Goal: Task Accomplishment & Management: Manage account settings

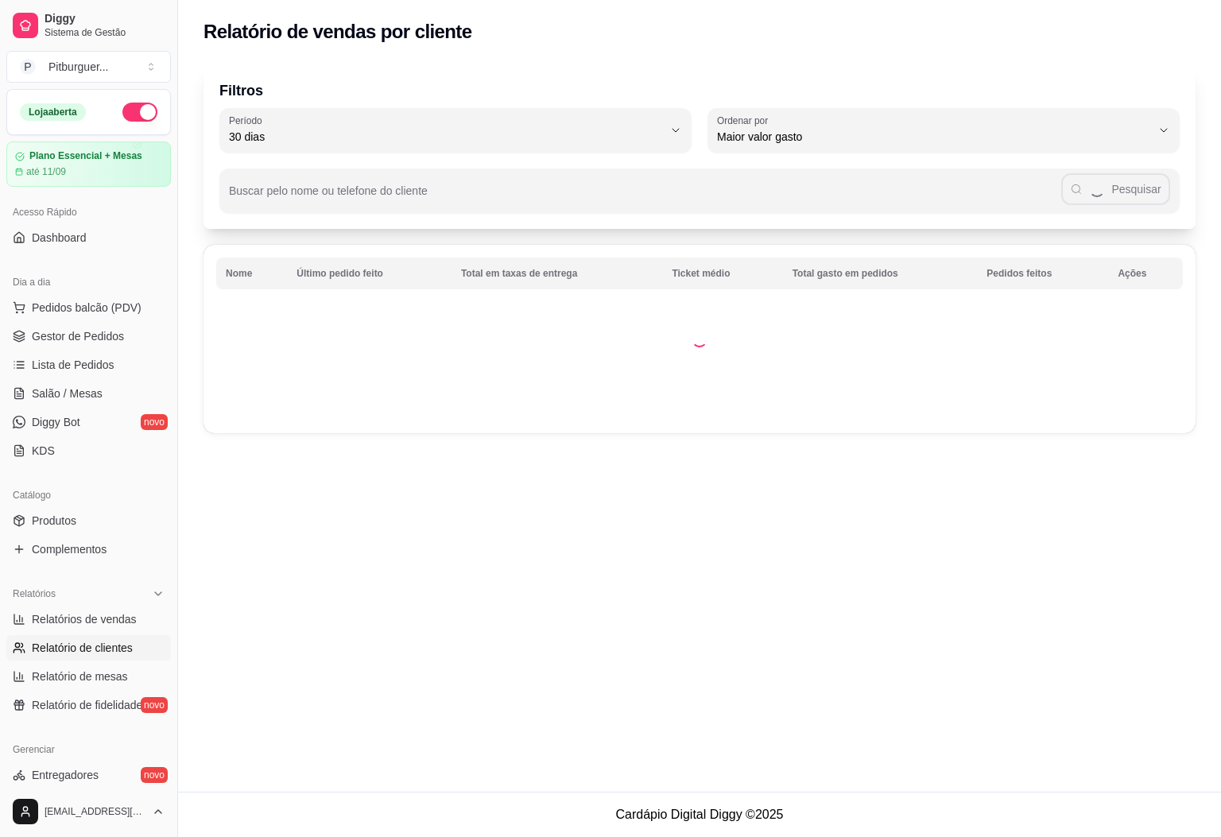
select select "30"
select select "HIGHEST_TOTAL_SPENT_WITH_ORDERS"
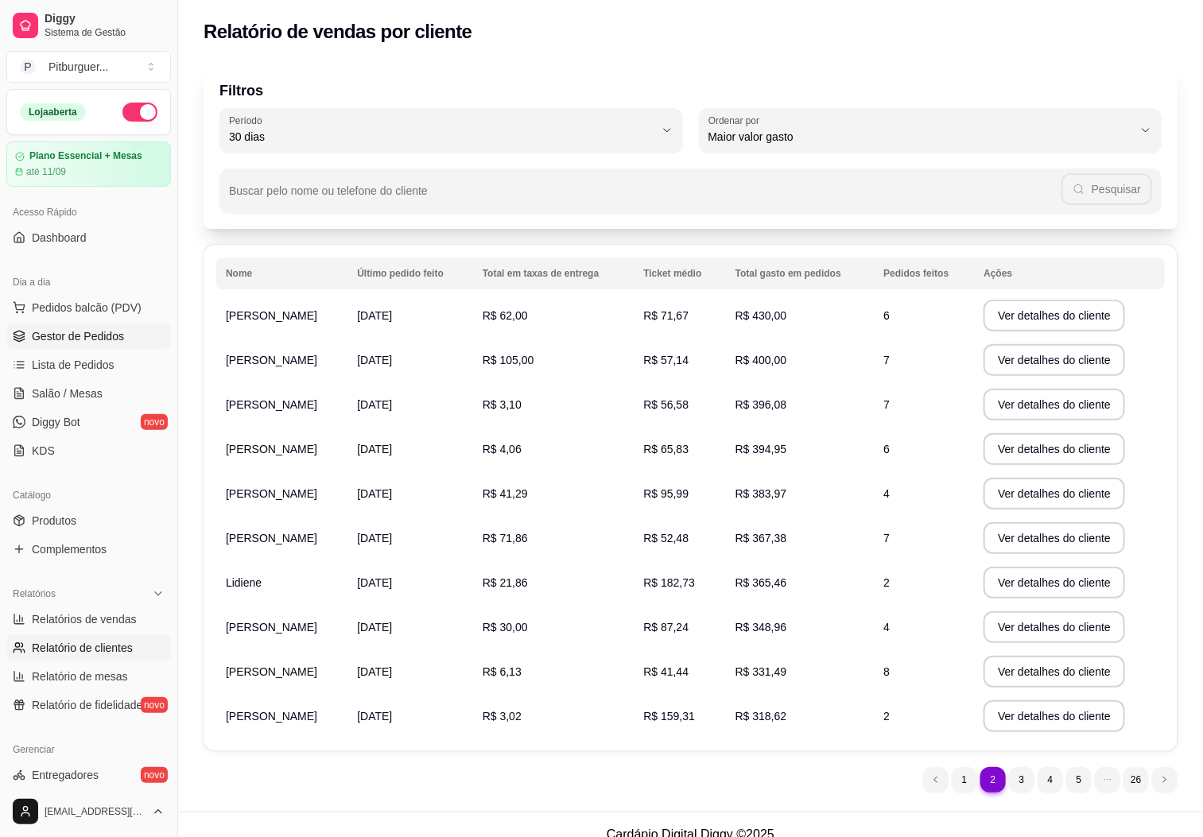
click at [103, 348] on link "Gestor de Pedidos" at bounding box center [88, 336] width 165 height 25
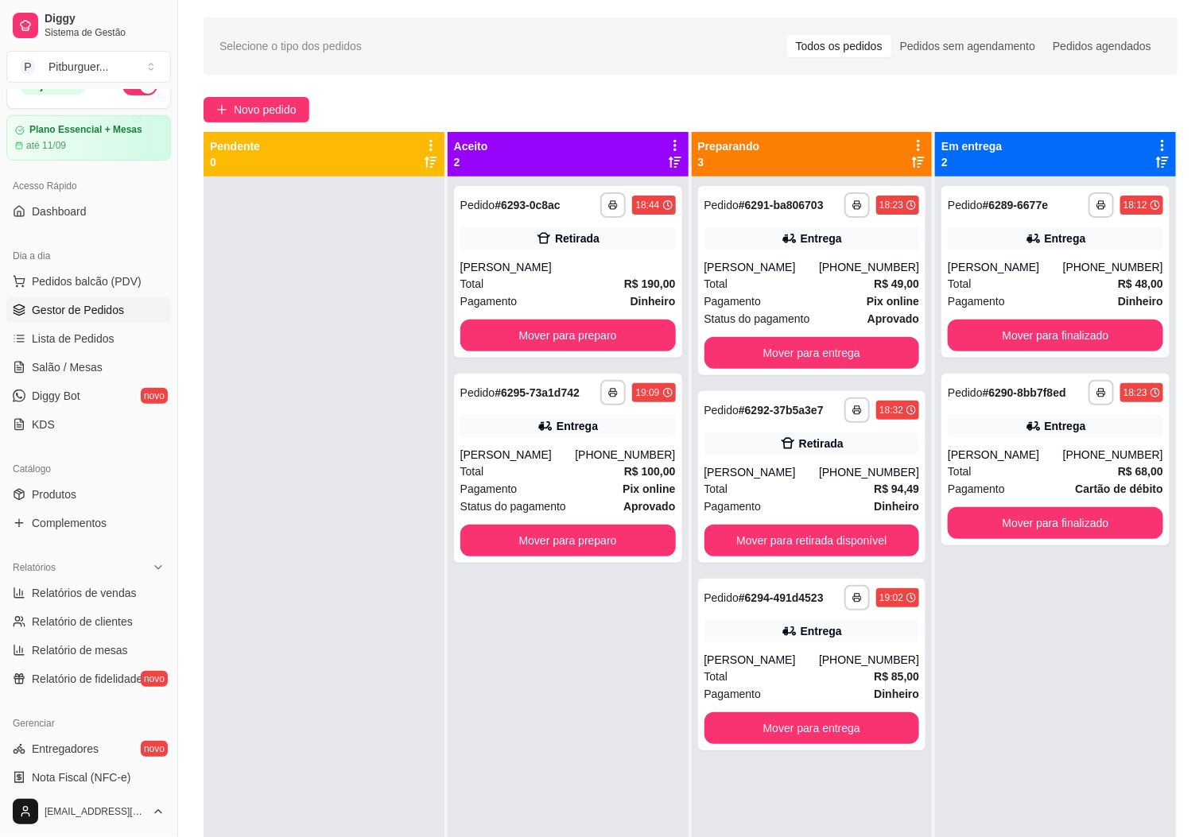
scroll to position [48, 0]
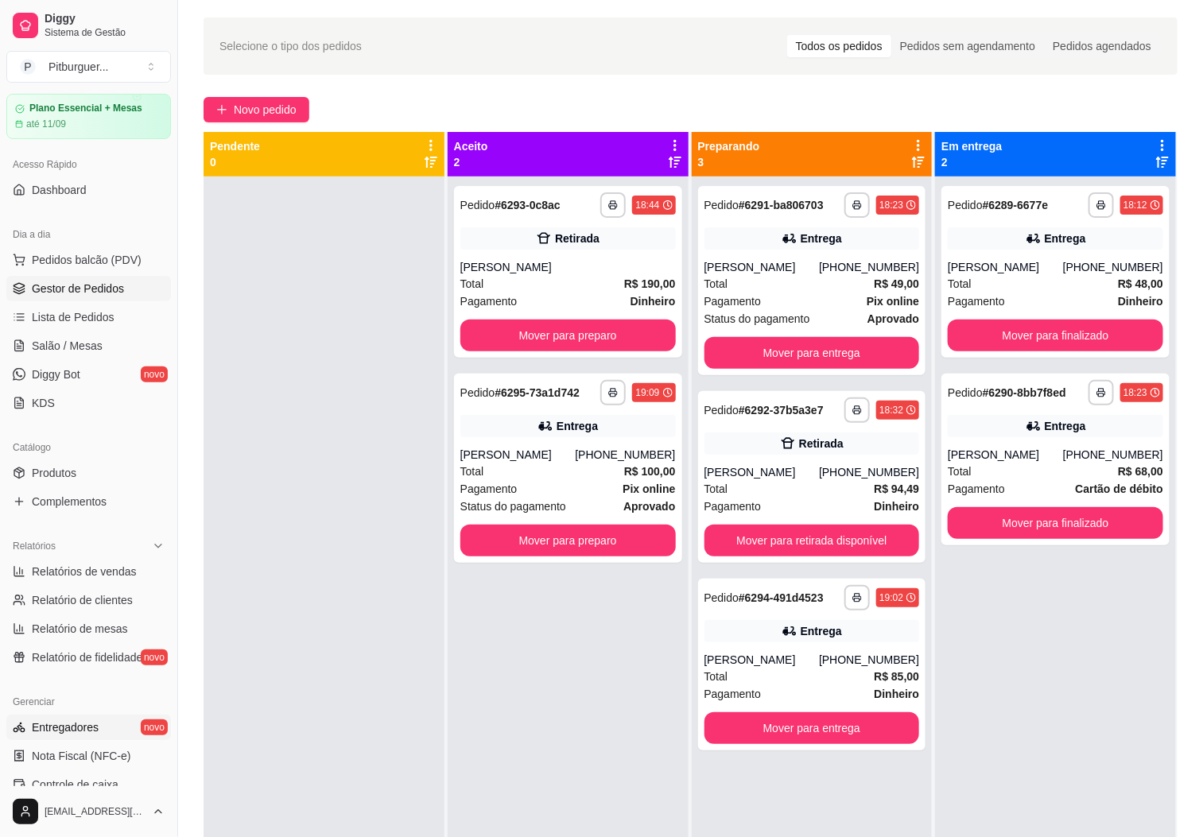
click at [34, 730] on span "Entregadores" at bounding box center [65, 728] width 67 height 16
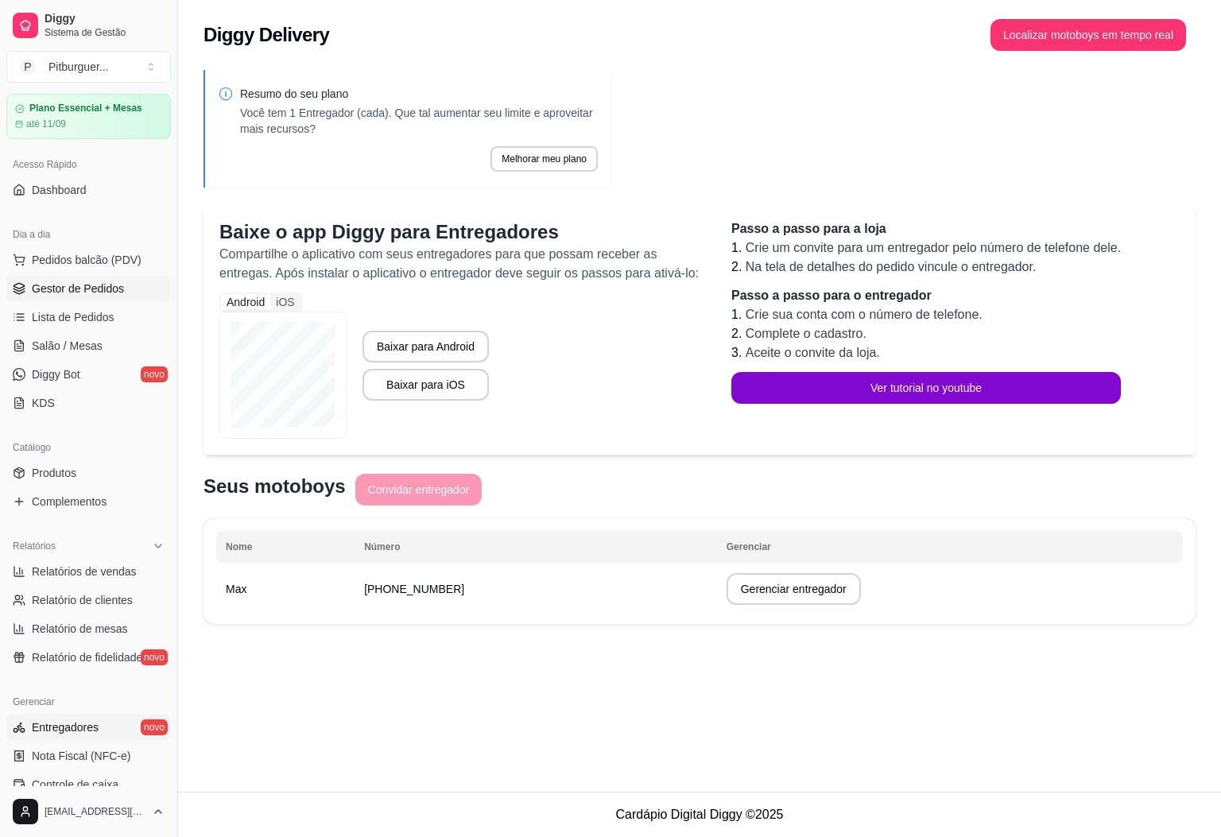
click at [64, 291] on span "Gestor de Pedidos" at bounding box center [78, 289] width 92 height 16
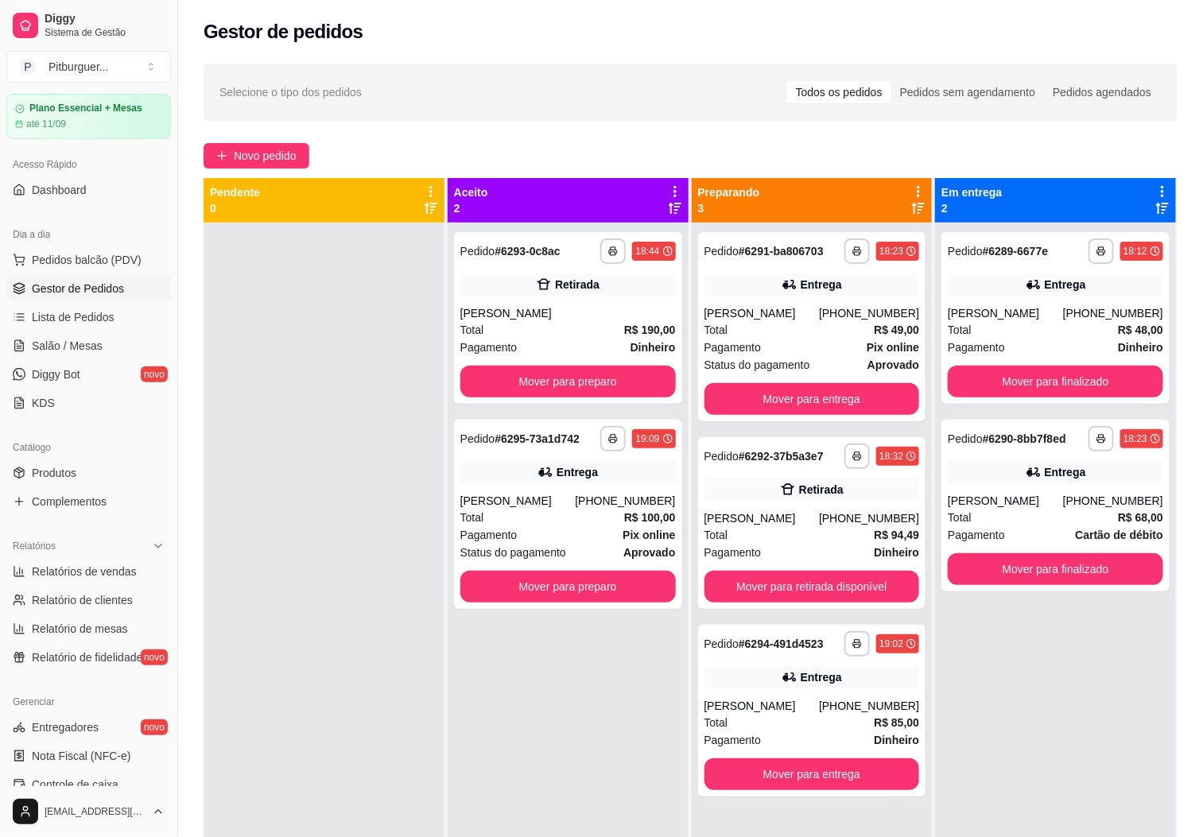
click at [568, 723] on div "**********" at bounding box center [568, 641] width 241 height 837
click at [525, 292] on div "Retirada" at bounding box center [567, 285] width 215 height 22
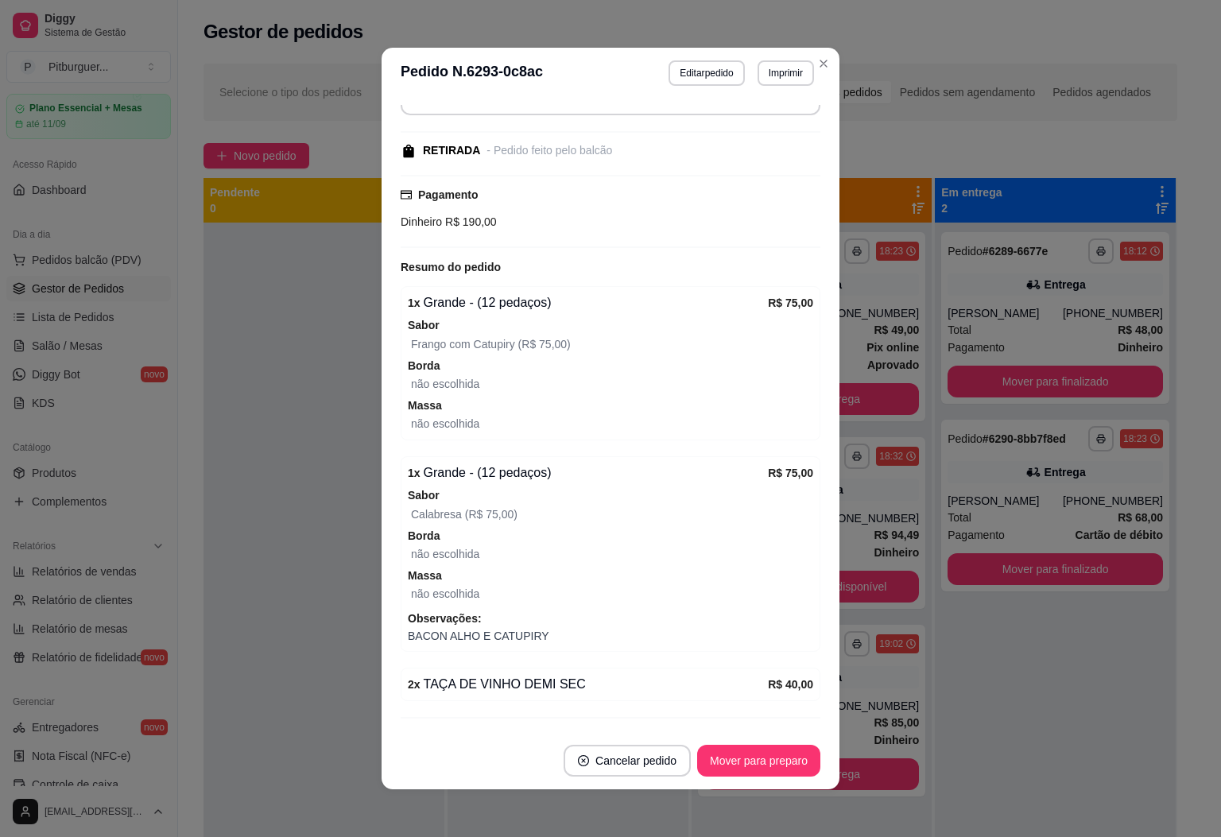
scroll to position [215, 0]
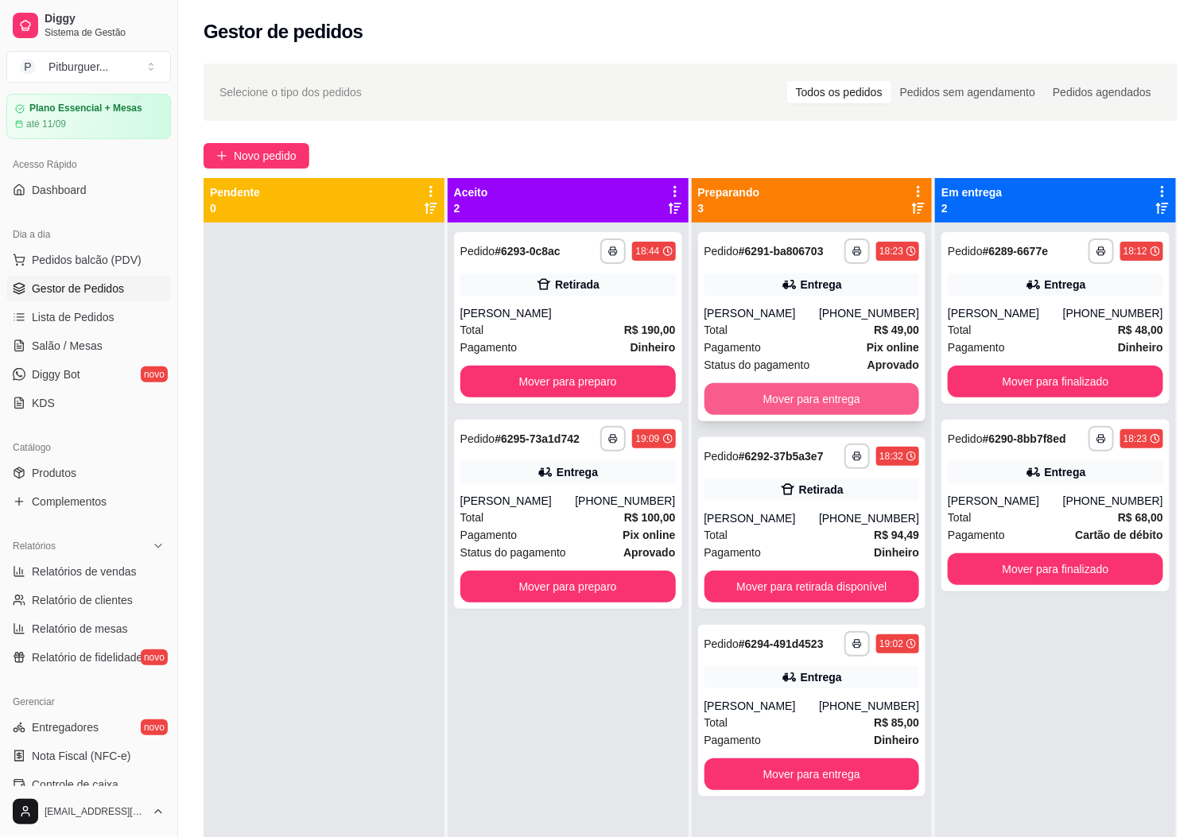
click at [840, 396] on button "Mover para entrega" at bounding box center [811, 399] width 215 height 32
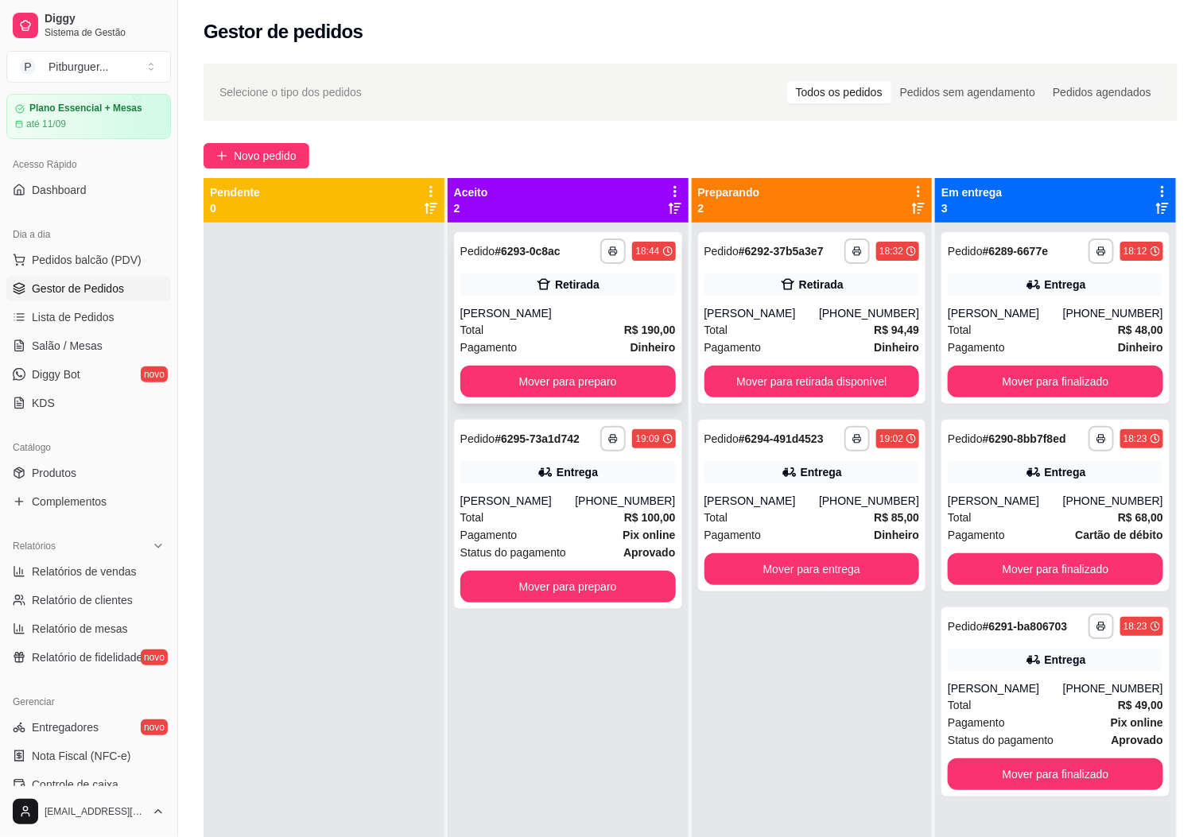
click at [551, 308] on div "[PERSON_NAME]" at bounding box center [567, 313] width 215 height 16
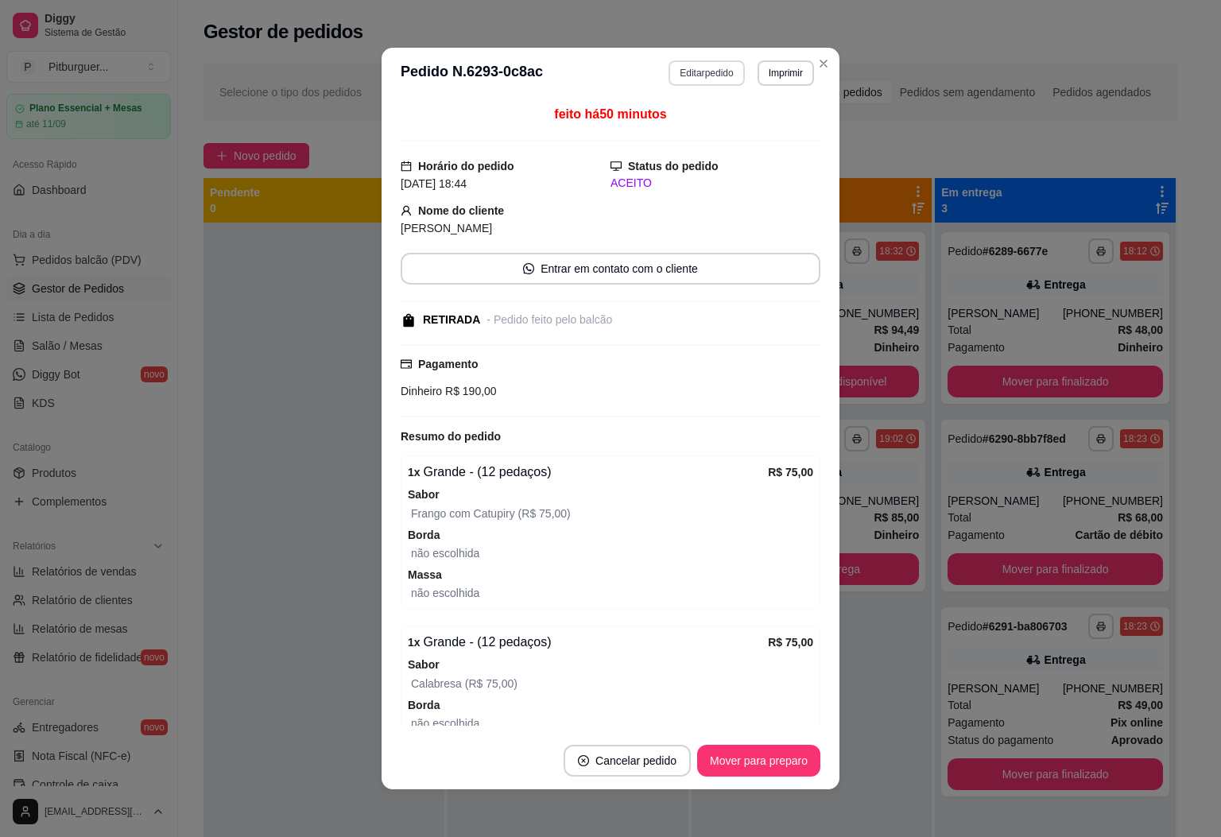
click at [685, 79] on button "Editar pedido" at bounding box center [707, 72] width 76 height 25
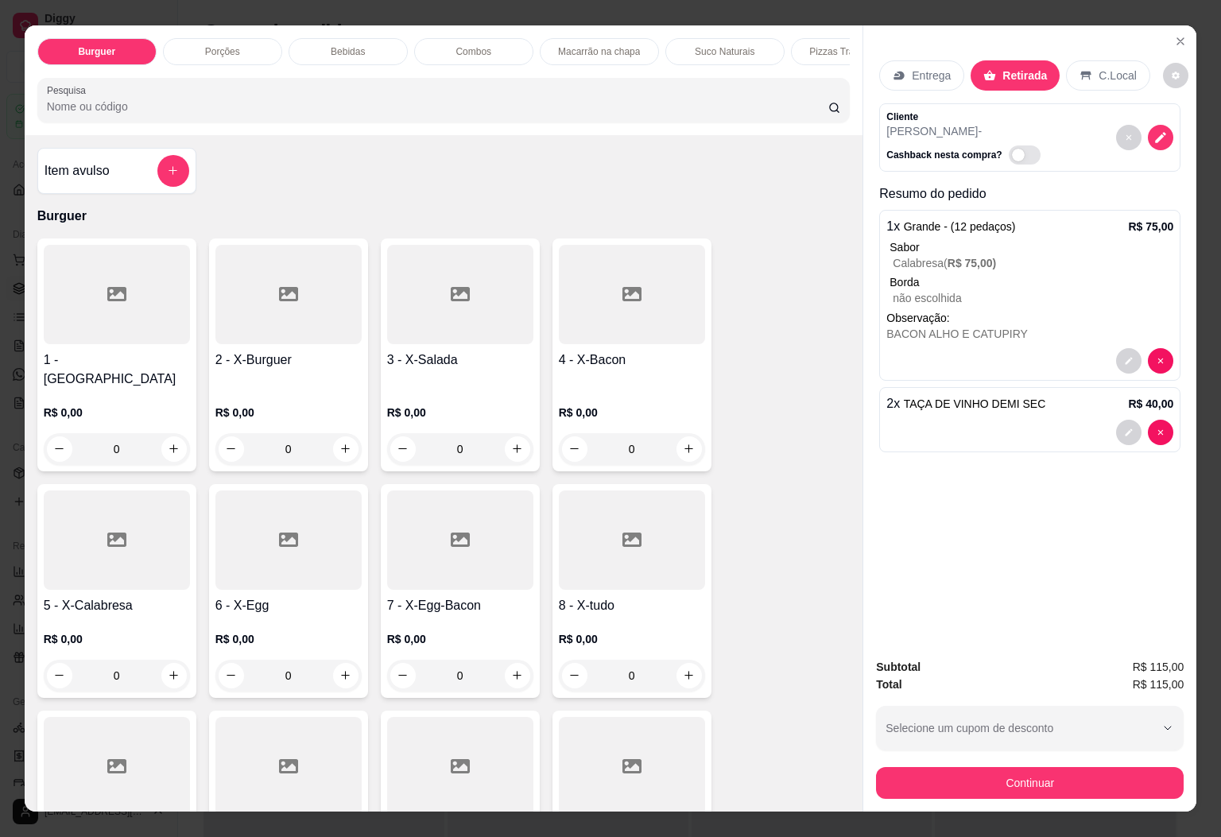
click at [814, 45] on p "Pizzas Tradicionais" at bounding box center [850, 51] width 82 height 13
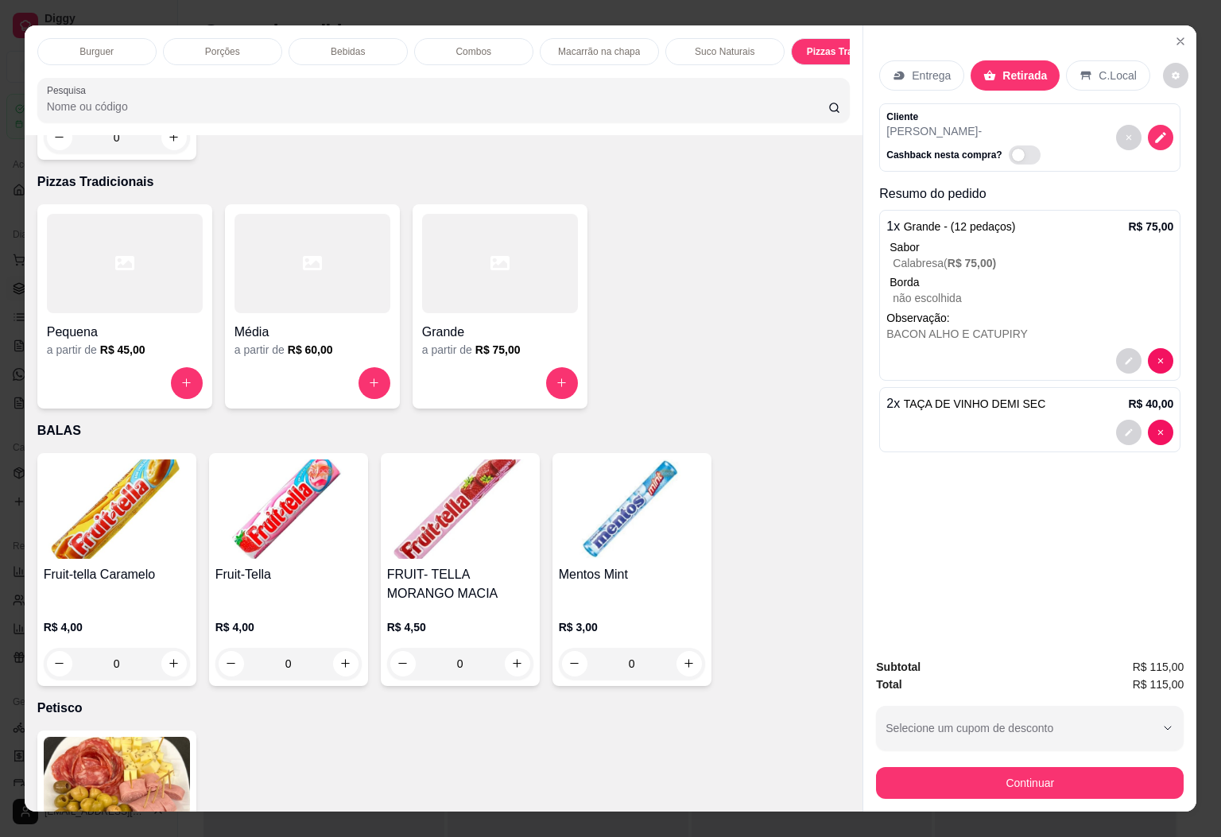
scroll to position [34, 0]
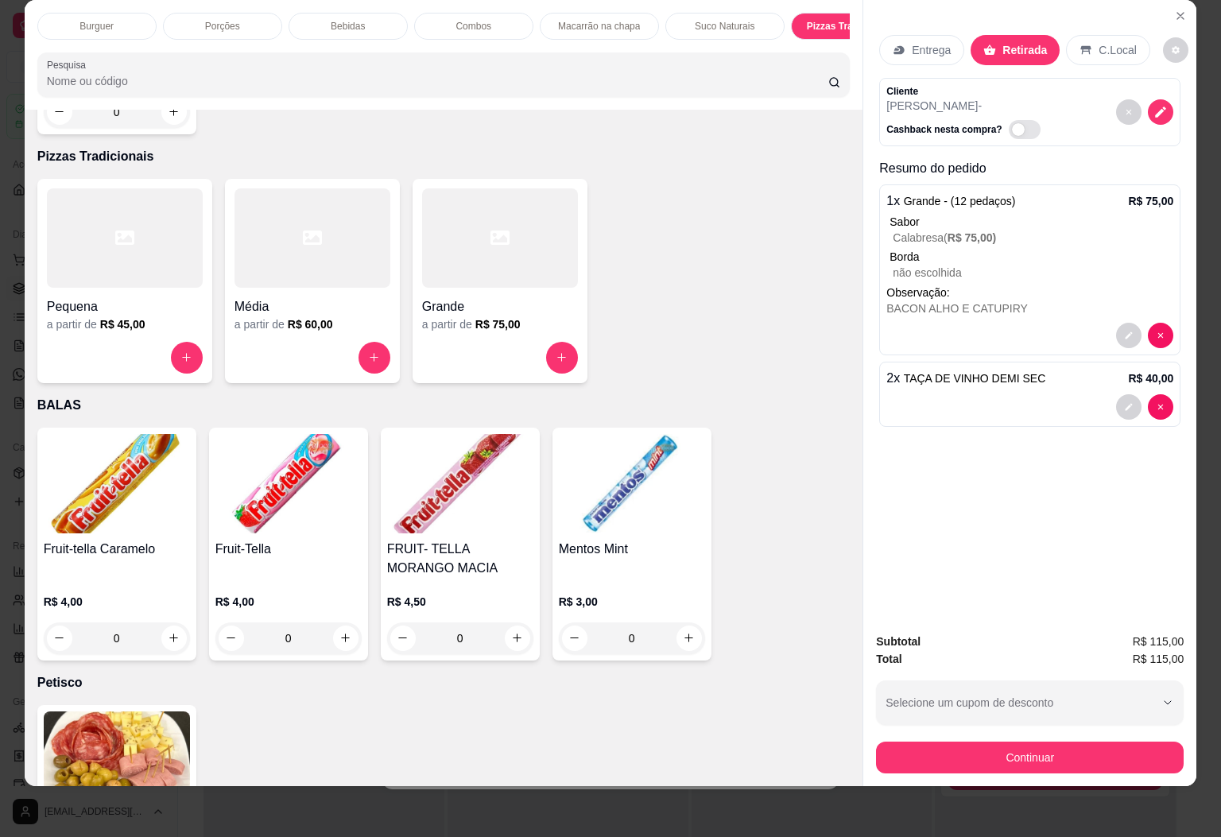
click at [334, 196] on div at bounding box center [313, 237] width 156 height 99
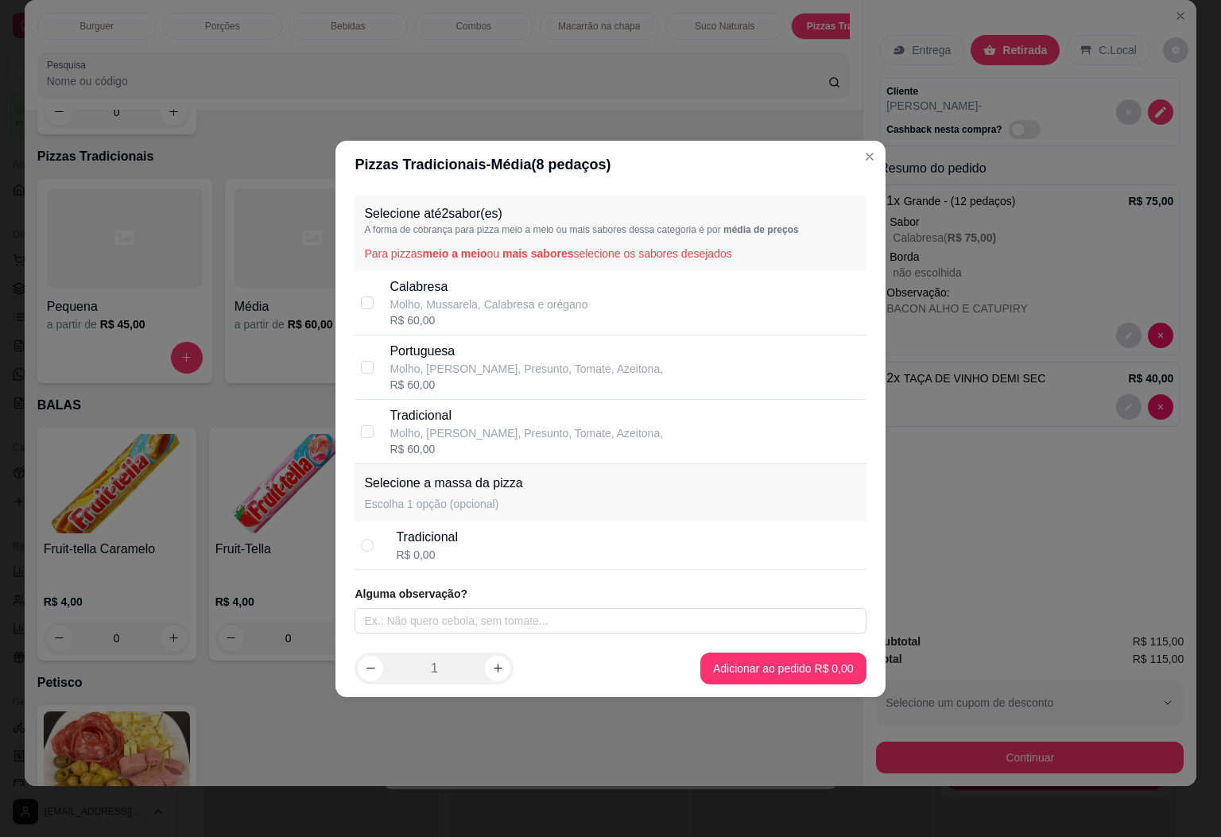
click at [514, 320] on div "R$ 60,00" at bounding box center [489, 320] width 198 height 16
checkbox input "true"
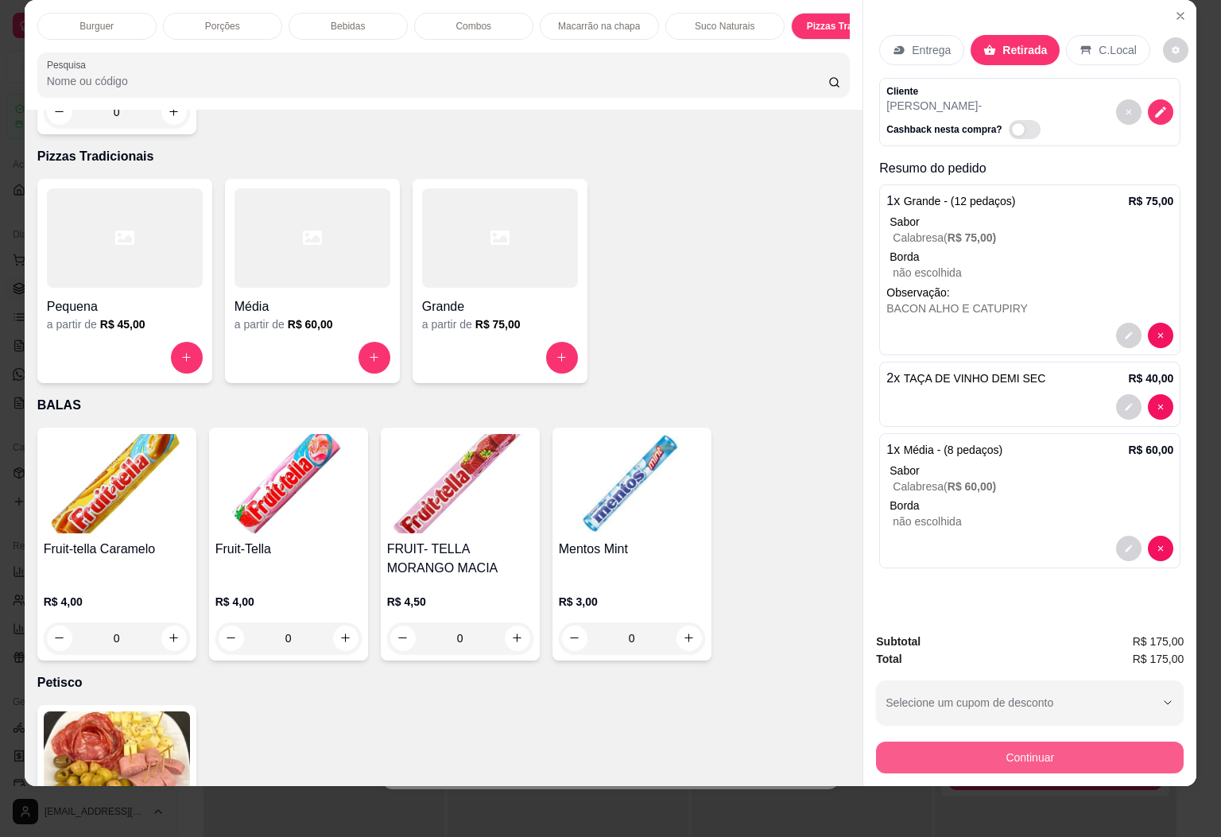
click at [931, 742] on button "Continuar" at bounding box center [1030, 758] width 308 height 32
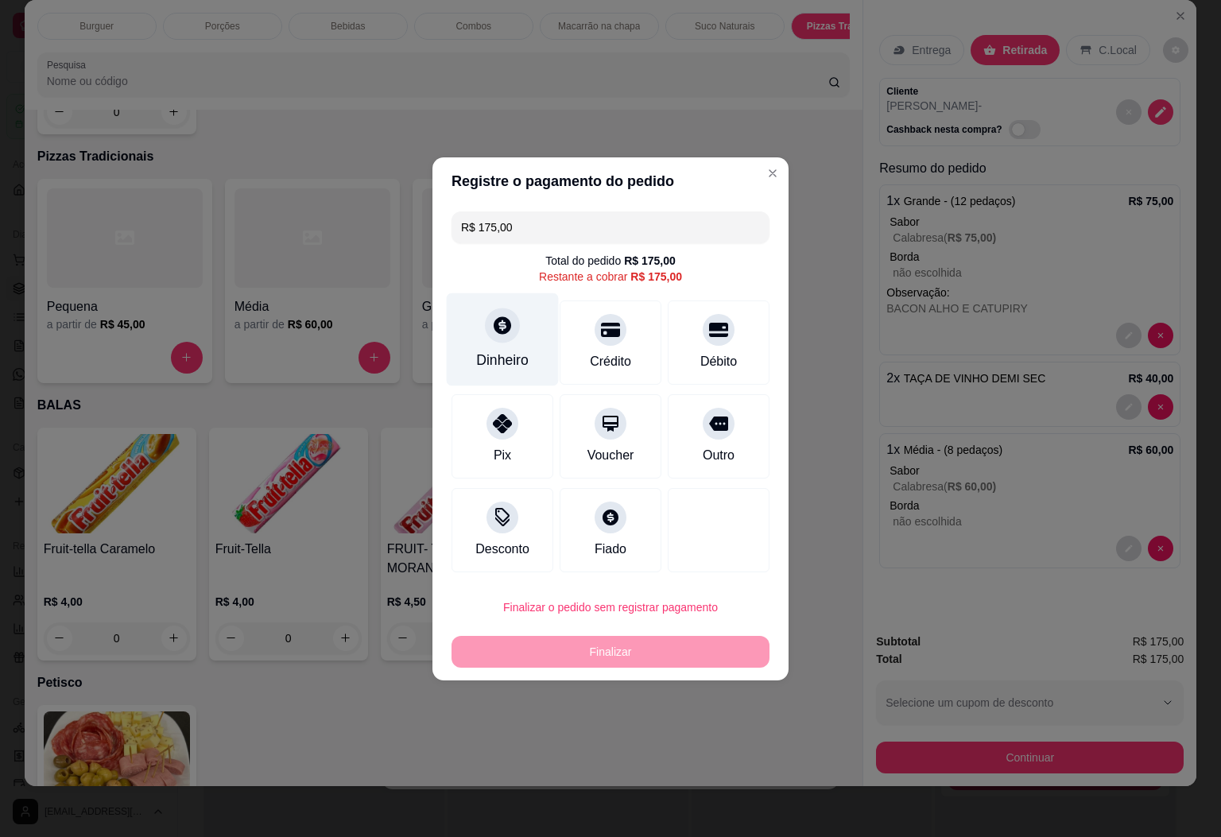
click at [485, 329] on div at bounding box center [502, 325] width 35 height 35
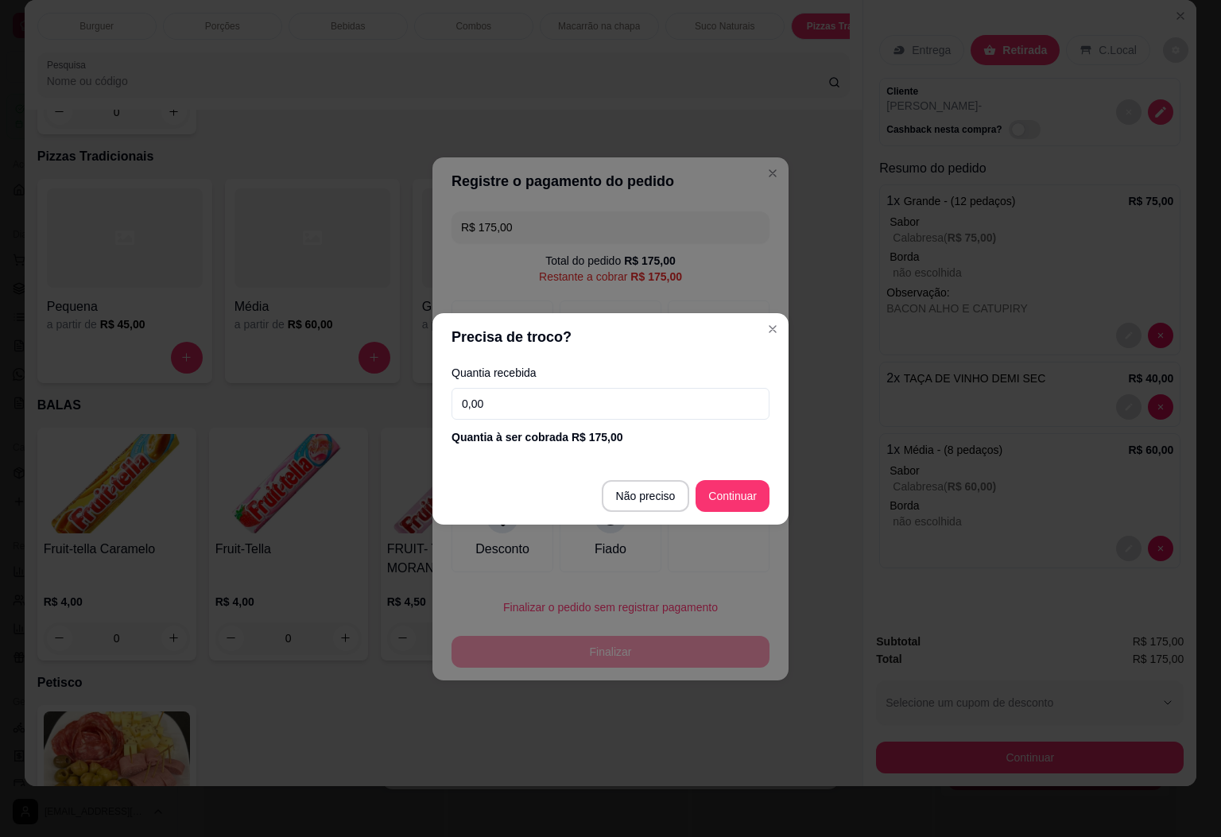
click at [499, 415] on input "0,00" at bounding box center [611, 404] width 318 height 32
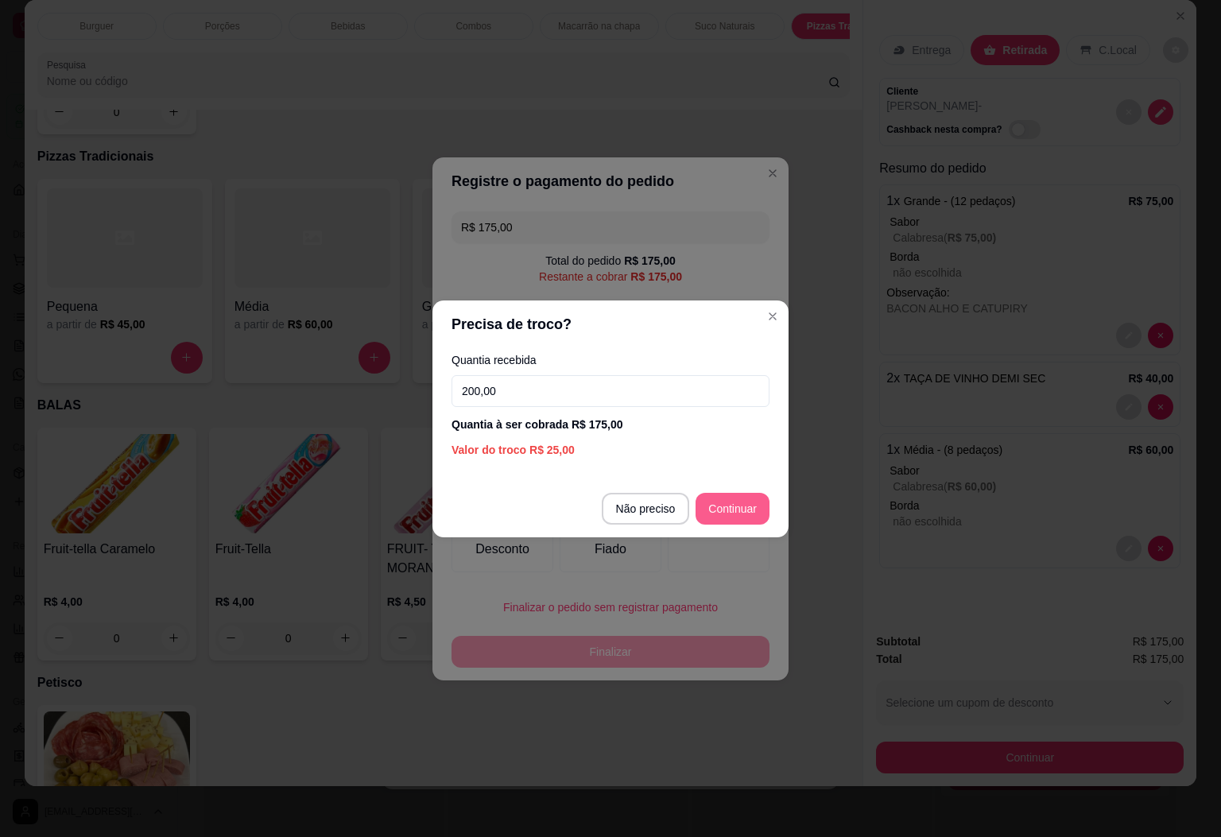
type input "200,00"
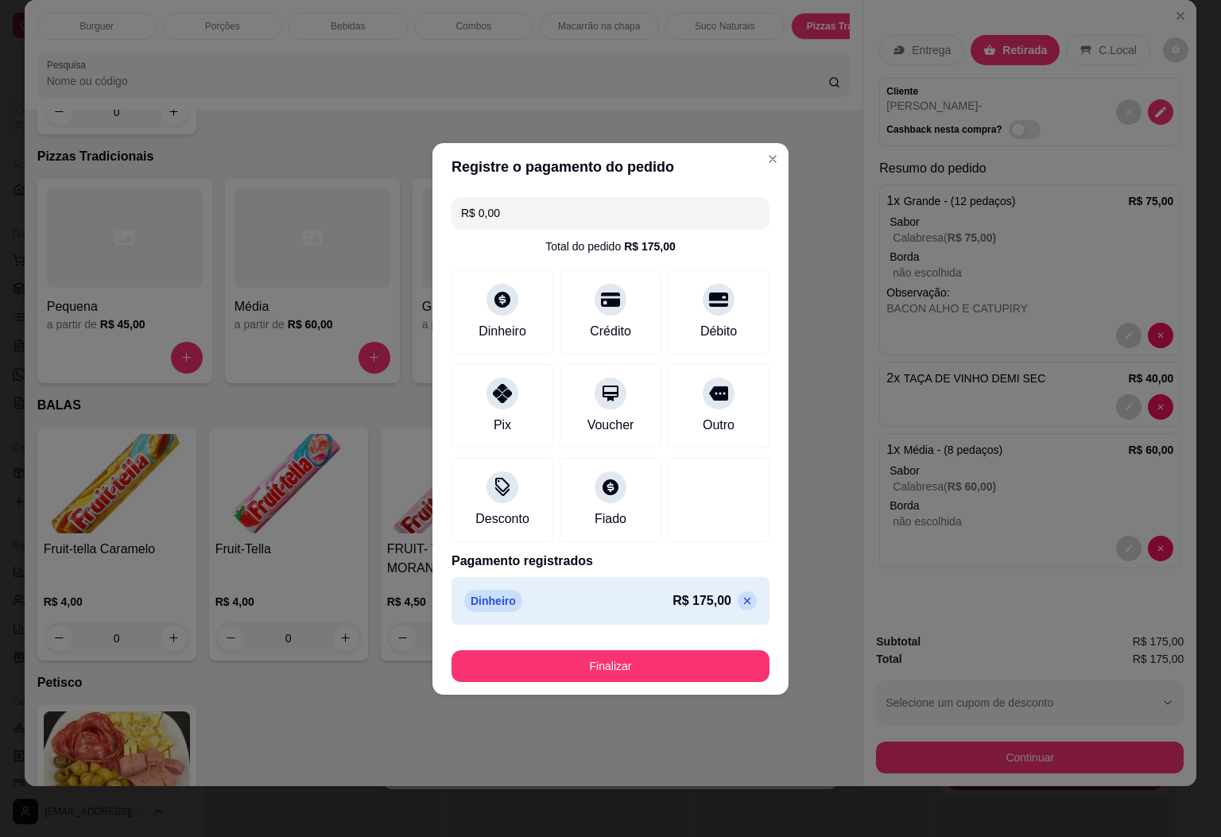
type input "R$ 0,00"
click at [687, 680] on button "Finalizar" at bounding box center [610, 665] width 308 height 31
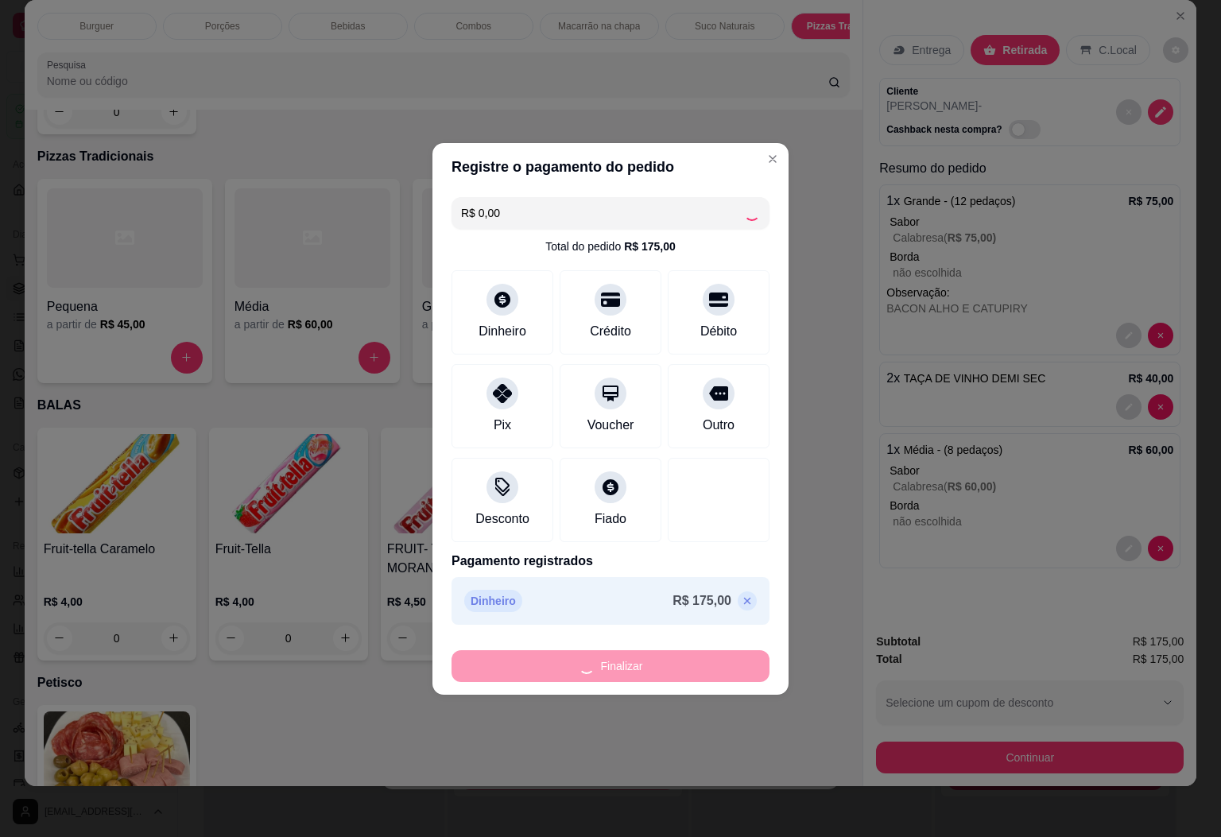
type input "0"
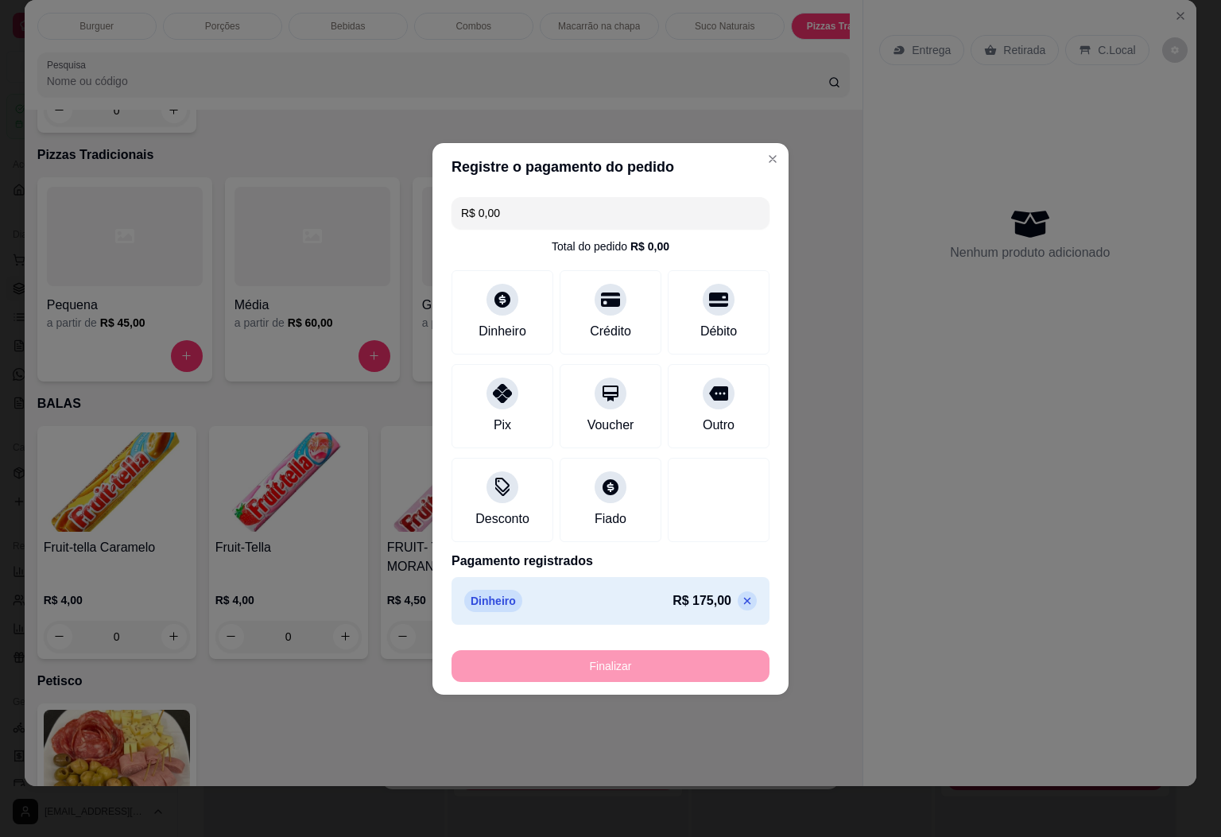
type input "-R$ 175,00"
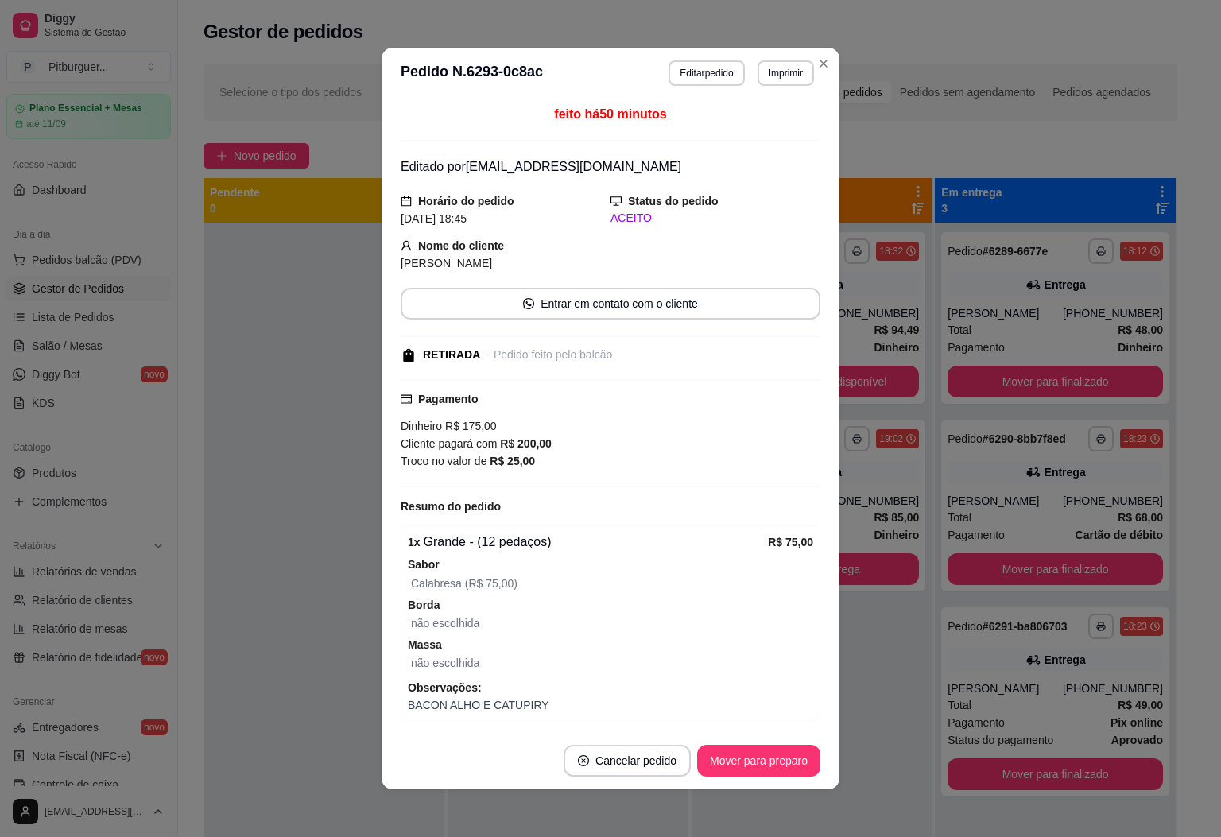
click at [752, 158] on div "feito há 50 minutos Editado por [EMAIL_ADDRESS][DOMAIN_NAME] Horário do pedido …" at bounding box center [611, 415] width 420 height 621
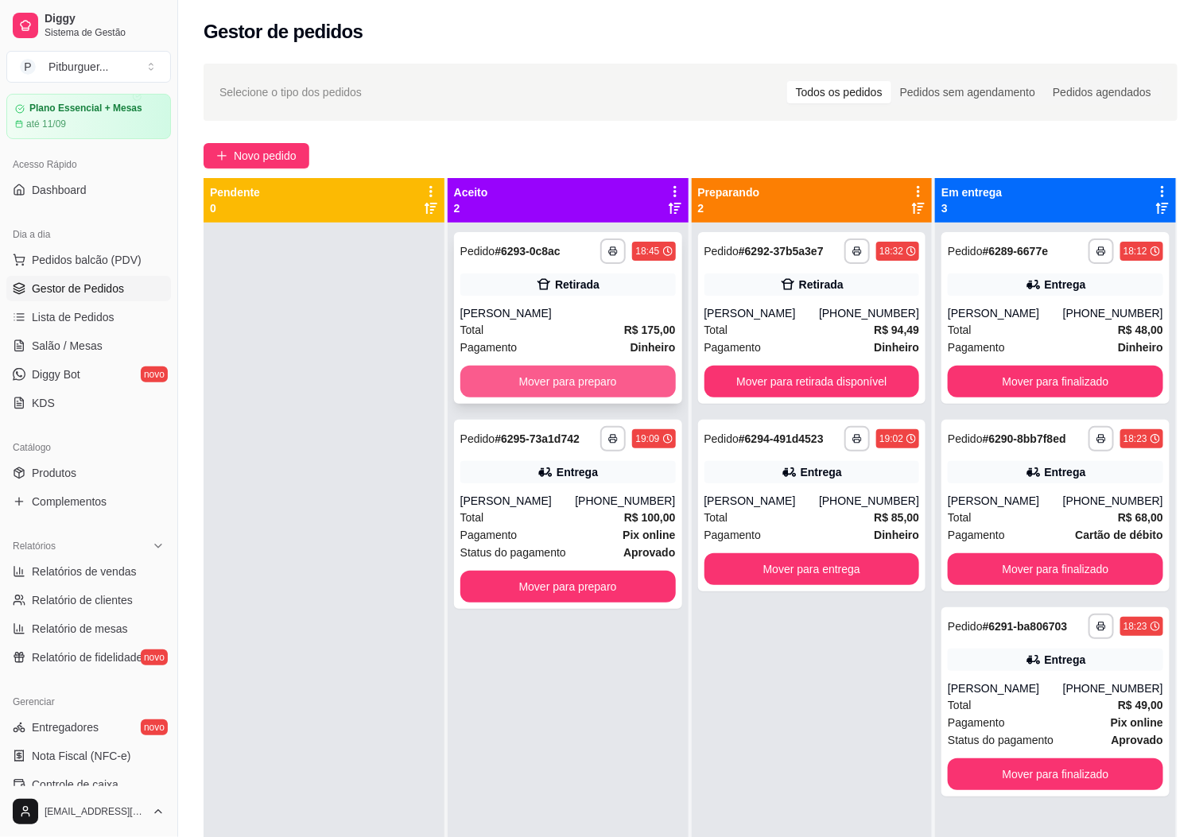
click at [640, 392] on button "Mover para preparo" at bounding box center [567, 382] width 215 height 32
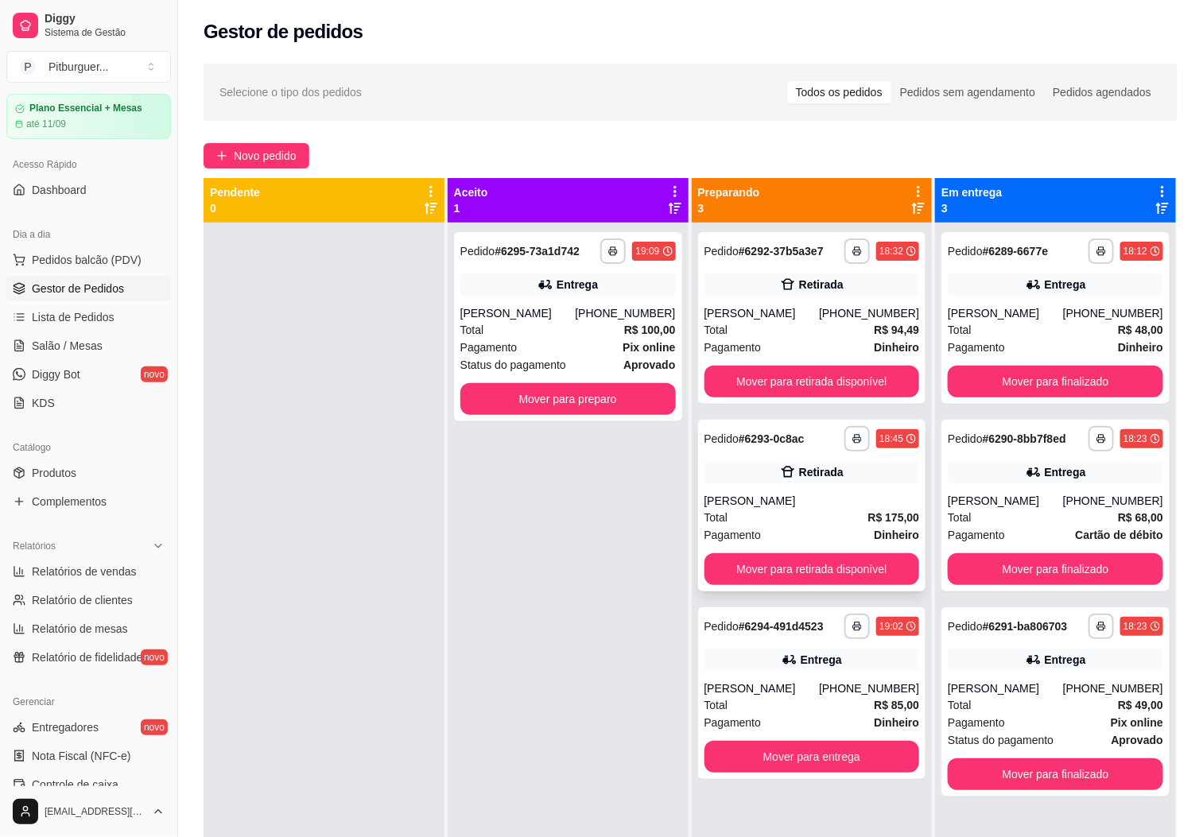
click at [817, 540] on div "Pagamento Dinheiro" at bounding box center [811, 534] width 215 height 17
click at [793, 549] on div "**********" at bounding box center [812, 506] width 228 height 172
click at [754, 568] on button "Mover para retirada disponível" at bounding box center [812, 569] width 209 height 31
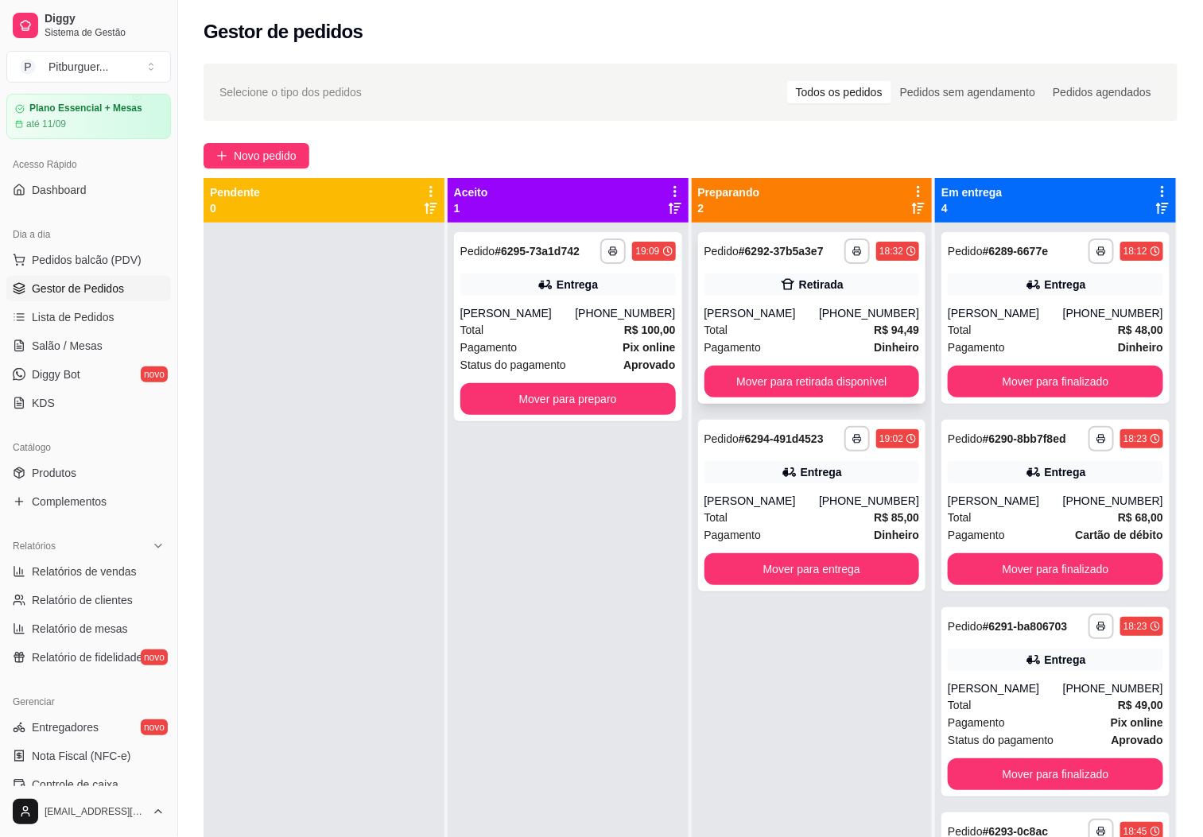
click at [832, 363] on div "**********" at bounding box center [812, 318] width 228 height 172
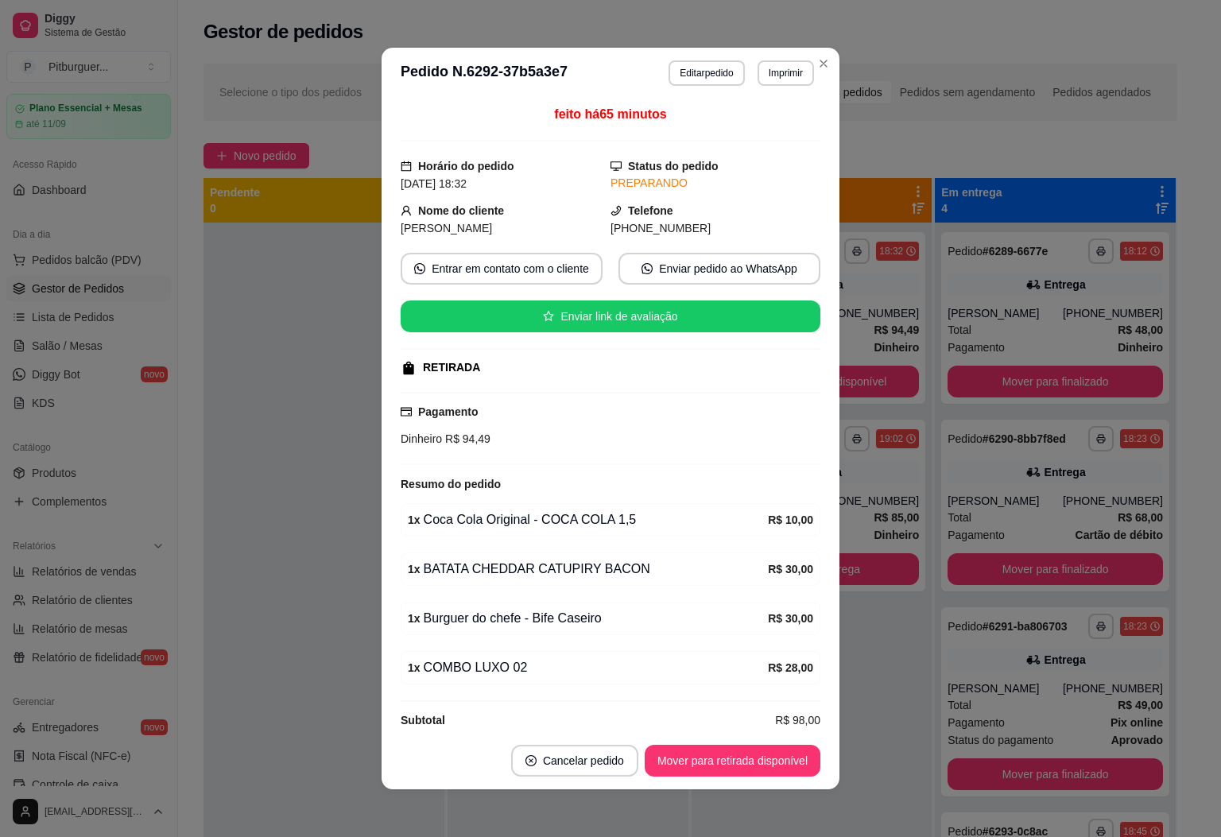
click at [809, 50] on header "**********" at bounding box center [611, 73] width 458 height 51
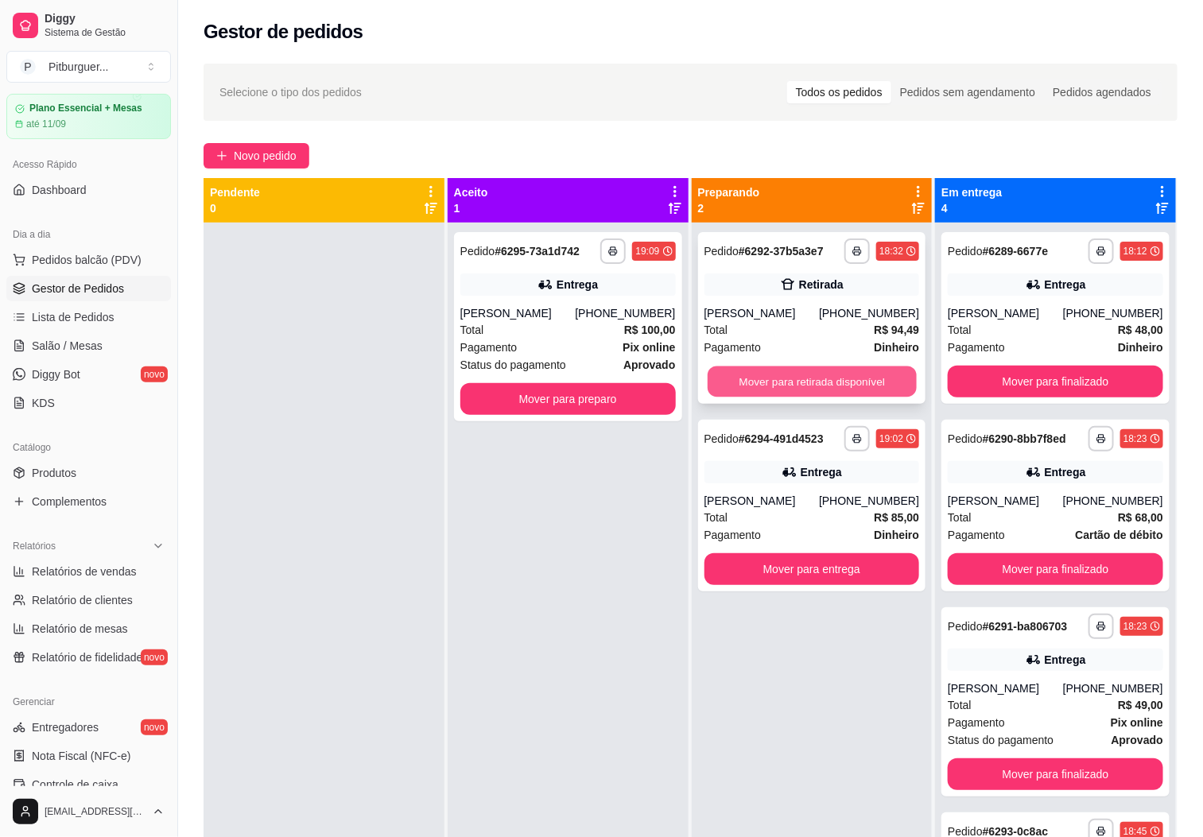
click at [788, 387] on button "Mover para retirada disponível" at bounding box center [812, 382] width 209 height 31
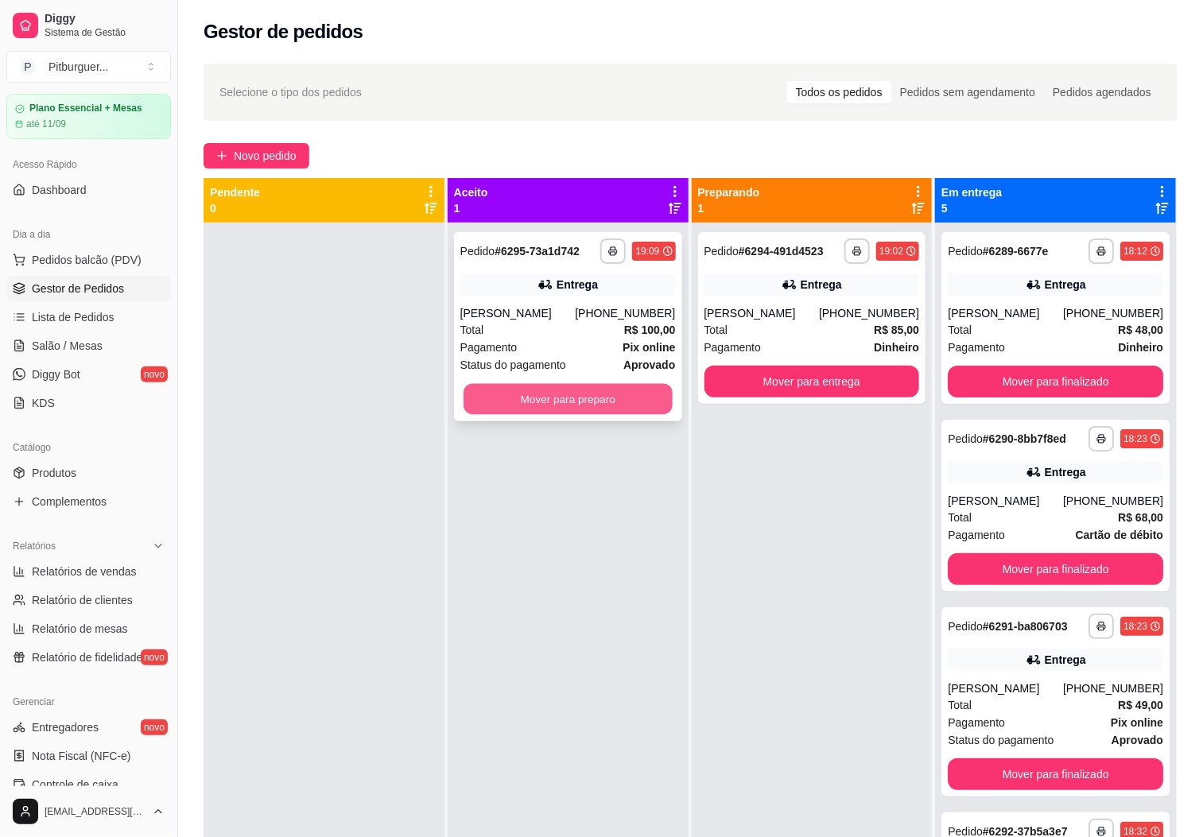
click at [595, 397] on button "Mover para preparo" at bounding box center [568, 399] width 209 height 31
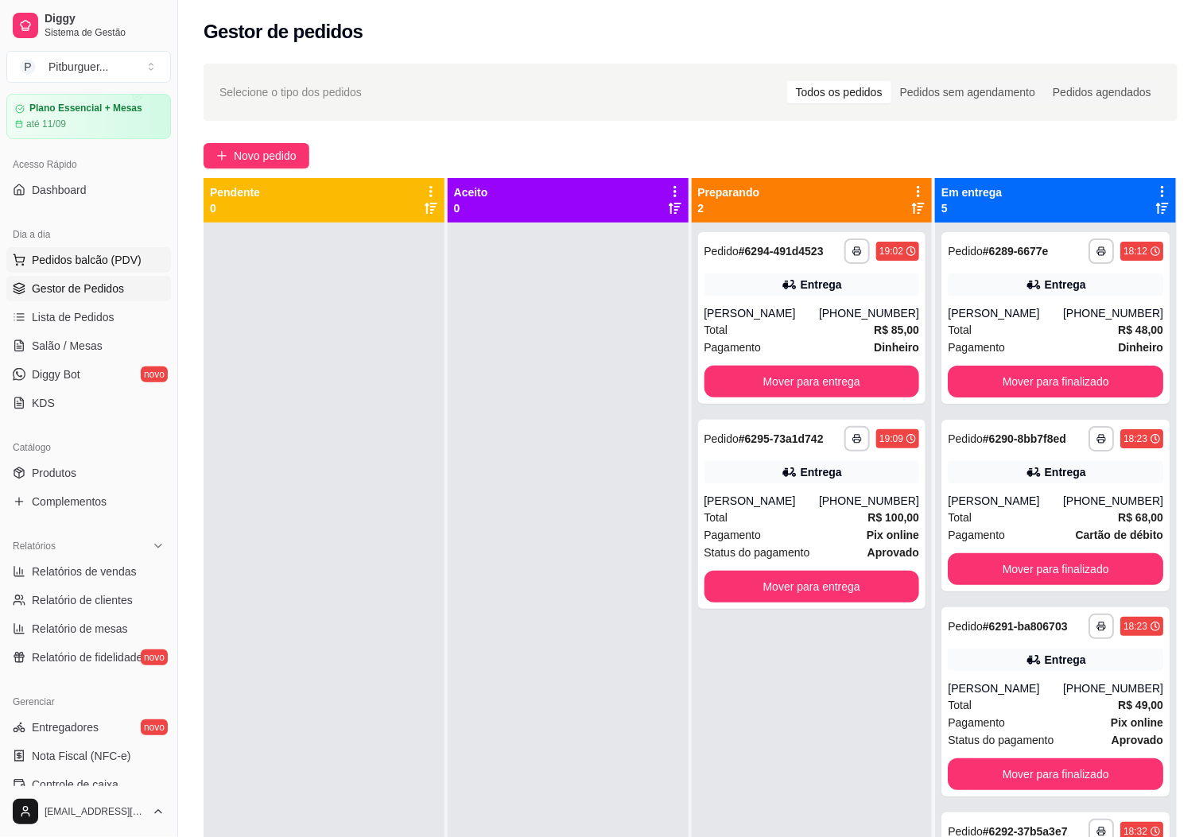
click at [86, 258] on span "Pedidos balcão (PDV)" at bounding box center [87, 260] width 110 height 16
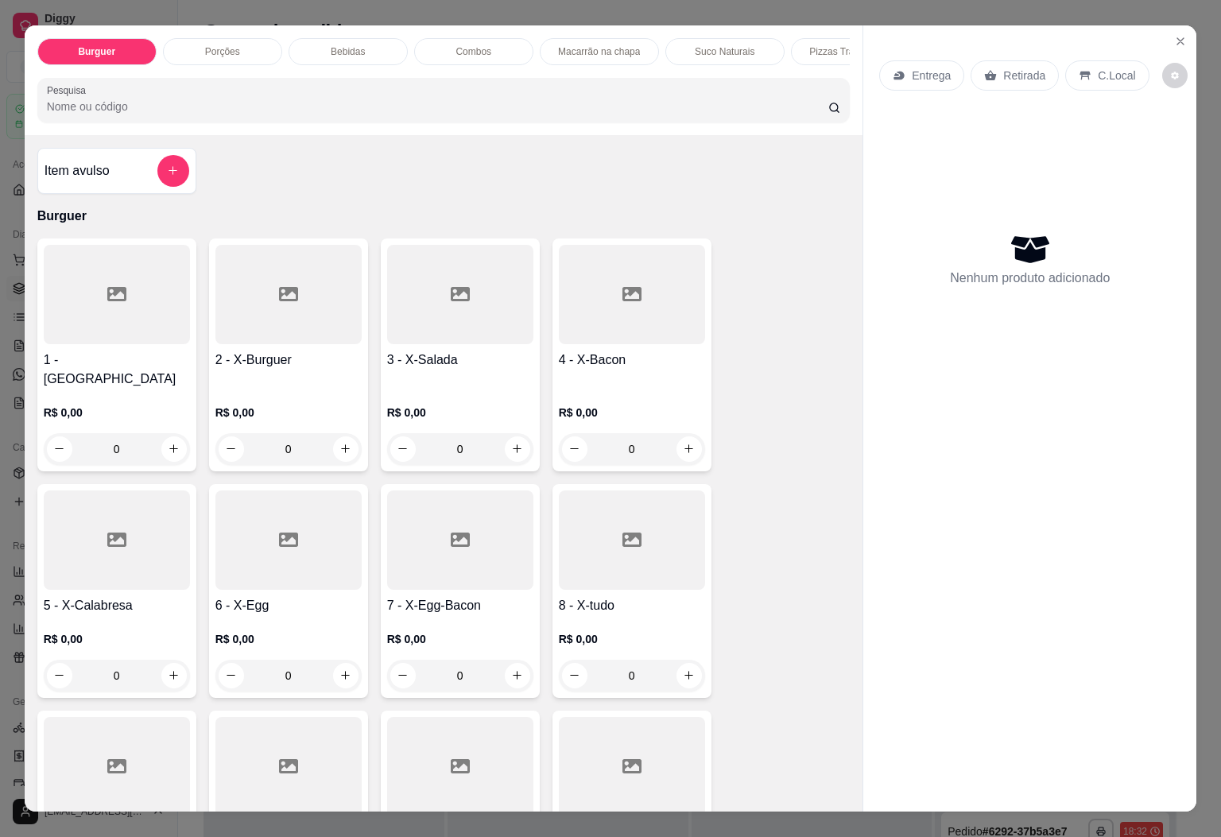
click at [814, 49] on p "Pizzas Tradicionais" at bounding box center [850, 51] width 82 height 13
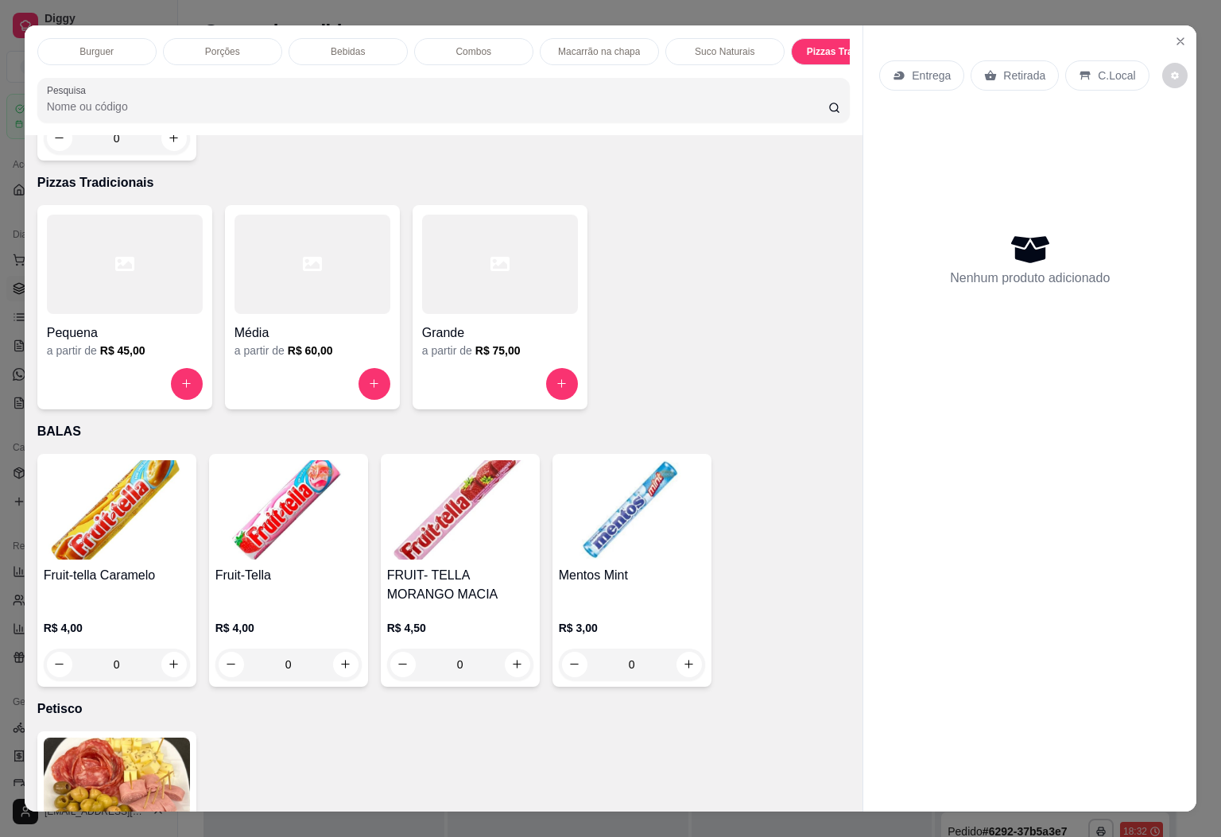
scroll to position [34, 0]
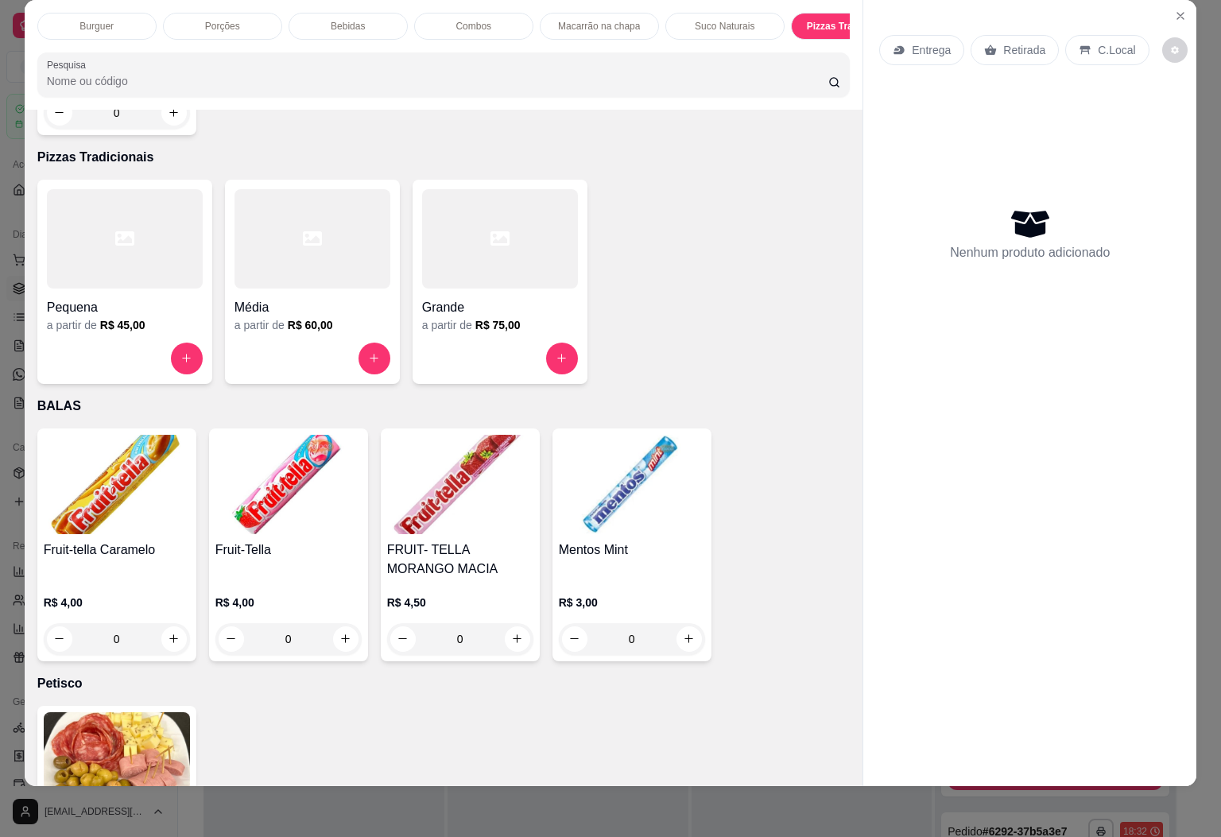
click at [346, 298] on h4 "Média" at bounding box center [313, 307] width 156 height 19
drag, startPoint x: 74, startPoint y: 8, endPoint x: 83, endPoint y: 7, distance: 9.6
click at [80, 20] on p "Burguer" at bounding box center [97, 26] width 34 height 13
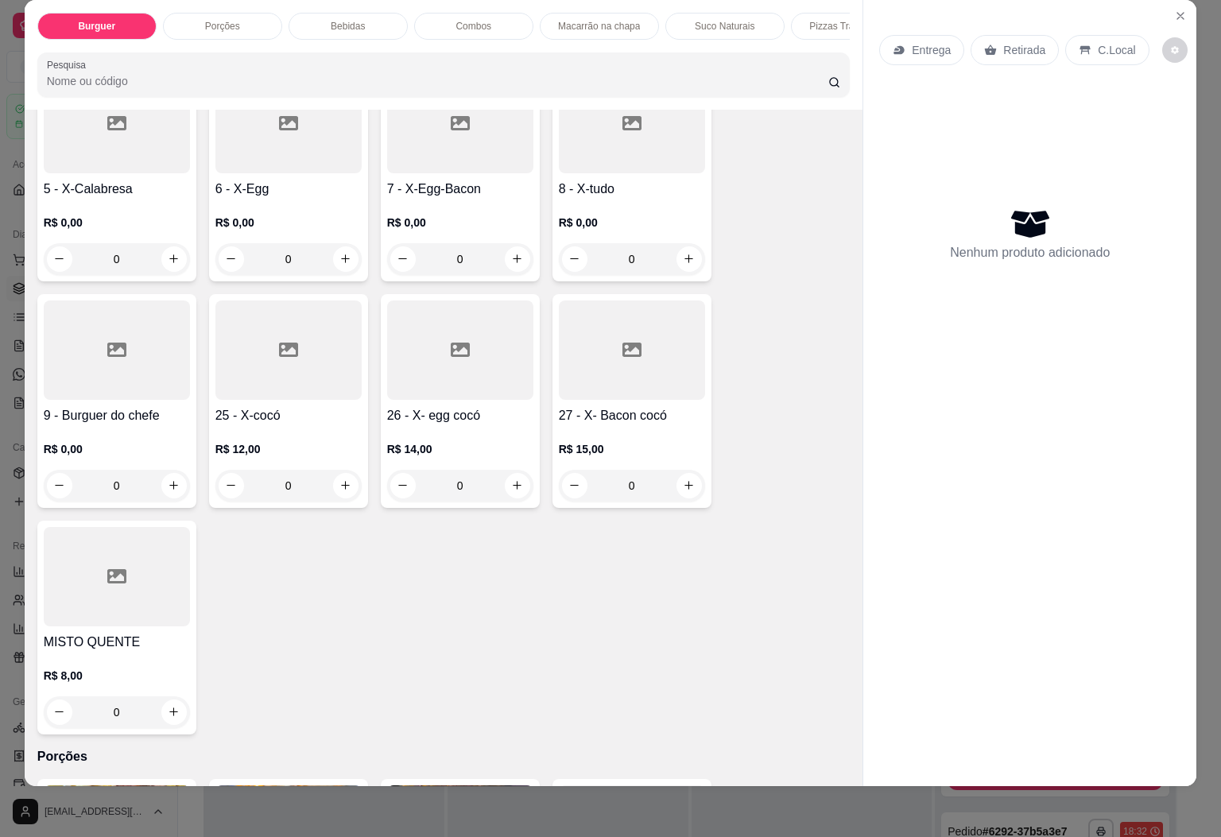
scroll to position [401, 0]
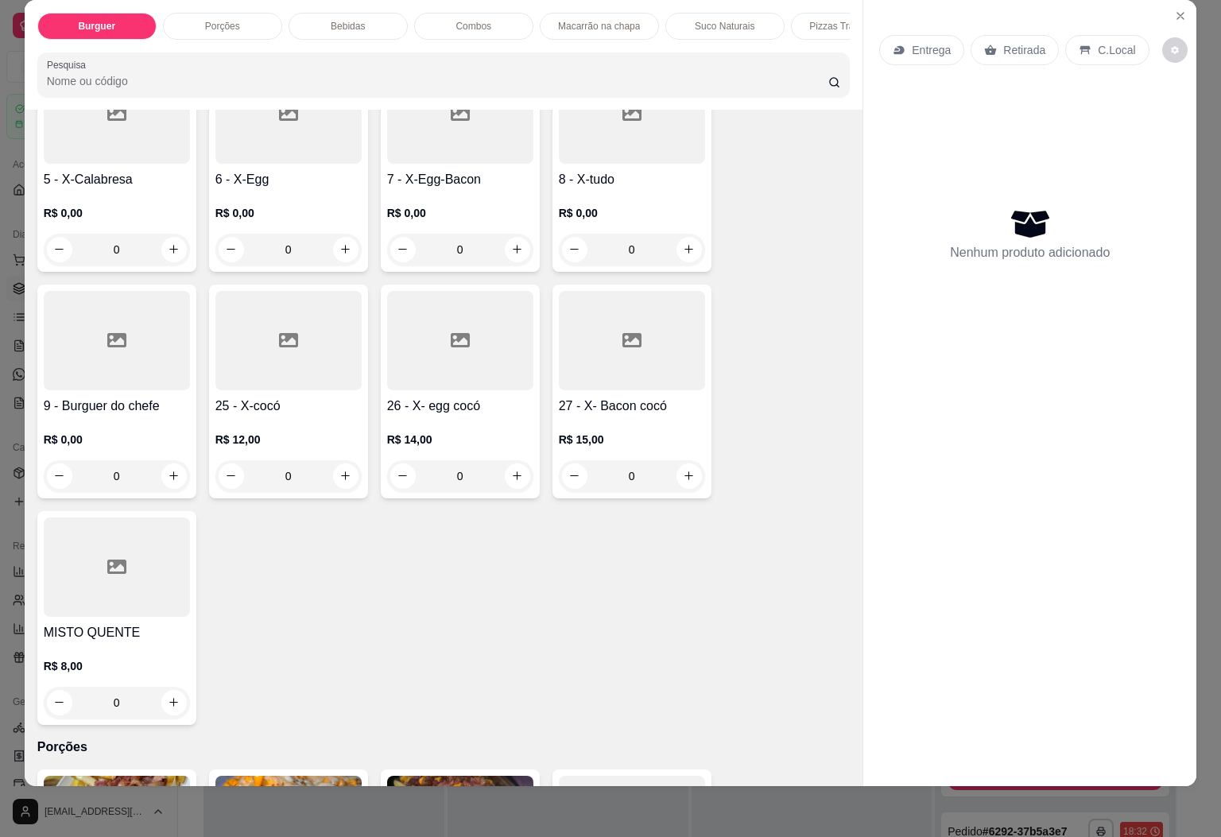
click at [611, 330] on div at bounding box center [632, 340] width 146 height 99
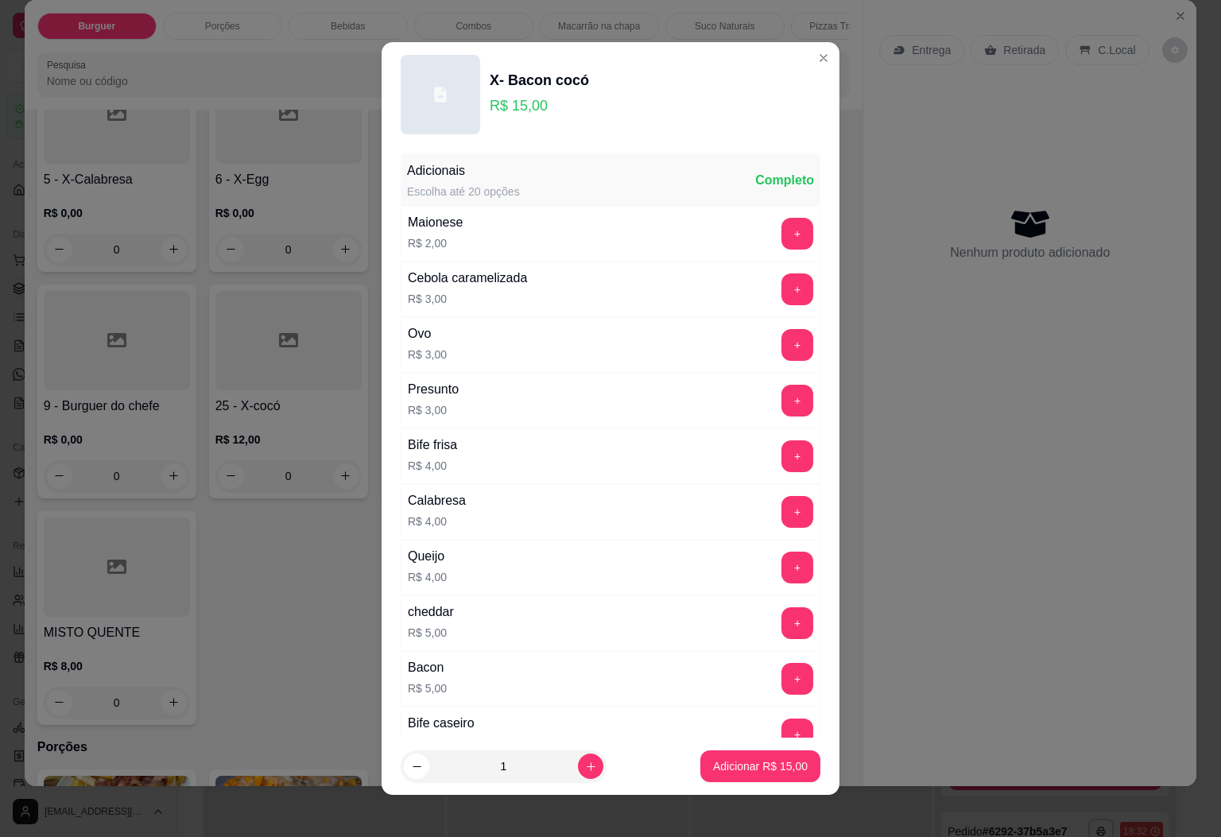
click at [776, 242] on div "Adicionais Escolha até 20 opções Completo Maionese R$ 2,00 + Cebola caramelizad…" at bounding box center [611, 443] width 458 height 592
click at [782, 225] on button "+" at bounding box center [797, 233] width 31 height 31
click at [782, 631] on button "+" at bounding box center [797, 622] width 31 height 31
click at [743, 751] on div "Adicionar R$ 22,00" at bounding box center [760, 767] width 120 height 32
click at [718, 766] on p "Adicionar R$ 22,00" at bounding box center [761, 766] width 92 height 15
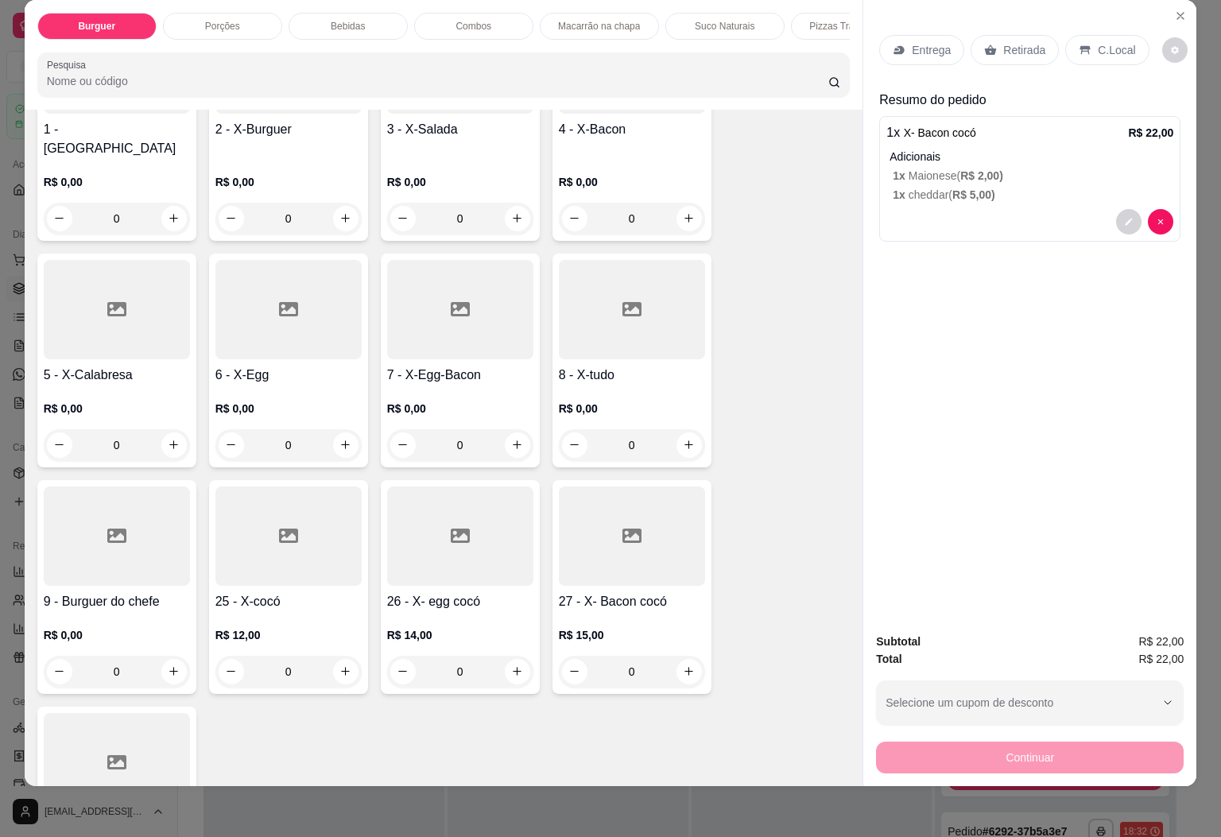
scroll to position [27, 0]
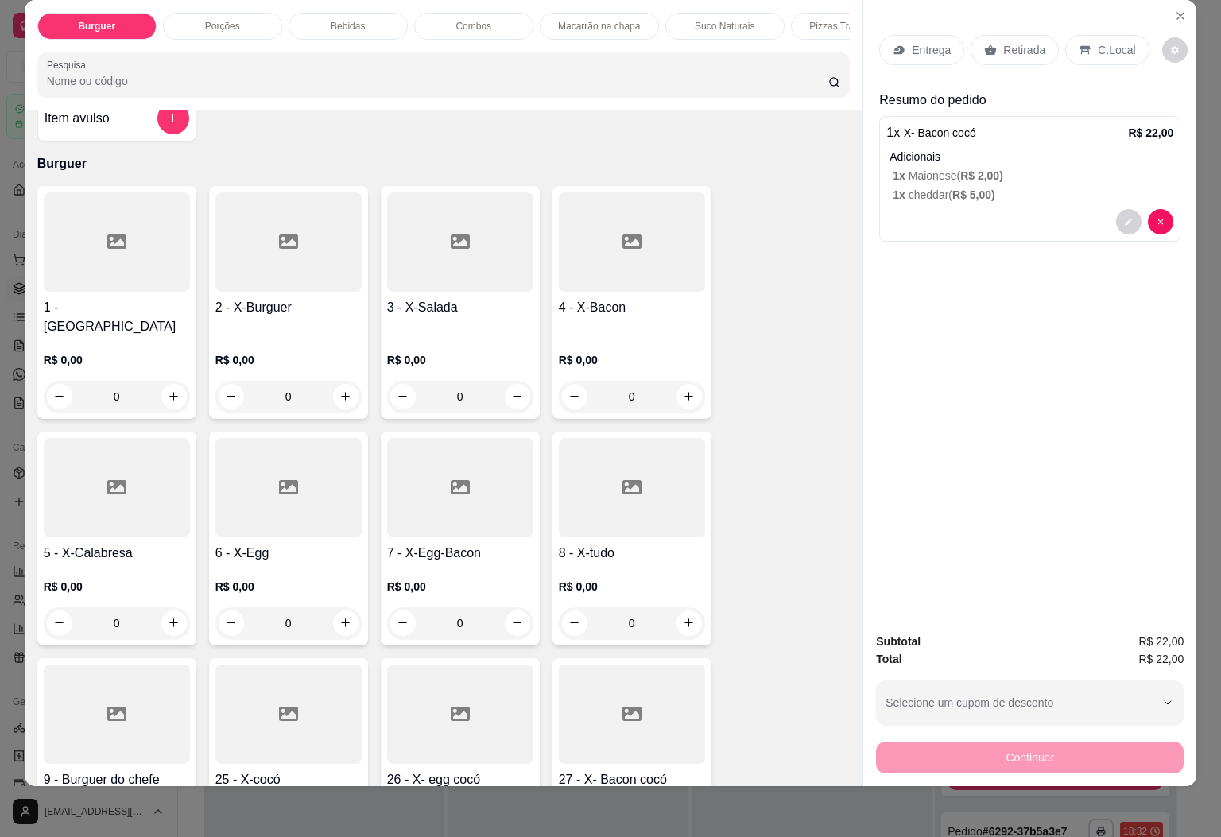
click at [623, 265] on div at bounding box center [632, 241] width 146 height 99
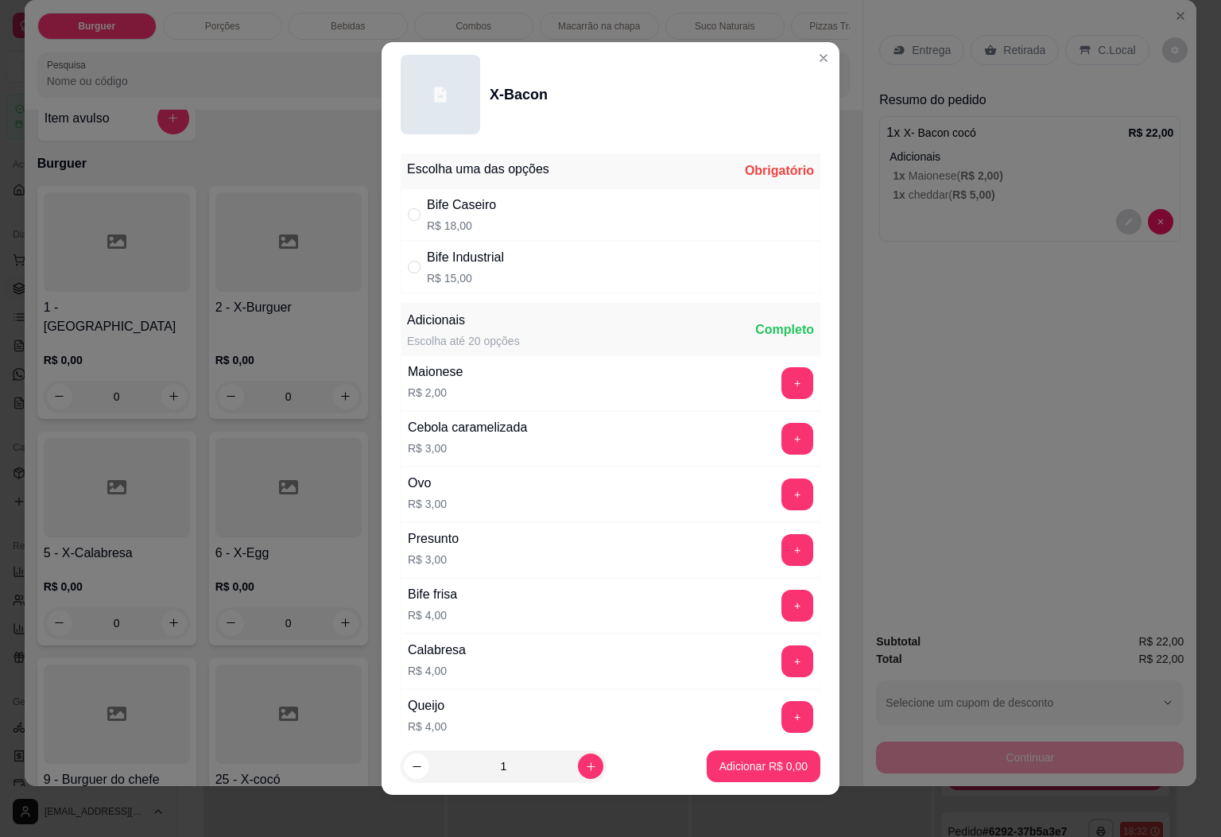
drag, startPoint x: 504, startPoint y: 206, endPoint x: 430, endPoint y: 131, distance: 105.1
click at [506, 206] on div "Bife Caseiro R$ 18,00" at bounding box center [611, 214] width 420 height 52
radio input "true"
click at [782, 387] on button "+" at bounding box center [797, 382] width 31 height 31
click at [757, 764] on p "Adicionar R$ 20,00" at bounding box center [761, 766] width 92 height 15
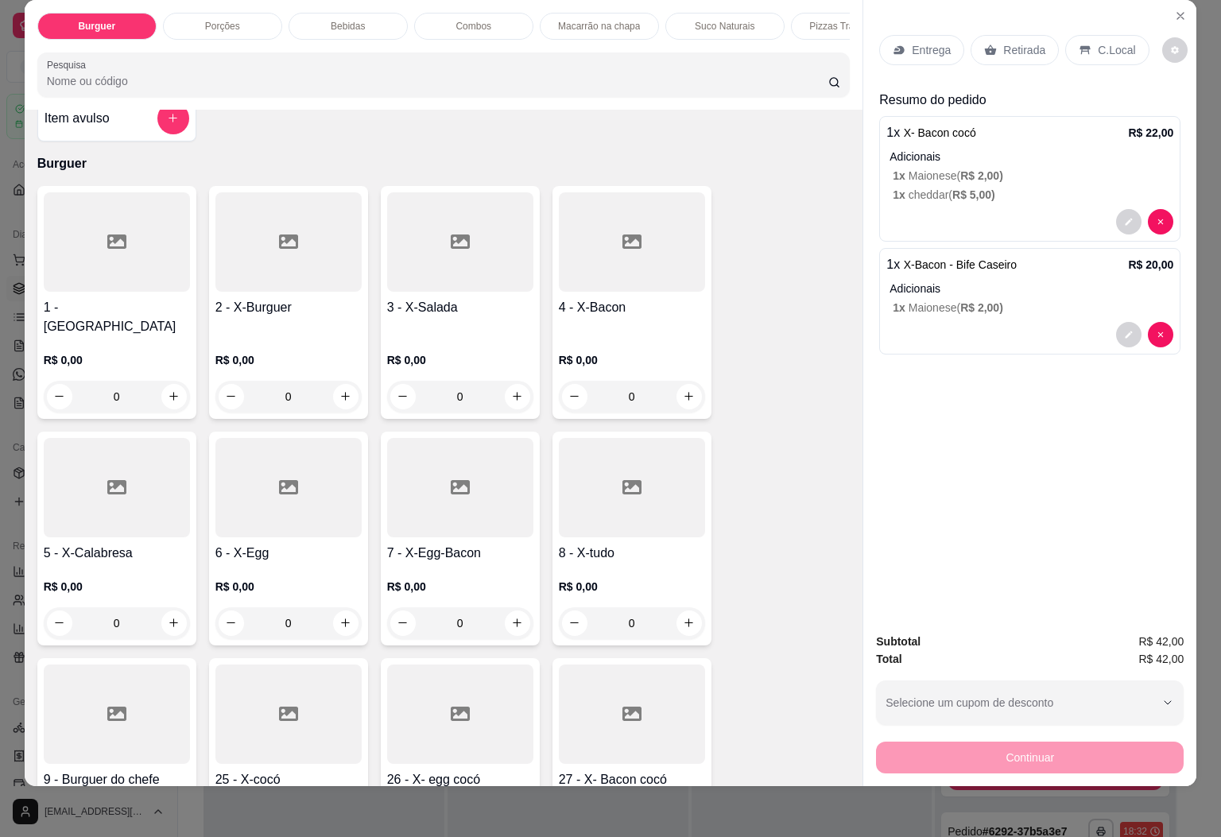
click at [1098, 42] on p "C.Local" at bounding box center [1116, 50] width 37 height 16
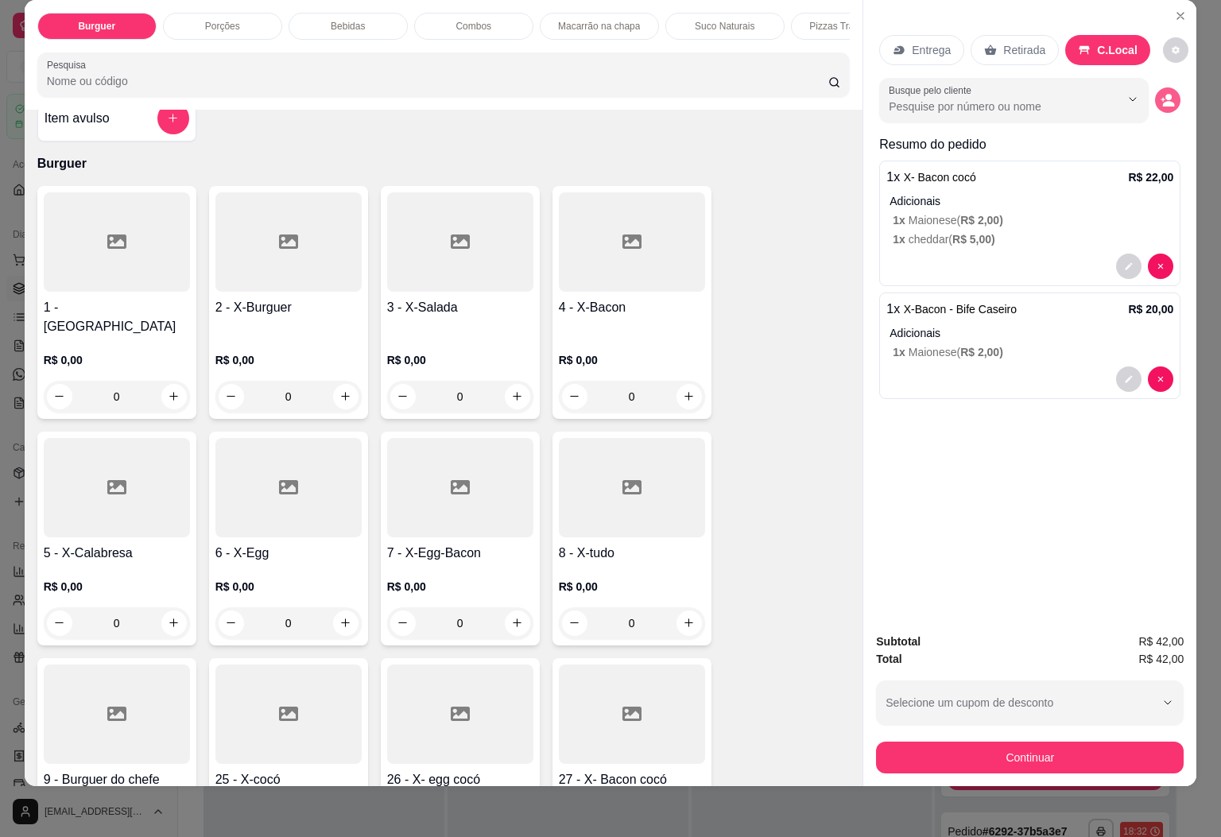
click at [1155, 87] on button "decrease-product-quantity" at bounding box center [1167, 99] width 25 height 25
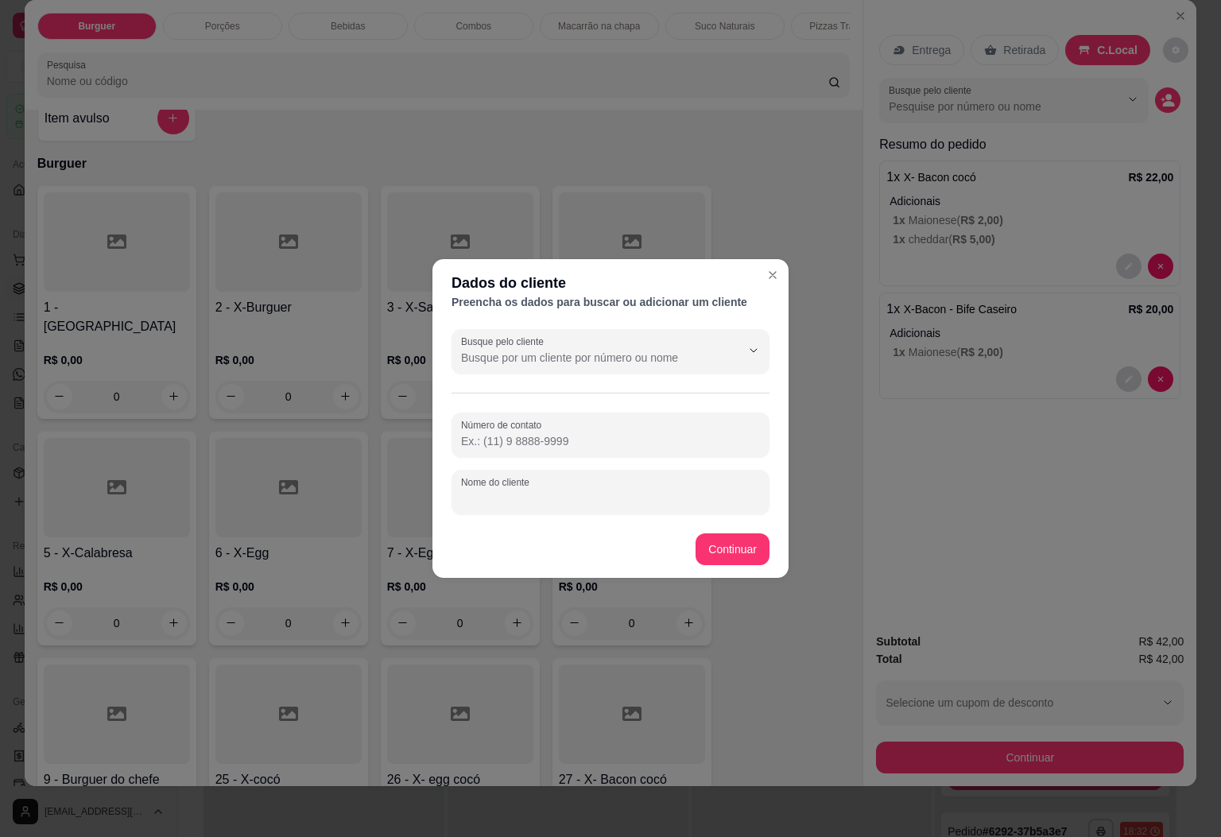
click at [526, 499] on input "Nome do cliente" at bounding box center [610, 499] width 299 height 16
type input "JOELMA"
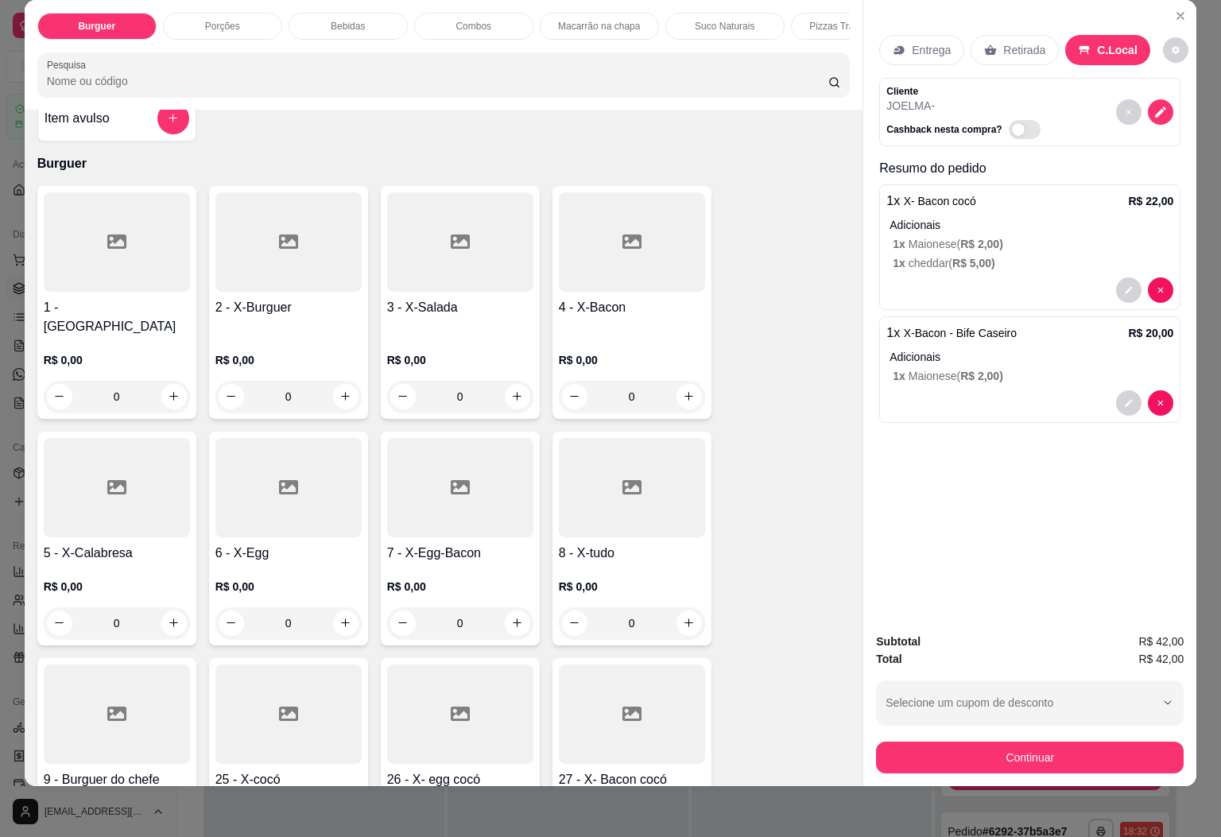
click at [351, 20] on p "Bebidas" at bounding box center [348, 26] width 34 height 13
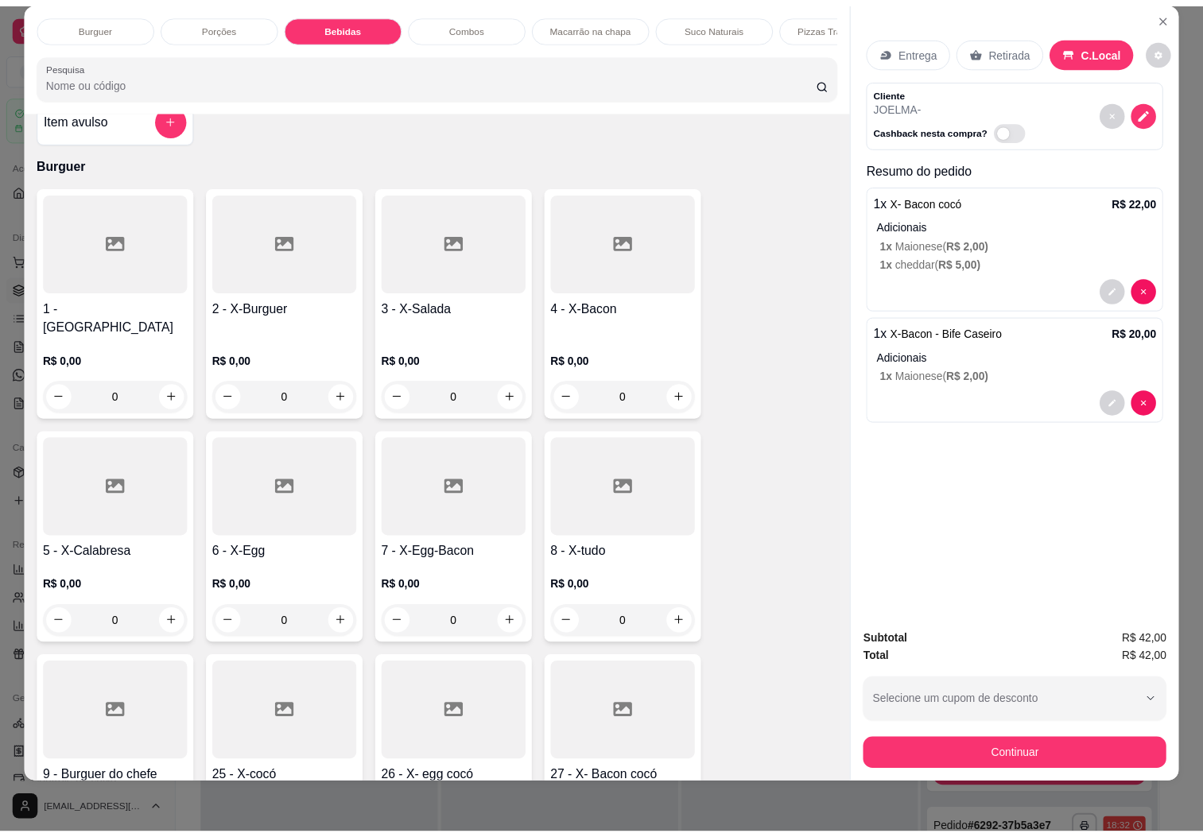
scroll to position [1760, 0]
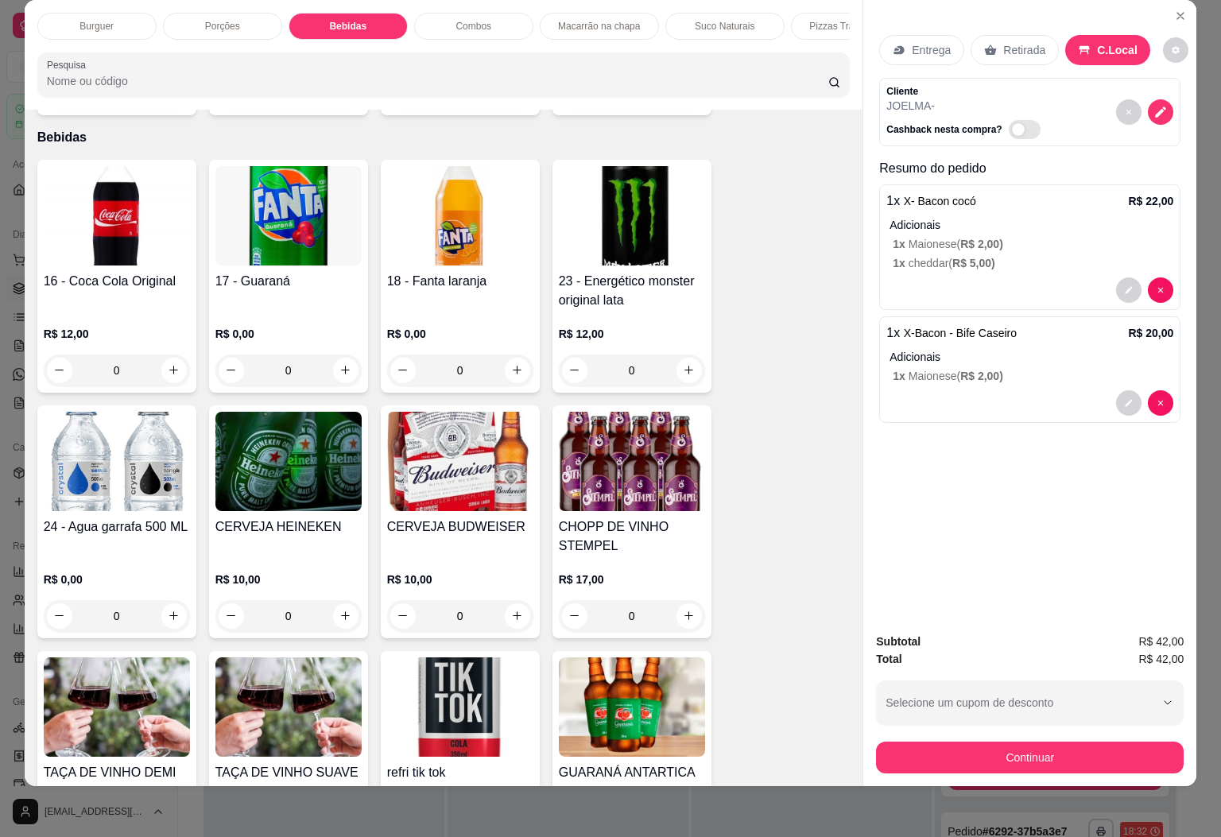
click at [105, 191] on img at bounding box center [117, 215] width 146 height 99
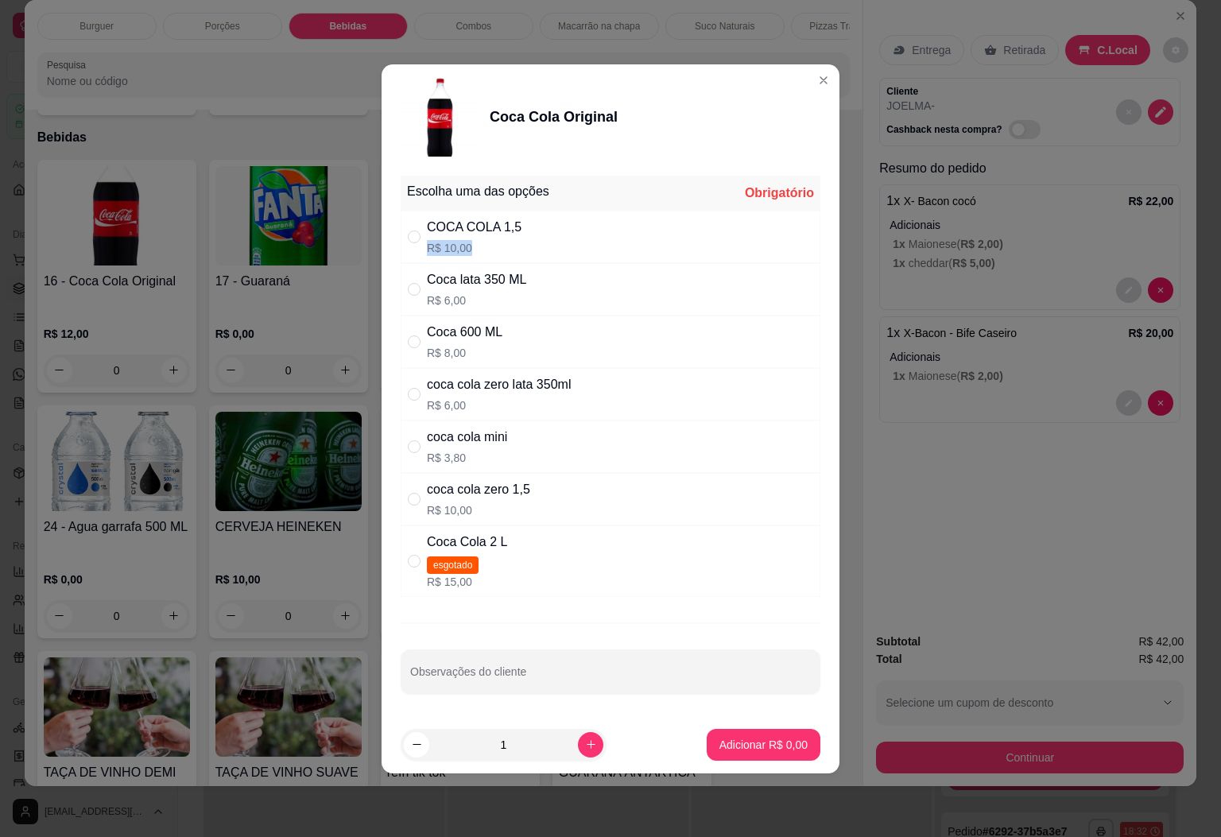
click at [578, 232] on div "COCA COLA 1,5 R$ 10,00" at bounding box center [611, 237] width 420 height 52
radio input "true"
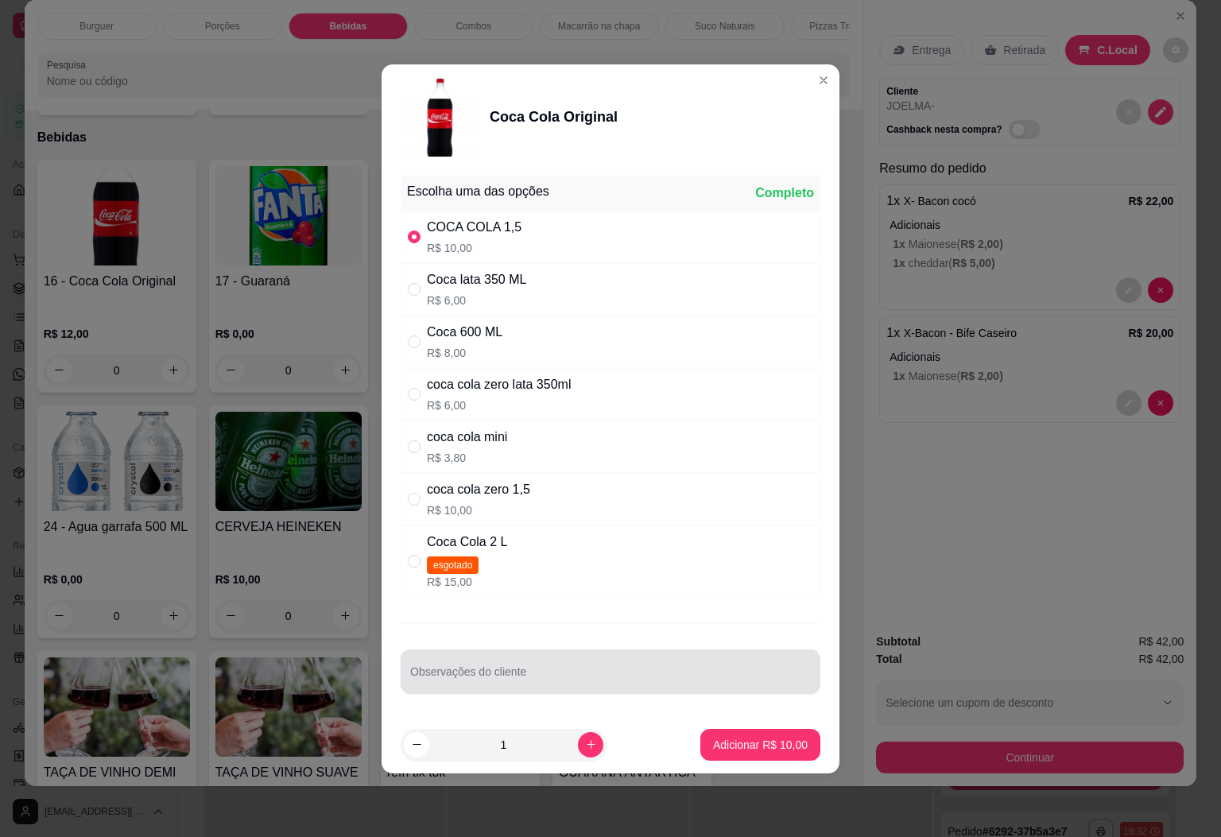
click at [702, 670] on div at bounding box center [610, 672] width 401 height 32
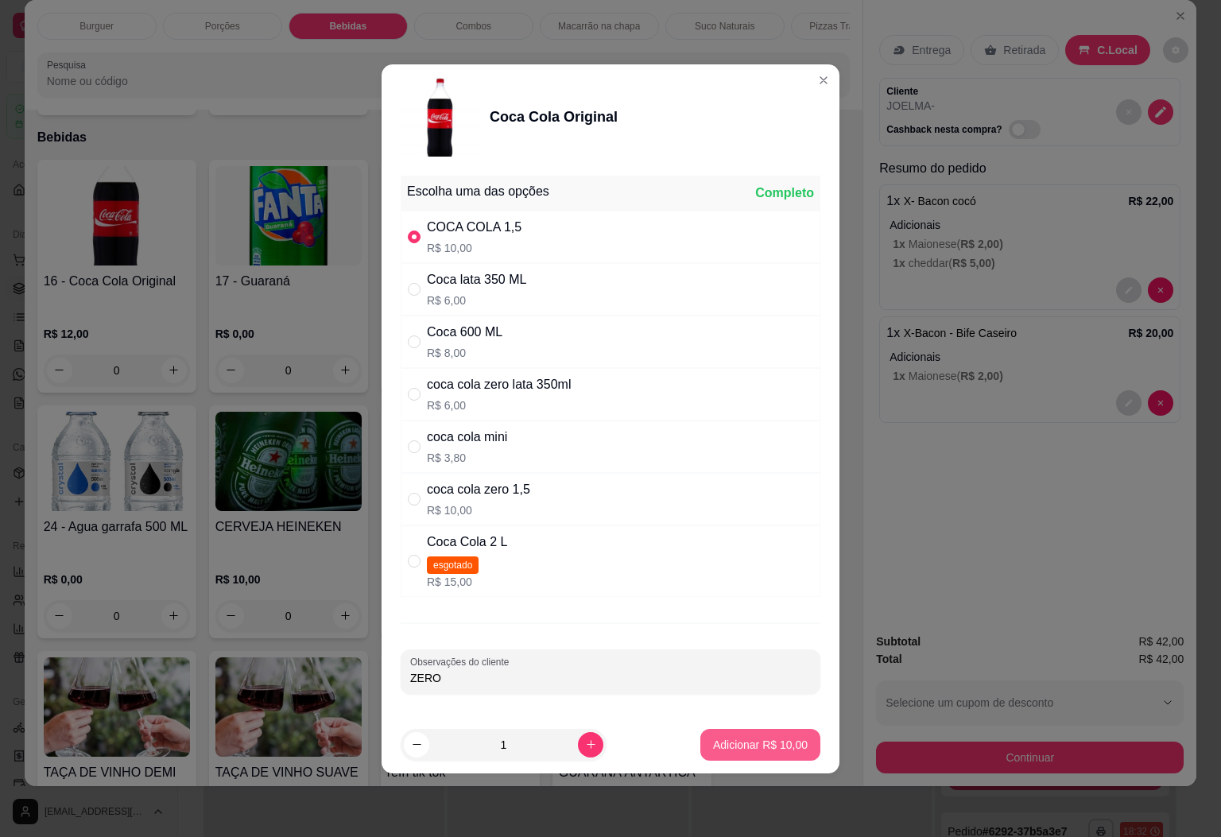
type input "ZERO"
click at [720, 752] on p "Adicionar R$ 10,00" at bounding box center [761, 744] width 92 height 15
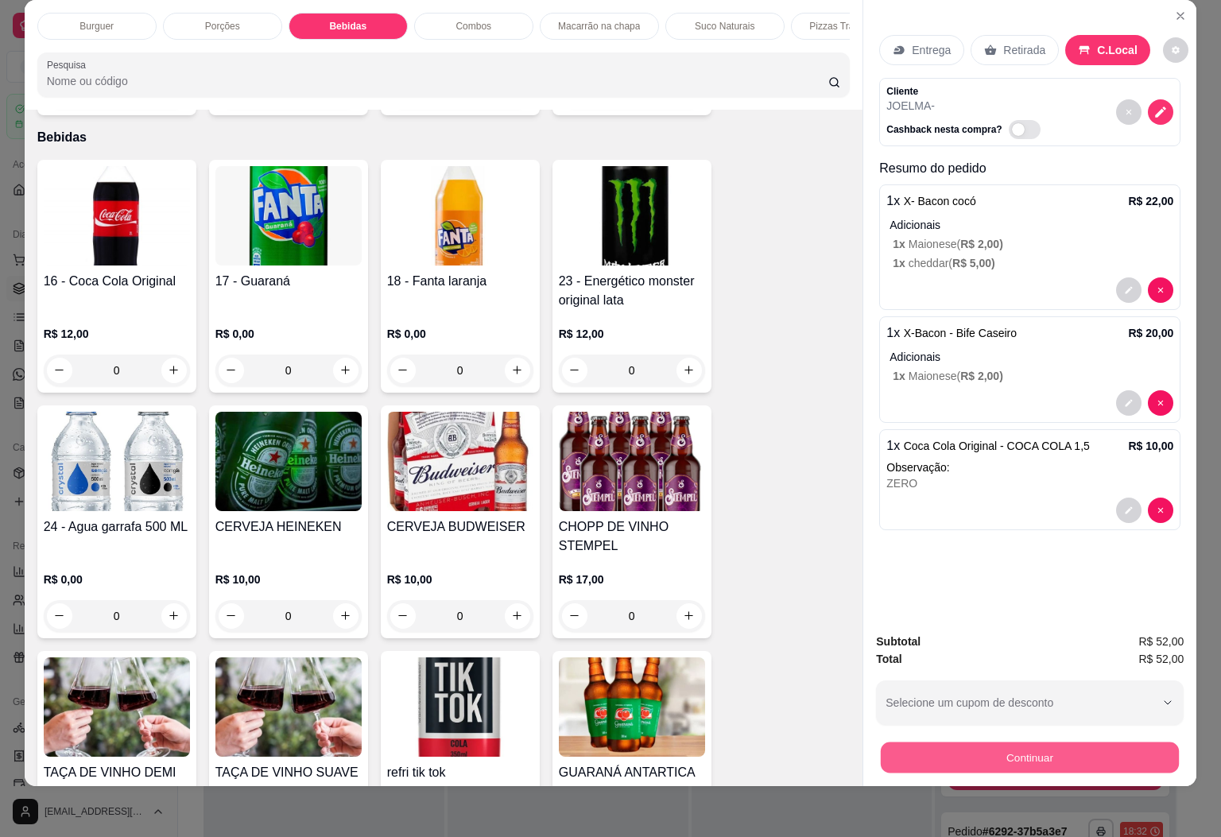
click at [1015, 743] on button "Continuar" at bounding box center [1030, 758] width 298 height 31
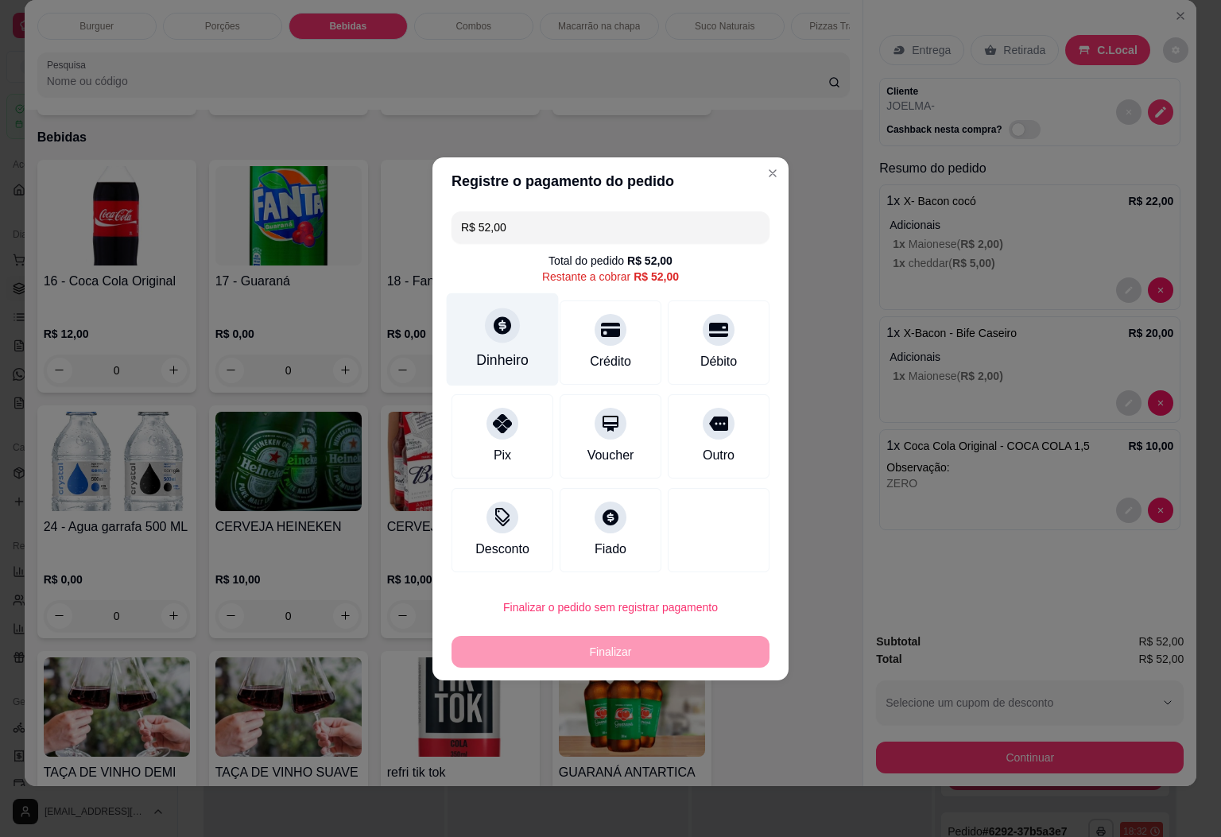
click at [528, 354] on div "Dinheiro" at bounding box center [503, 339] width 112 height 93
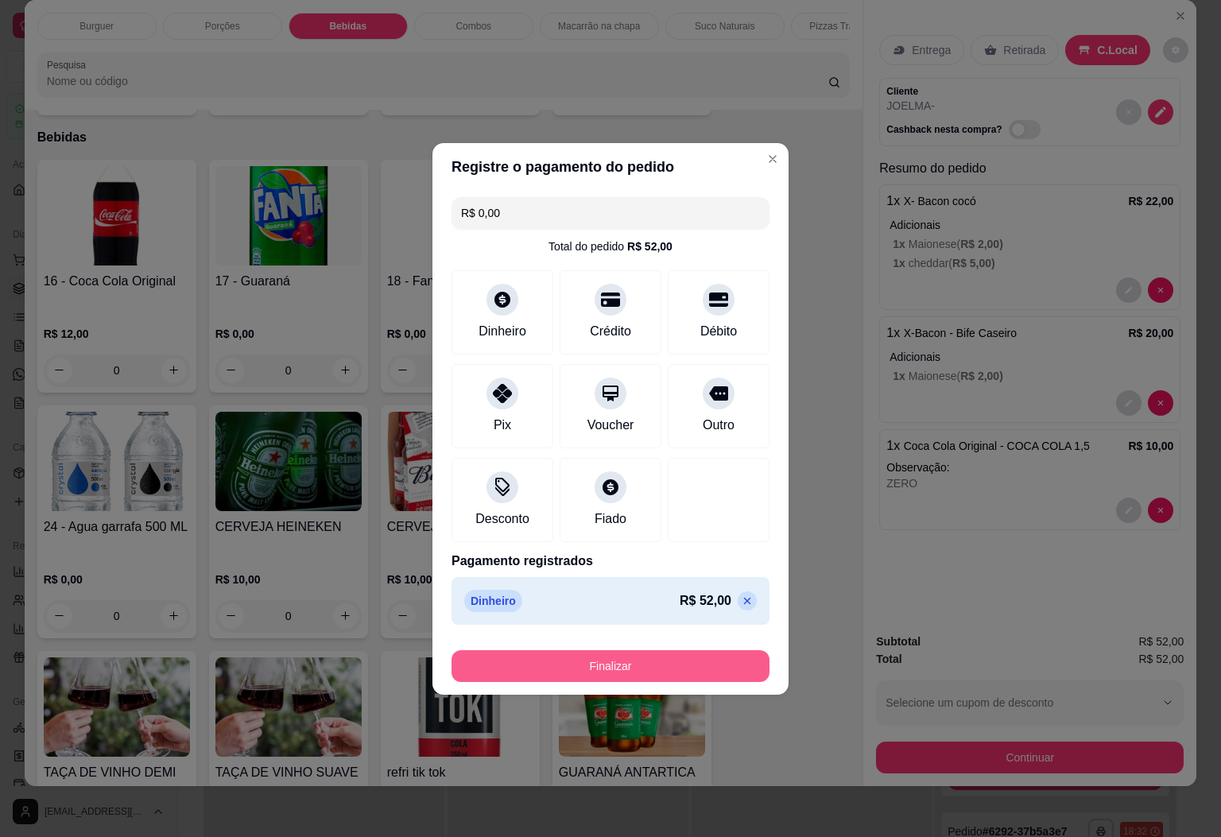
click at [618, 657] on button "Finalizar" at bounding box center [611, 666] width 318 height 32
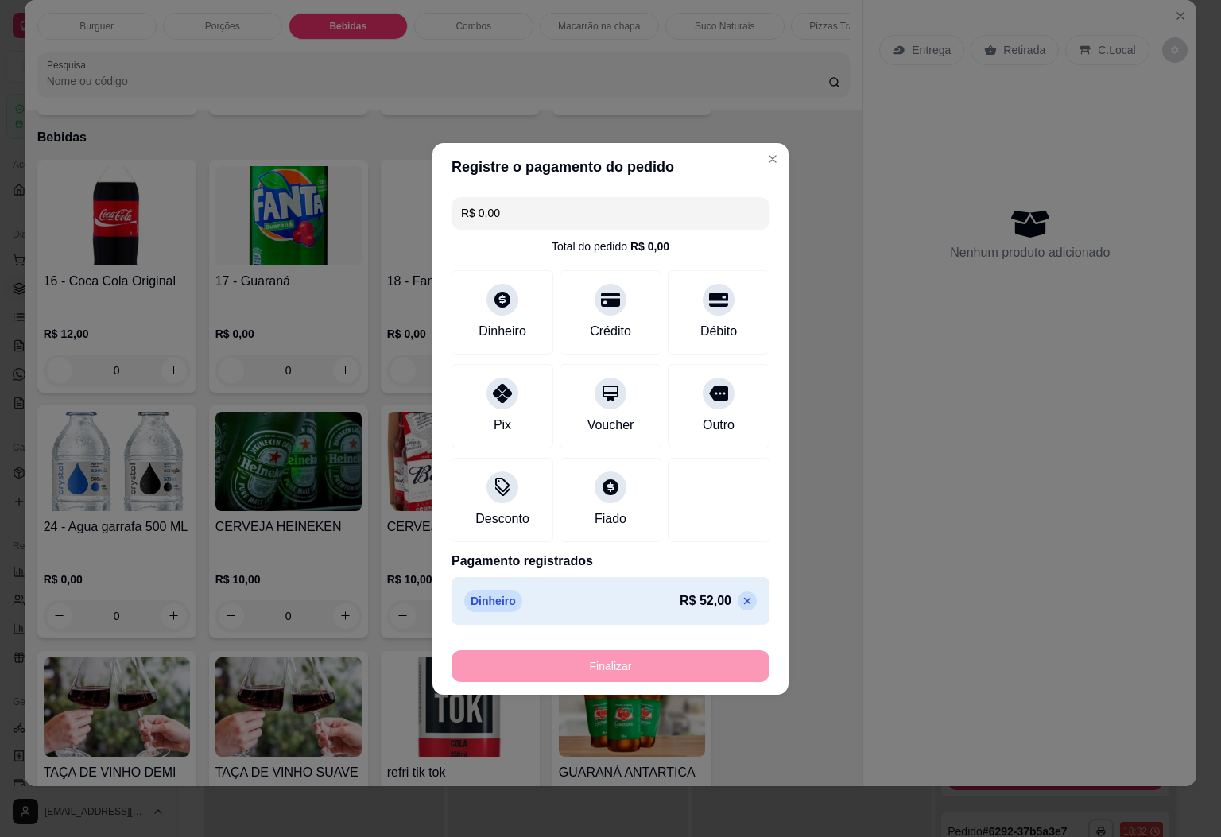
type input "-R$ 52,00"
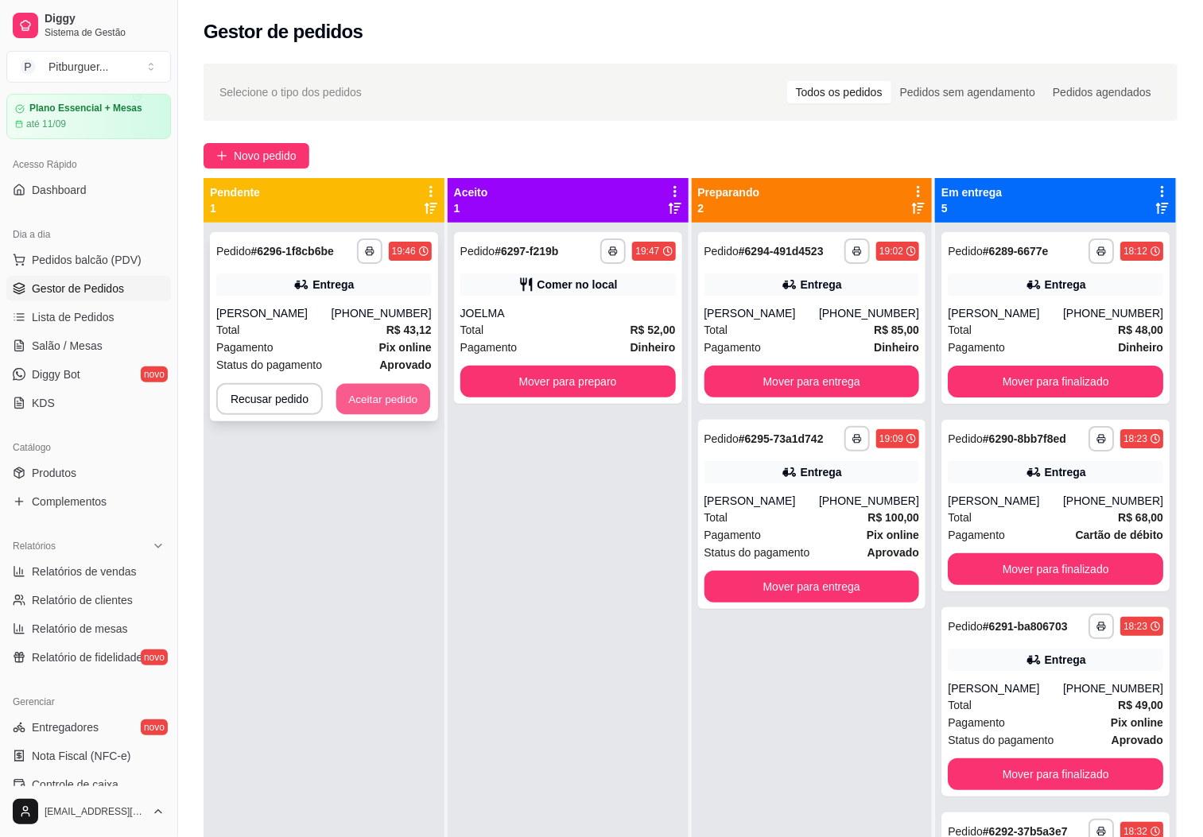
click at [351, 404] on button "Aceitar pedido" at bounding box center [383, 399] width 94 height 31
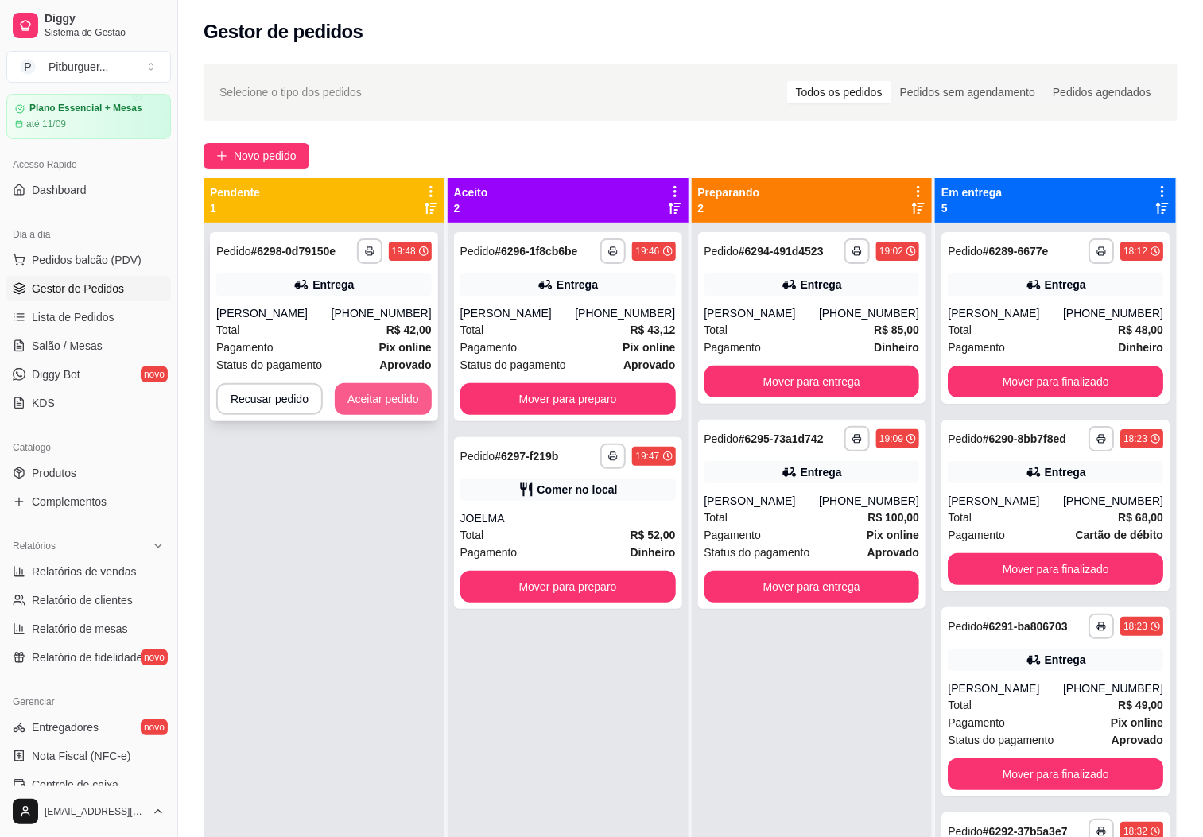
click at [370, 409] on button "Aceitar pedido" at bounding box center [383, 399] width 97 height 32
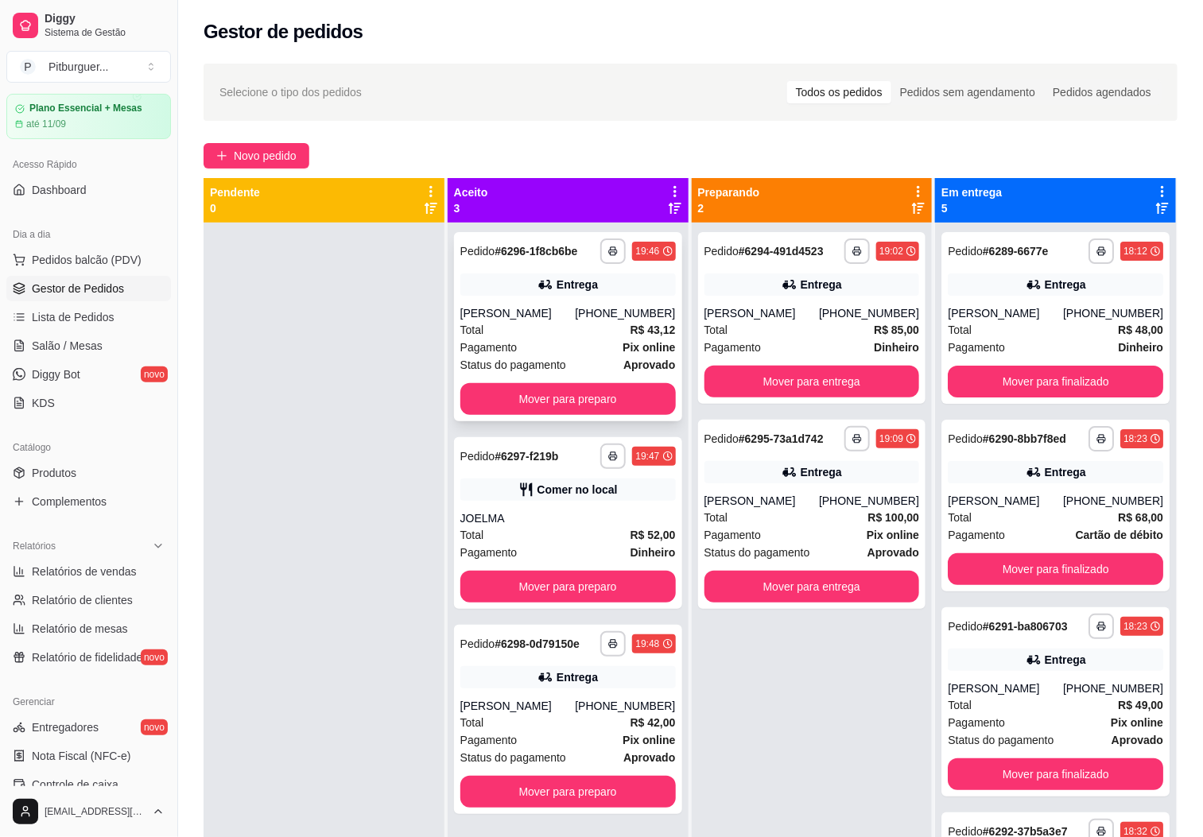
click at [532, 339] on div "Pagamento Pix online" at bounding box center [567, 347] width 215 height 17
click at [509, 573] on button "Mover para preparo" at bounding box center [567, 587] width 215 height 32
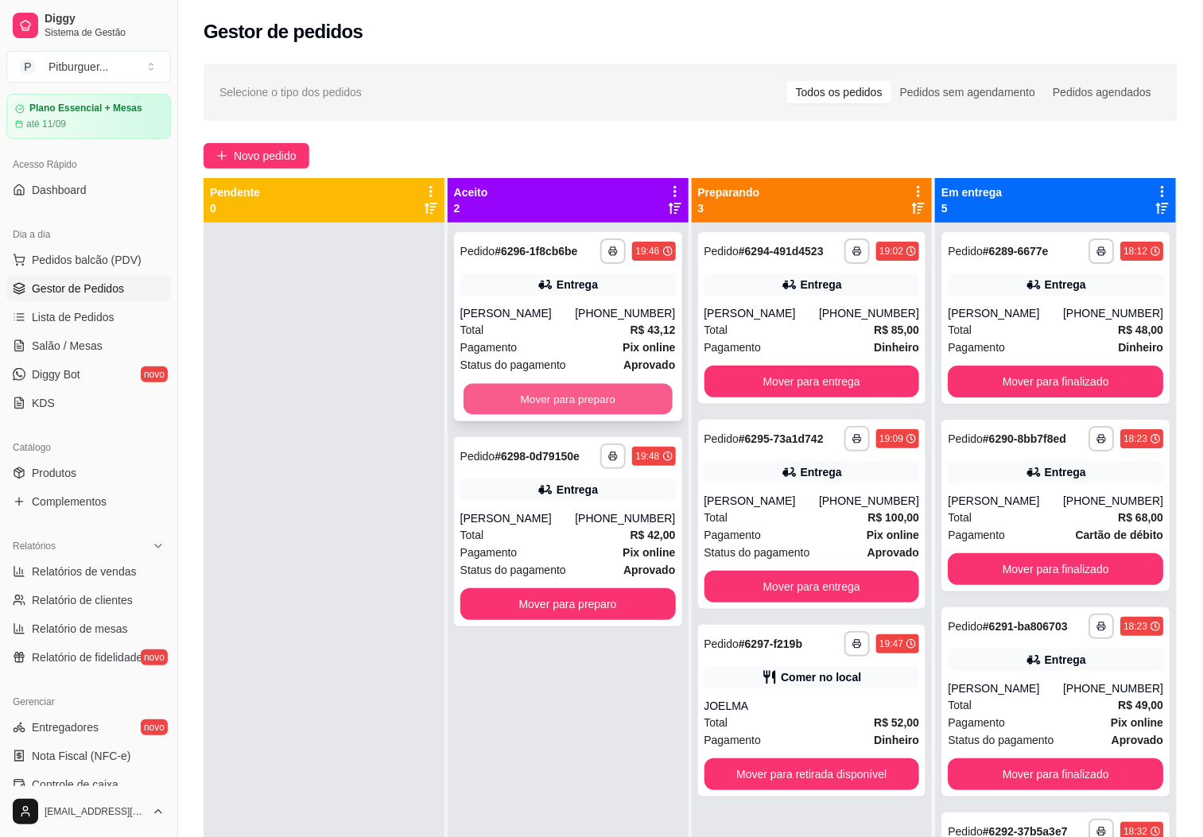
click at [501, 401] on button "Mover para preparo" at bounding box center [568, 399] width 209 height 31
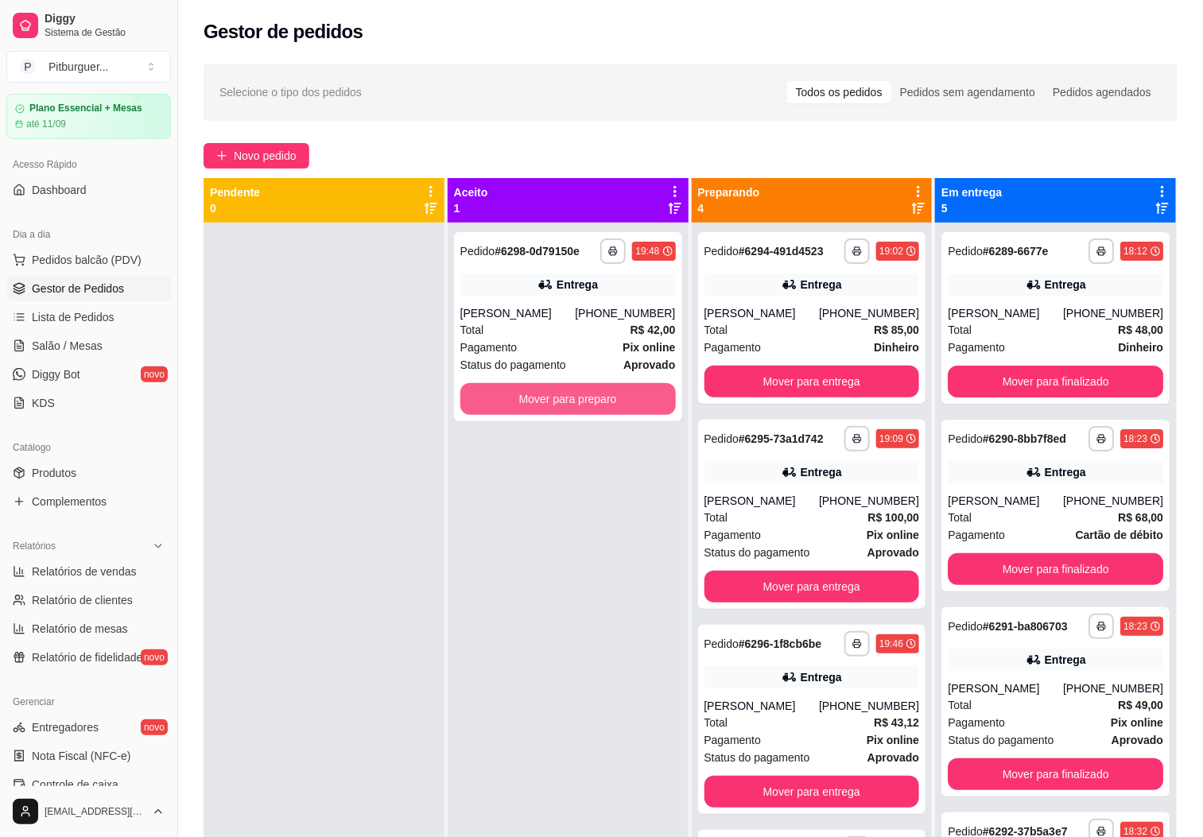
click at [504, 402] on button "Mover para preparo" at bounding box center [567, 399] width 215 height 32
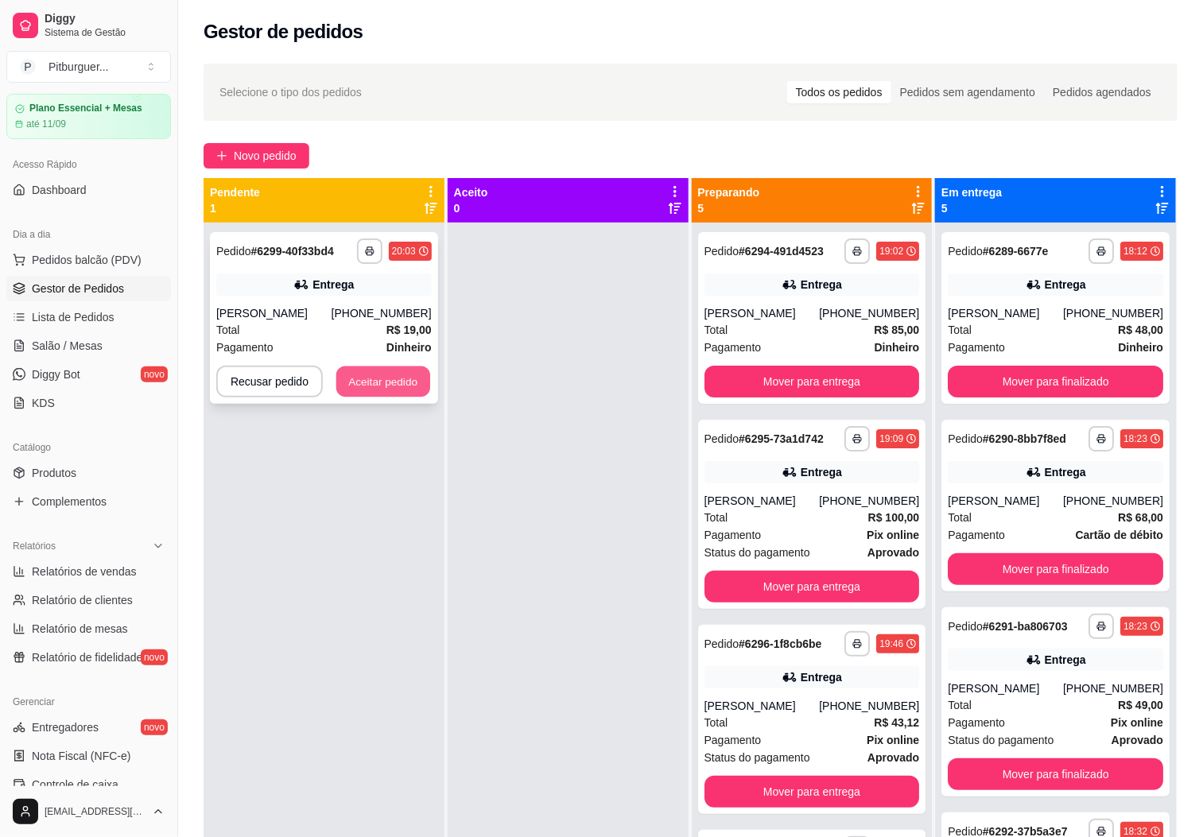
click at [355, 375] on button "Aceitar pedido" at bounding box center [383, 382] width 94 height 31
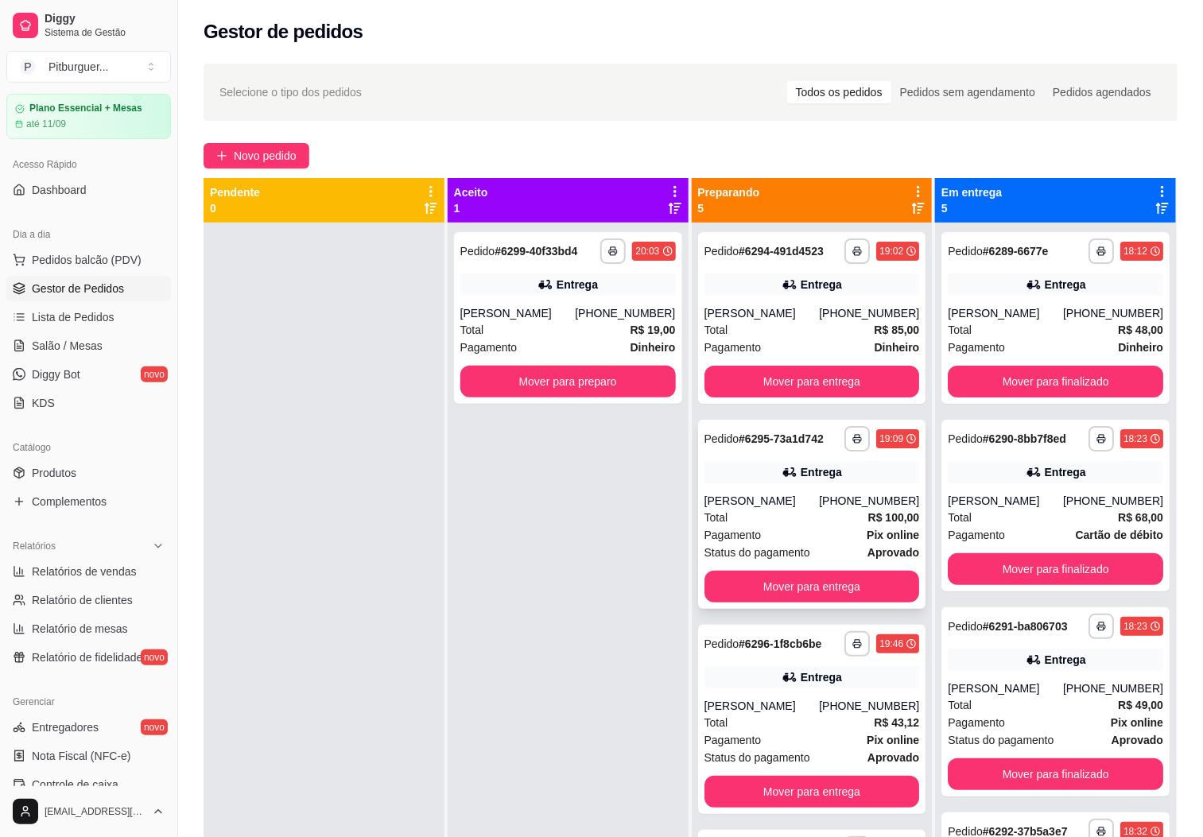
click at [732, 526] on div "Total R$ 100,00" at bounding box center [811, 517] width 215 height 17
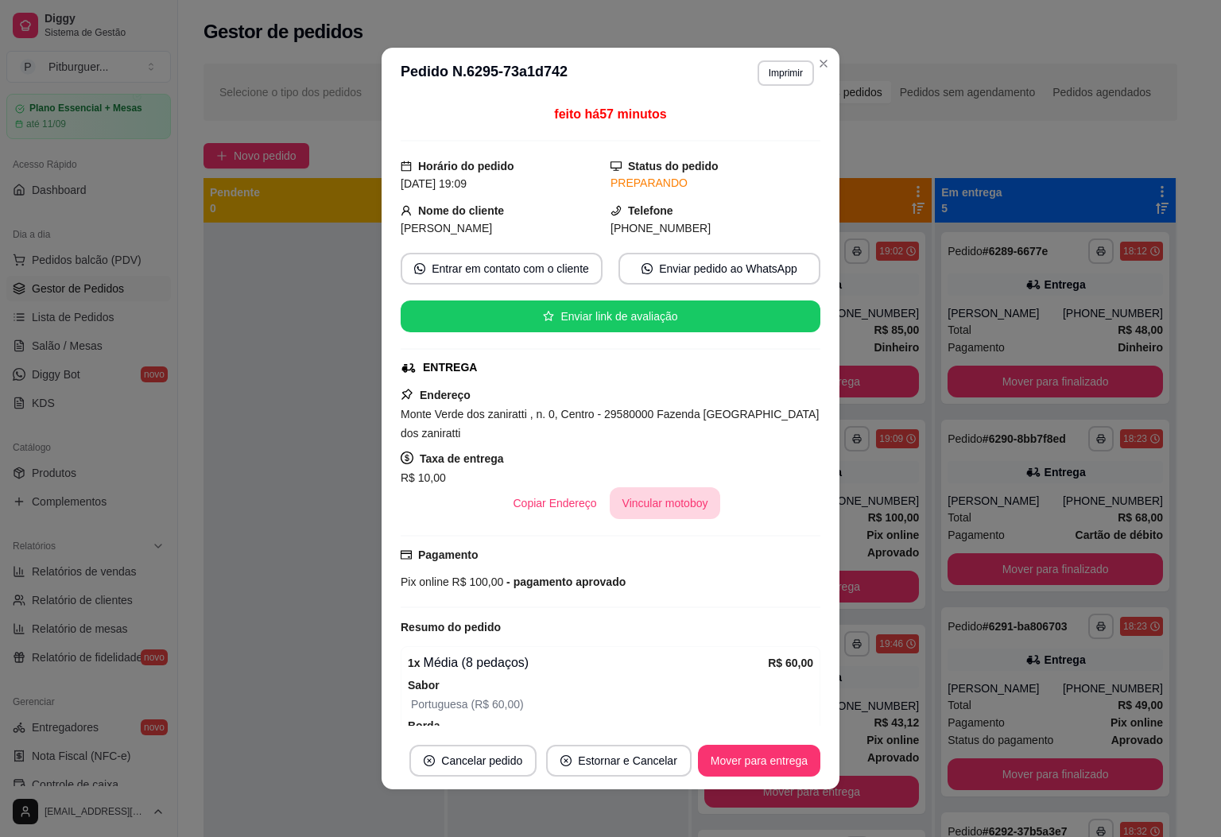
click at [681, 513] on button "Vincular motoboy" at bounding box center [665, 503] width 111 height 32
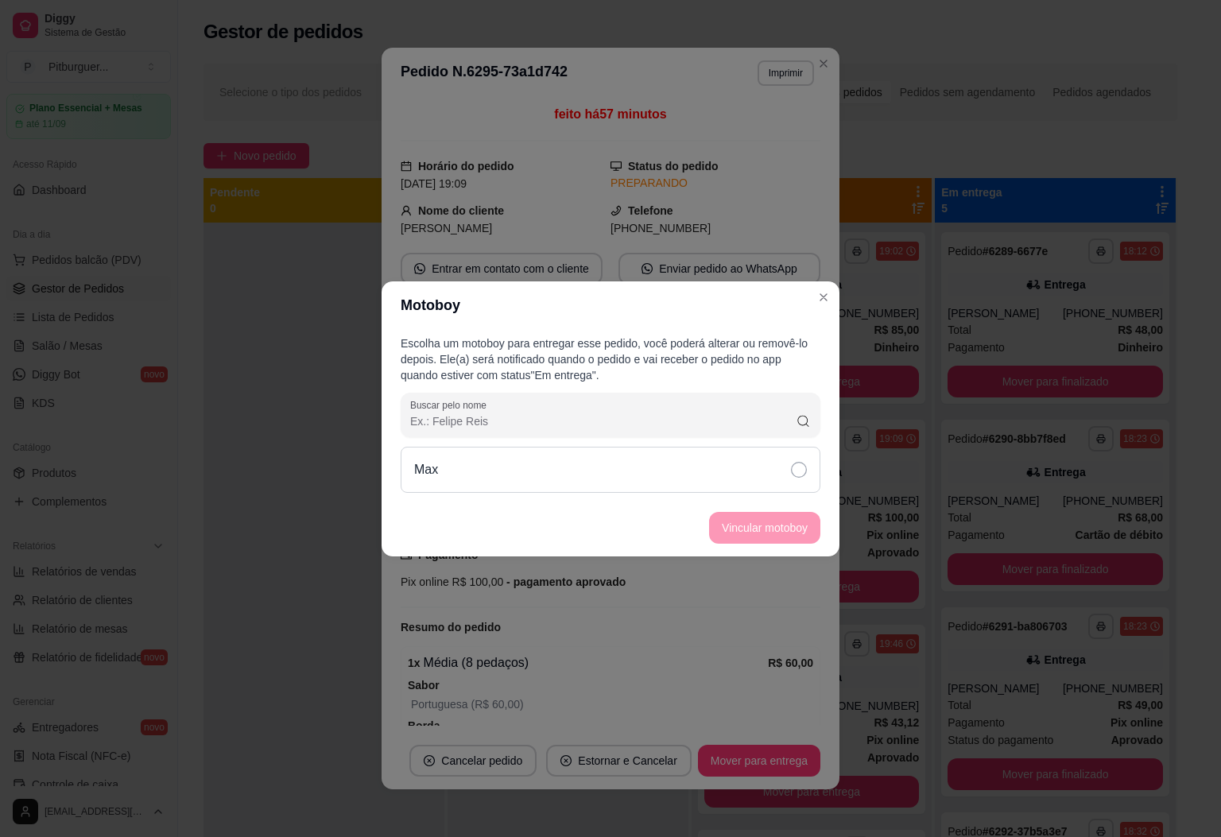
click at [787, 475] on div "Max" at bounding box center [611, 470] width 420 height 46
click at [754, 521] on button "Vincular motoboy" at bounding box center [765, 527] width 108 height 31
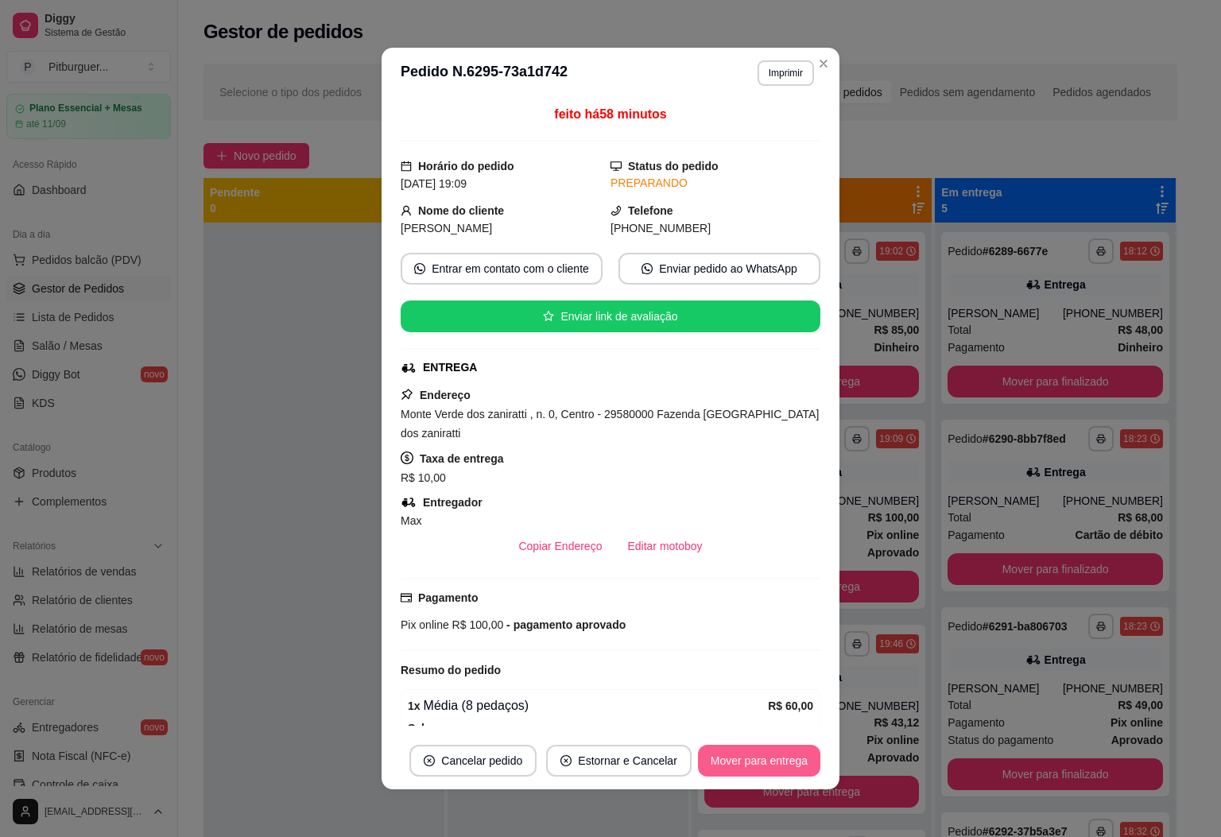
click at [751, 752] on button "Mover para entrega" at bounding box center [759, 761] width 122 height 32
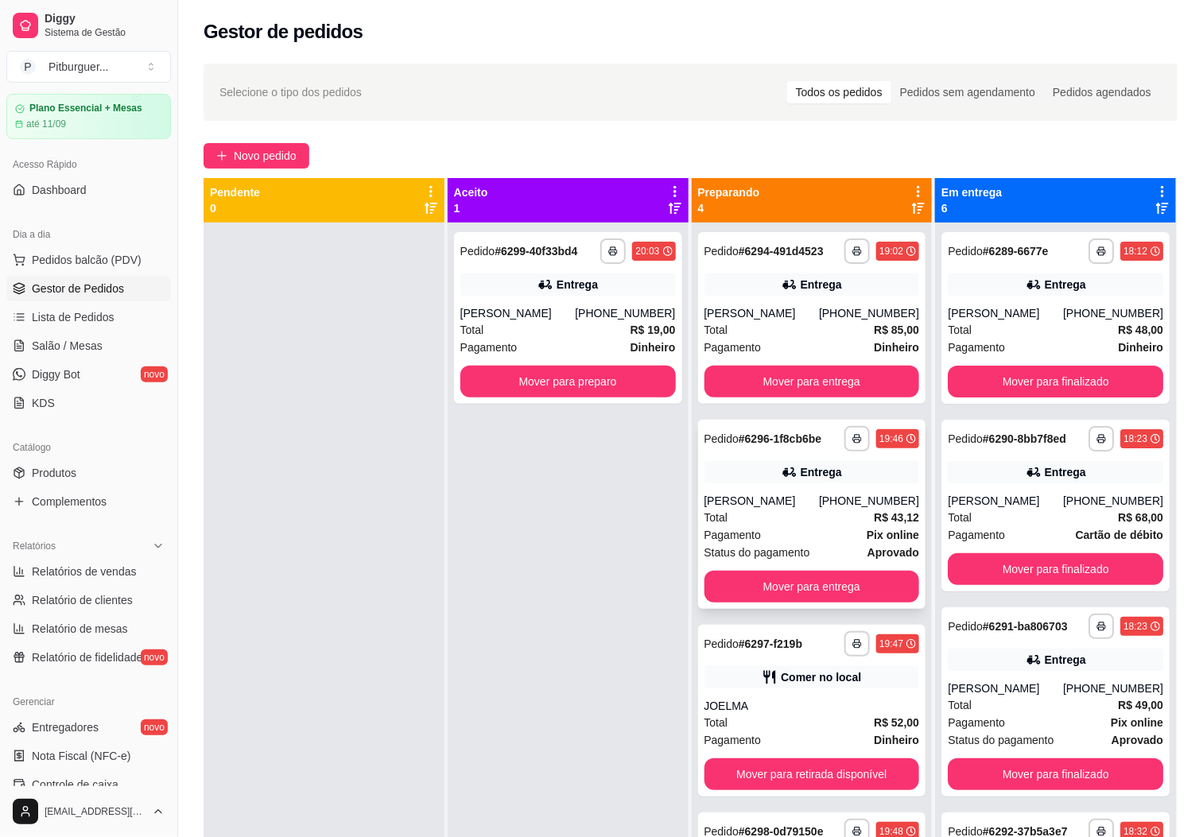
click at [708, 527] on span "Pagamento" at bounding box center [732, 534] width 57 height 17
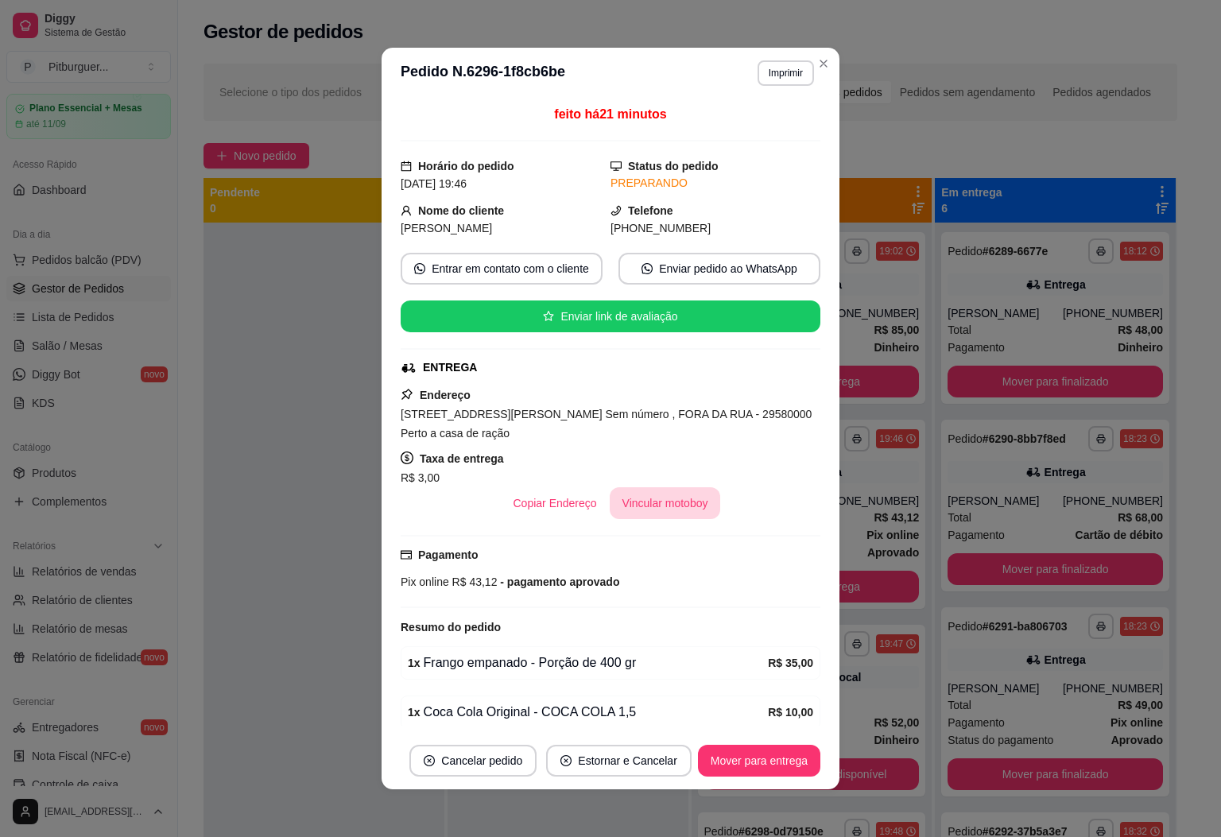
click at [661, 487] on button "Vincular motoboy" at bounding box center [665, 503] width 111 height 32
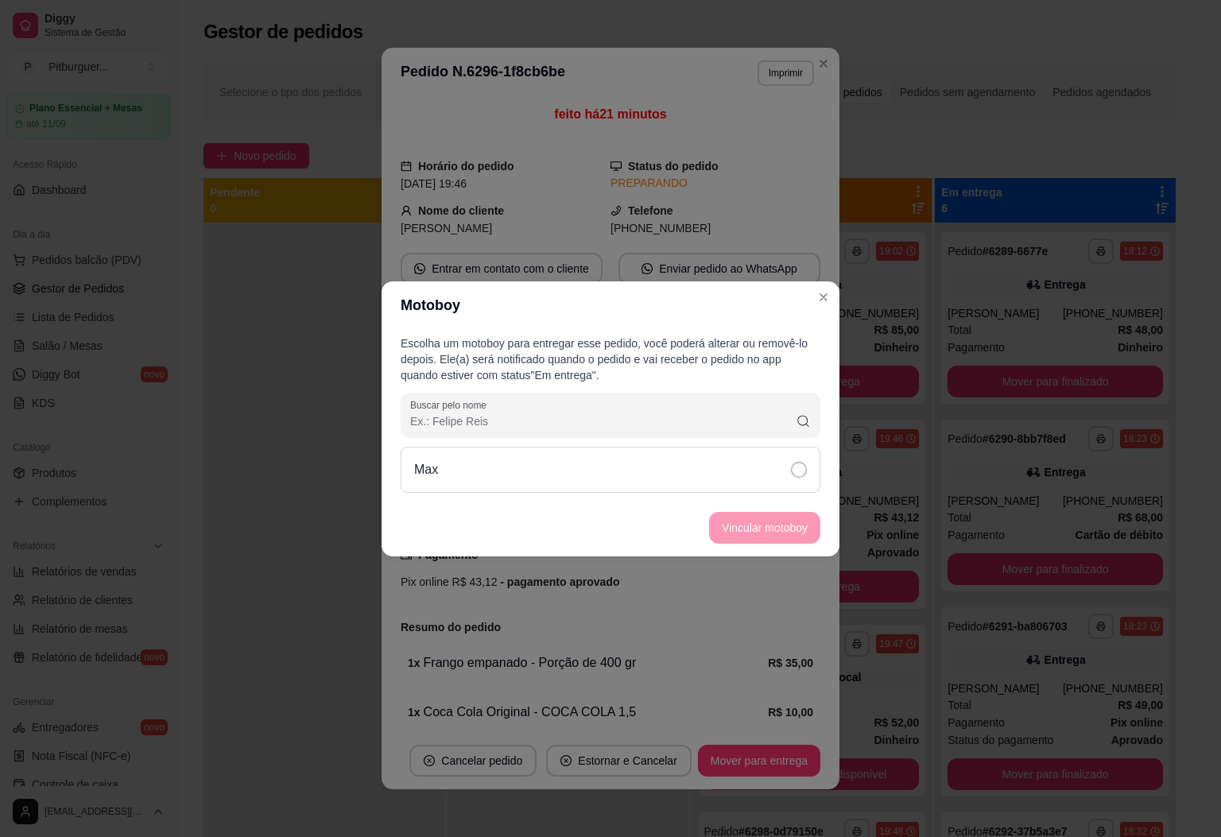
click at [747, 466] on div "Max" at bounding box center [611, 470] width 420 height 46
click at [776, 520] on button "Vincular motoboy" at bounding box center [764, 528] width 111 height 32
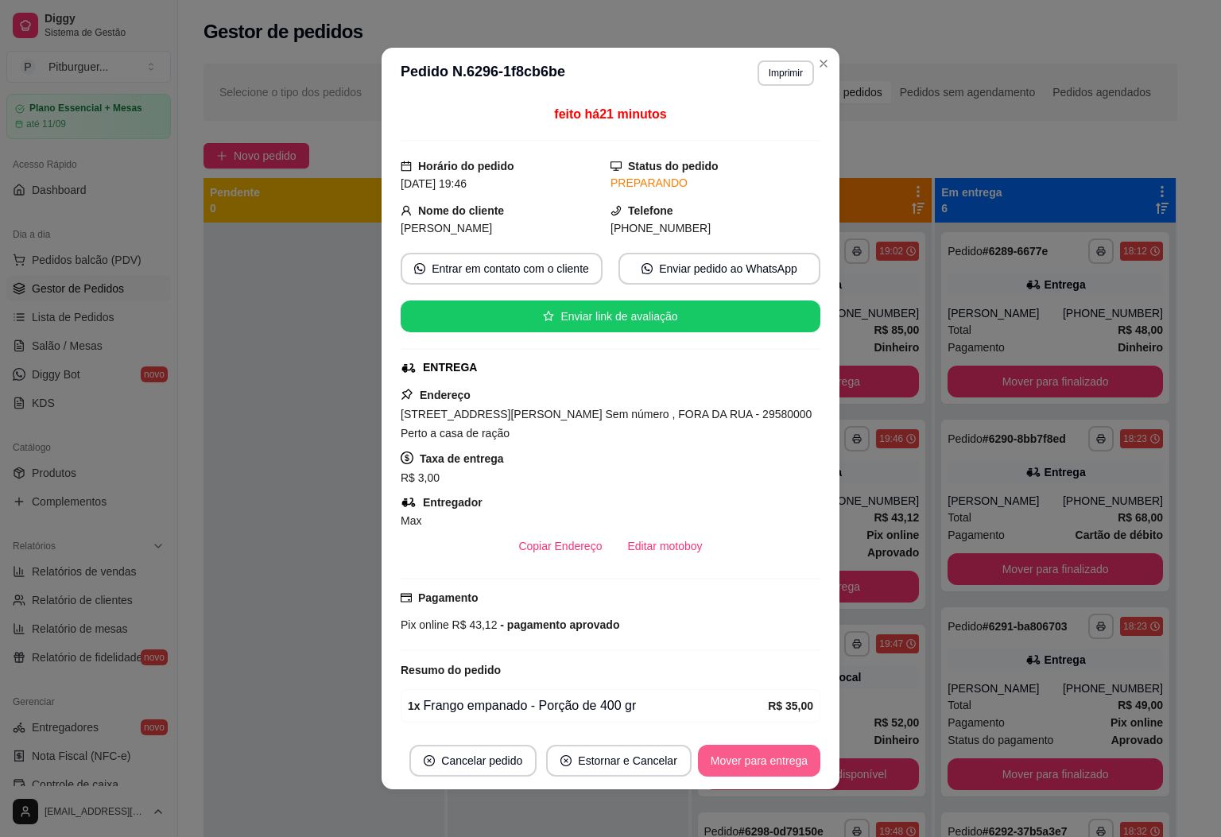
click at [731, 766] on button "Mover para entrega" at bounding box center [759, 761] width 122 height 32
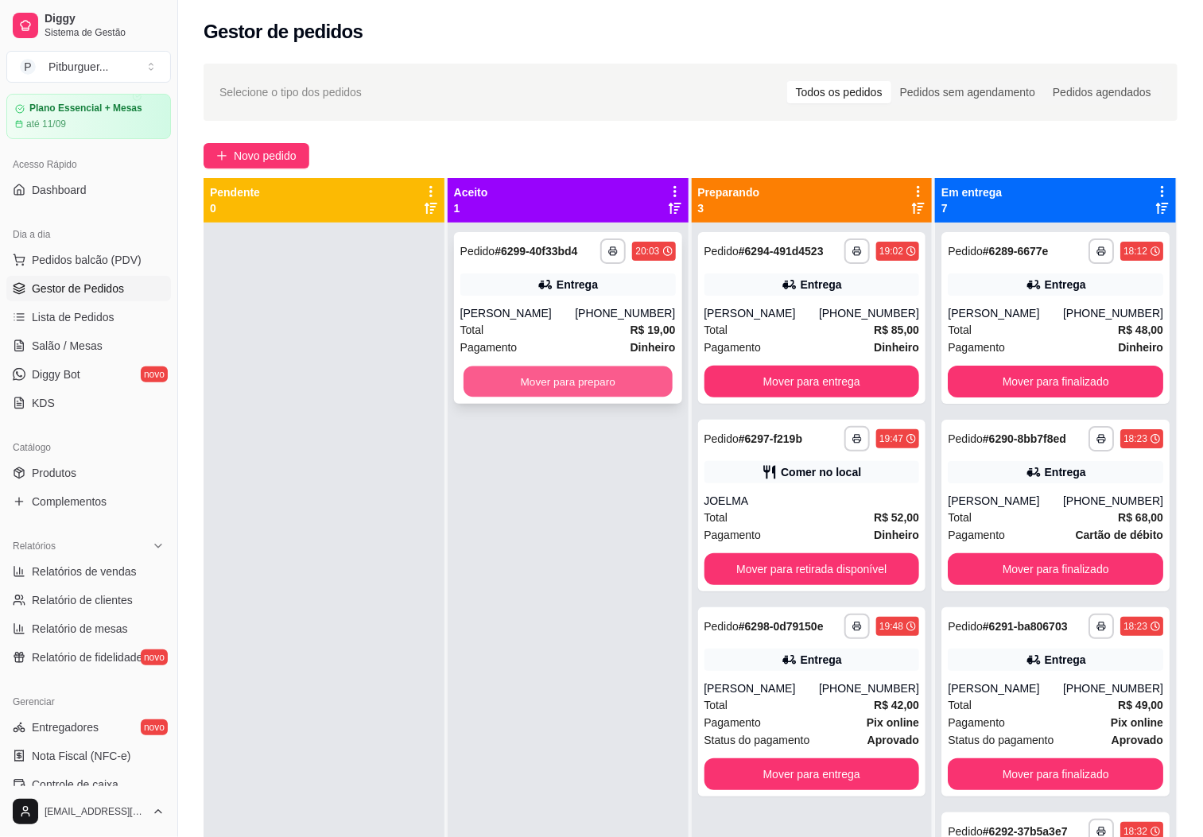
click at [609, 394] on button "Mover para preparo" at bounding box center [568, 382] width 209 height 31
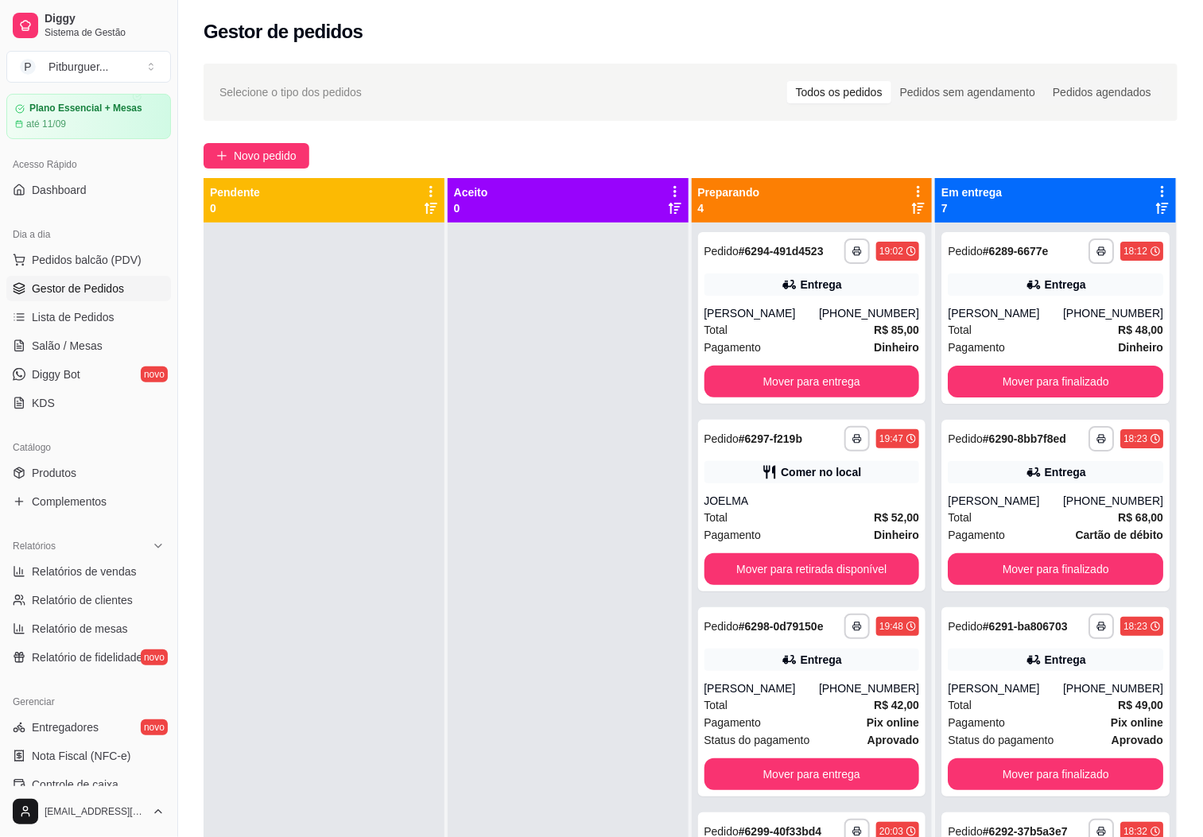
click at [565, 328] on div at bounding box center [568, 641] width 241 height 837
click at [801, 387] on button "Mover para entrega" at bounding box center [811, 382] width 215 height 32
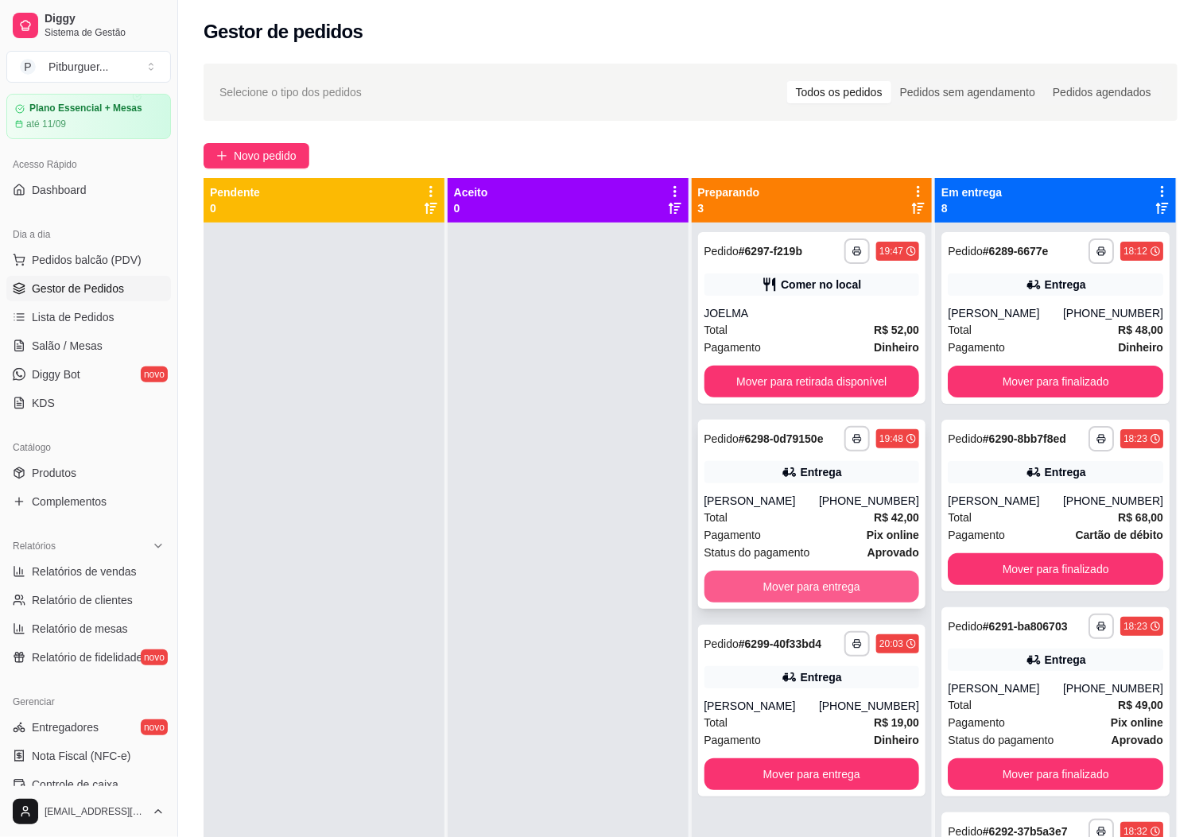
click at [735, 573] on button "Mover para entrega" at bounding box center [811, 587] width 215 height 32
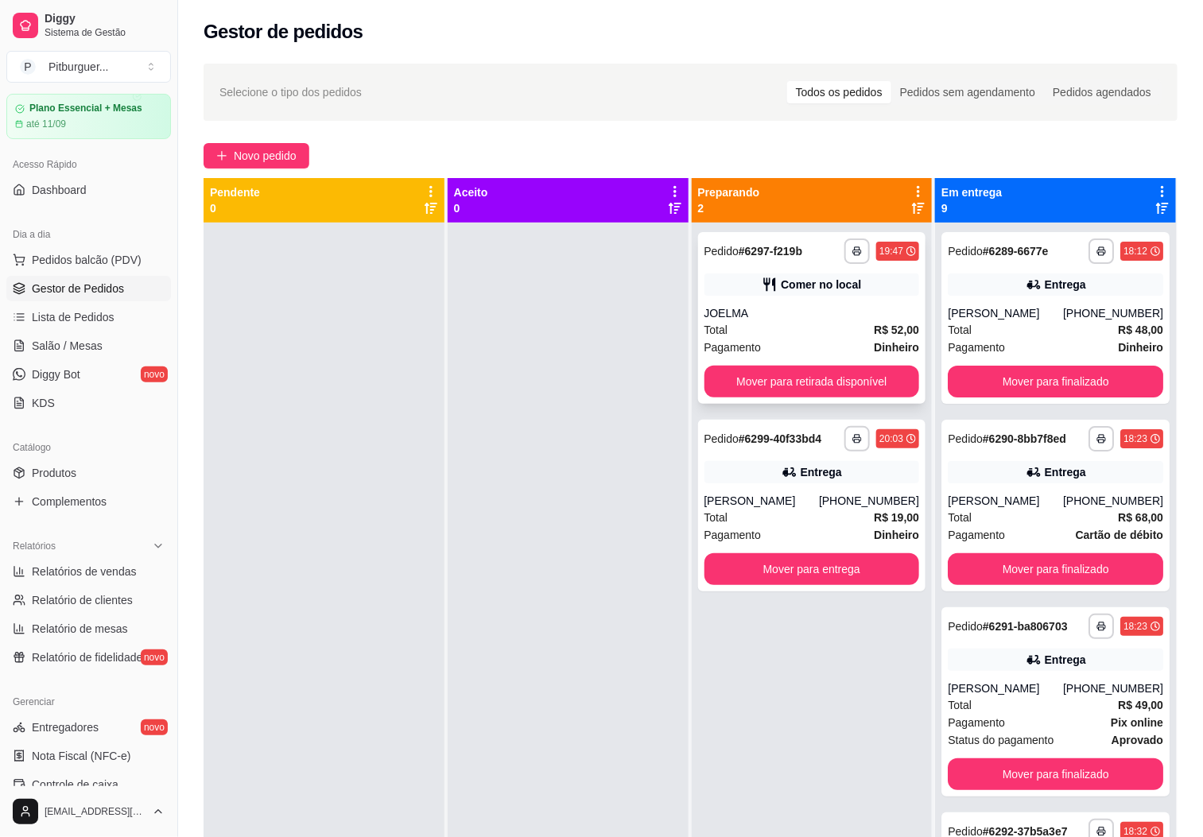
click at [704, 335] on span "Total" at bounding box center [716, 329] width 24 height 17
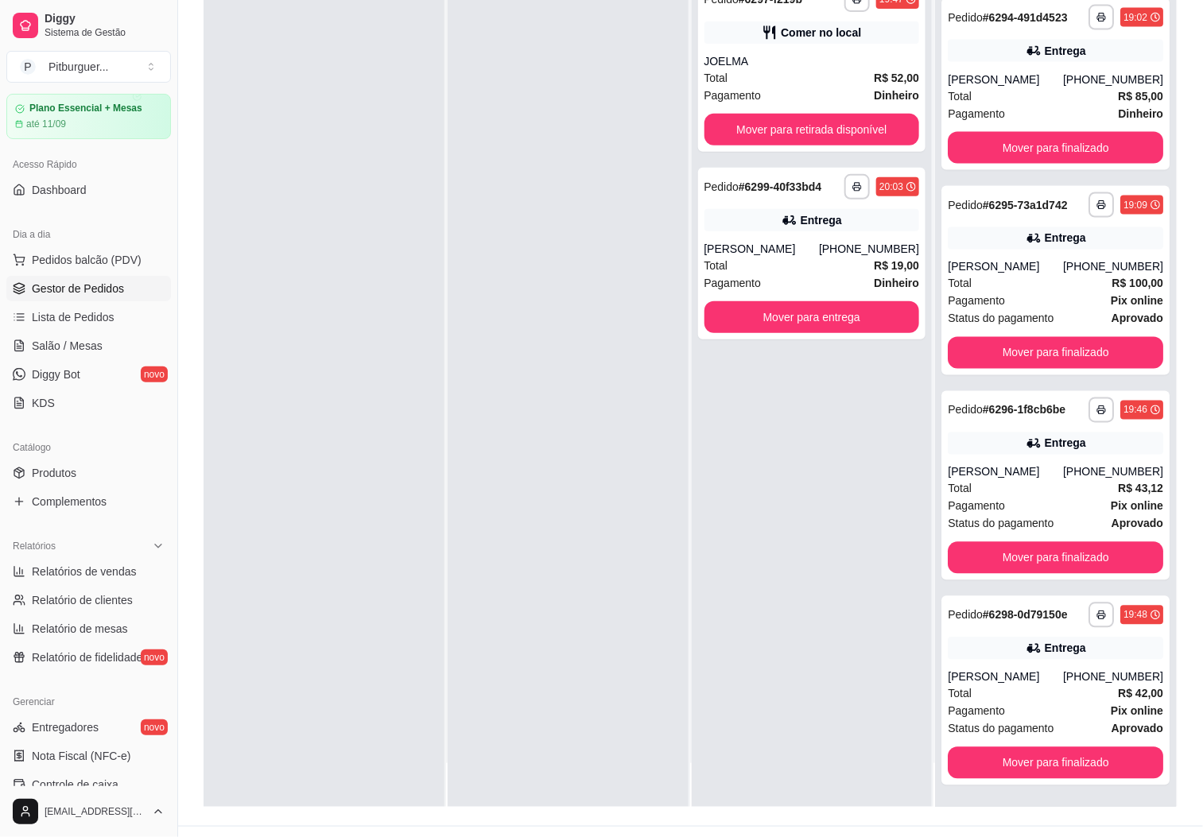
scroll to position [239, 0]
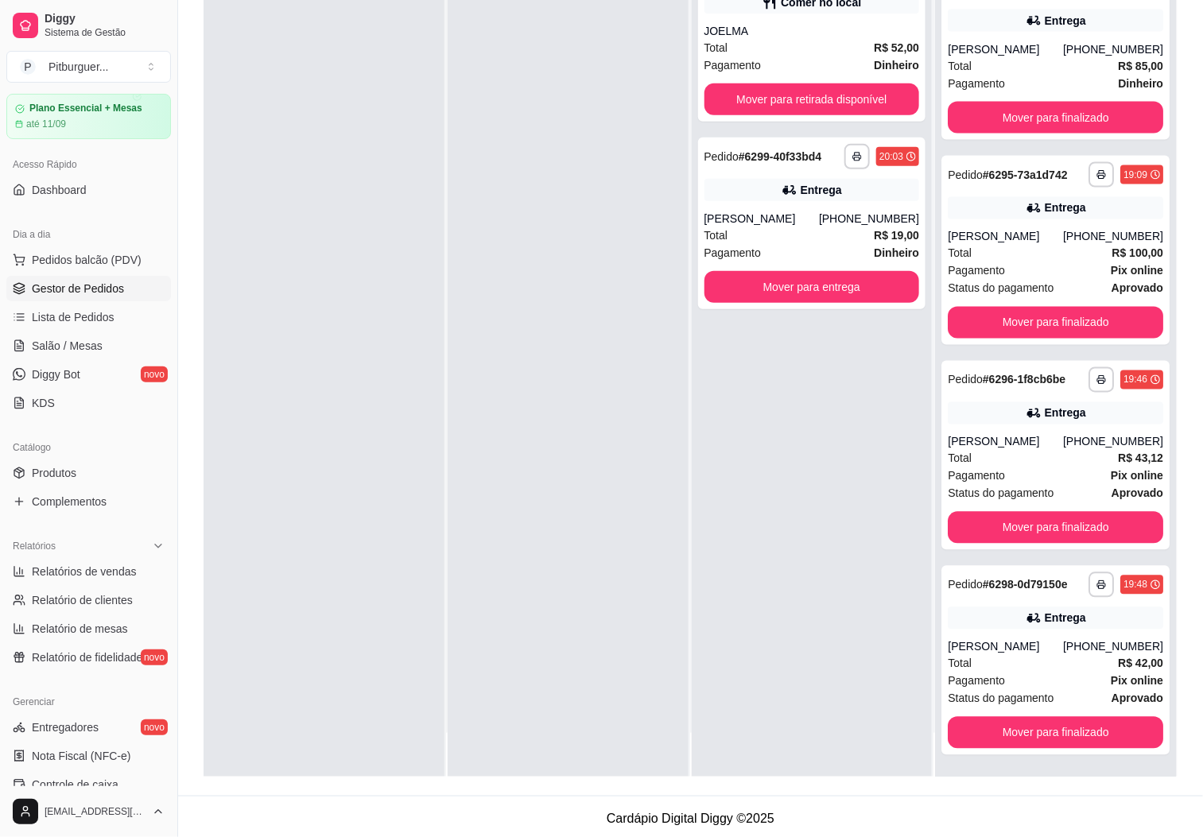
click at [255, 378] on div at bounding box center [324, 358] width 241 height 837
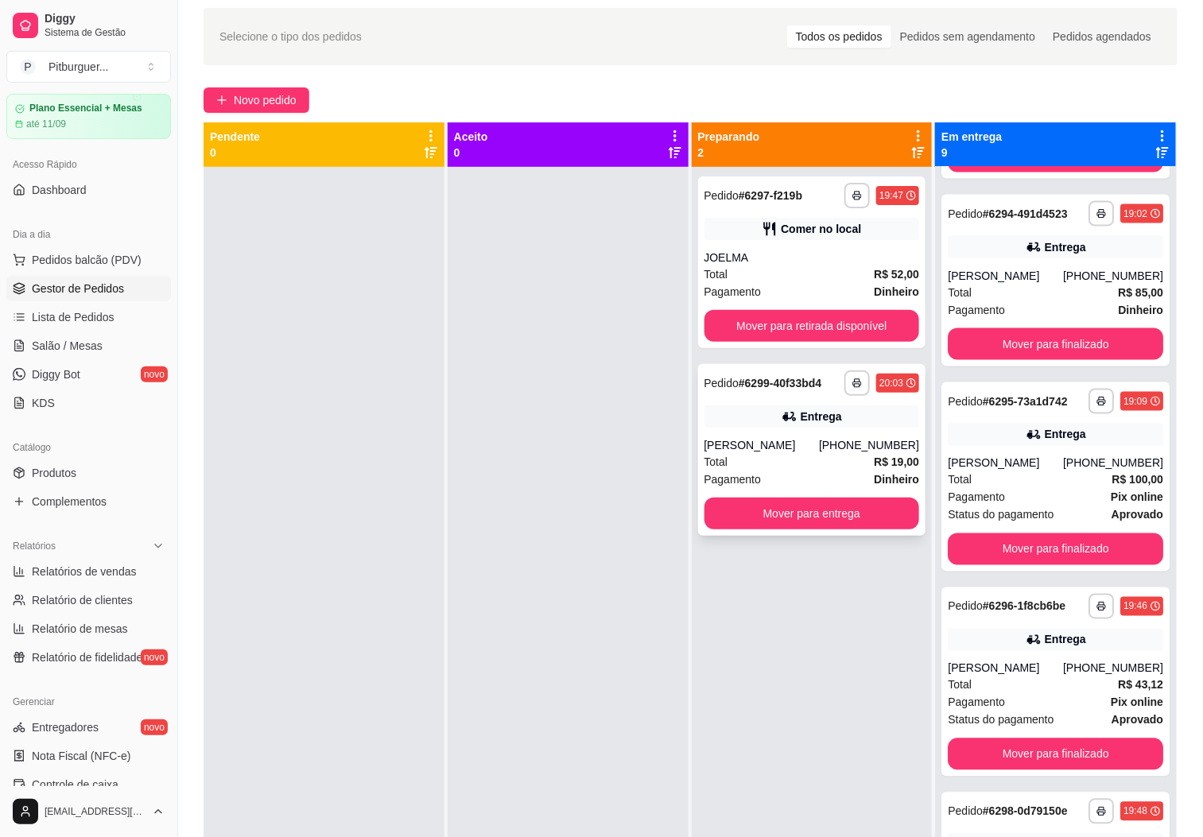
scroll to position [0, 0]
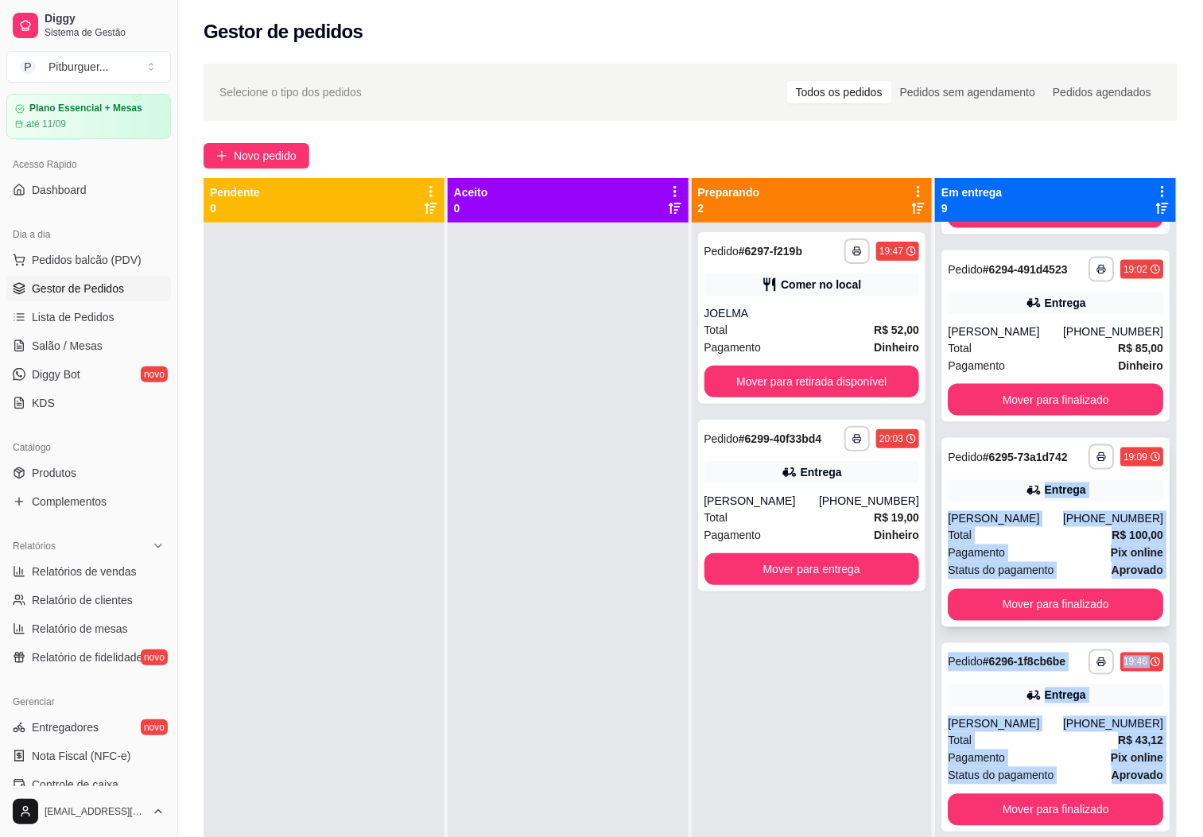
drag, startPoint x: 1162, startPoint y: 668, endPoint x: 1134, endPoint y: 463, distance: 207.0
click at [1134, 456] on div "**********" at bounding box center [1055, 641] width 241 height 837
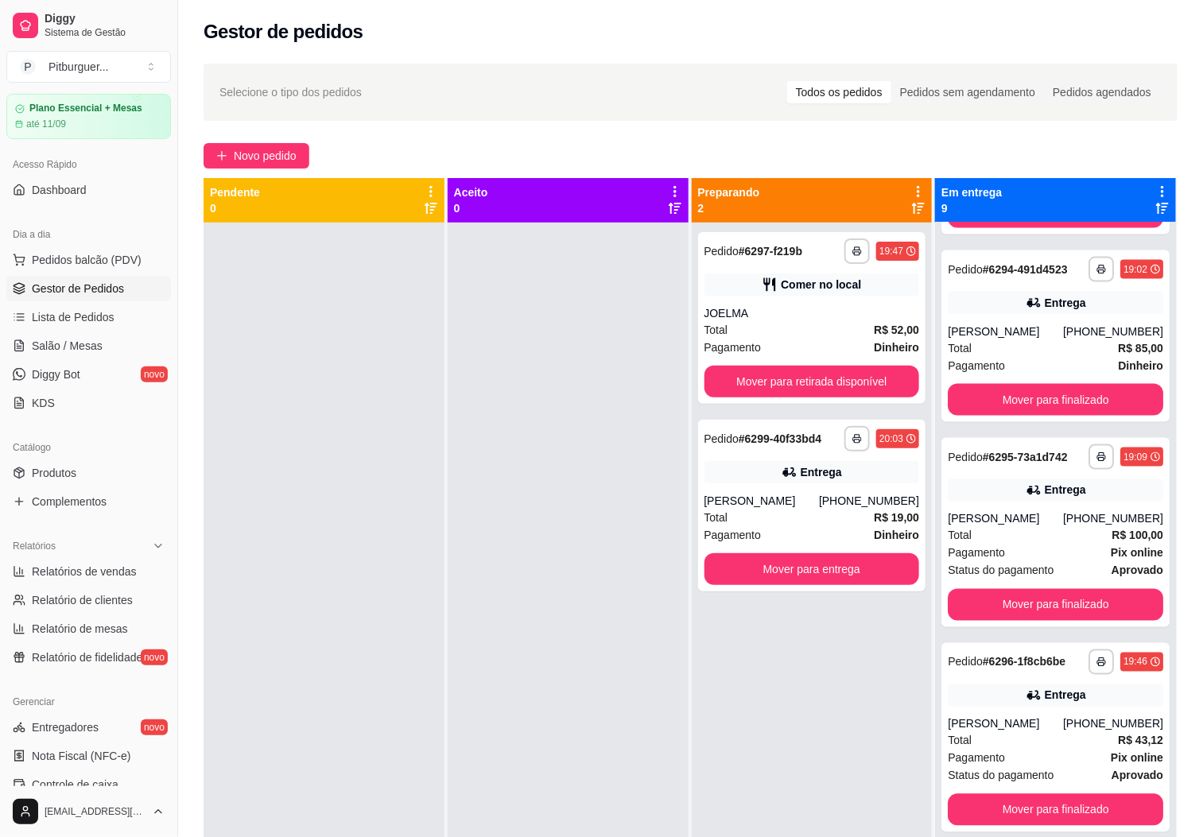
click at [744, 759] on div "**********" at bounding box center [812, 641] width 241 height 837
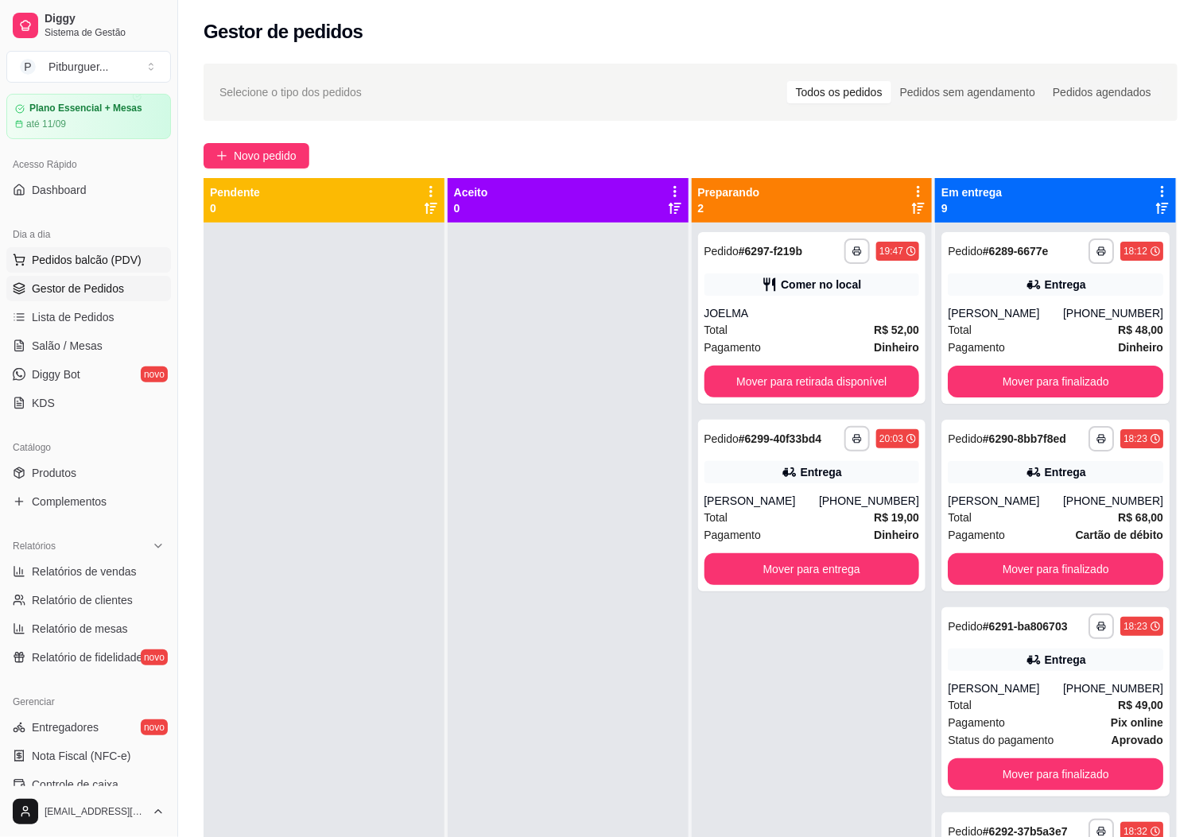
click at [63, 273] on button "Pedidos balcão (PDV)" at bounding box center [88, 259] width 165 height 25
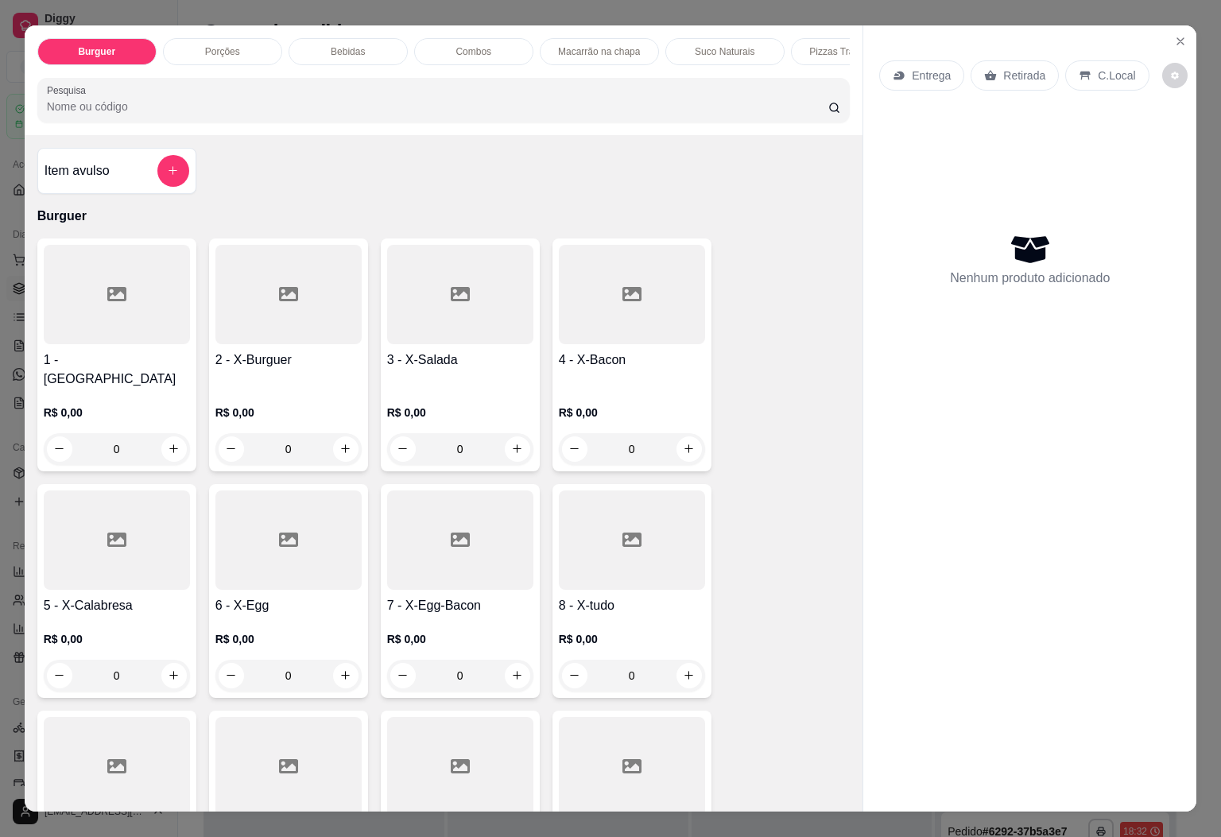
click at [70, 576] on div at bounding box center [117, 540] width 146 height 99
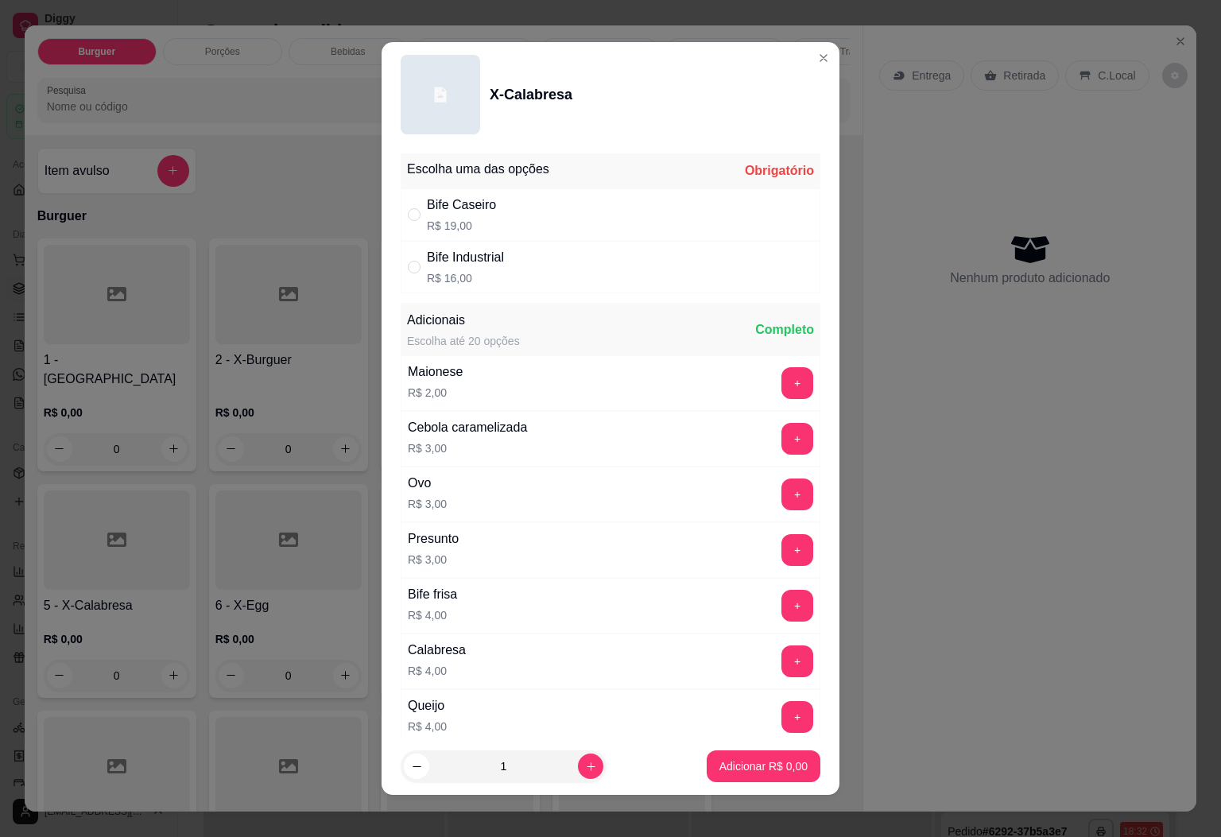
click at [554, 284] on div "Bife Industrial R$ 16,00" at bounding box center [611, 267] width 420 height 52
radio input "true"
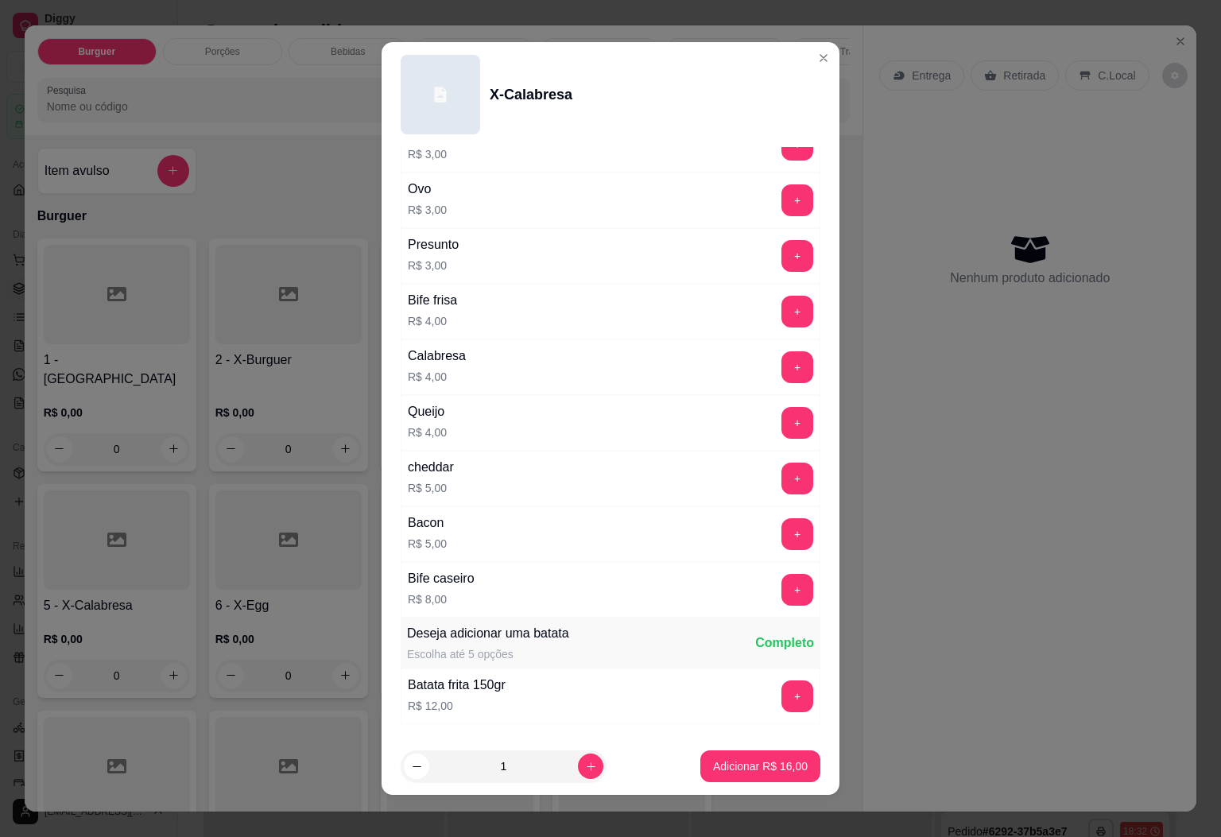
scroll to position [410, 0]
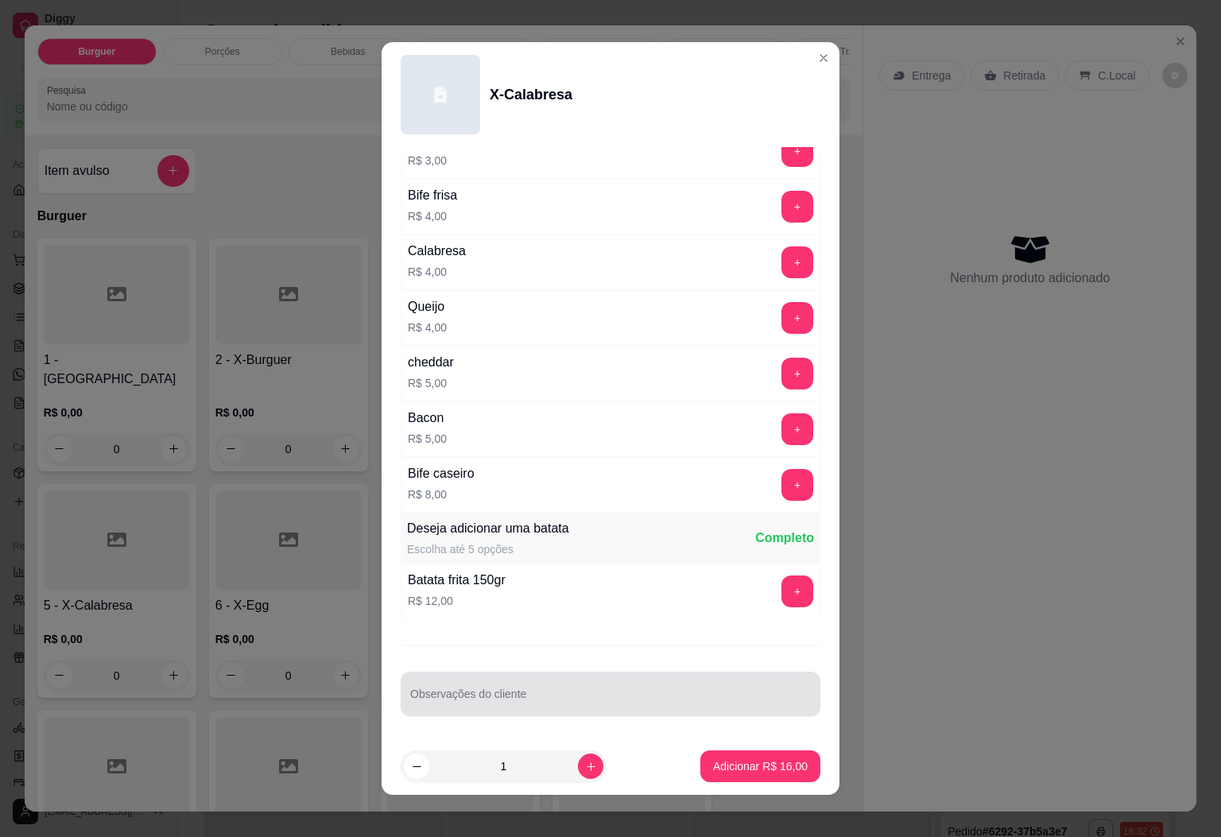
click at [588, 675] on div "Observações do cliente" at bounding box center [611, 694] width 420 height 45
type input "sem milho e sem presunto"
click at [730, 738] on footer "1 Adicionar R$ 16,00" at bounding box center [611, 766] width 458 height 57
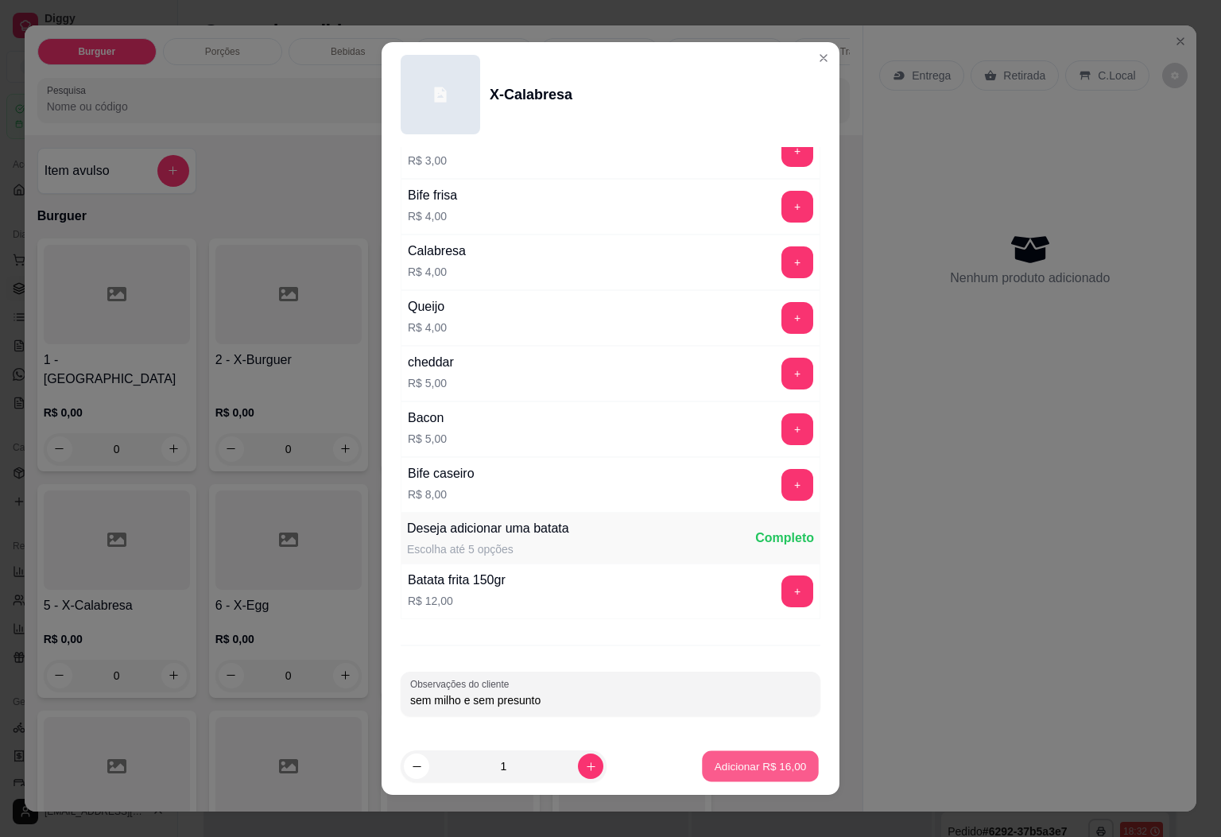
click at [715, 759] on p "Adicionar R$ 16,00" at bounding box center [761, 766] width 92 height 15
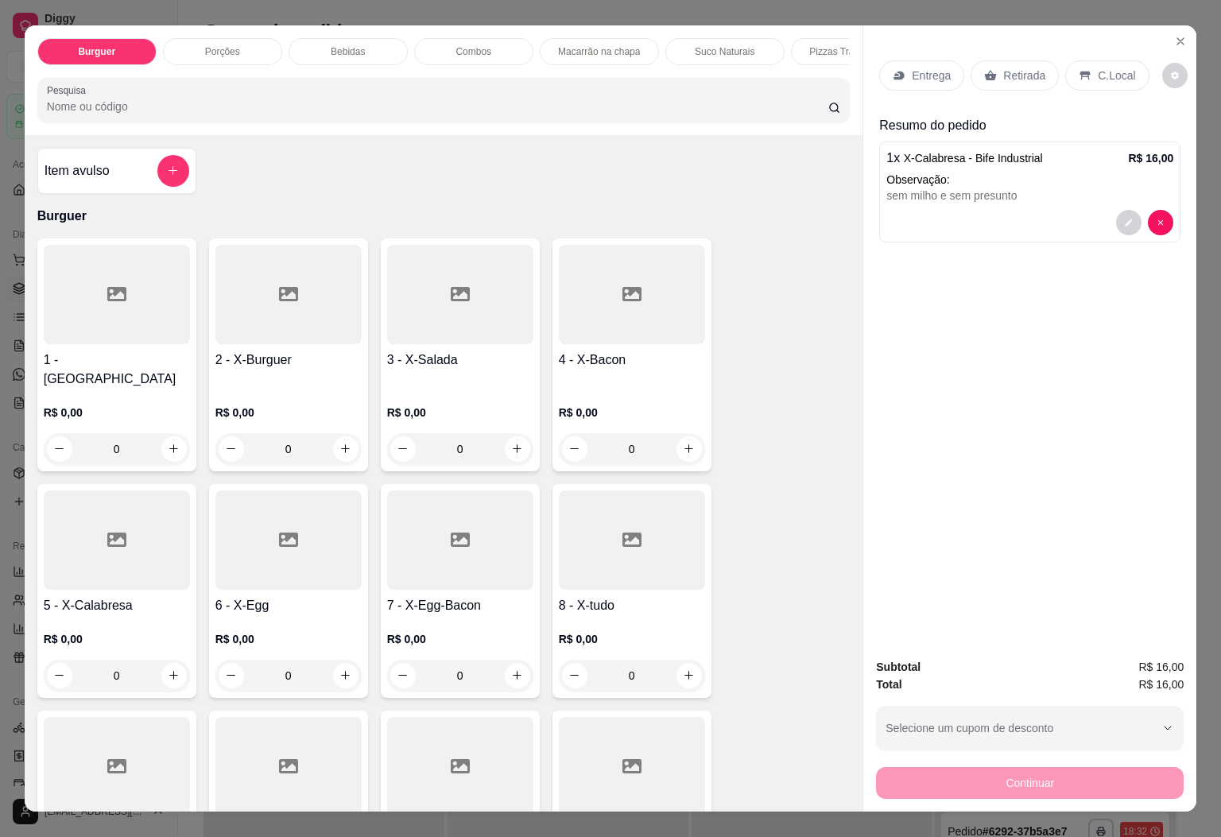
click at [496, 38] on div "Combos" at bounding box center [473, 51] width 119 height 27
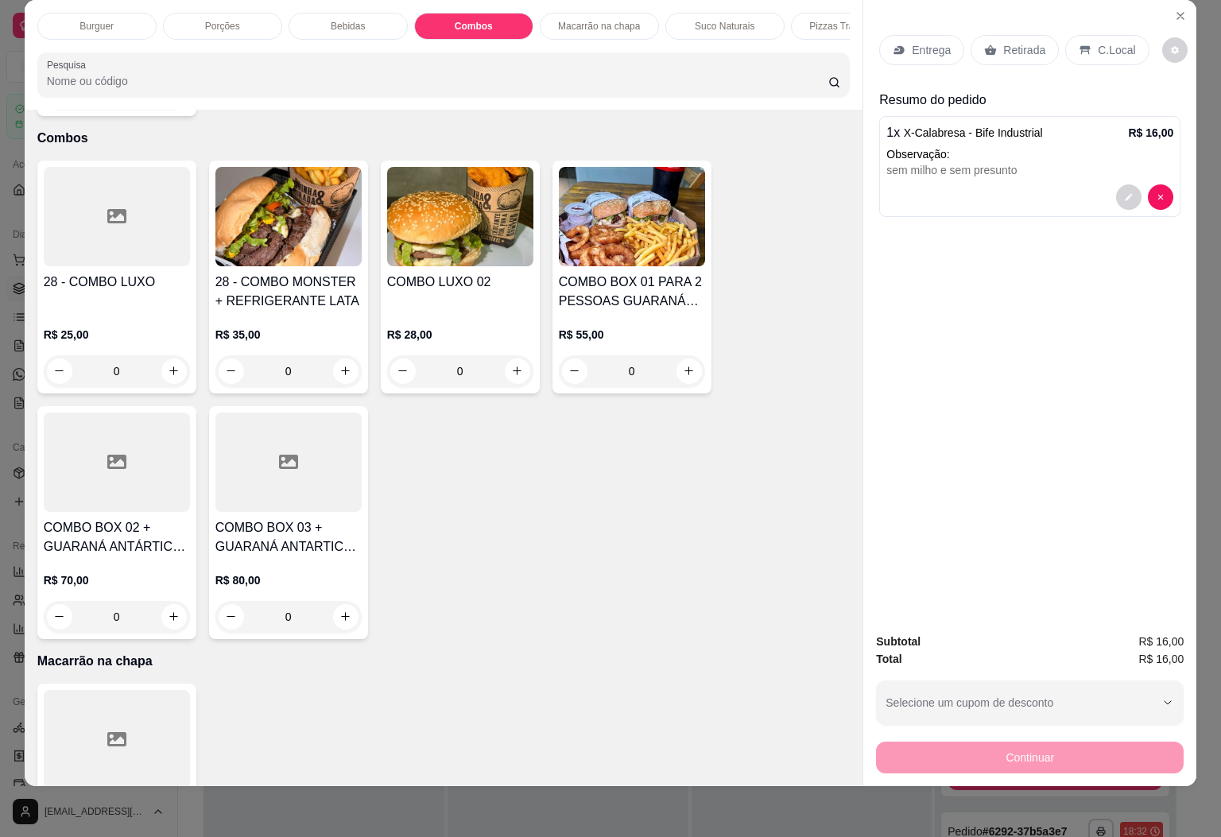
click at [487, 227] on img at bounding box center [460, 216] width 146 height 99
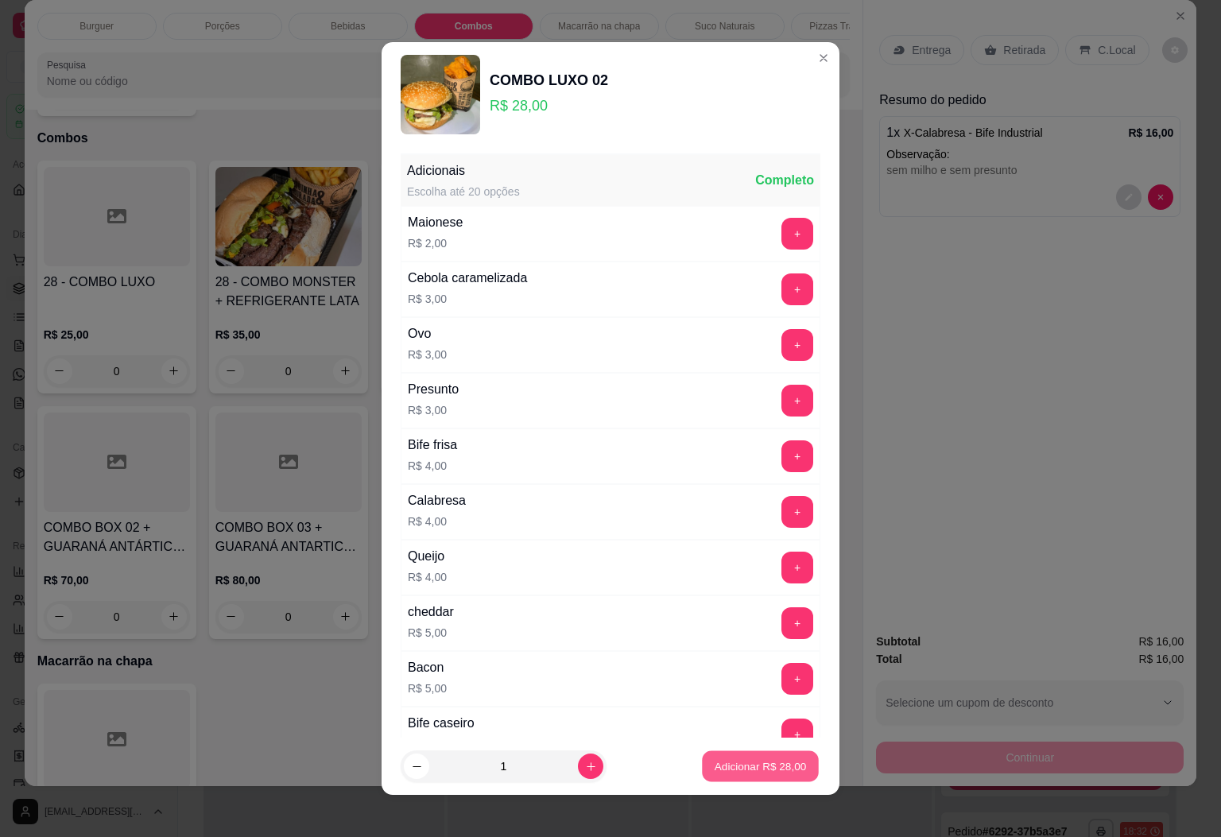
click at [735, 762] on p "Adicionar R$ 28,00" at bounding box center [761, 766] width 92 height 15
type input "1"
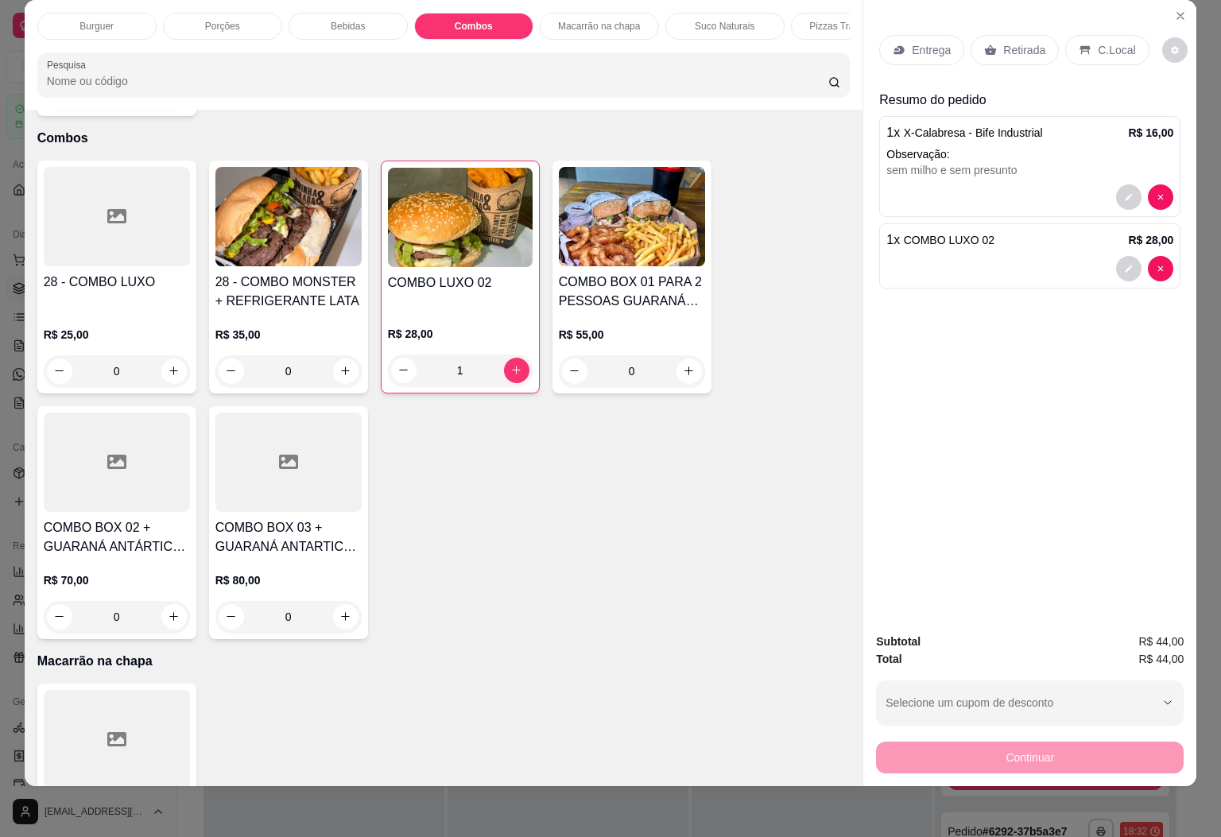
click at [340, 20] on p "Bebidas" at bounding box center [348, 26] width 34 height 13
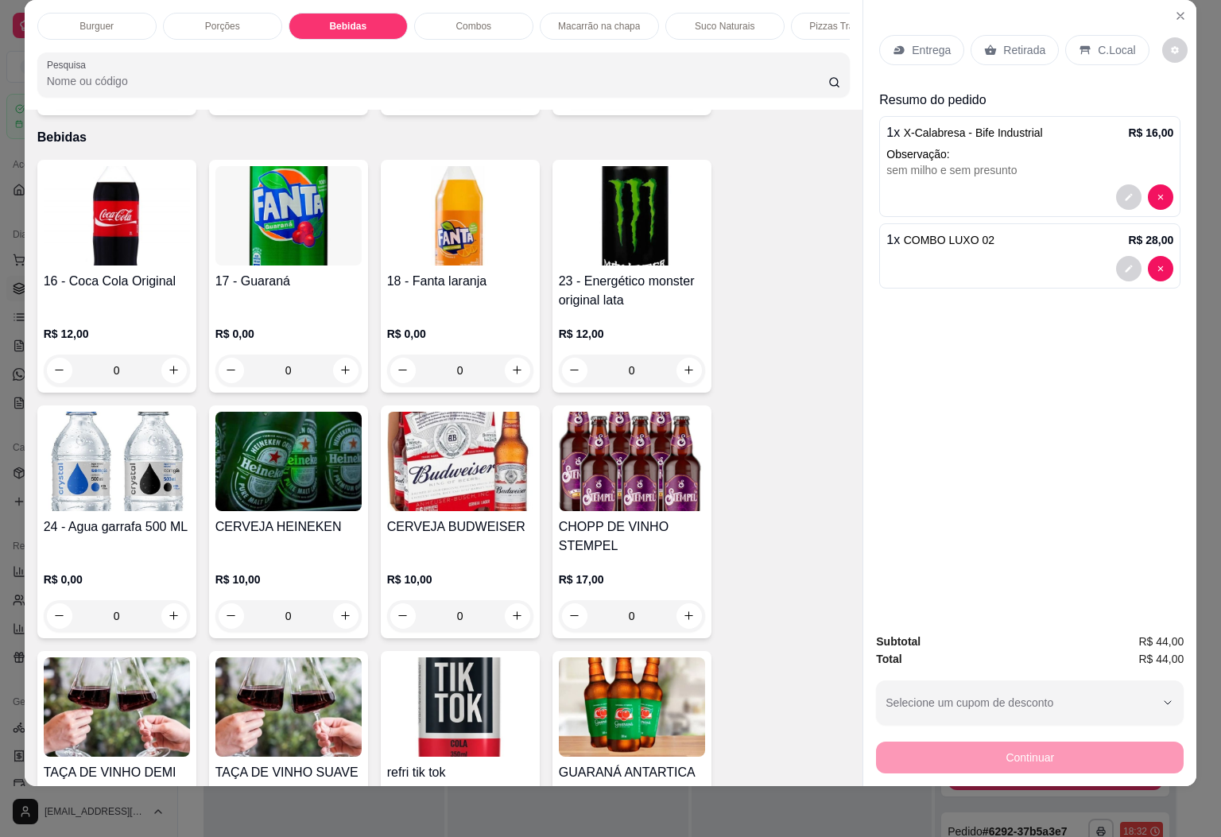
click at [924, 42] on p "Entrega" at bounding box center [931, 50] width 39 height 16
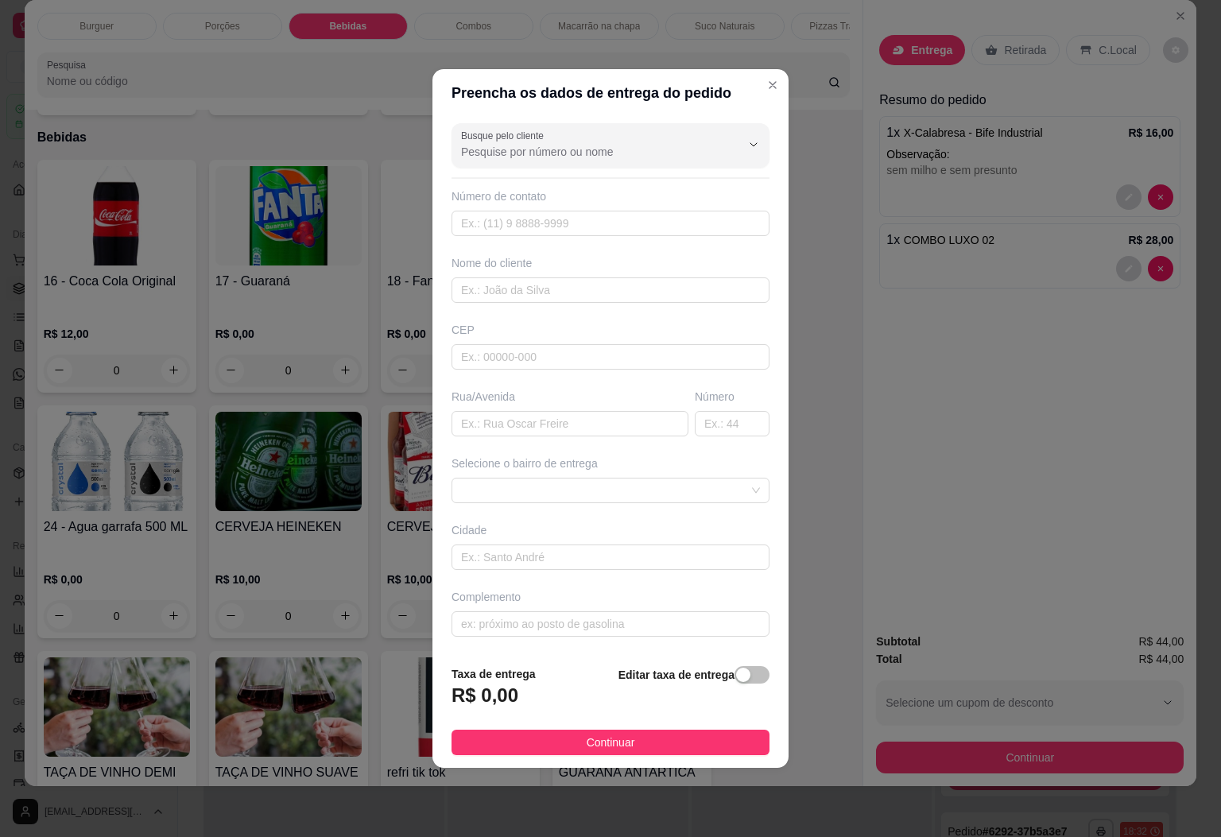
click at [742, 75] on header "Preencha os dados de entrega do pedido" at bounding box center [611, 93] width 356 height 48
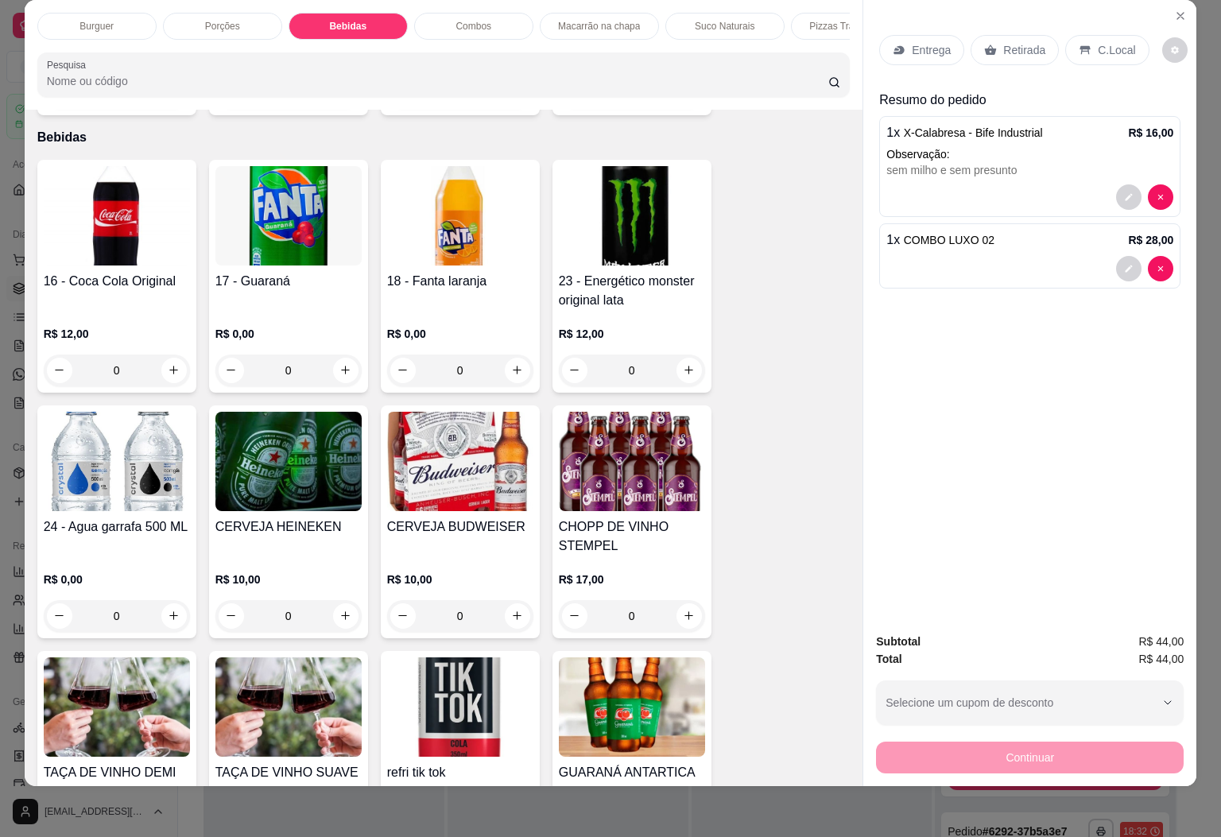
click at [1021, 35] on div "Retirada" at bounding box center [1015, 50] width 88 height 30
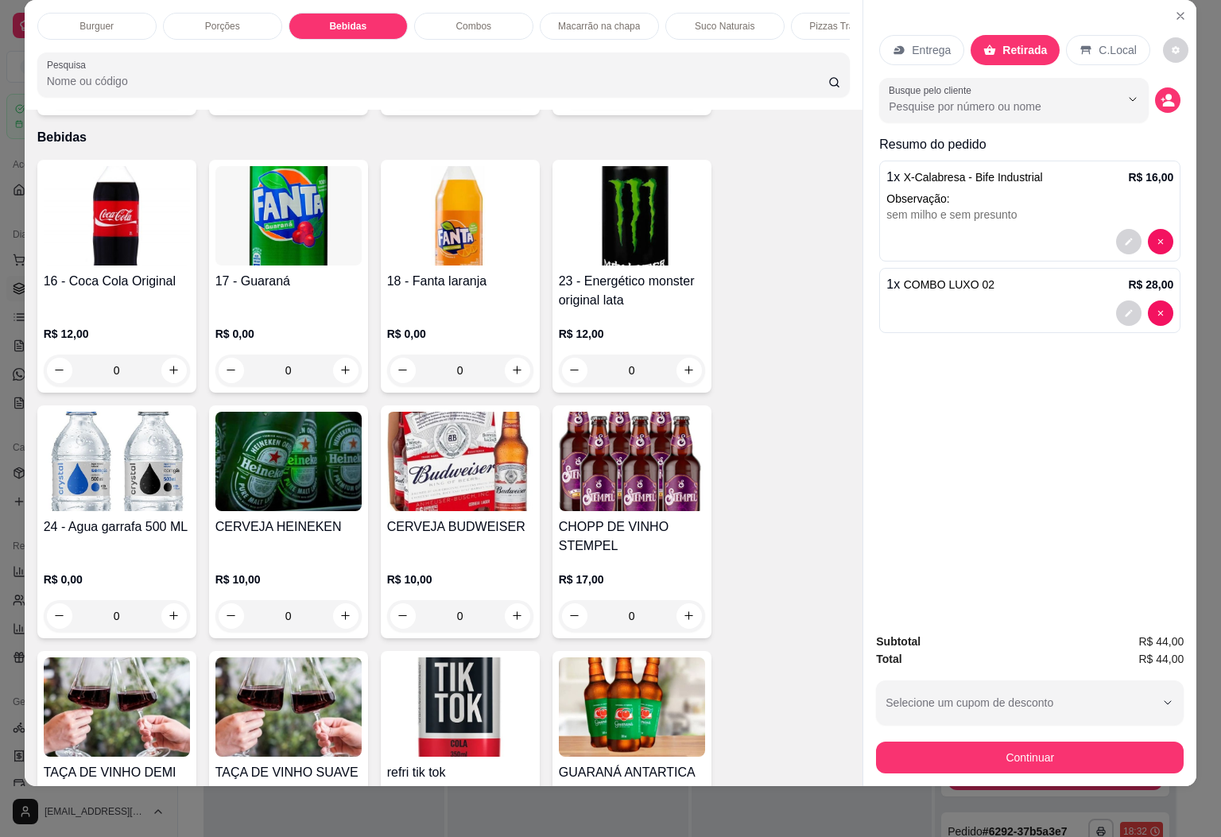
click at [222, 20] on p "Porções" at bounding box center [222, 26] width 35 height 13
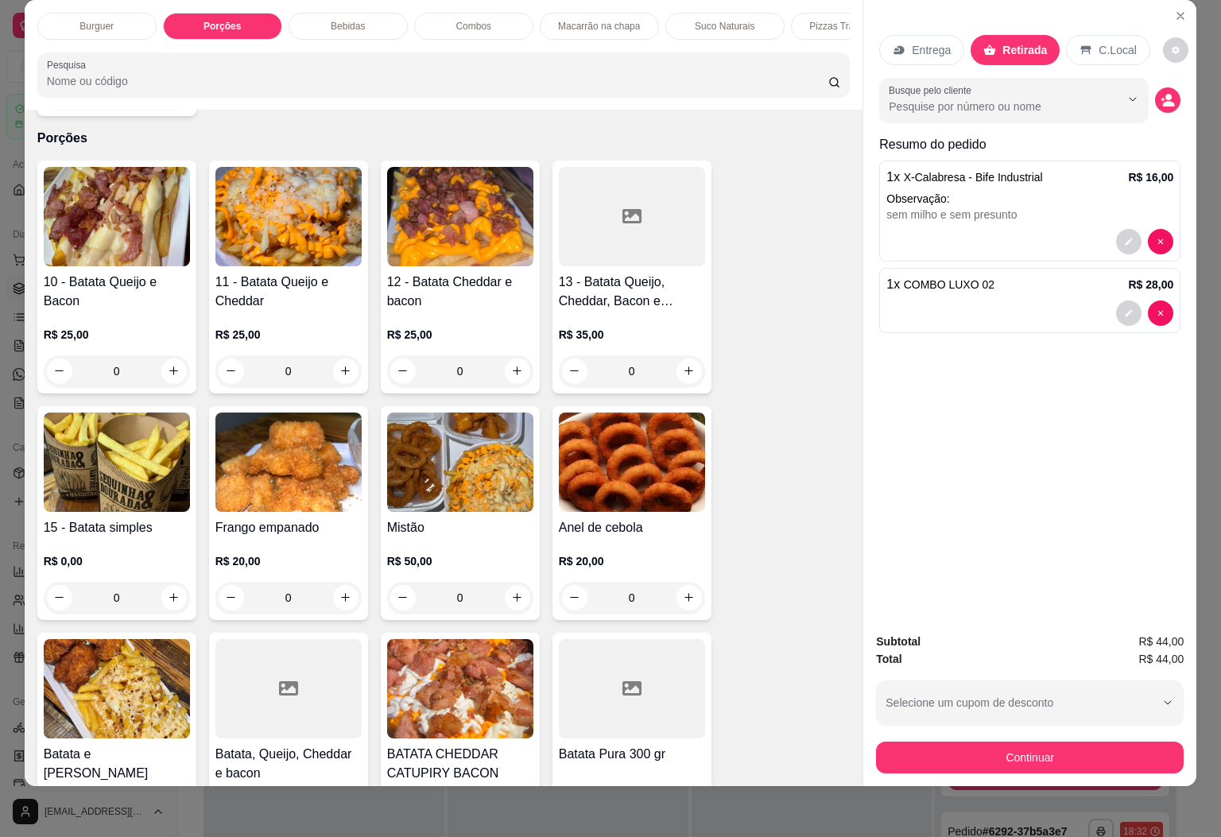
click at [107, 442] on img at bounding box center [117, 462] width 146 height 99
click at [1121, 229] on button "decrease-product-quantity" at bounding box center [1128, 241] width 25 height 25
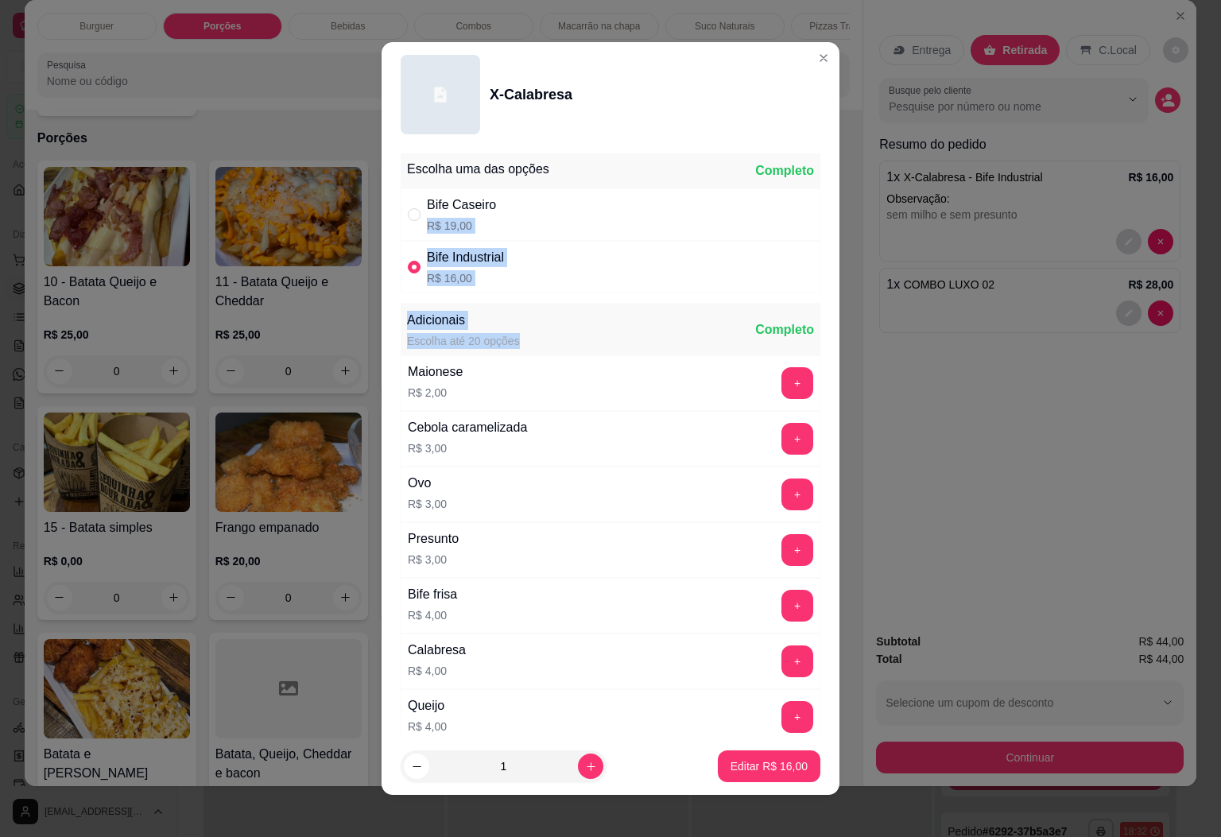
drag, startPoint x: 526, startPoint y: 199, endPoint x: 520, endPoint y: 348, distance: 149.6
click at [520, 348] on div "Escolha uma das opções Completo Bife Caseiro R$ 19,00 Bife Industrial R$ 16,00 …" at bounding box center [611, 443] width 458 height 592
click at [745, 248] on div "Bife Industrial R$ 16,00" at bounding box center [611, 267] width 420 height 52
click at [657, 291] on div "Bife Industrial R$ 16,00" at bounding box center [611, 267] width 420 height 52
radio input "true"
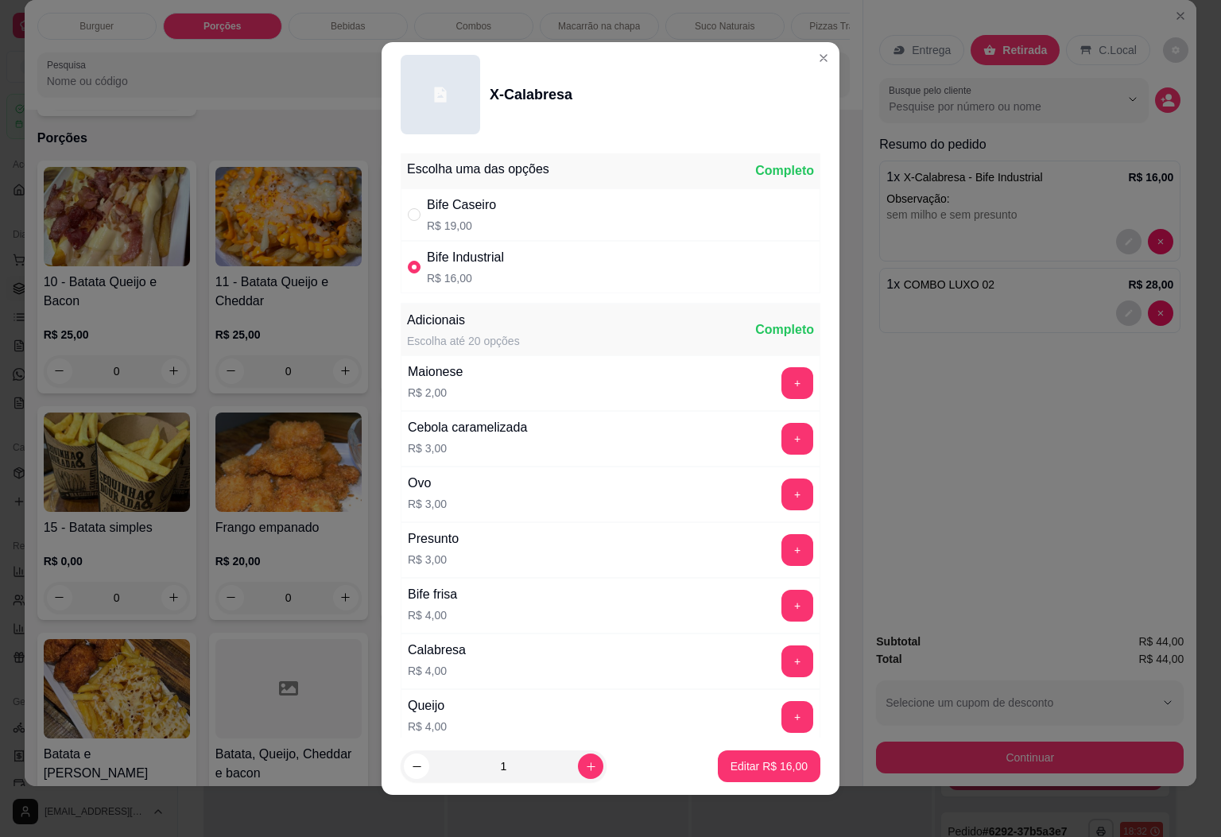
scroll to position [410, 0]
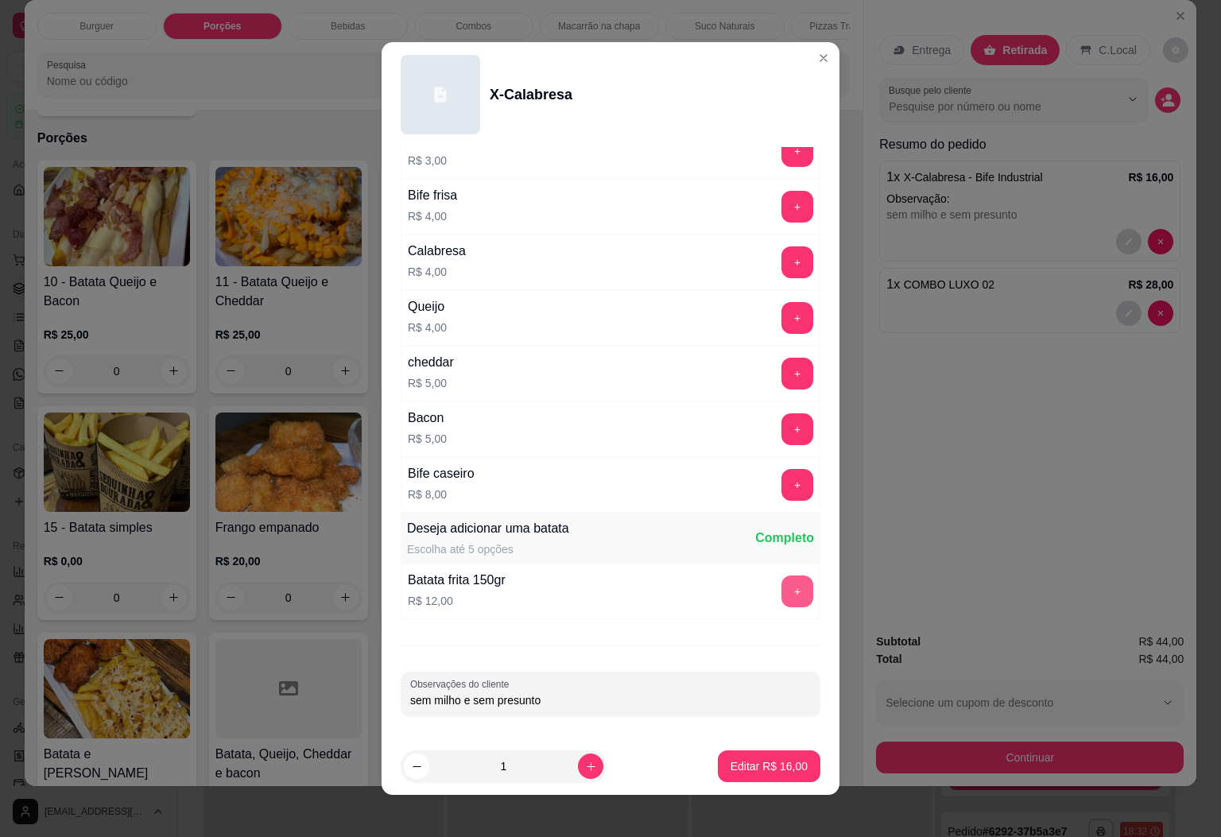
click at [782, 592] on button "+" at bounding box center [798, 592] width 32 height 32
click at [739, 747] on footer "1 Editar R$ 28,00" at bounding box center [611, 766] width 458 height 57
click at [730, 755] on button "Editar R$ 28,00" at bounding box center [769, 766] width 99 height 31
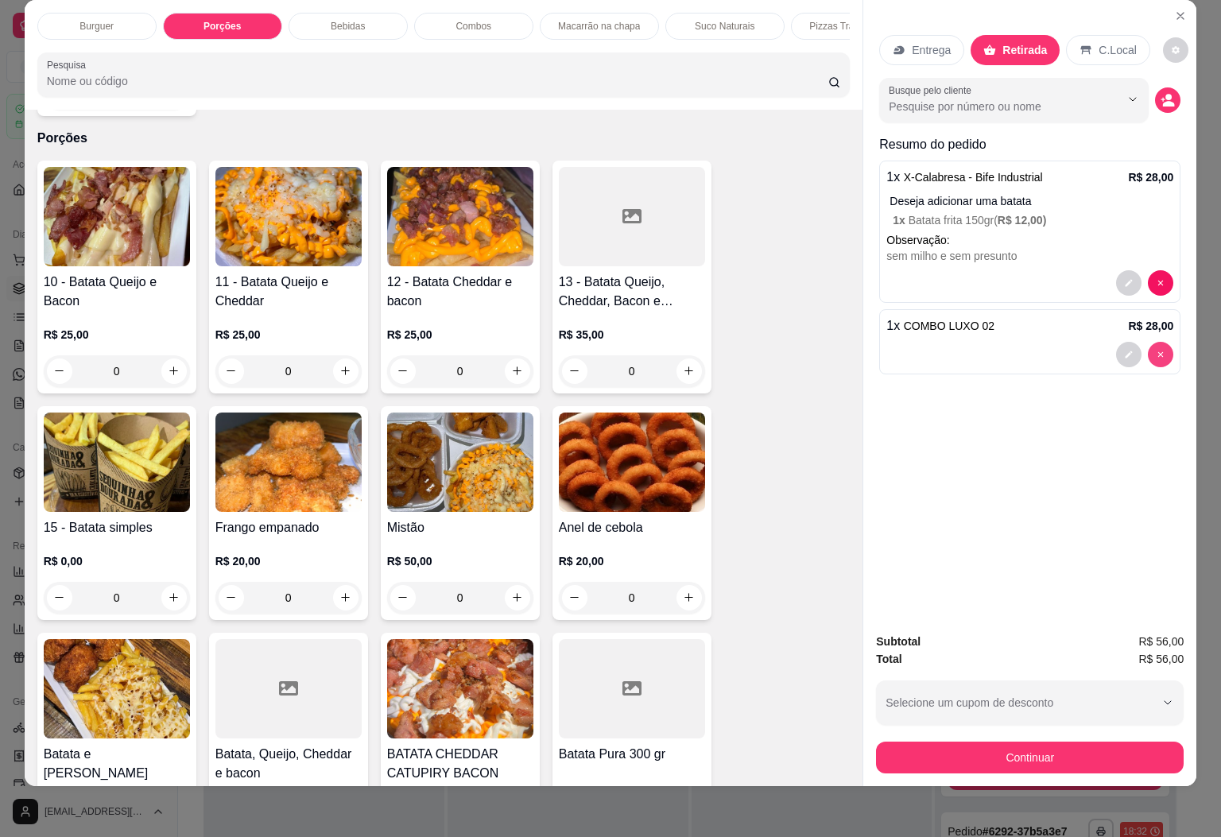
type input "0"
click at [340, 20] on div "Bebidas" at bounding box center [348, 26] width 119 height 27
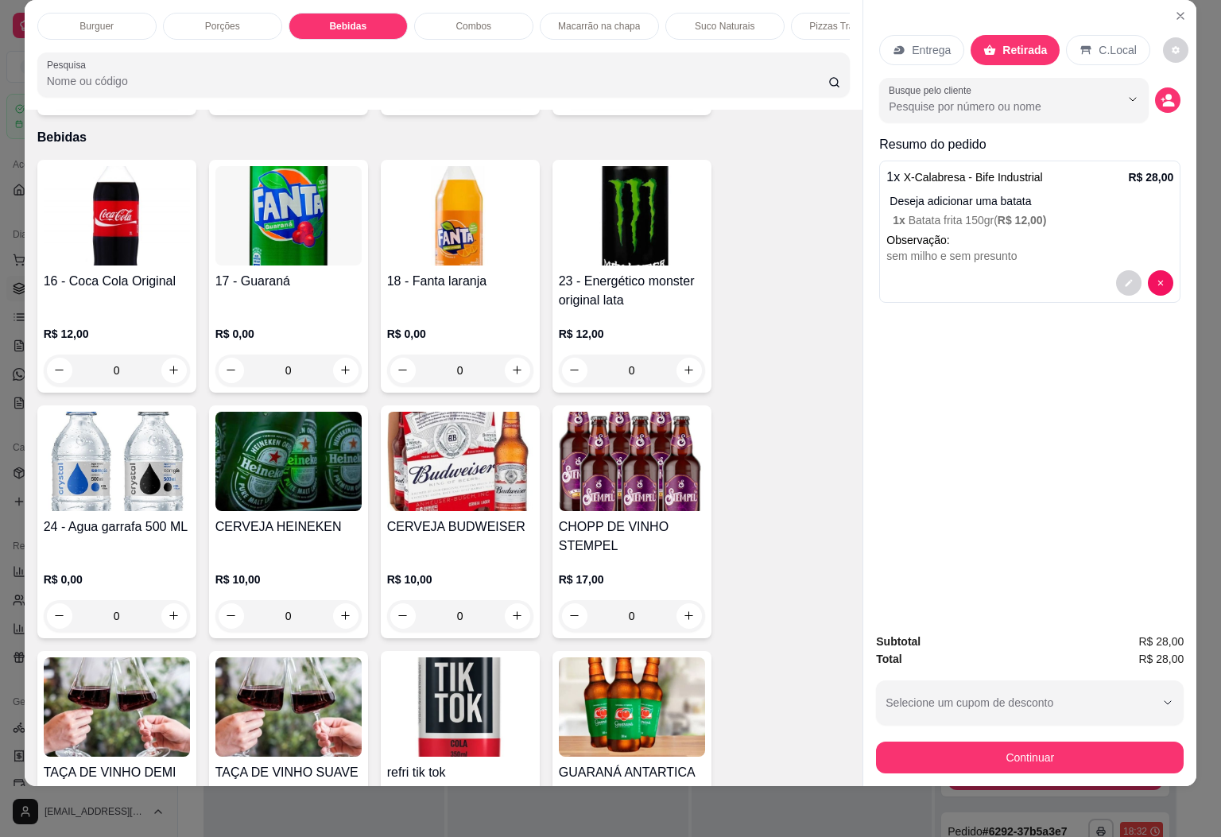
click at [447, 13] on div "Combos" at bounding box center [473, 26] width 119 height 27
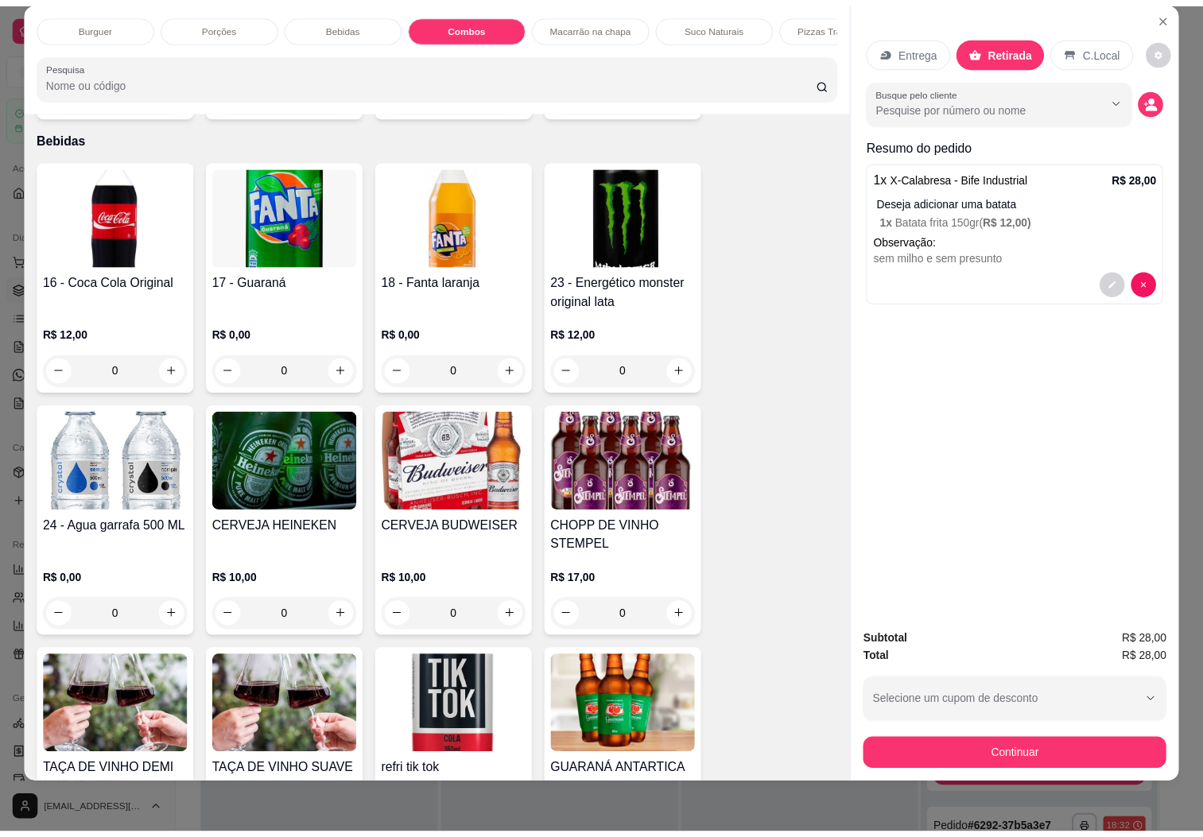
scroll to position [2755, 0]
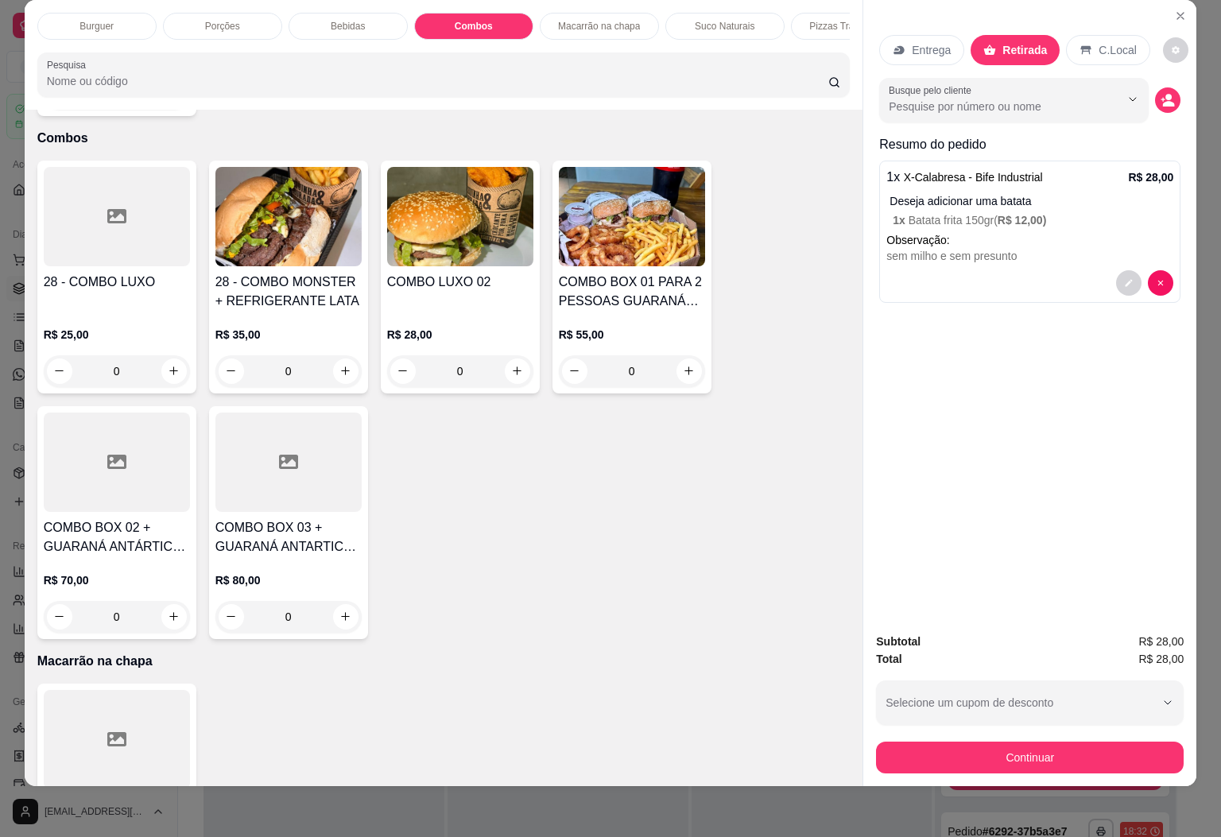
click at [151, 217] on div at bounding box center [117, 216] width 146 height 99
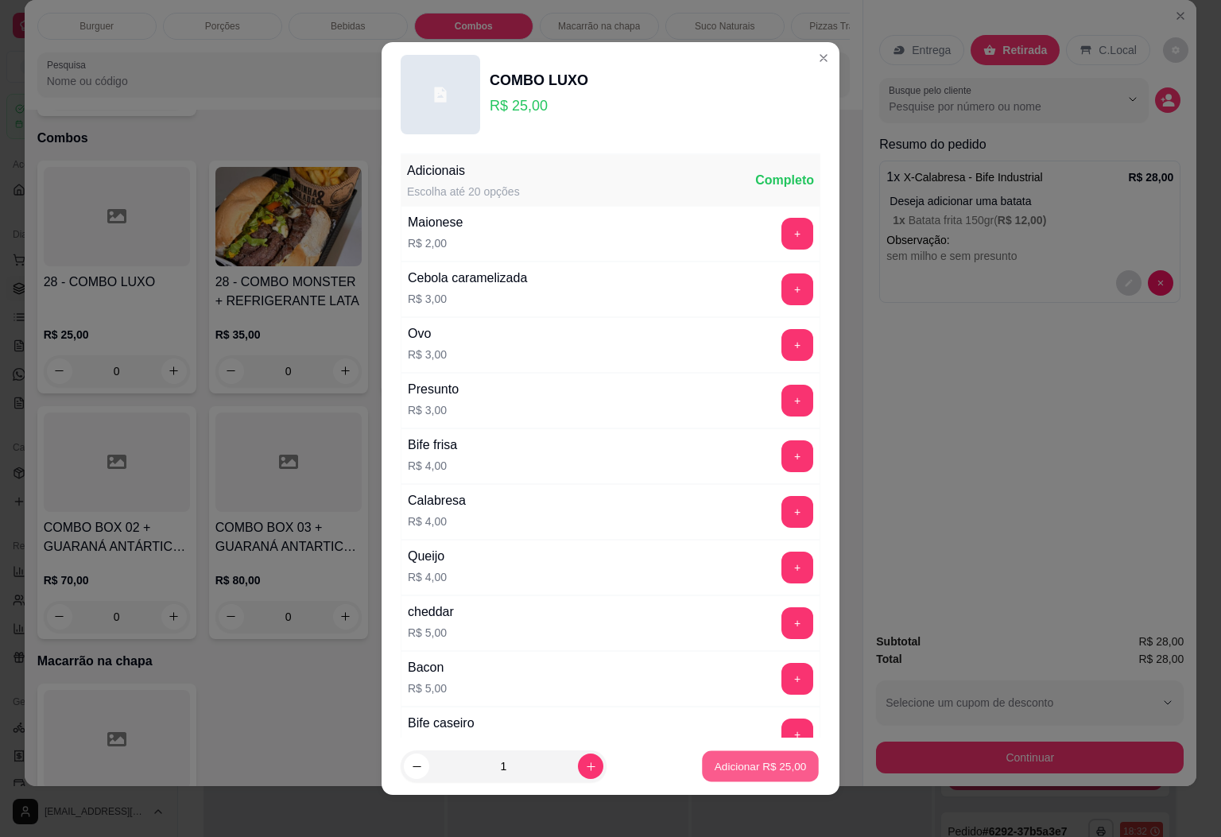
click at [751, 766] on p "Adicionar R$ 25,00" at bounding box center [761, 766] width 92 height 15
type input "1"
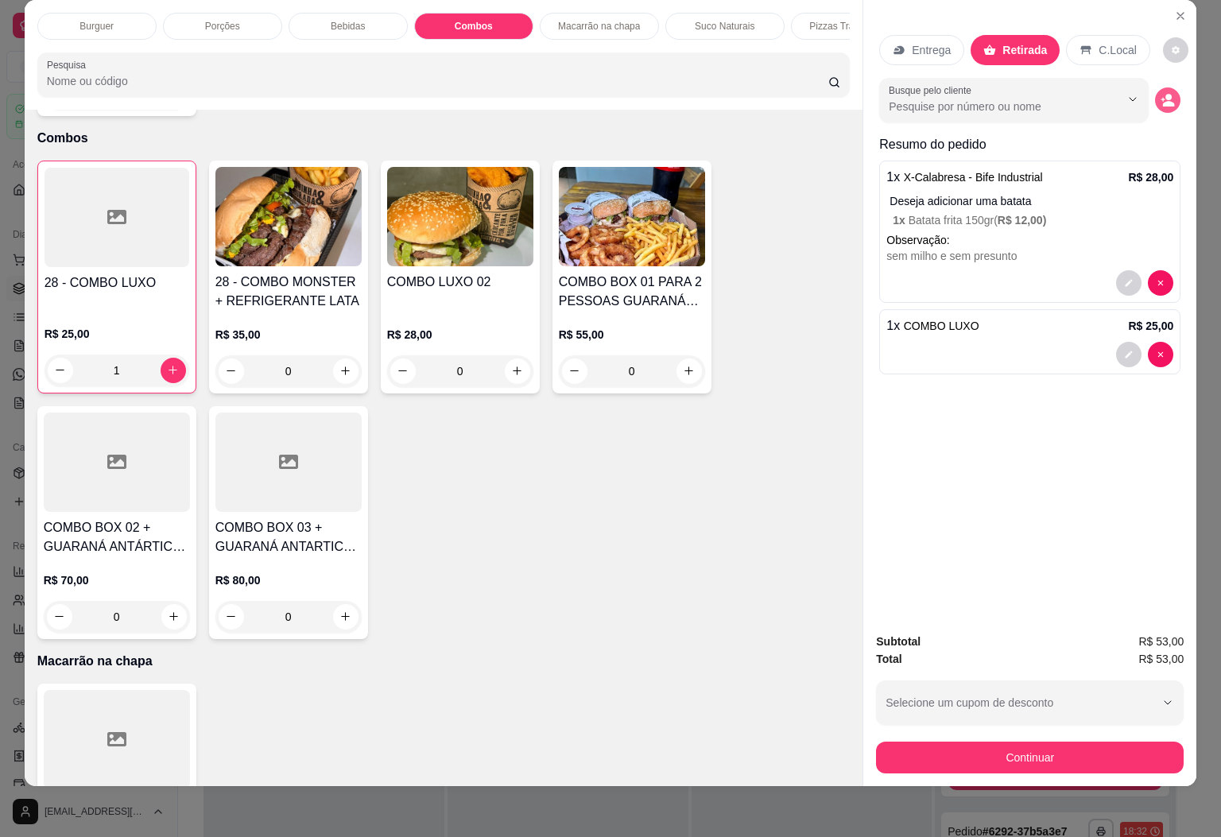
click at [1162, 97] on icon "decrease-product-quantity" at bounding box center [1164, 99] width 4 height 4
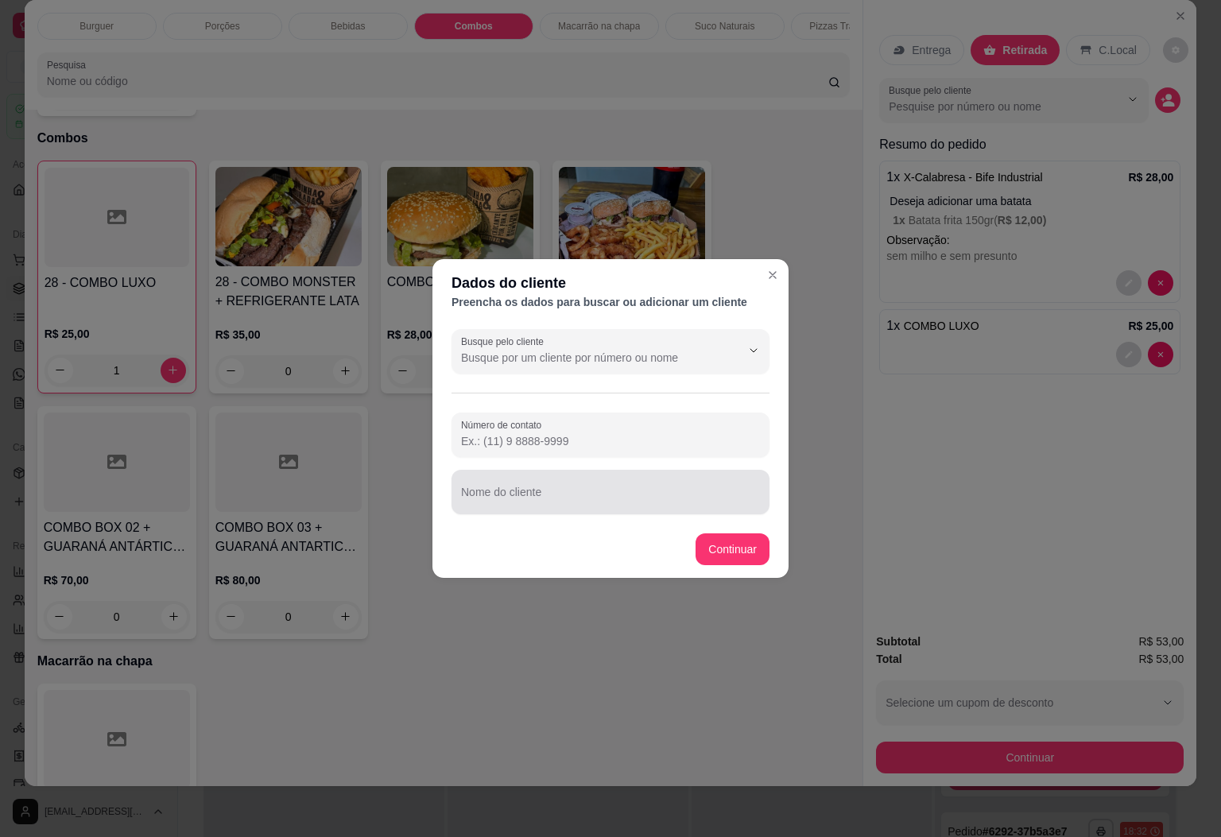
click at [510, 506] on input "Nome do cliente" at bounding box center [610, 499] width 299 height 16
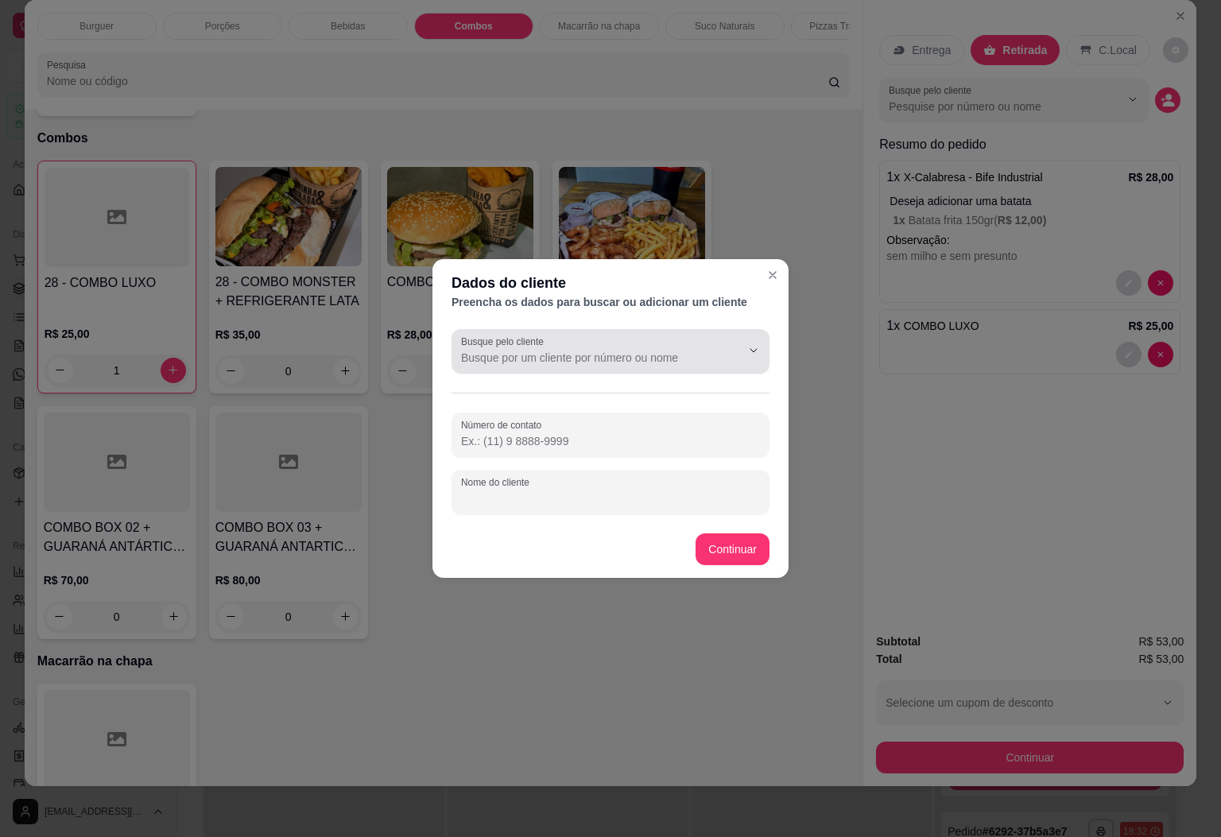
click at [650, 360] on input "Busque pelo cliente" at bounding box center [588, 358] width 254 height 16
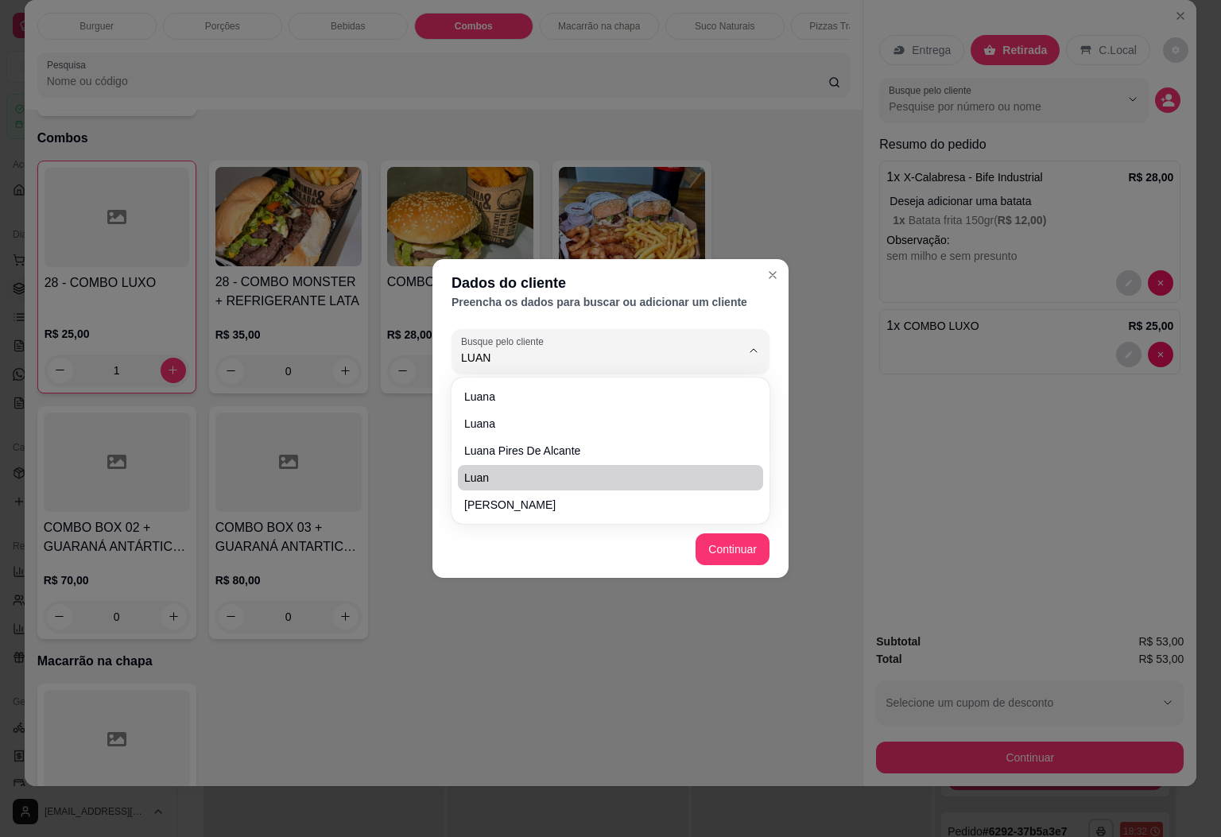
click at [537, 475] on span "Luan" at bounding box center [602, 478] width 277 height 16
type input "Luan"
type input "[PHONE_NUMBER]"
type input "Luan"
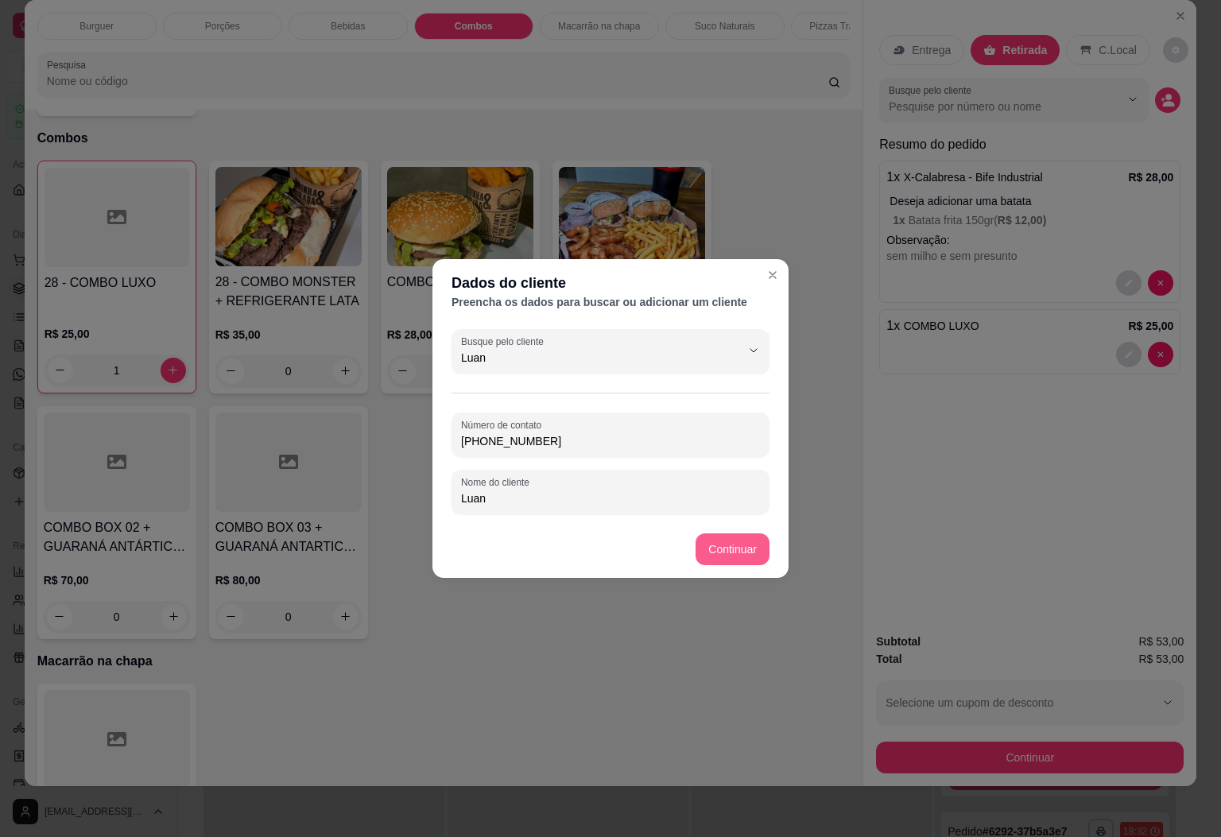
type input "Luan"
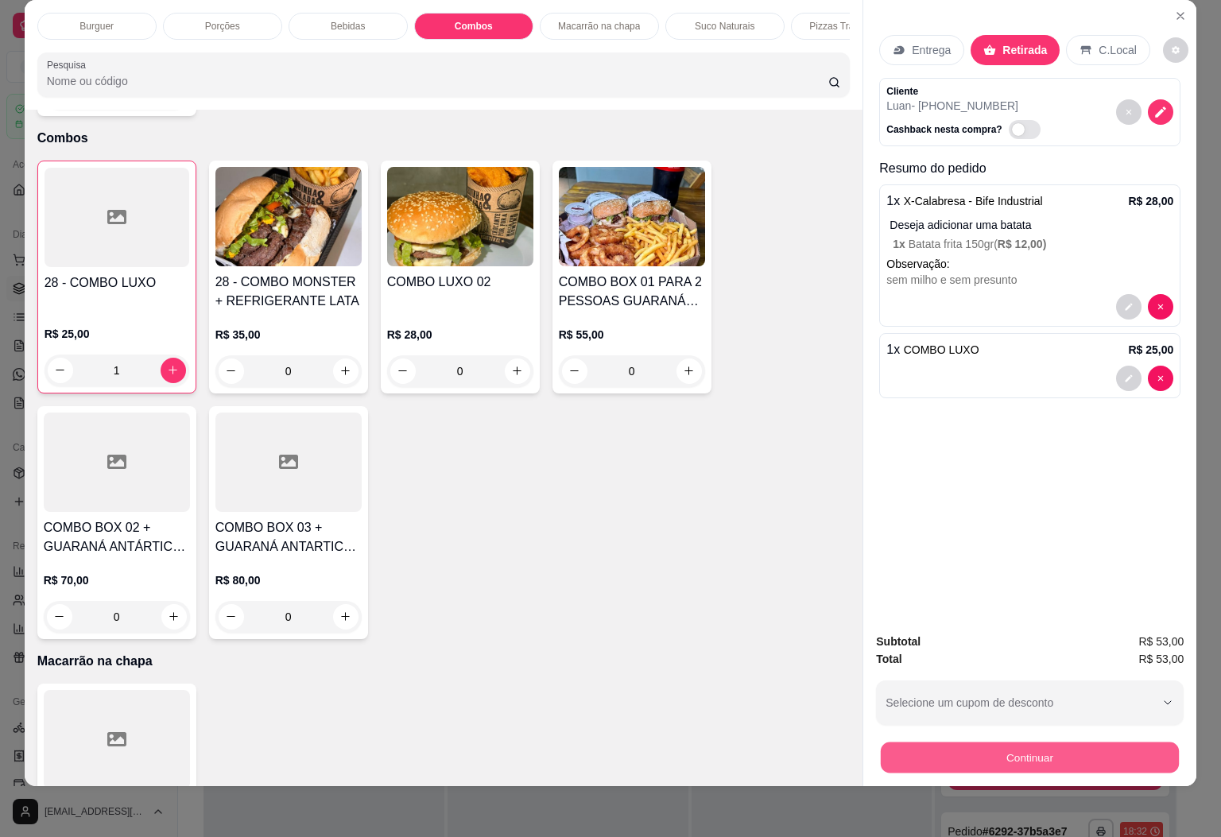
click at [1074, 749] on button "Continuar" at bounding box center [1030, 758] width 298 height 31
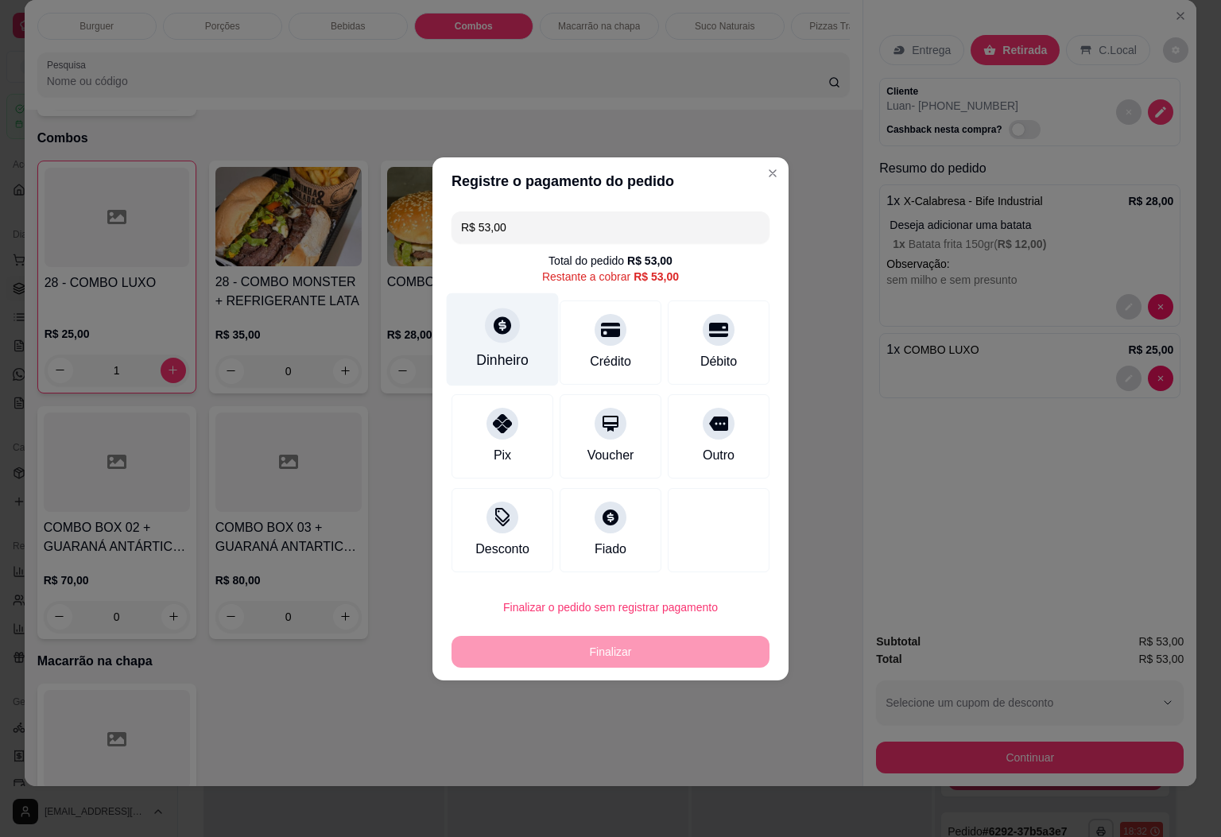
click at [492, 334] on icon at bounding box center [502, 325] width 21 height 21
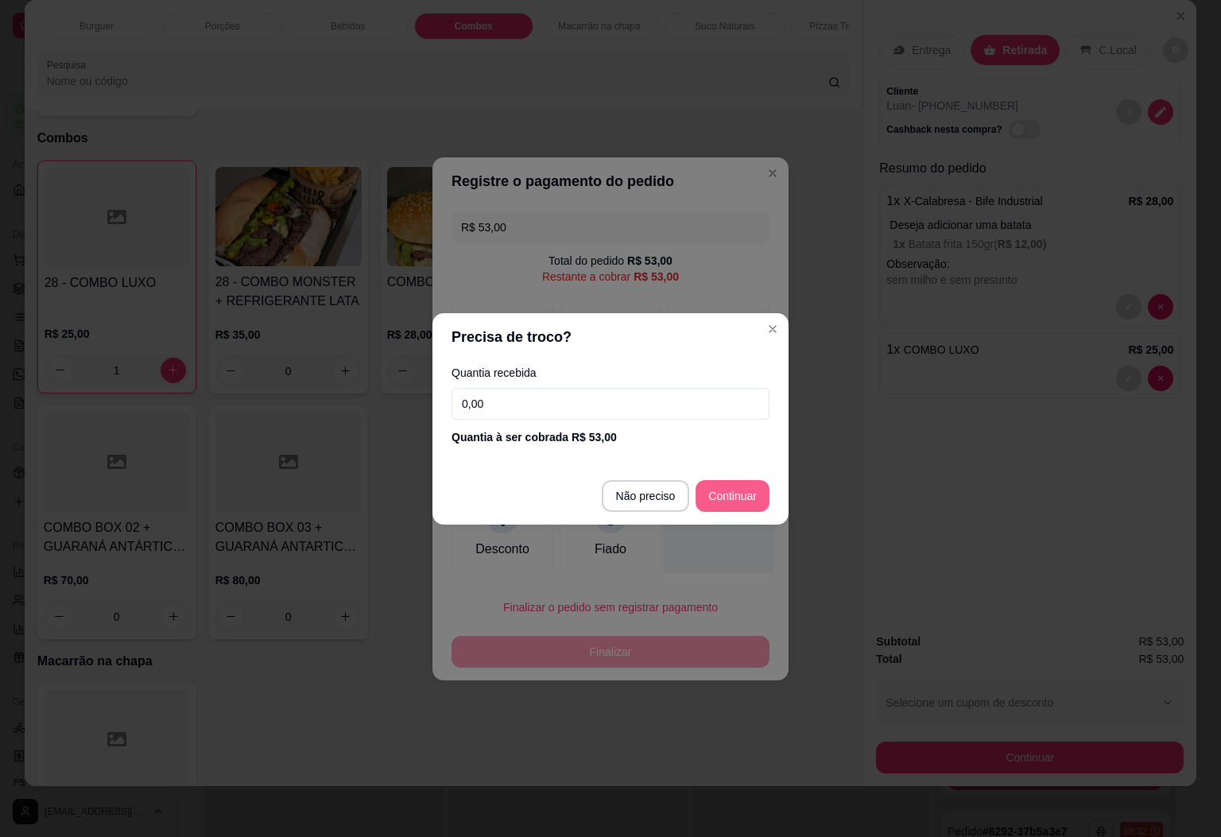
type input "R$ 0,00"
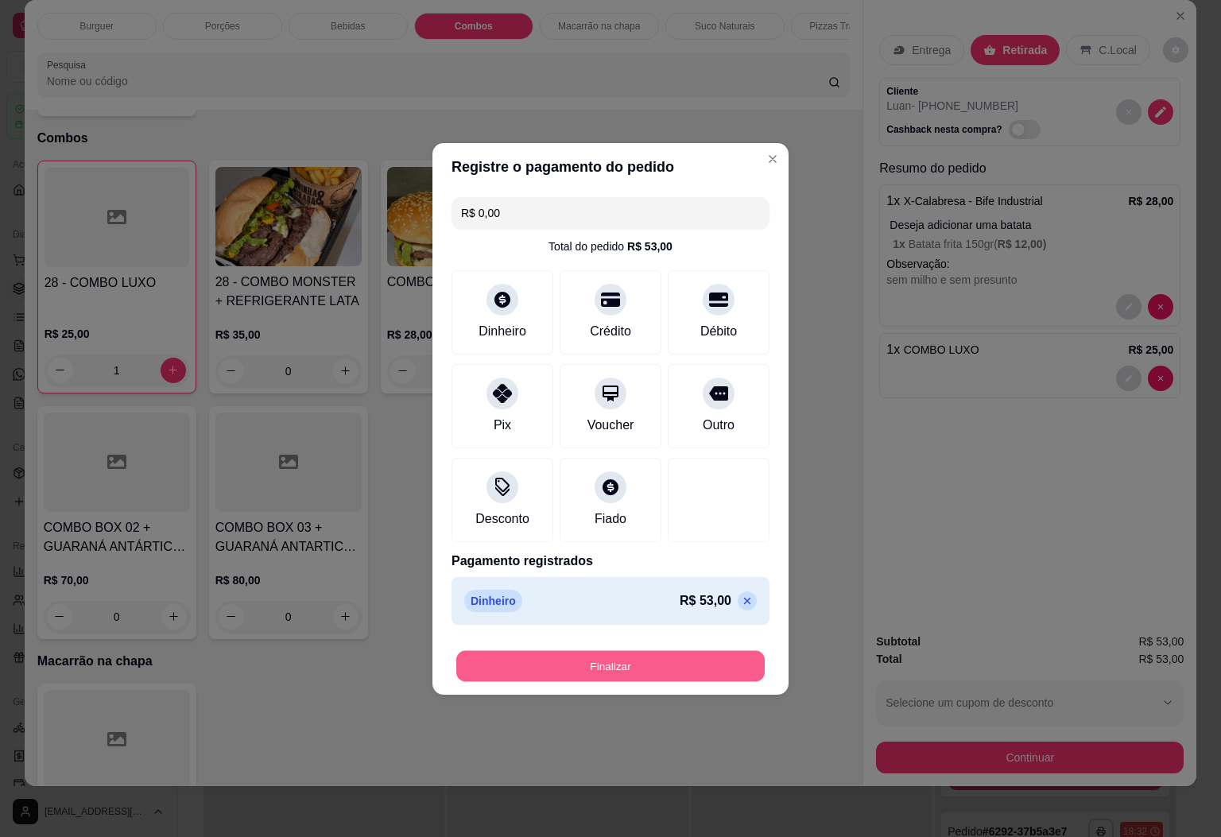
click at [599, 673] on button "Finalizar" at bounding box center [610, 665] width 308 height 31
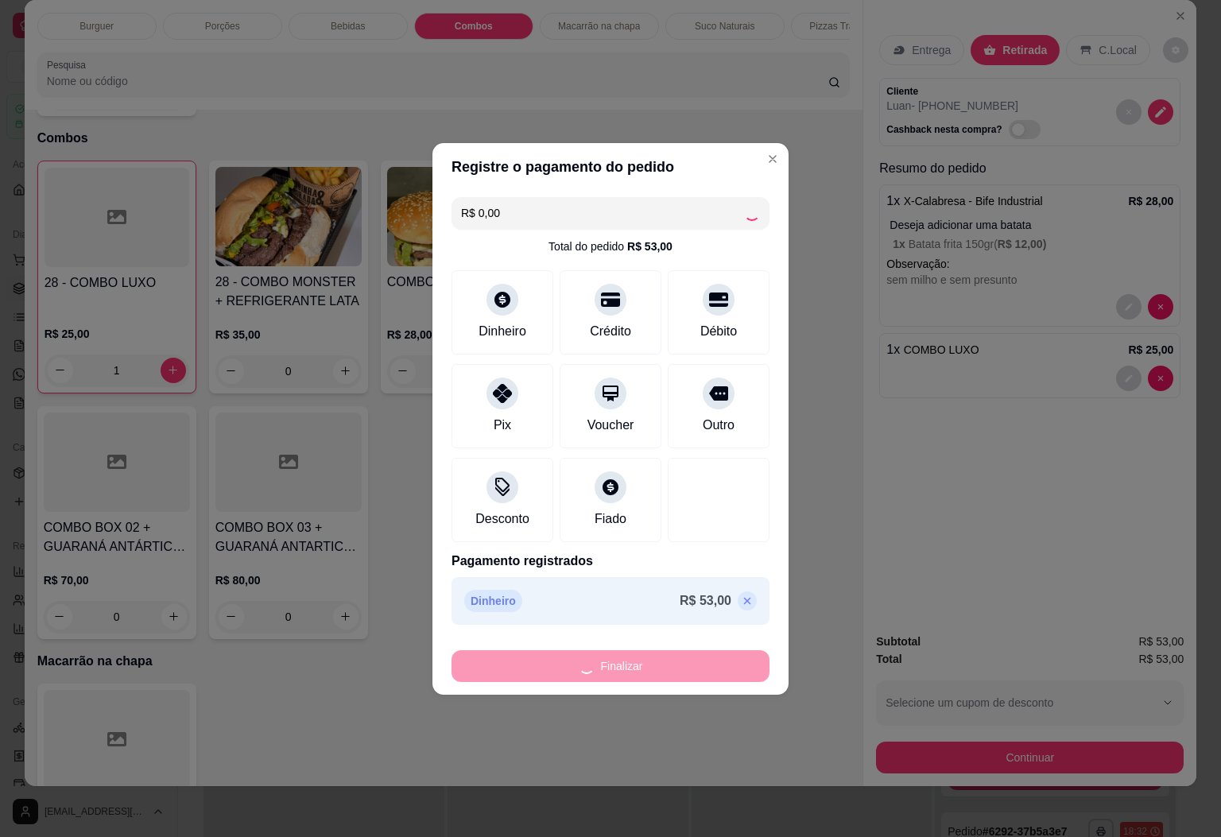
type input "0"
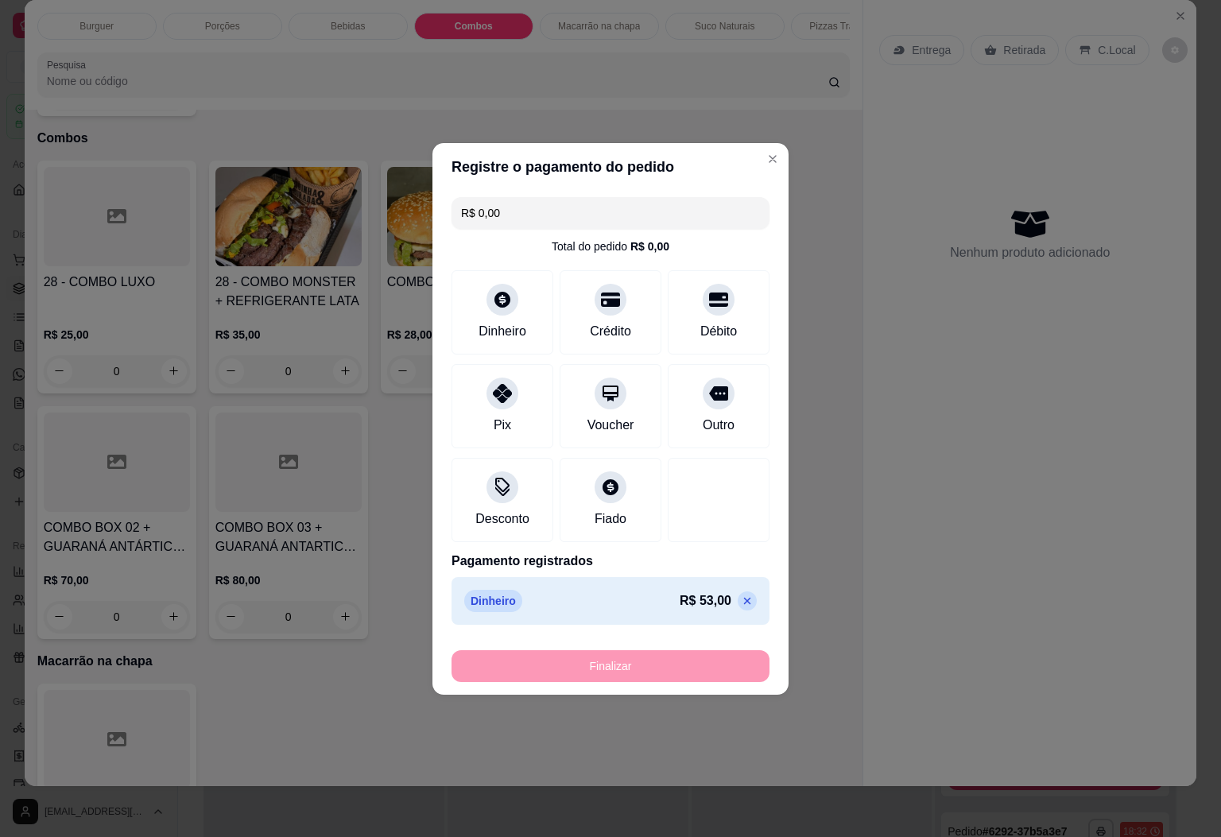
type input "-R$ 53,00"
click at [759, 150] on div "Novo pedido" at bounding box center [691, 155] width 974 height 25
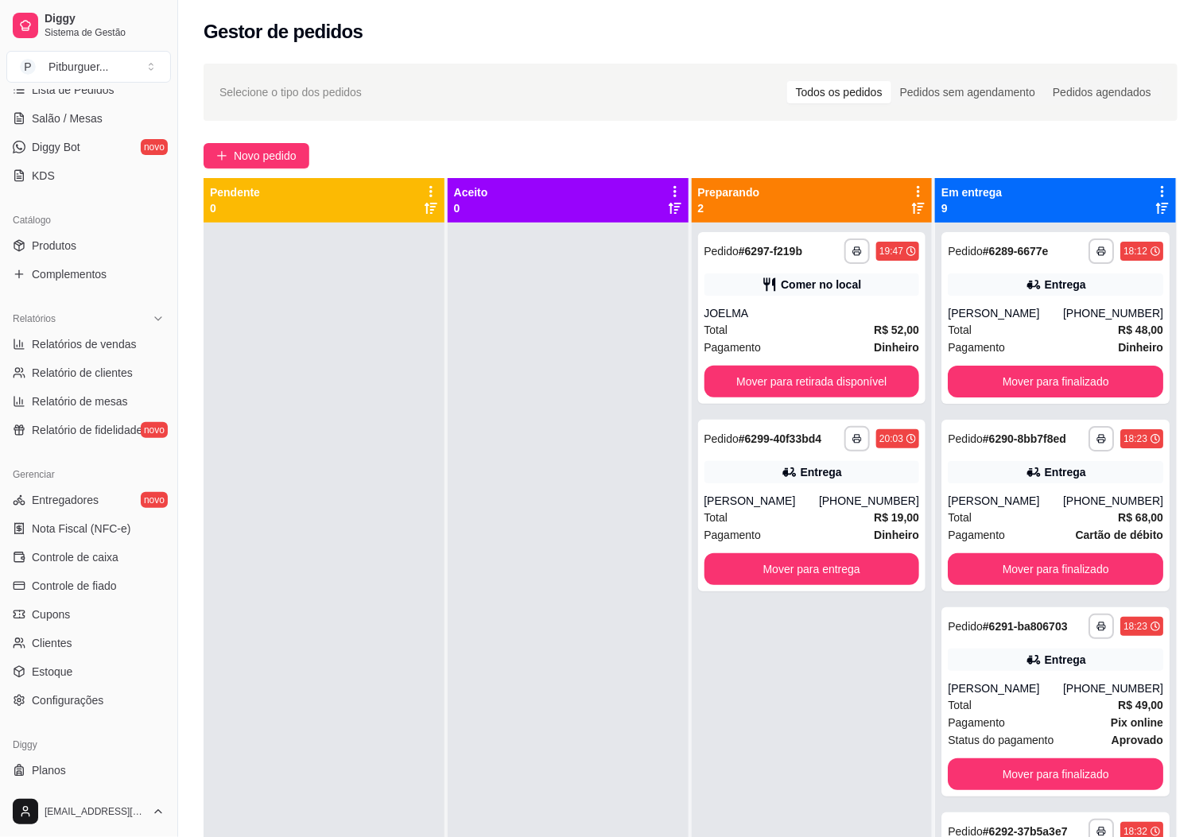
scroll to position [308, 0]
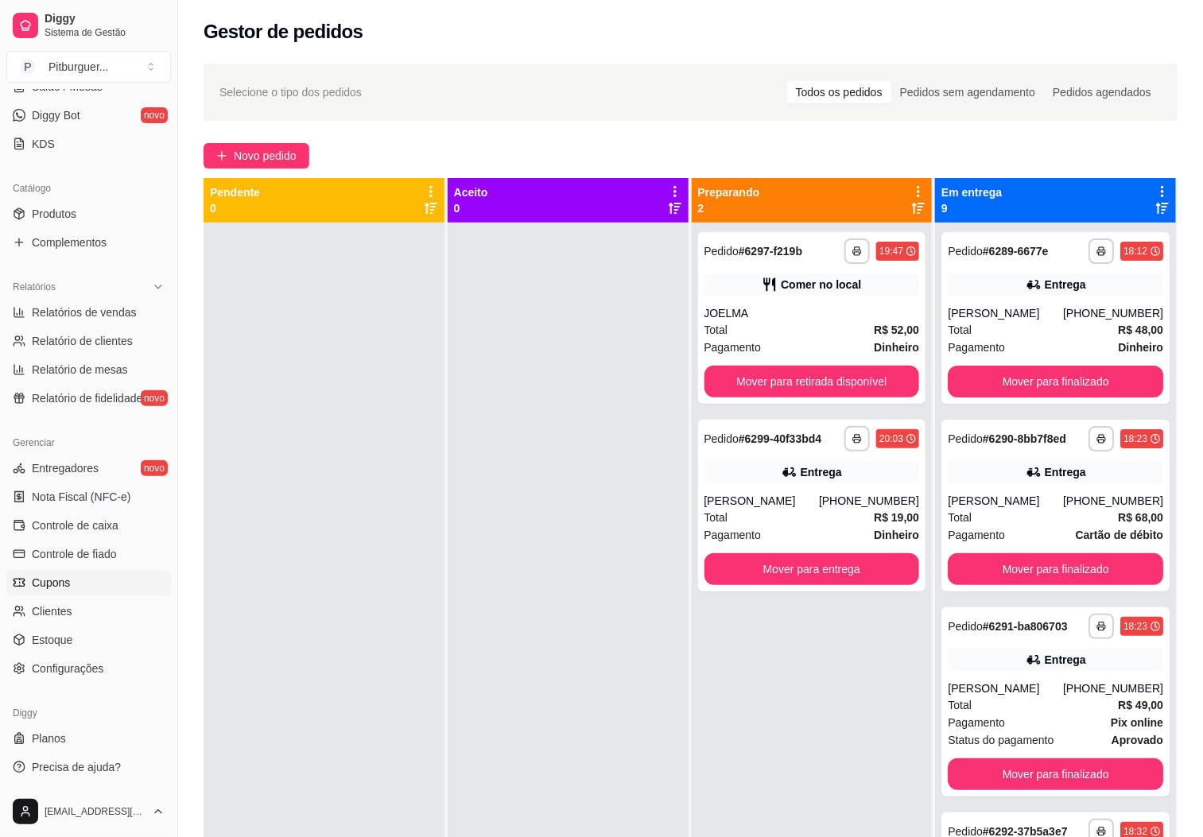
click at [29, 576] on link "Cupons" at bounding box center [88, 582] width 165 height 25
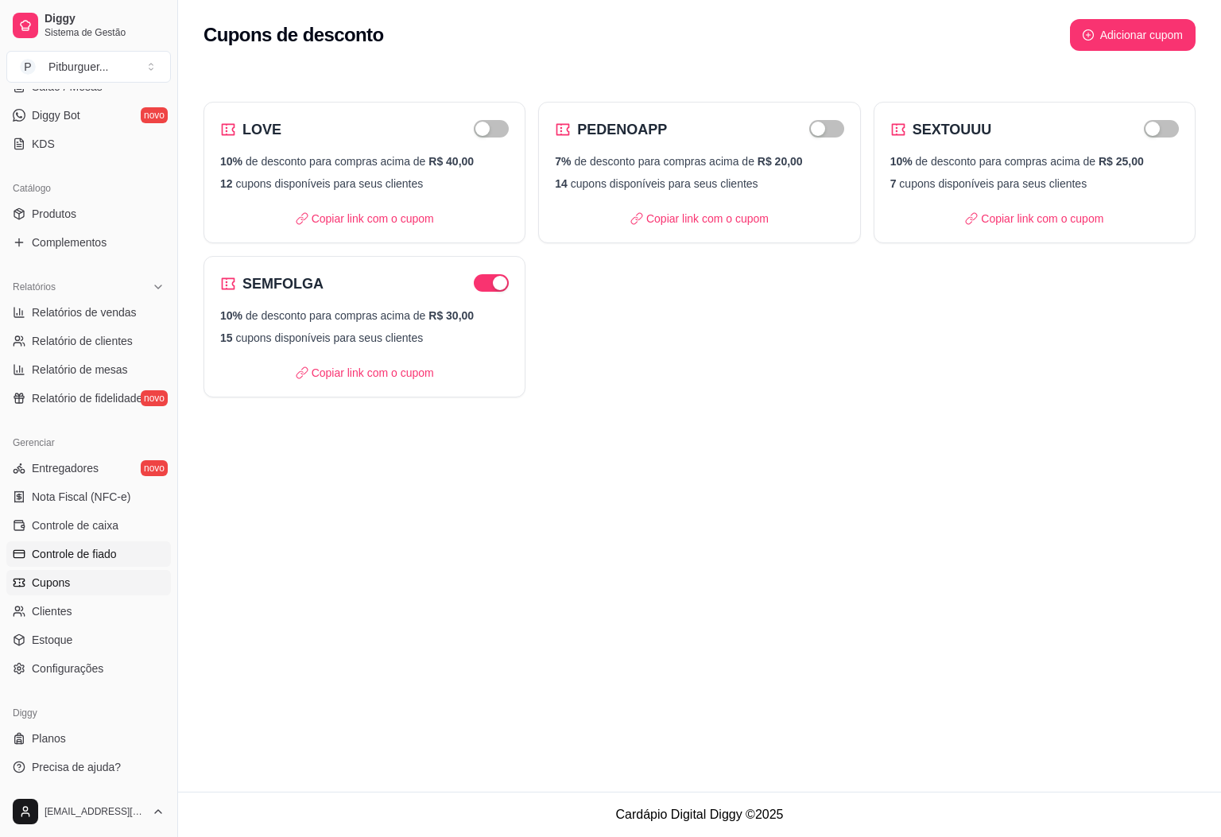
click at [39, 556] on span "Controle de fiado" at bounding box center [74, 554] width 85 height 16
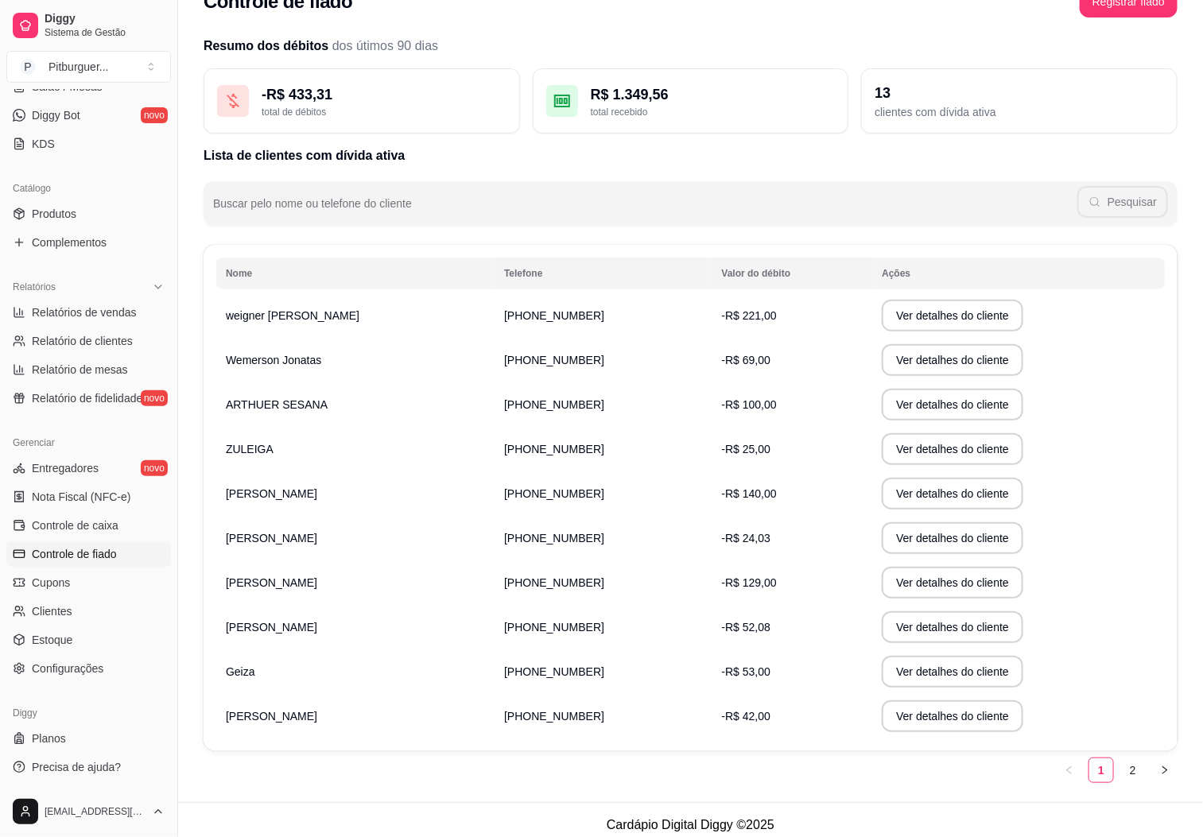
scroll to position [44, 0]
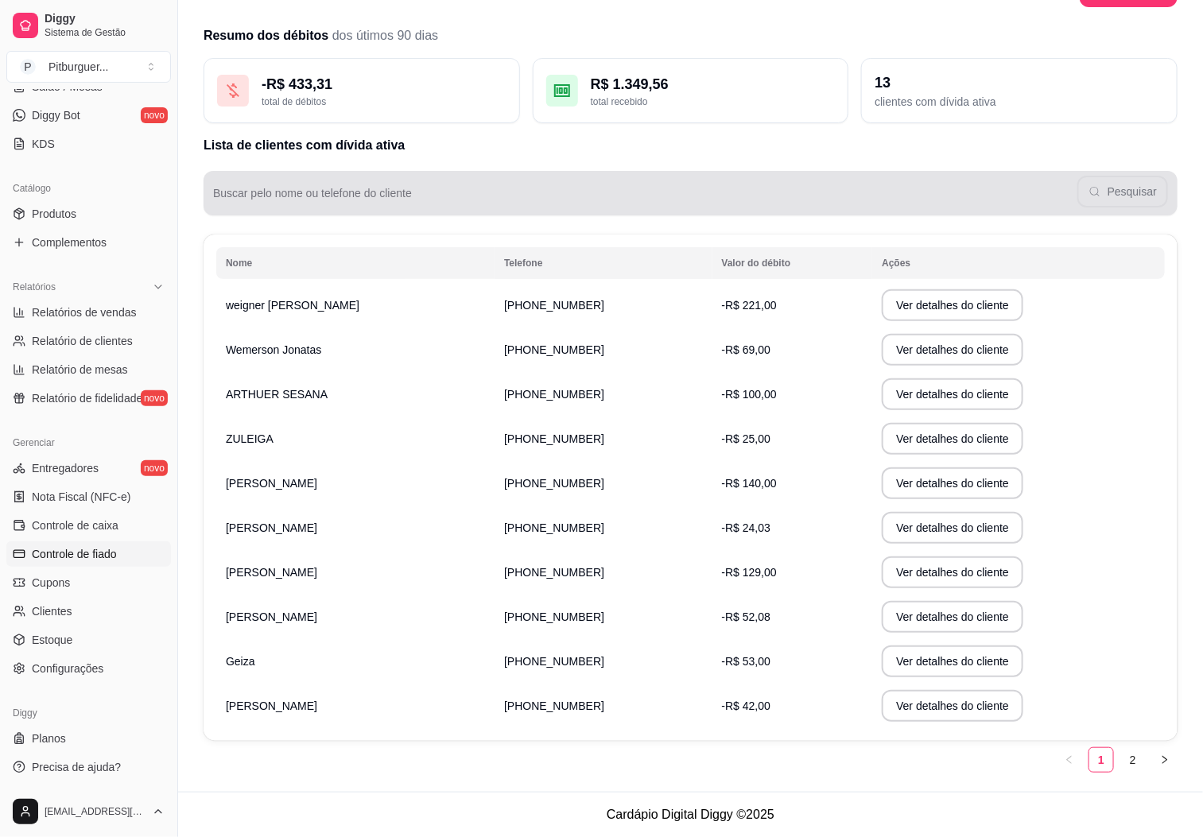
click at [379, 189] on div "Pesquisar" at bounding box center [690, 193] width 955 height 32
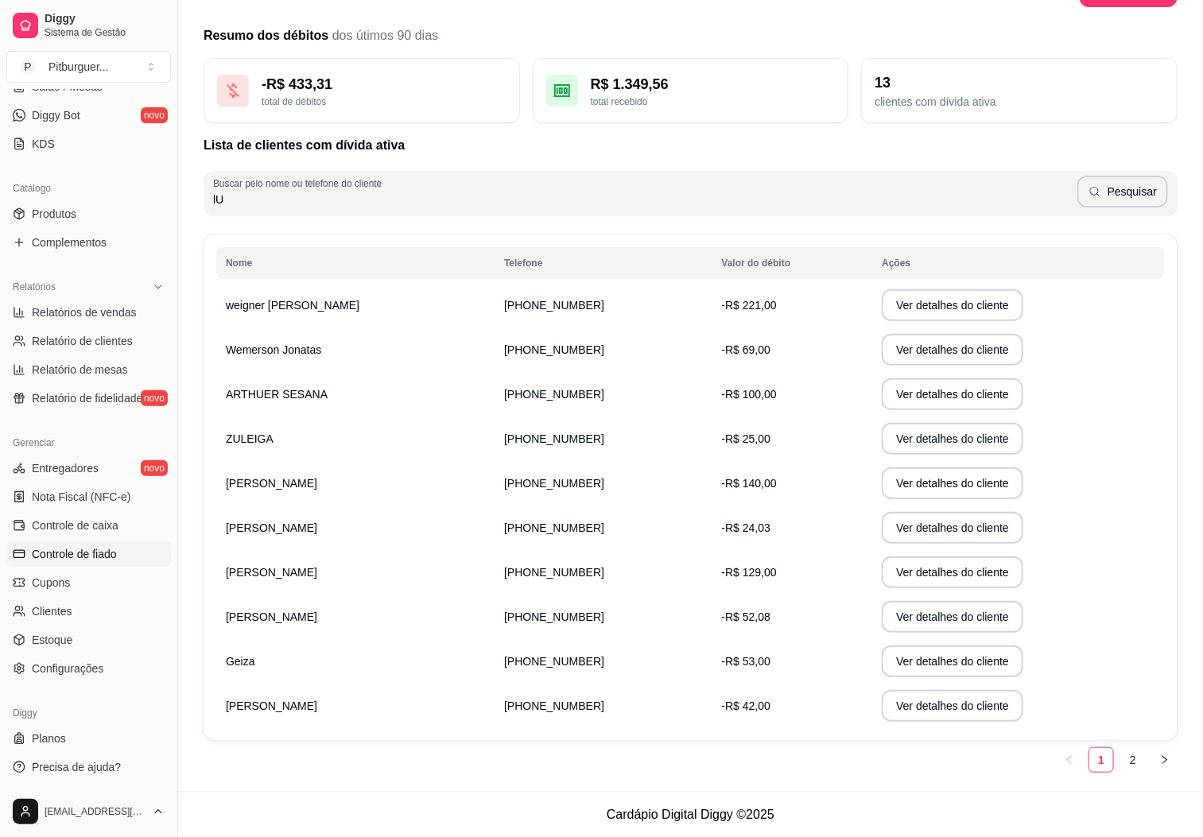
type input "l"
type input "Luan"
click at [1139, 764] on link "2" at bounding box center [1133, 760] width 24 height 24
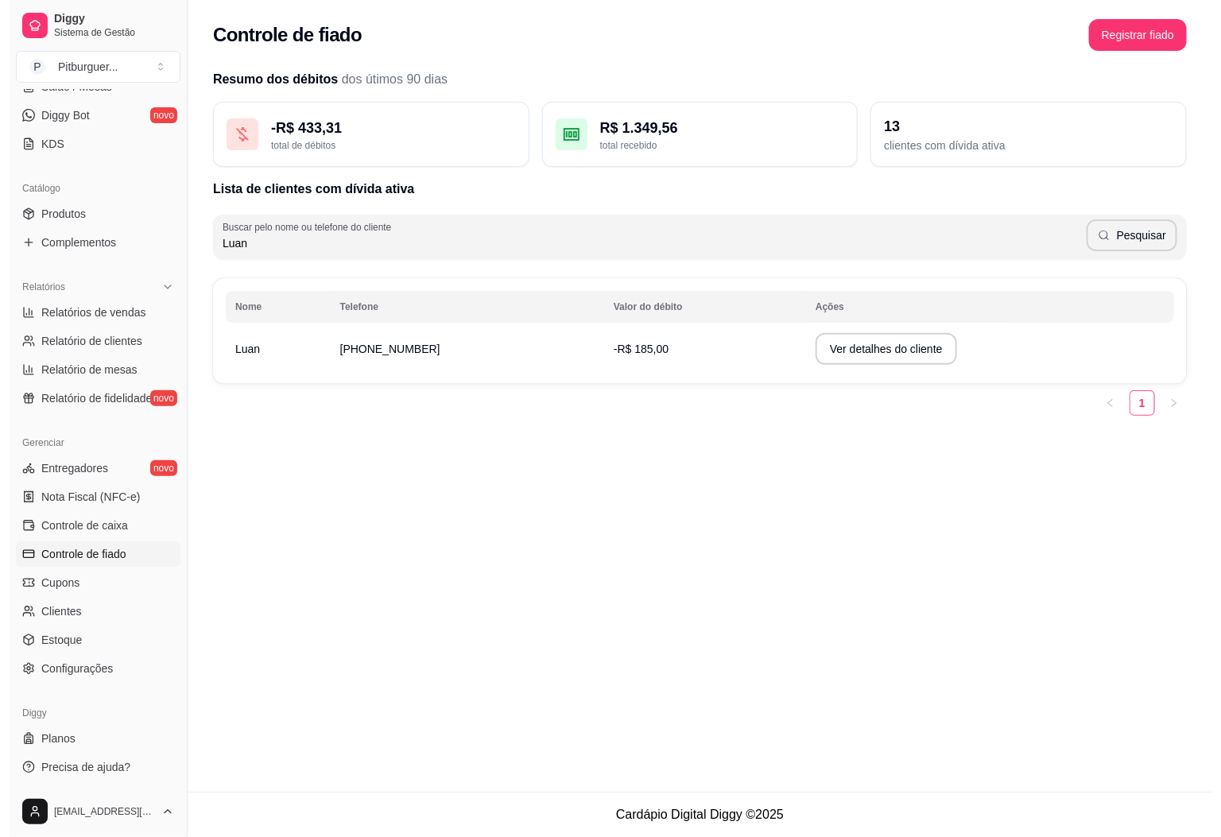
scroll to position [0, 0]
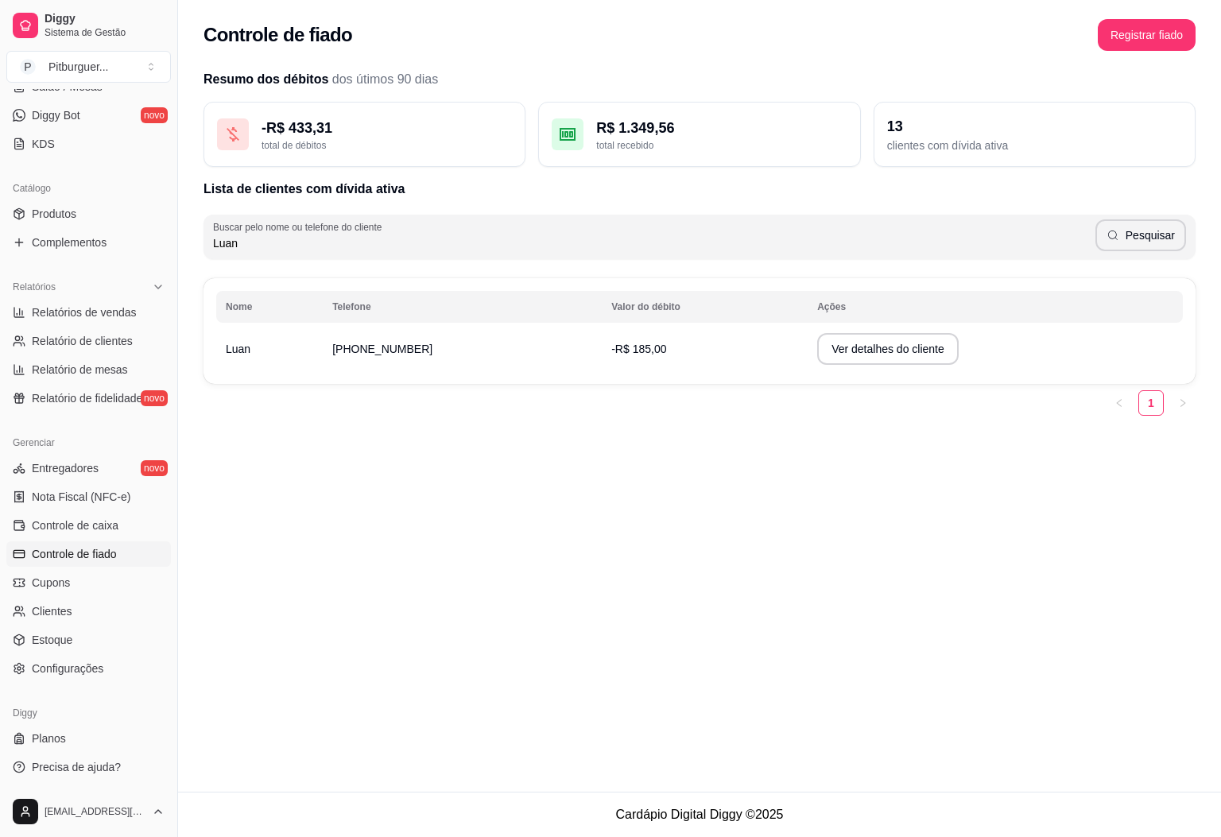
drag, startPoint x: 275, startPoint y: 242, endPoint x: 0, endPoint y: 258, distance: 275.6
click at [0, 258] on div "Diggy Sistema de Gestão P Pitburguer ... Loja aberta Plano Essencial + Mesas at…" at bounding box center [610, 418] width 1221 height 837
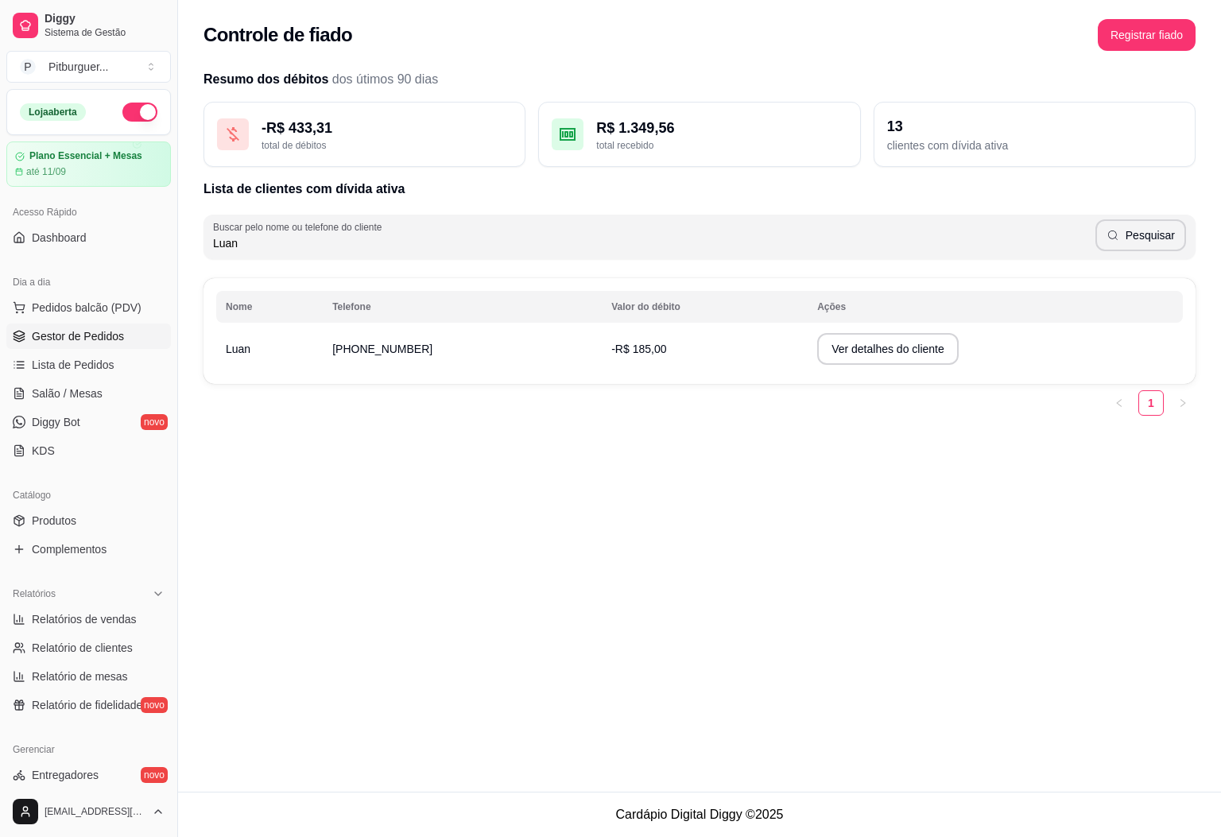
click at [91, 349] on link "Gestor de Pedidos" at bounding box center [88, 336] width 165 height 25
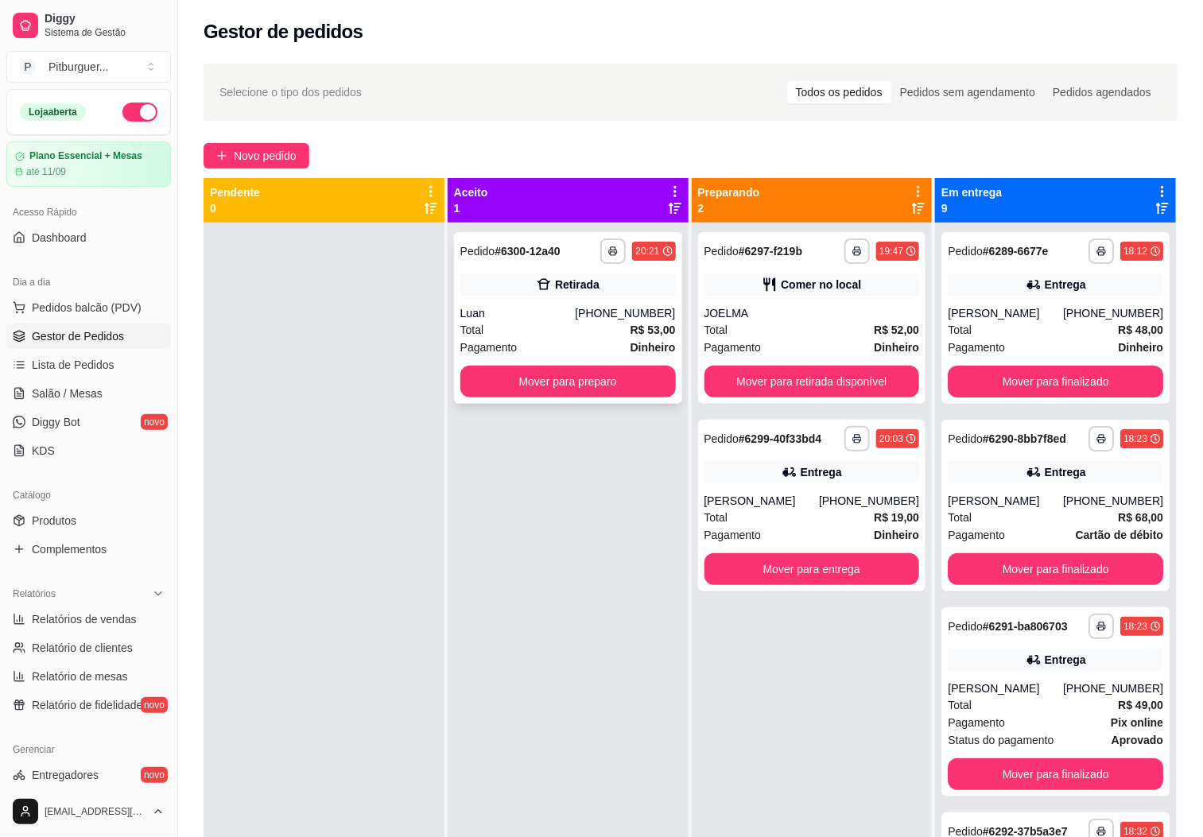
click at [594, 301] on div "**********" at bounding box center [568, 318] width 228 height 172
click at [541, 584] on div "**********" at bounding box center [568, 641] width 241 height 837
click at [786, 499] on div "[PERSON_NAME]" at bounding box center [761, 501] width 115 height 16
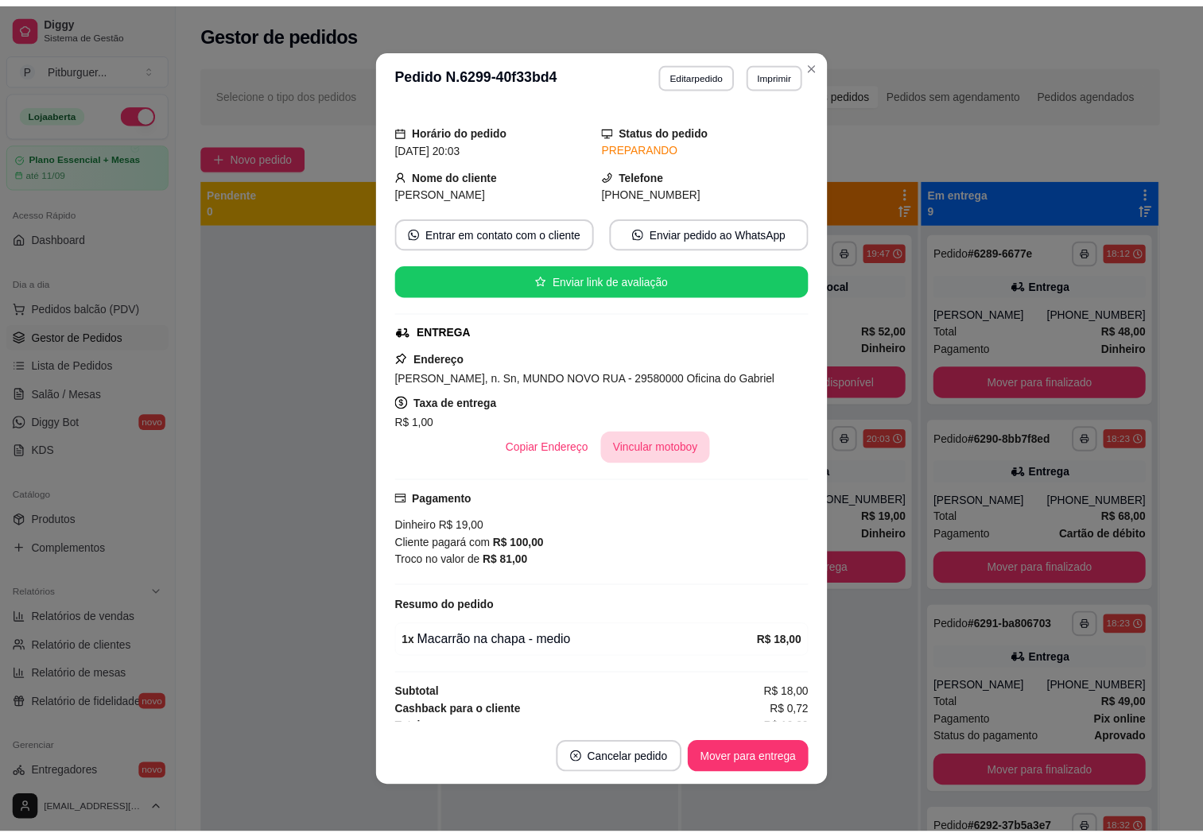
scroll to position [57, 0]
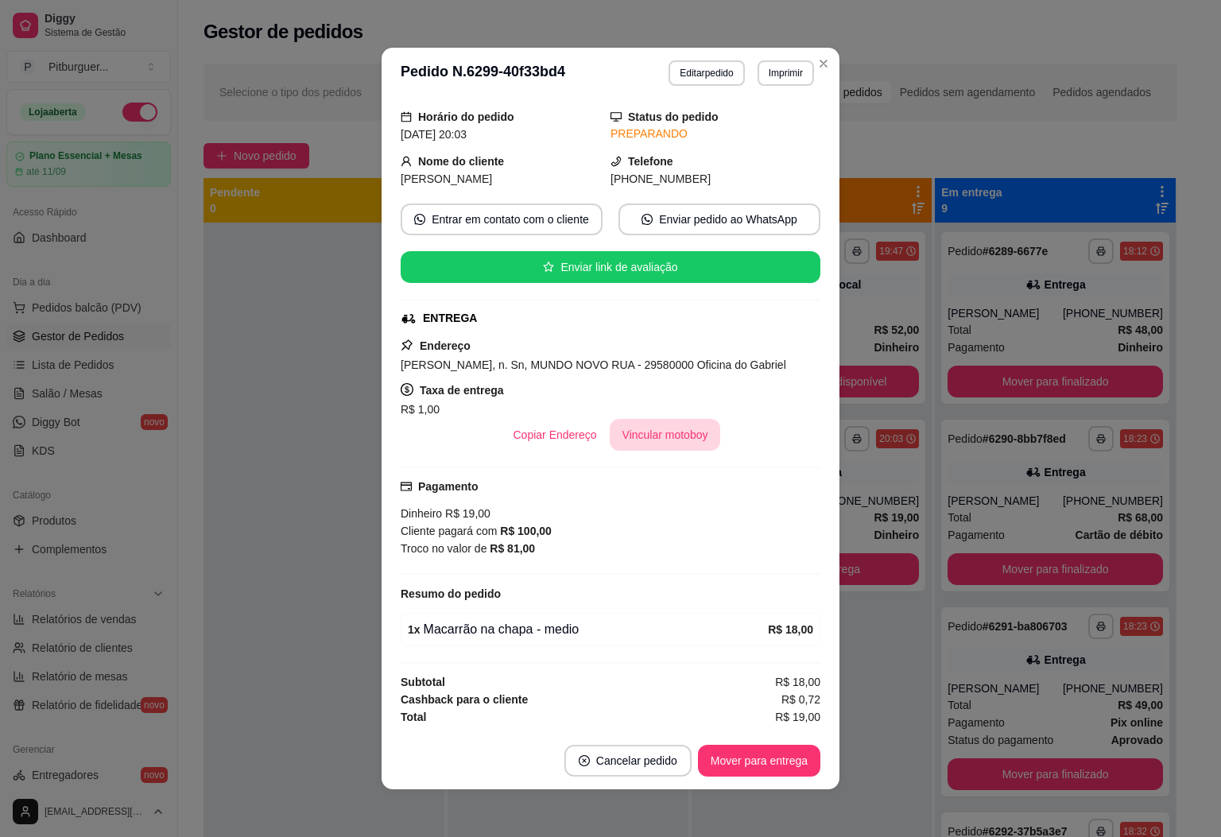
click at [673, 432] on button "Vincular motoboy" at bounding box center [665, 435] width 111 height 32
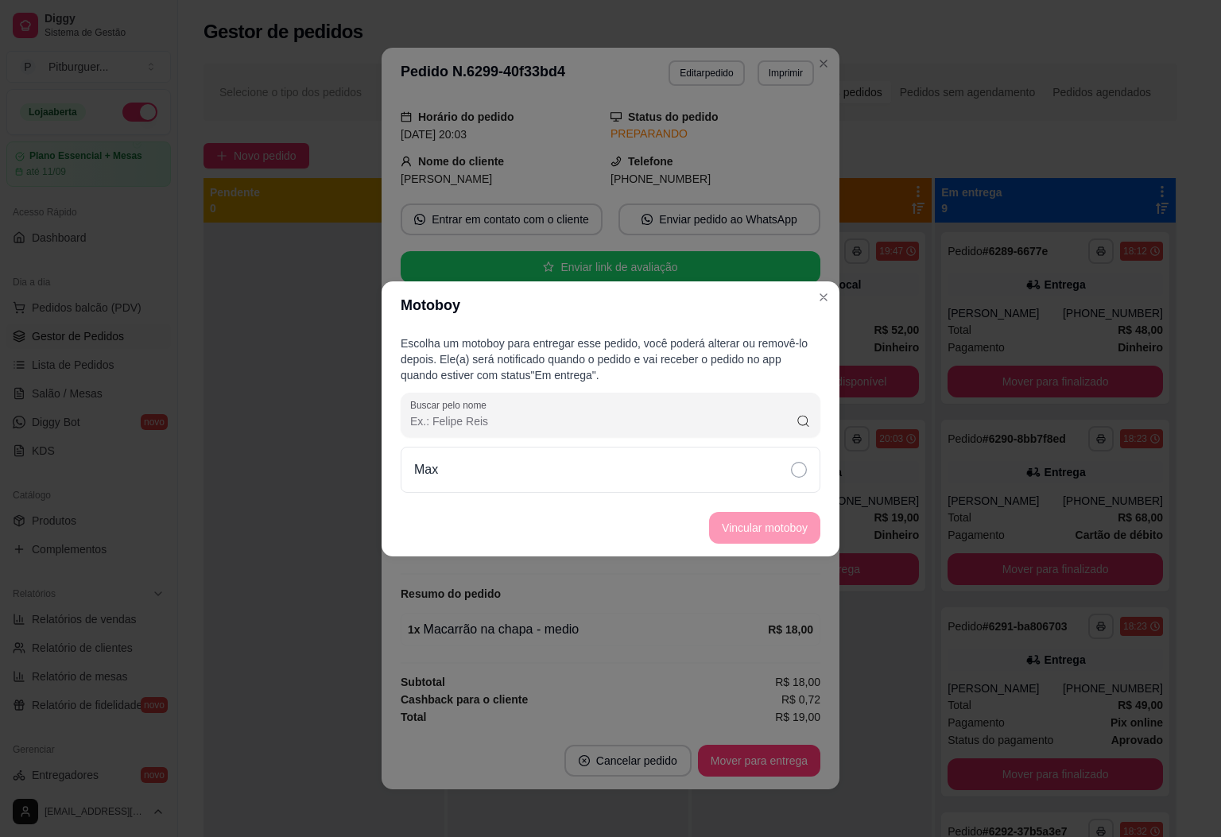
drag, startPoint x: 800, startPoint y: 478, endPoint x: 764, endPoint y: 533, distance: 65.5
click at [801, 478] on div "Max" at bounding box center [611, 470] width 420 height 46
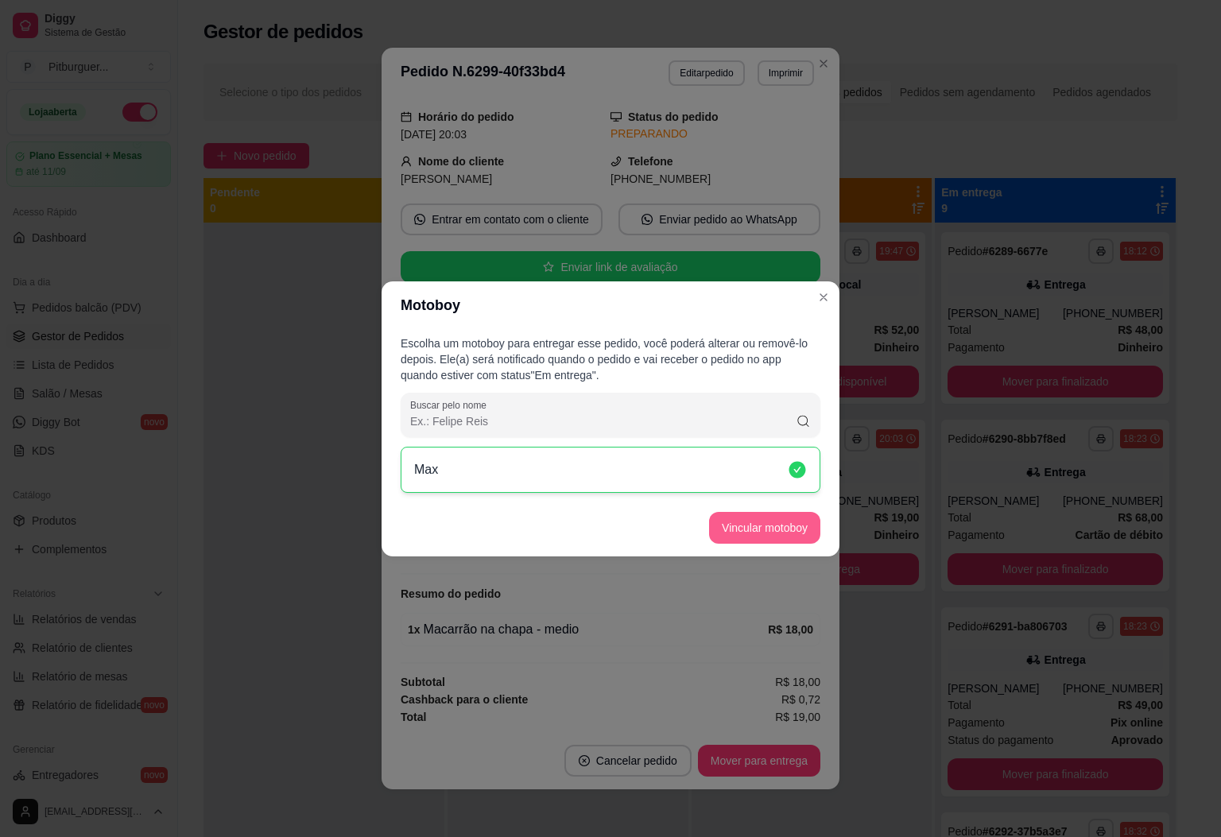
click at [762, 530] on button "Vincular motoboy" at bounding box center [764, 528] width 111 height 32
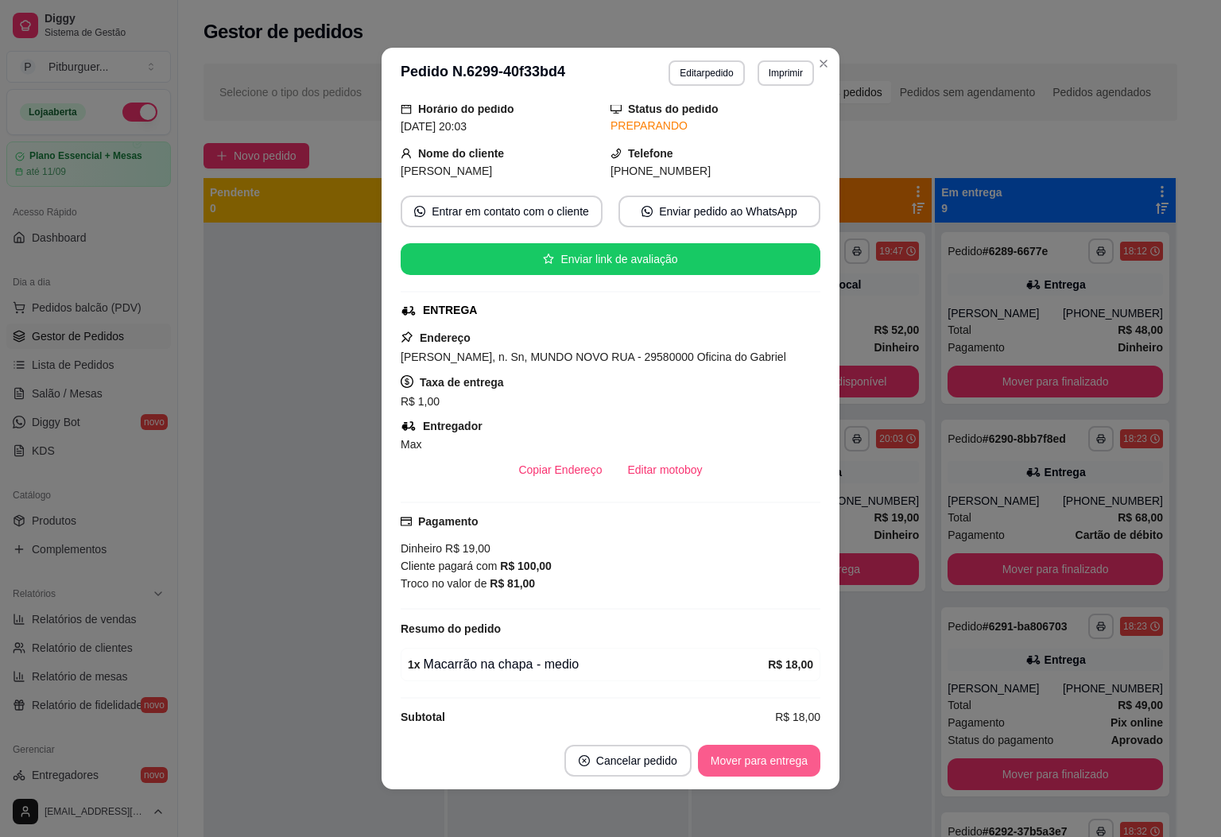
click at [751, 759] on button "Mover para entrega" at bounding box center [759, 761] width 122 height 32
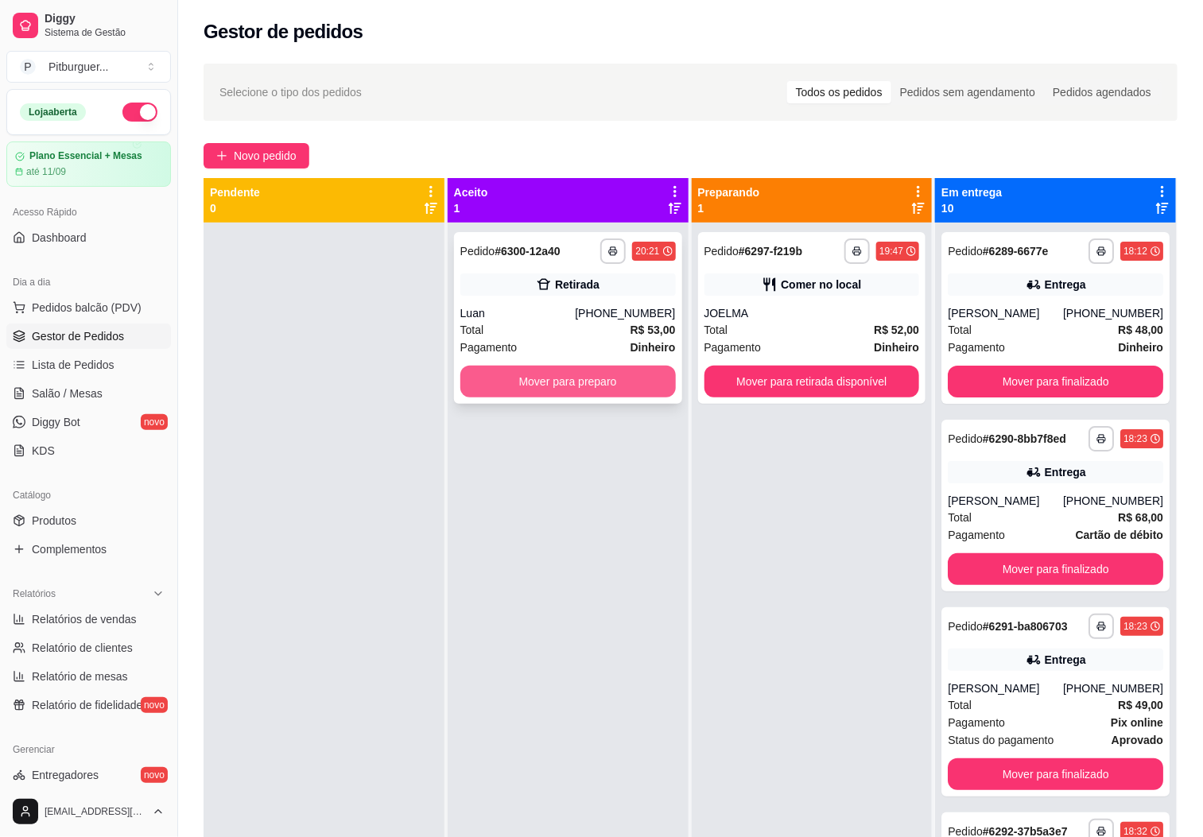
click at [564, 378] on button "Mover para preparo" at bounding box center [567, 382] width 215 height 32
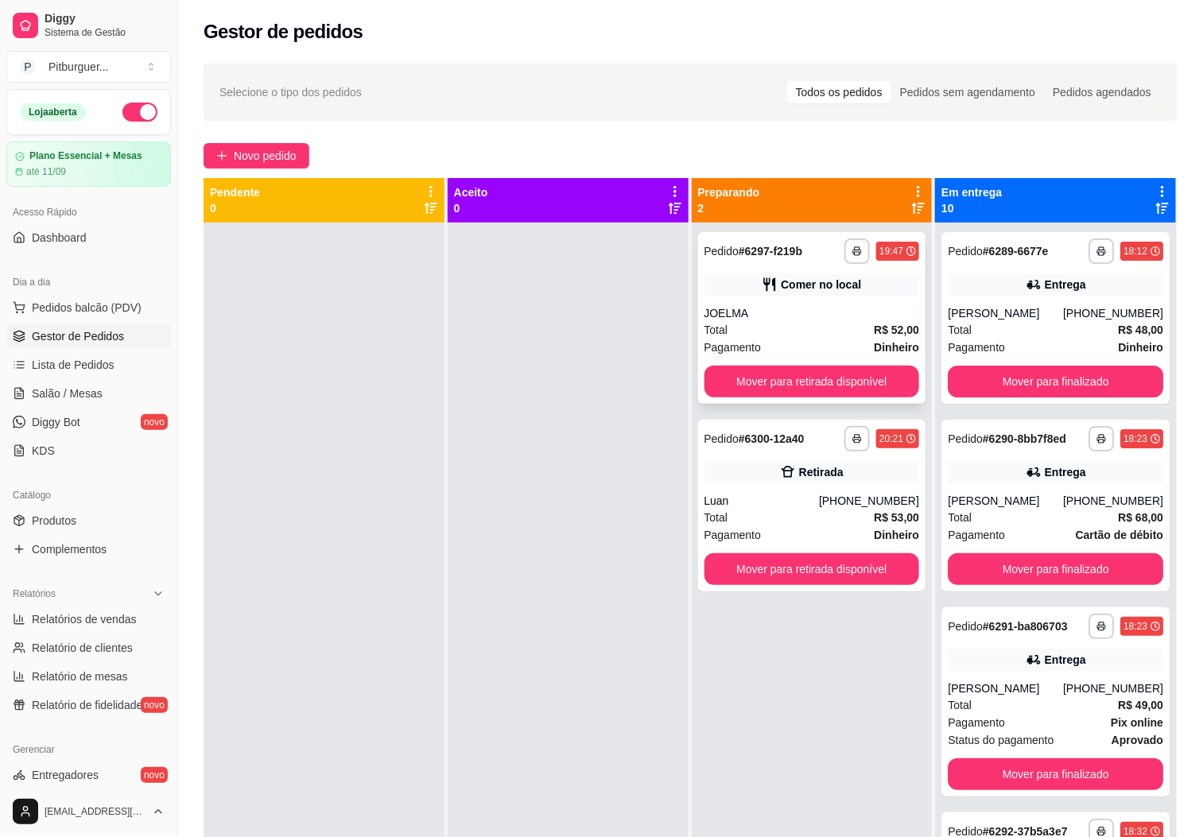
click at [874, 339] on span "Dinheiro" at bounding box center [896, 347] width 45 height 17
click at [804, 281] on div "Comer no local" at bounding box center [821, 285] width 80 height 16
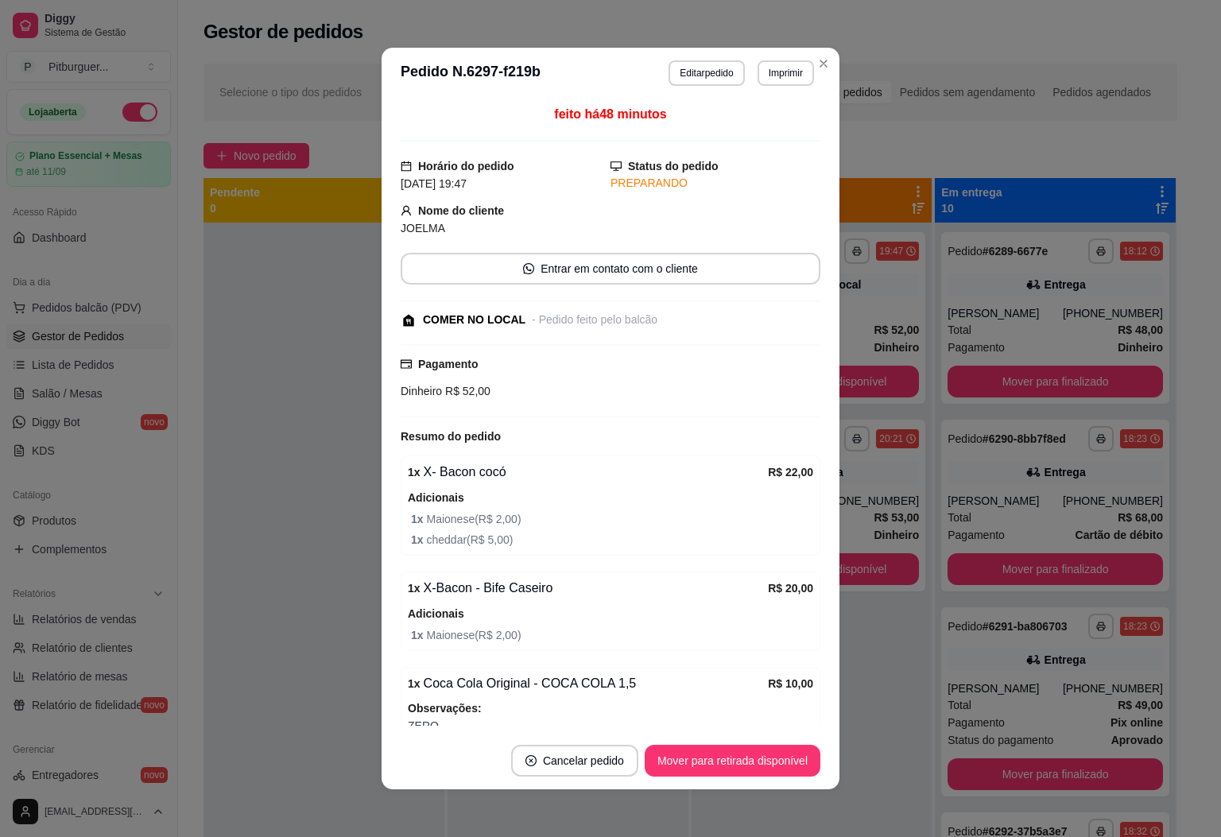
click at [557, 84] on header "**********" at bounding box center [611, 73] width 458 height 51
click at [683, 68] on button "Editar pedido" at bounding box center [707, 72] width 76 height 25
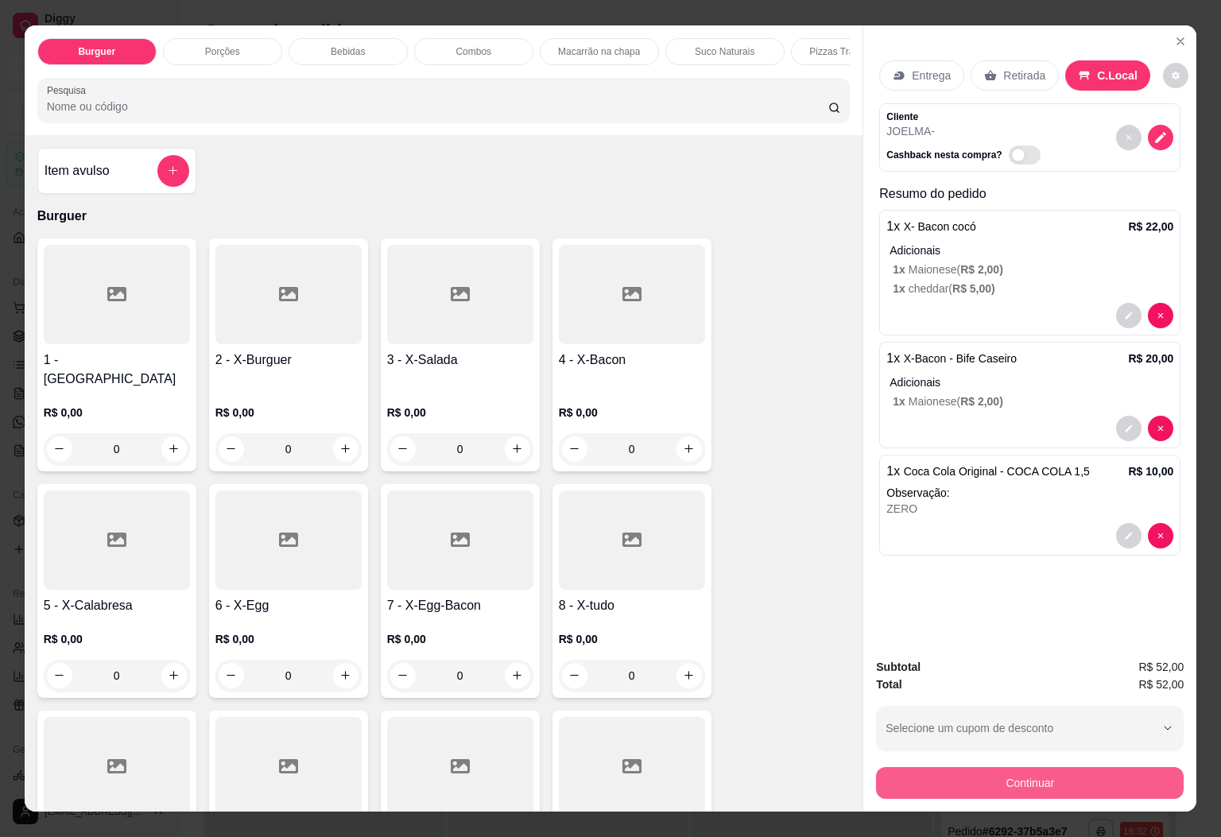
click at [942, 792] on div "Subtotal R$ 52,00 Total R$ 52,00 Selecione um cupom de desconto SEMFOLGA Seleci…" at bounding box center [1029, 729] width 333 height 166
click at [956, 781] on button "Continuar" at bounding box center [1030, 783] width 308 height 32
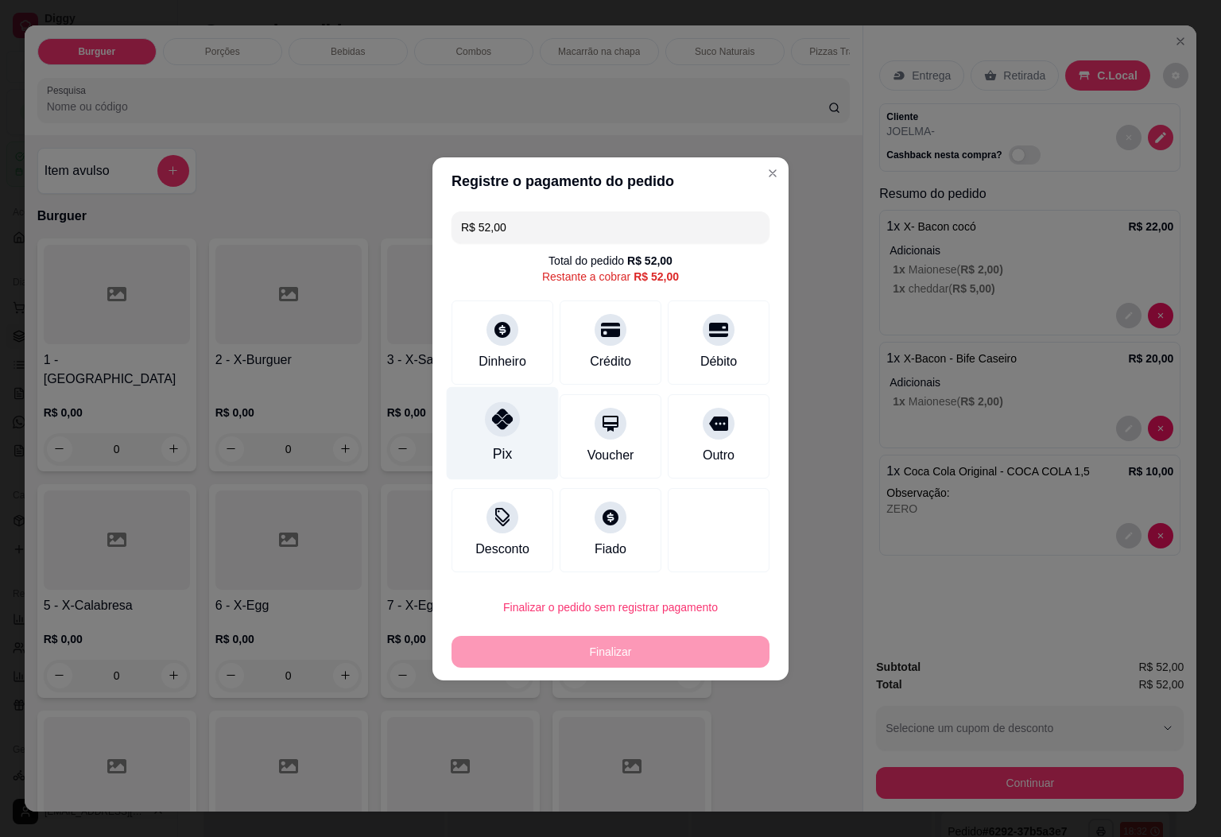
click at [490, 435] on div "Pix" at bounding box center [503, 432] width 112 height 93
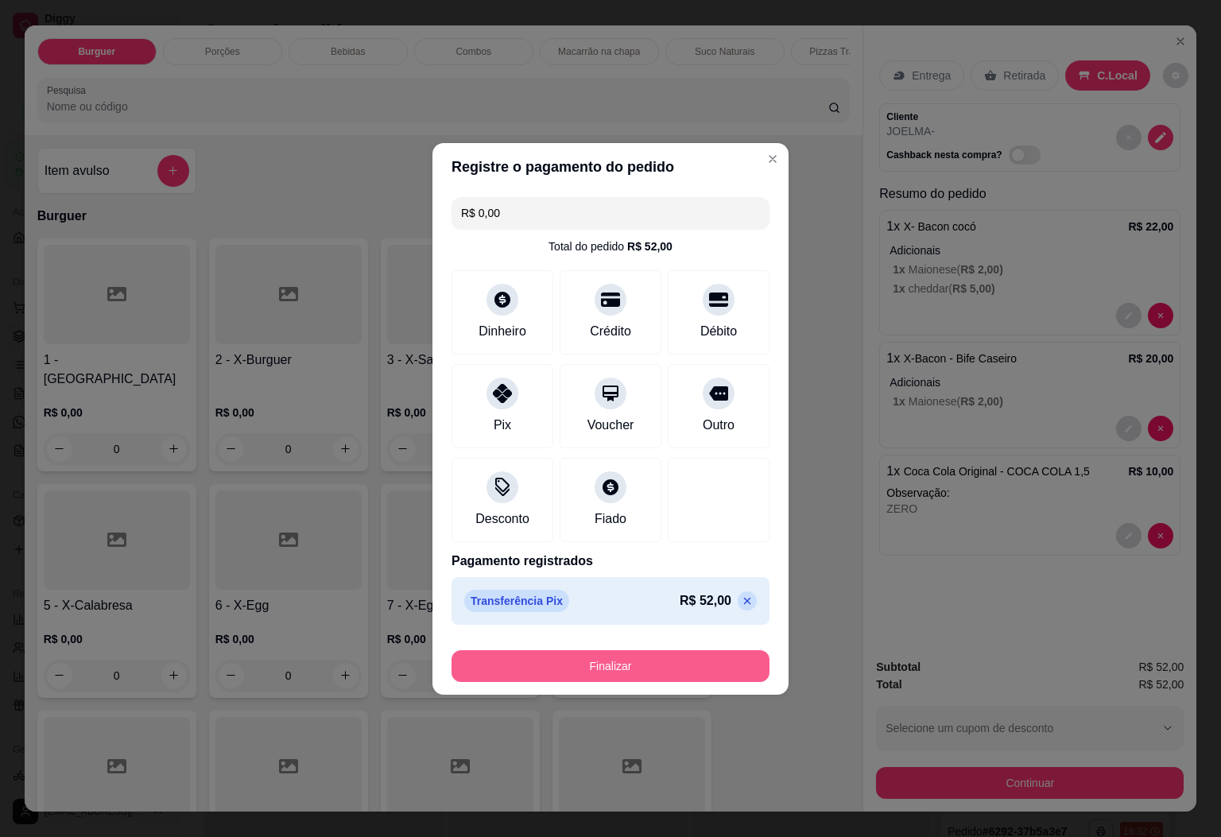
click at [701, 666] on button "Finalizar" at bounding box center [611, 666] width 318 height 32
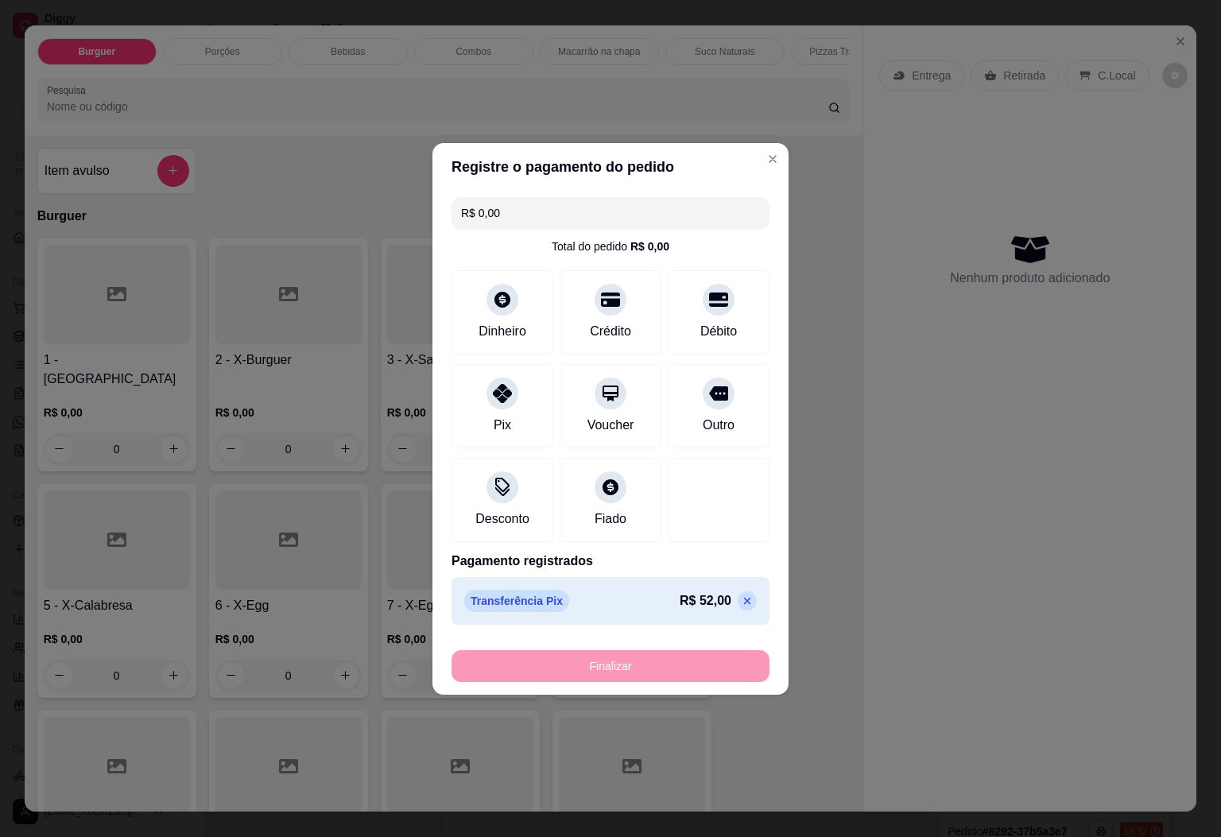
type input "-R$ 52,00"
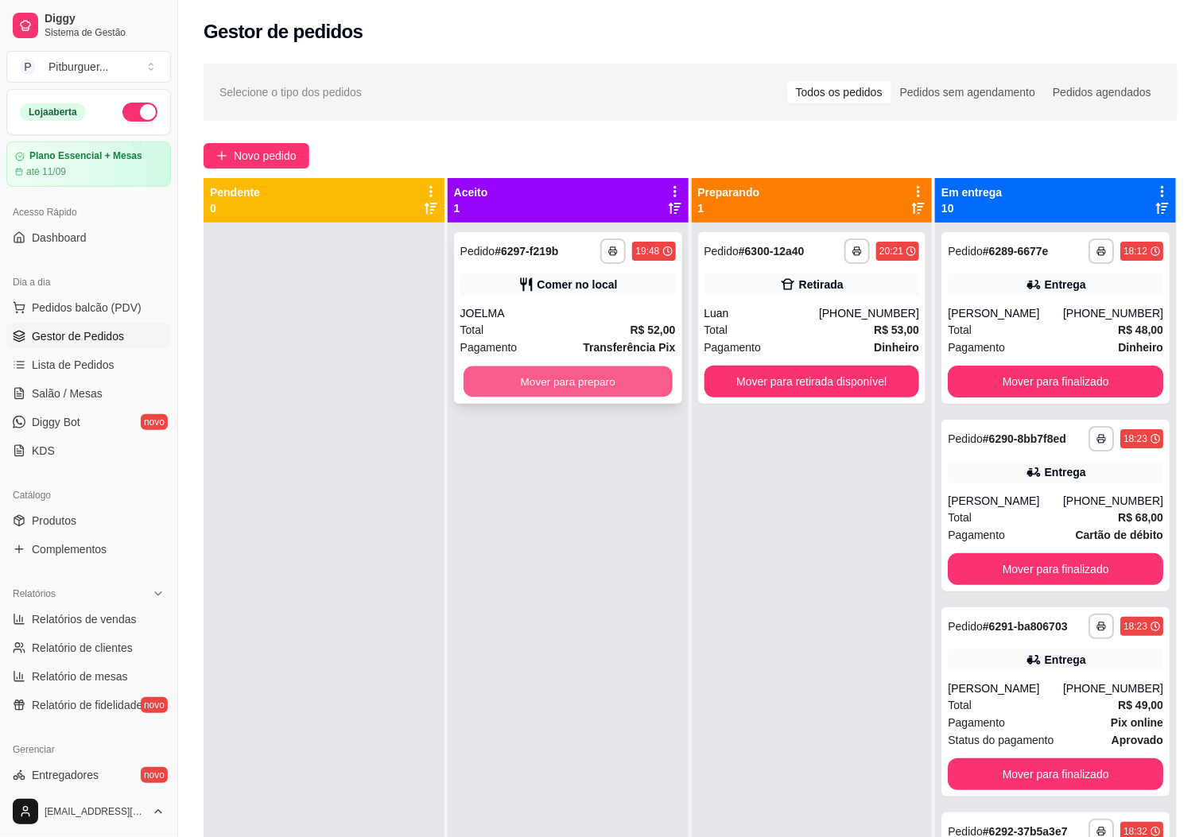
click at [525, 382] on button "Mover para preparo" at bounding box center [568, 382] width 209 height 31
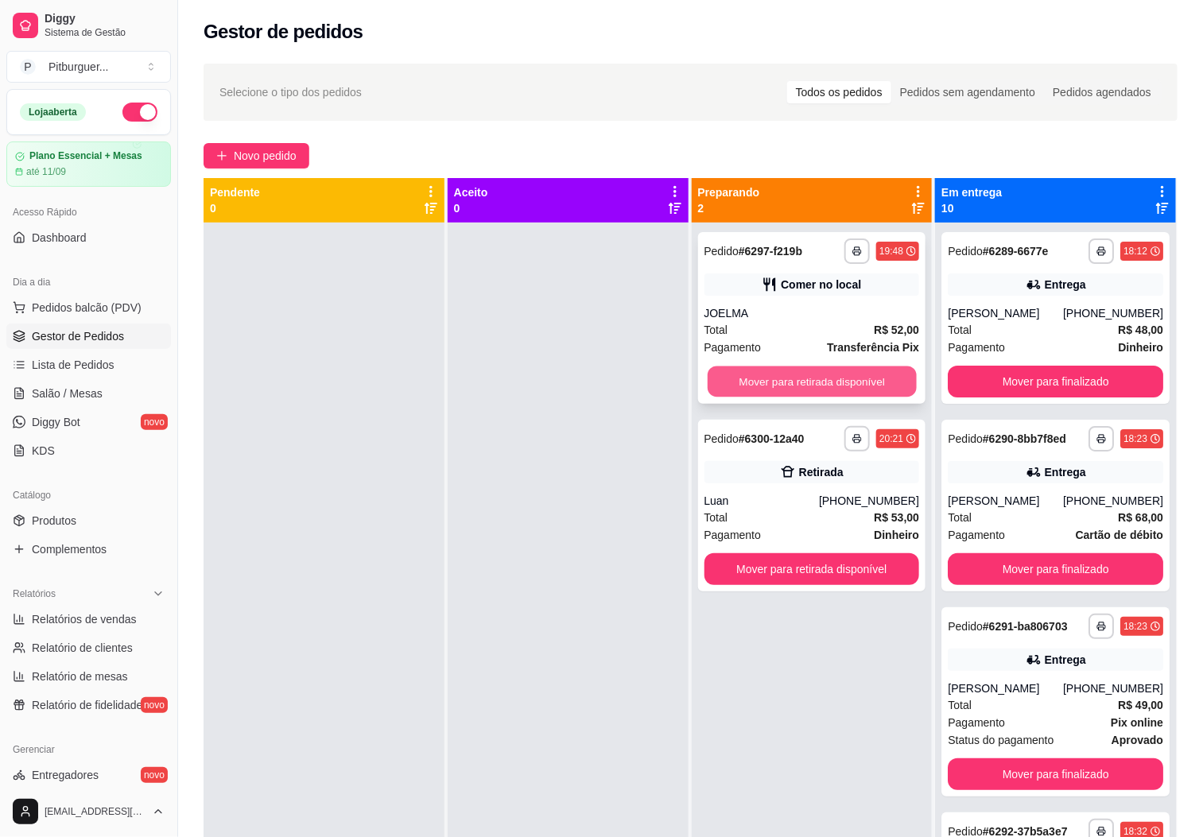
click at [811, 375] on button "Mover para retirada disponível" at bounding box center [812, 382] width 209 height 31
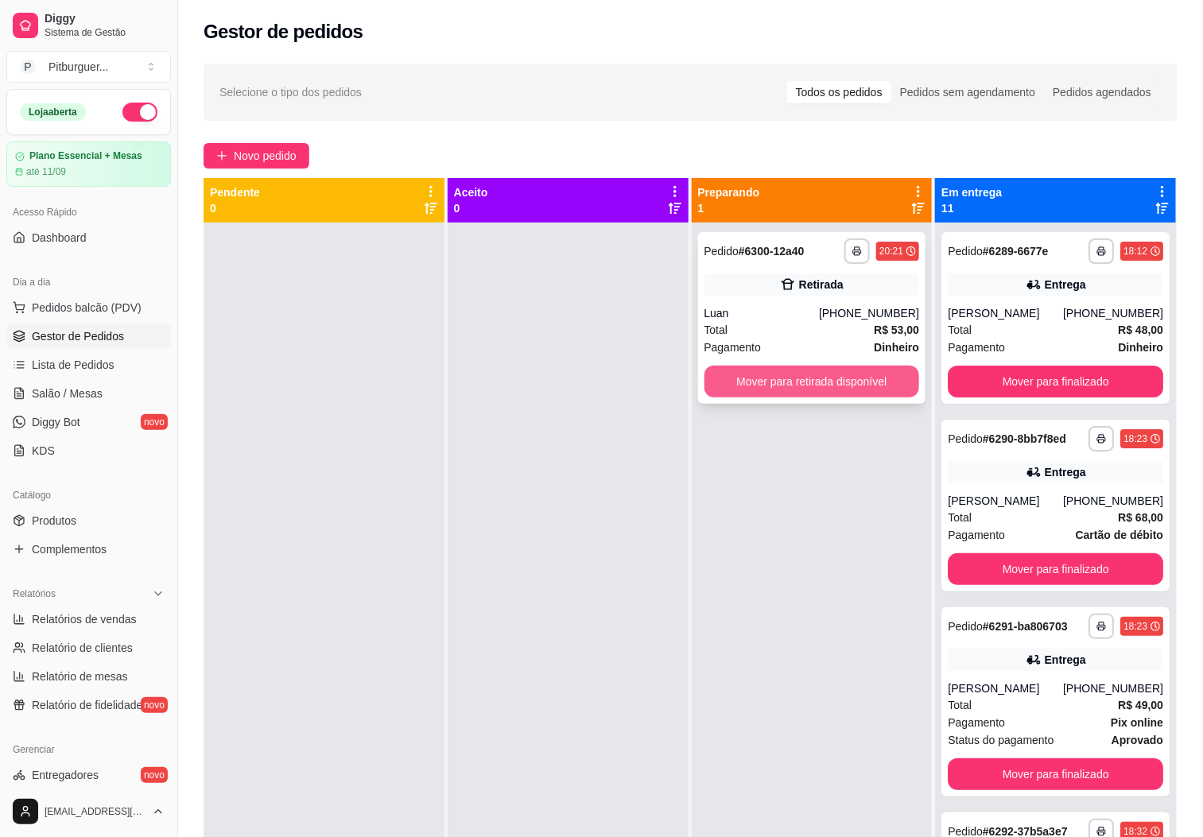
click at [778, 380] on button "Mover para retirada disponível" at bounding box center [811, 382] width 215 height 32
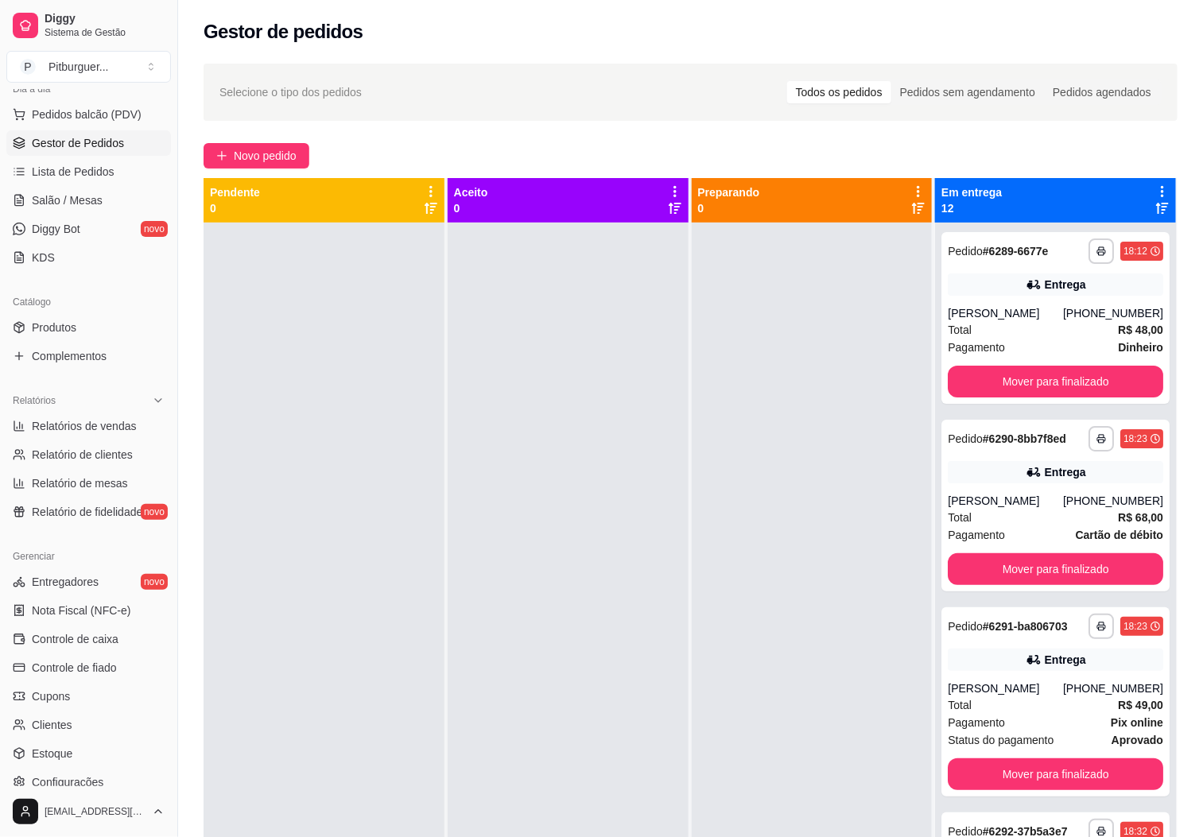
scroll to position [203, 0]
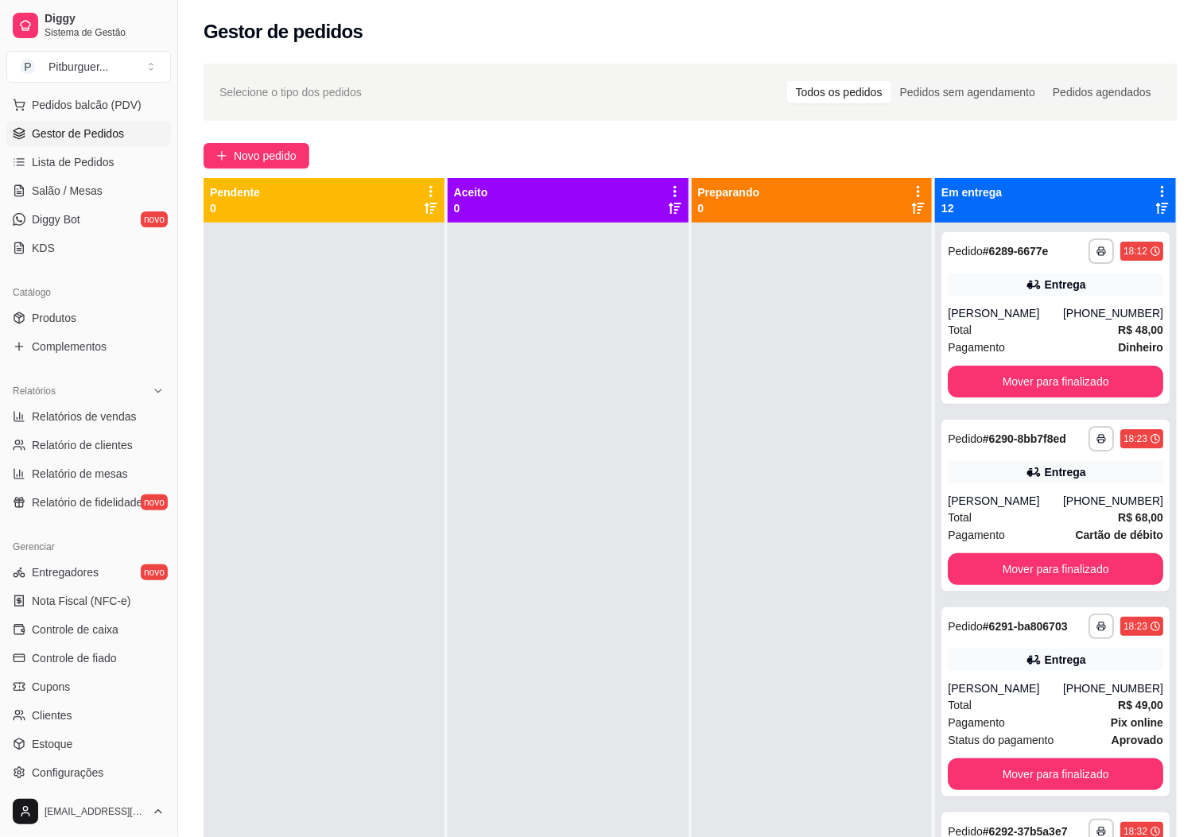
click at [107, 645] on ul "Entregadores novo Nota Fiscal (NFC-e) Controle de caixa Controle de fiado Cupon…" at bounding box center [88, 673] width 165 height 226
click at [137, 662] on link "Controle de fiado" at bounding box center [88, 658] width 165 height 25
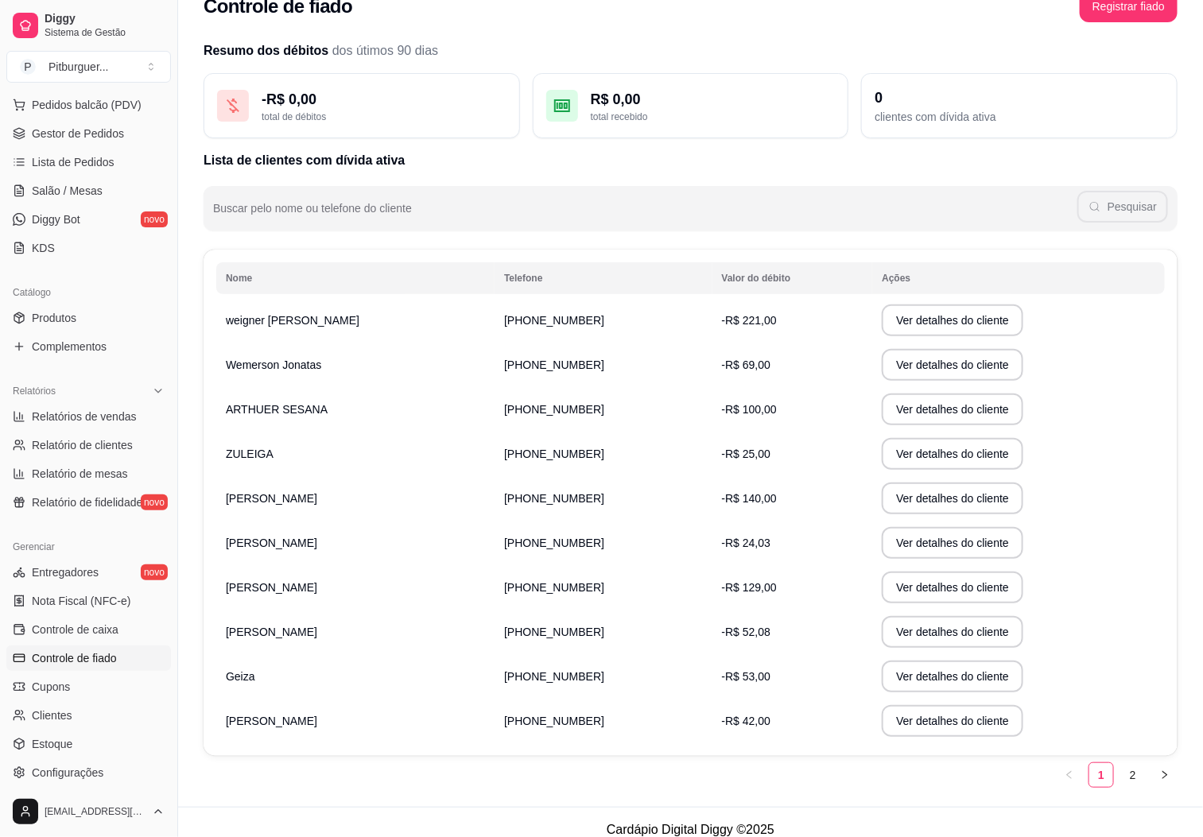
scroll to position [44, 0]
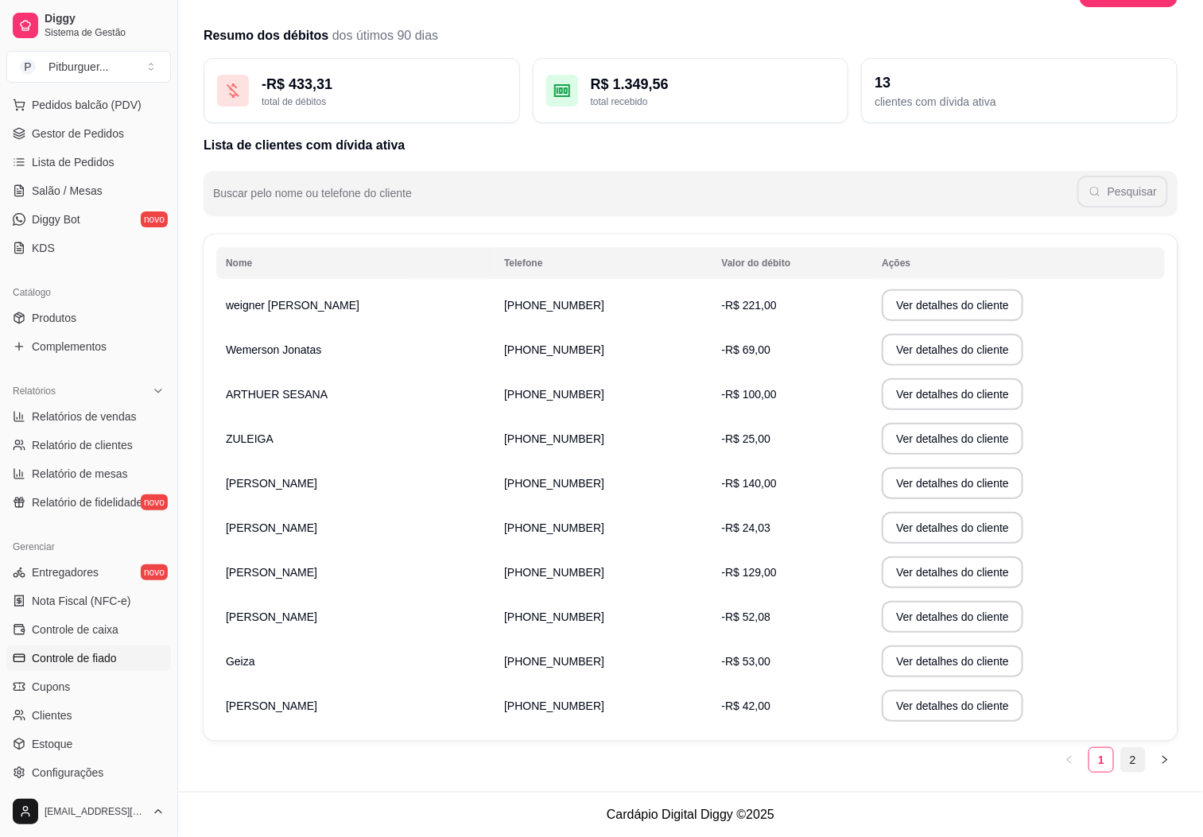
click at [1129, 759] on link "2" at bounding box center [1133, 760] width 24 height 24
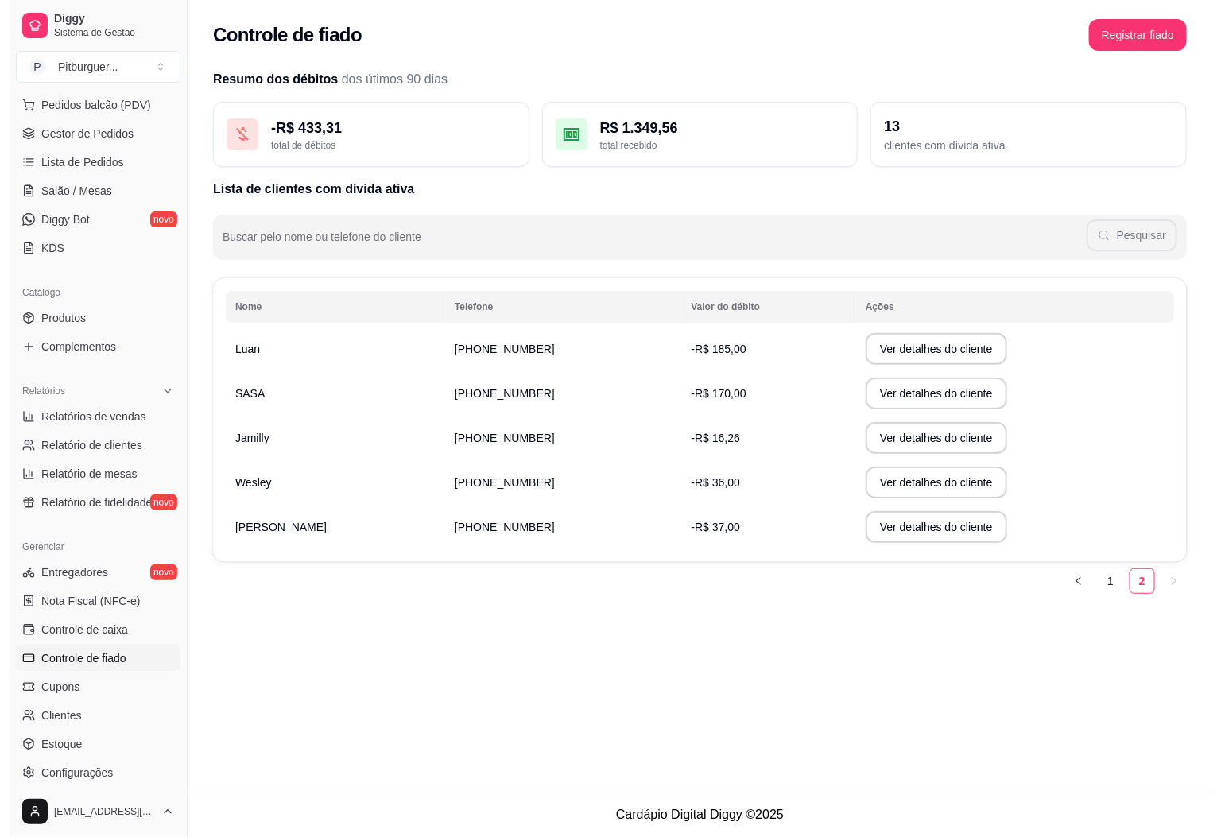
scroll to position [0, 0]
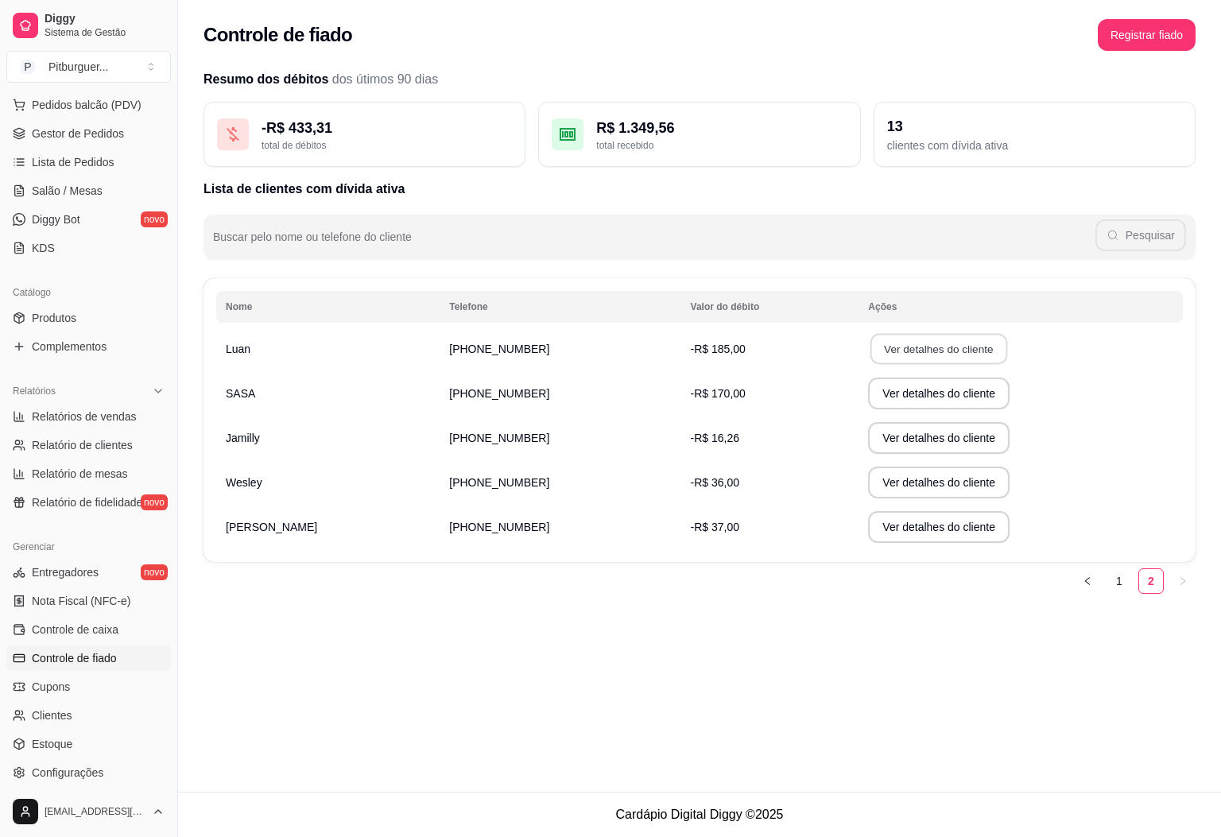
click at [900, 347] on button "Ver detalhes do cliente" at bounding box center [939, 349] width 137 height 31
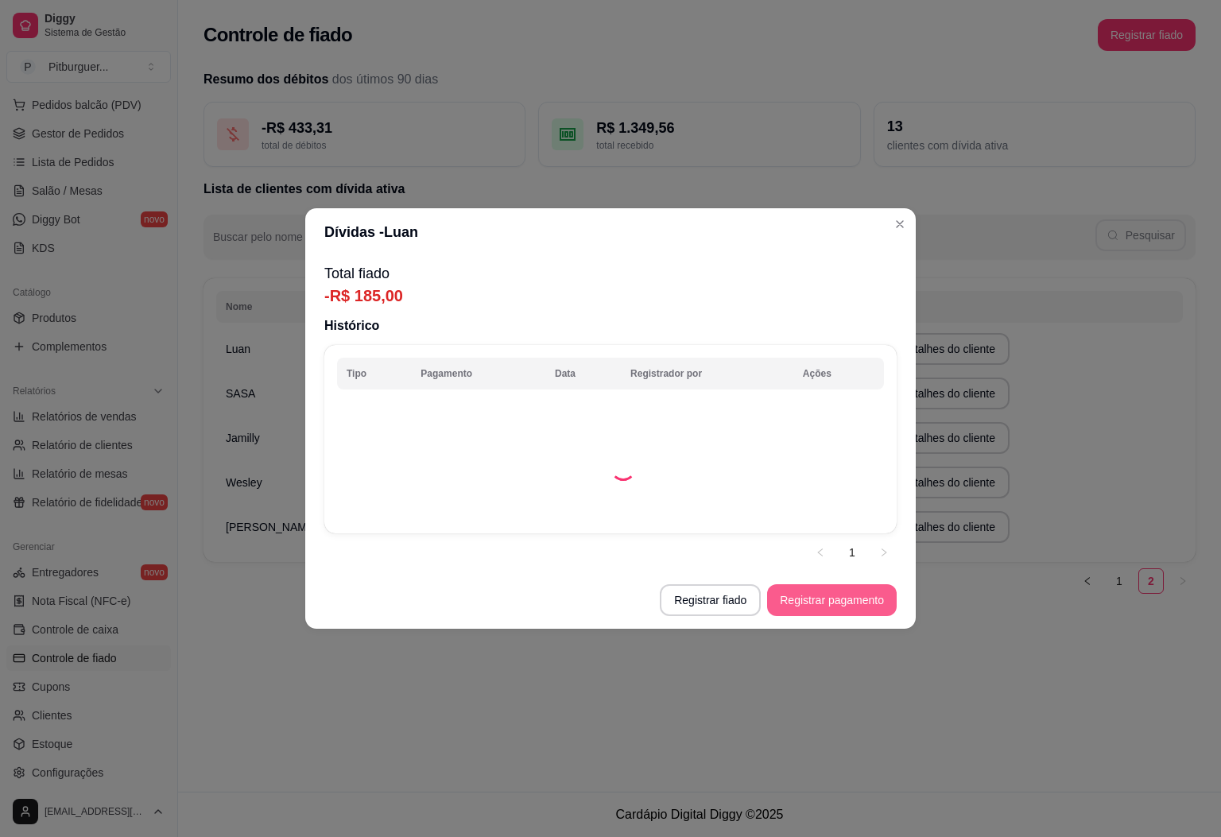
click at [843, 585] on button "Registrar pagamento" at bounding box center [832, 600] width 130 height 32
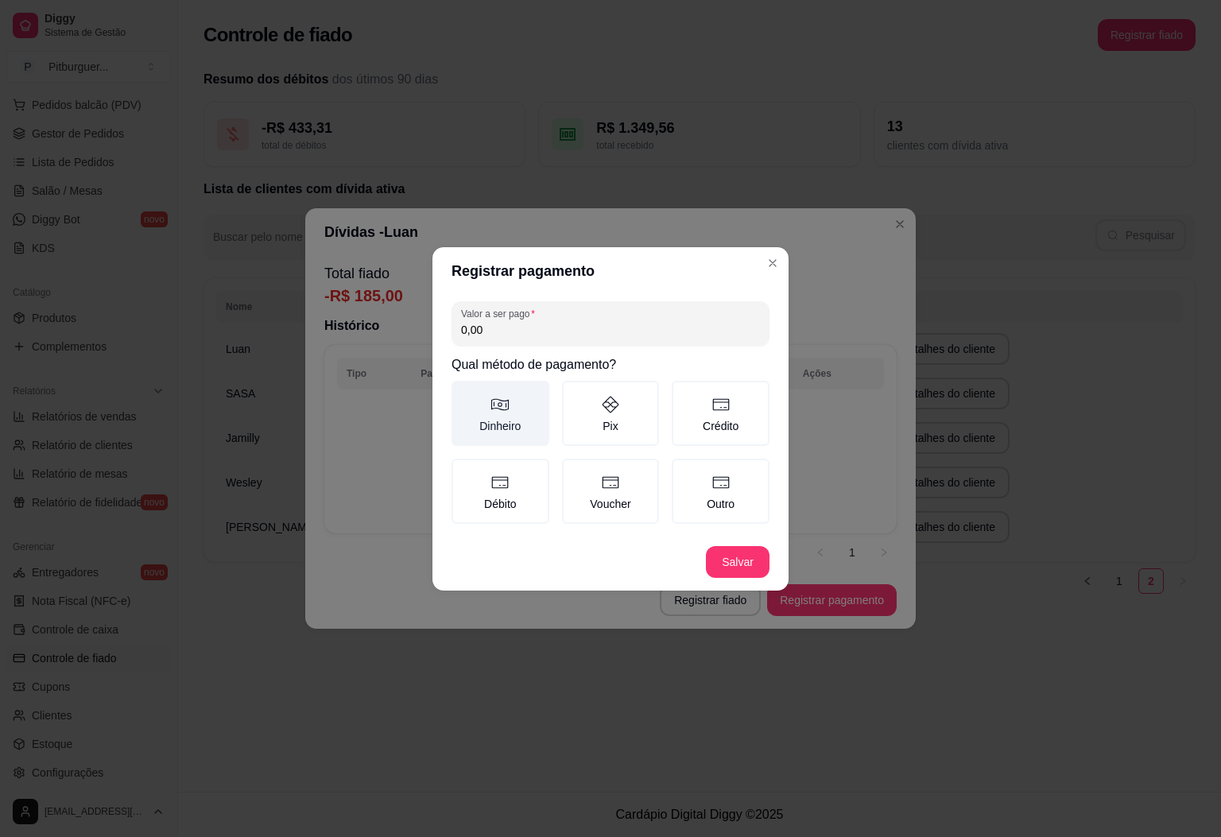
click at [504, 408] on icon at bounding box center [500, 404] width 19 height 19
click at [464, 393] on button "Dinheiro" at bounding box center [457, 386] width 13 height 13
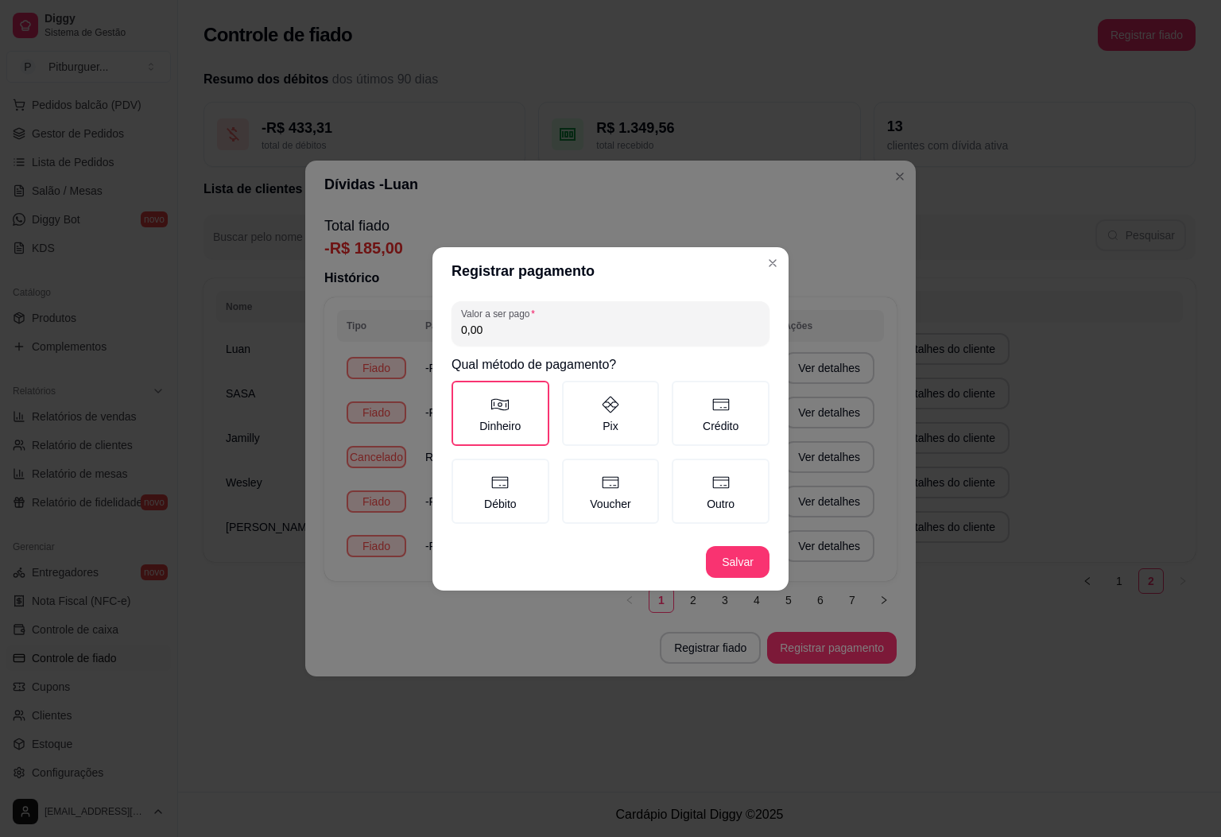
drag, startPoint x: 510, startPoint y: 324, endPoint x: 317, endPoint y: 335, distance: 193.5
click at [317, 335] on div "Registrar pagamento Valor a ser pago 0,00 Qual método de pagamento? Dinheiro Pi…" at bounding box center [610, 418] width 1221 height 837
type input "185,00"
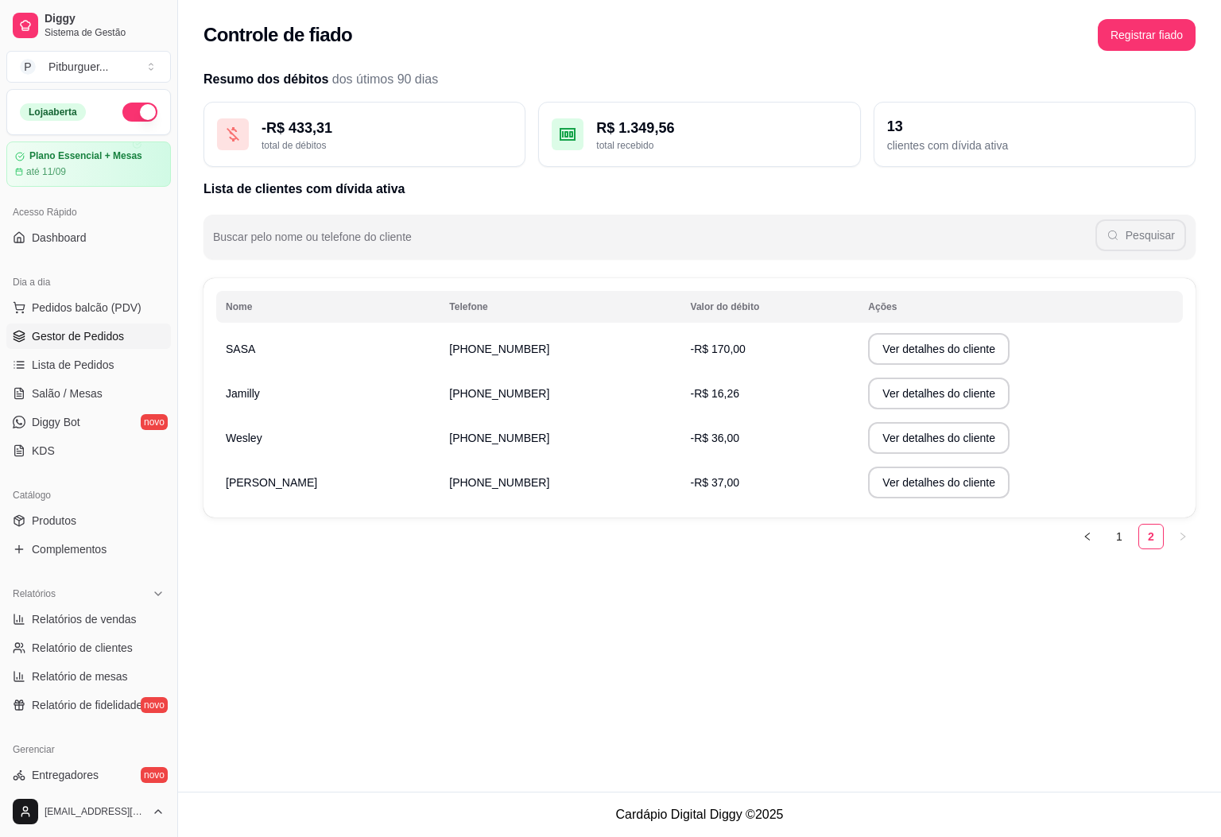
click at [96, 341] on span "Gestor de Pedidos" at bounding box center [78, 336] width 92 height 16
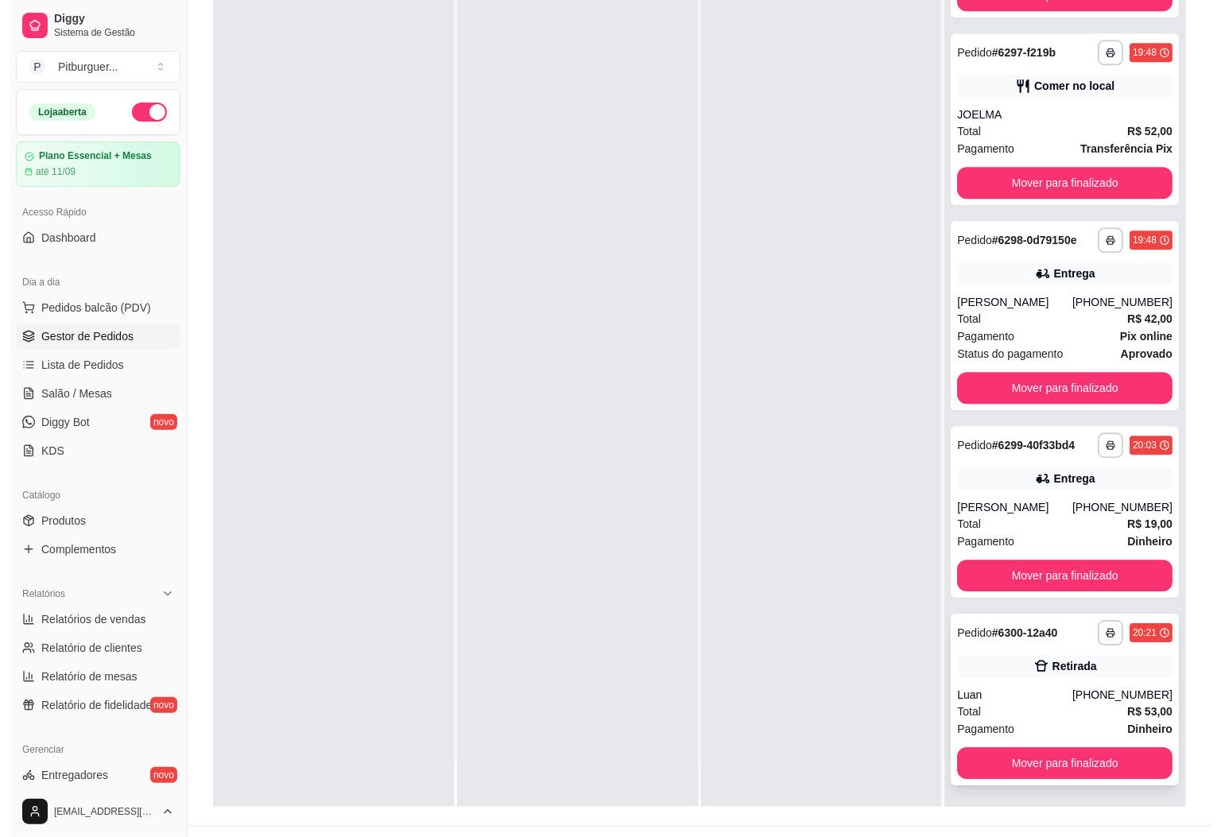
scroll to position [243, 0]
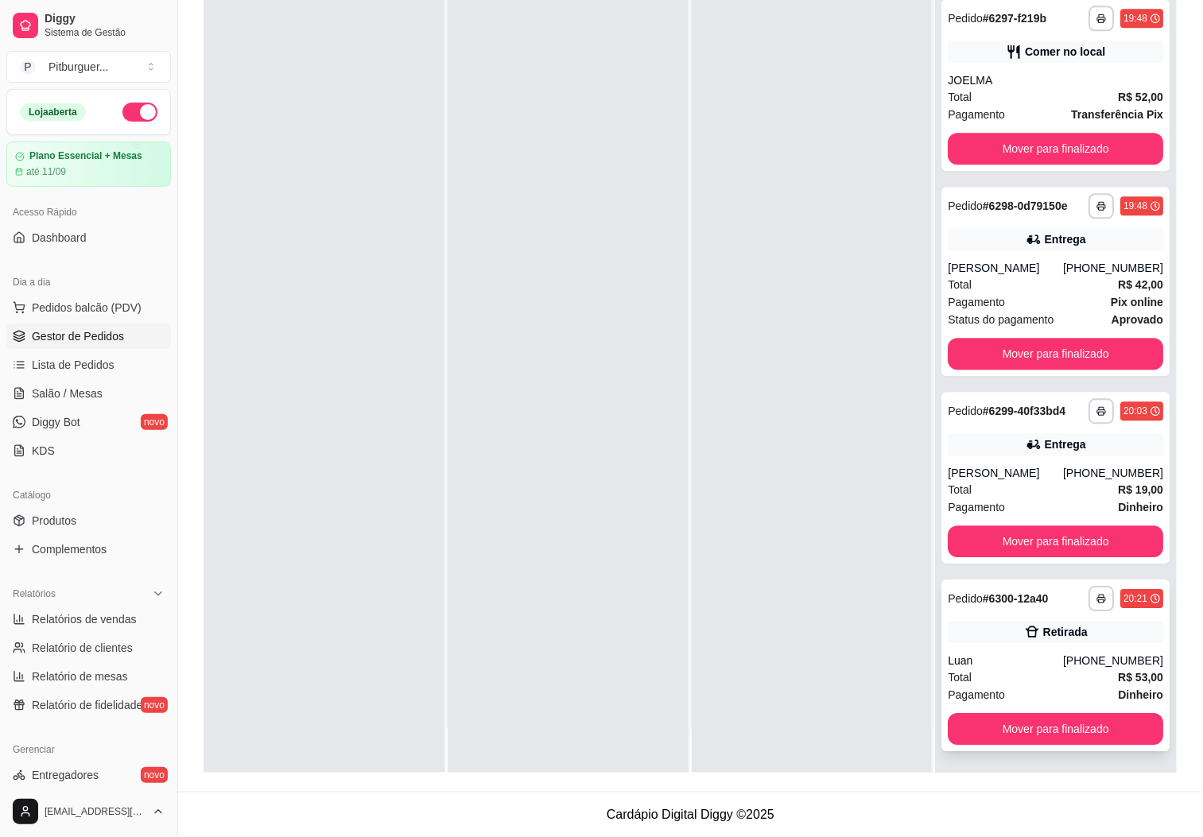
click at [985, 664] on div "**********" at bounding box center [1055, 666] width 228 height 172
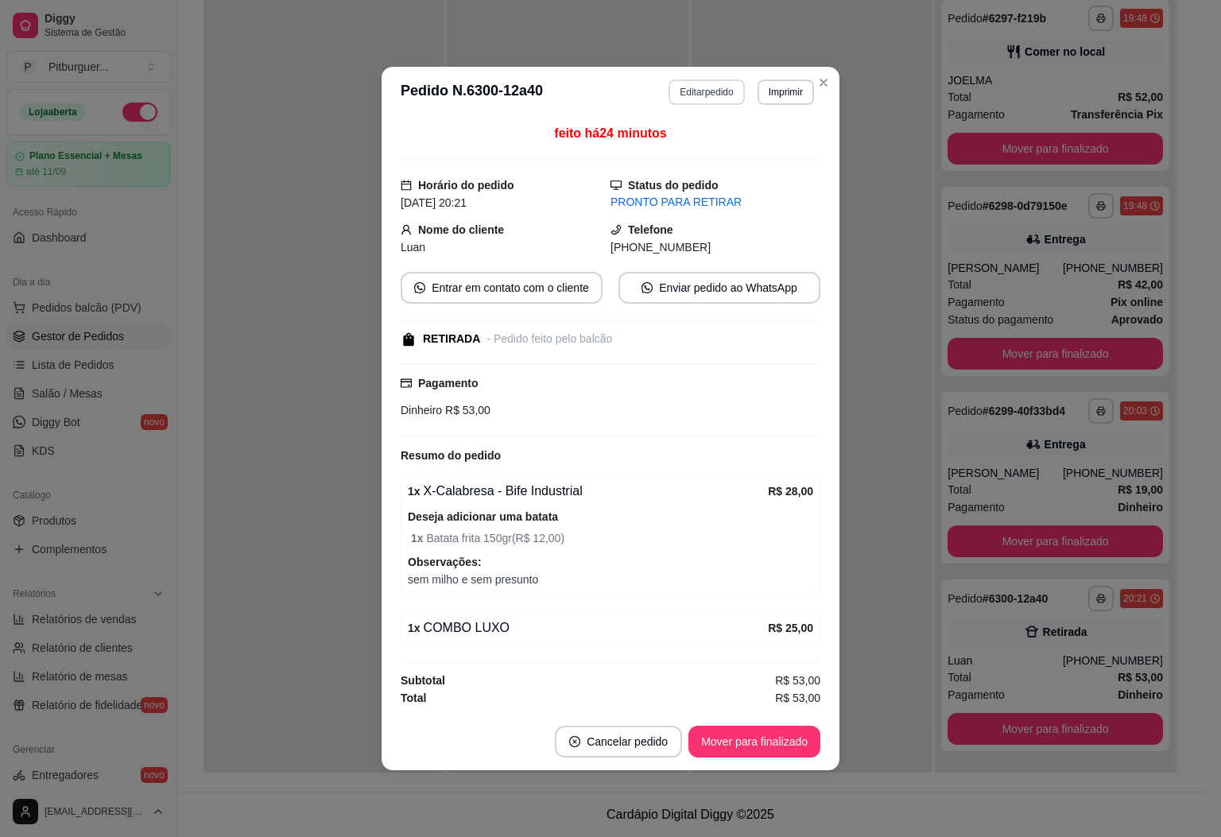
click at [725, 84] on button "Editar pedido" at bounding box center [707, 92] width 76 height 25
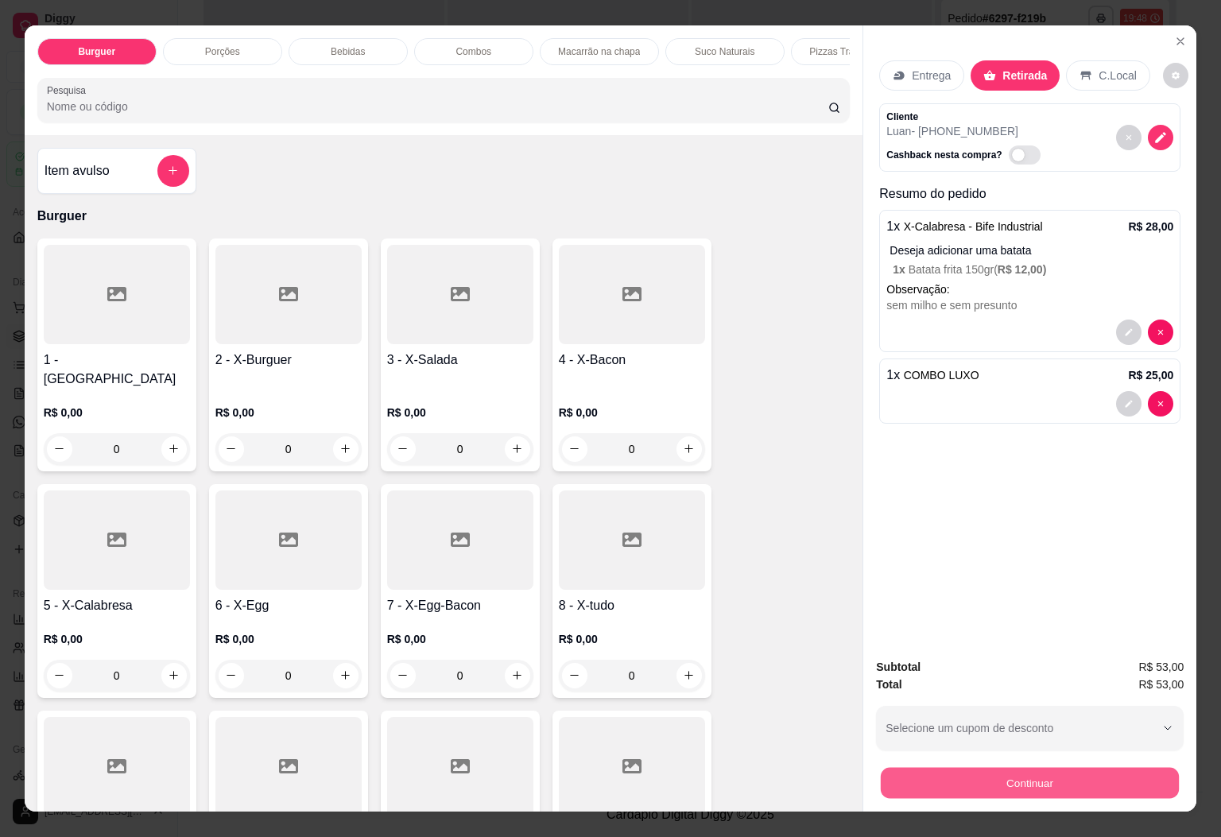
click at [987, 774] on button "Continuar" at bounding box center [1030, 783] width 298 height 31
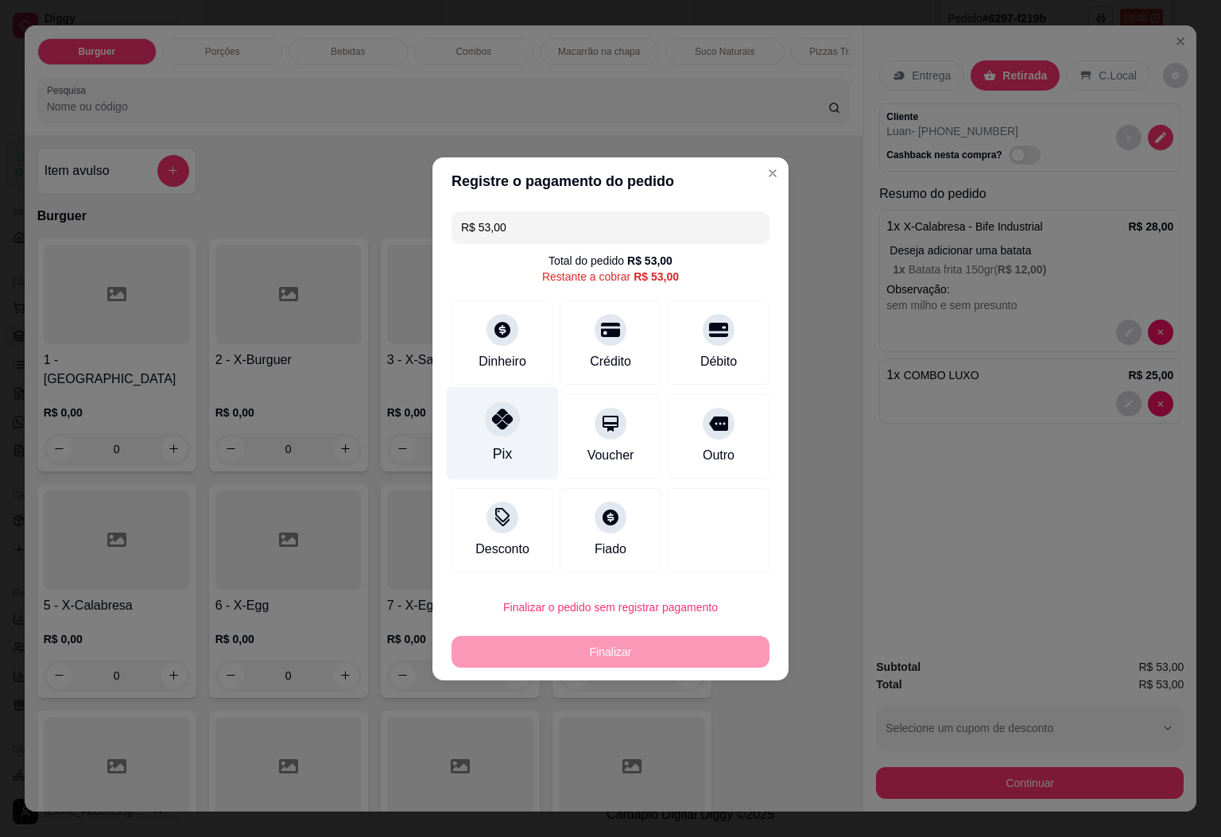
click at [459, 404] on div "Pix" at bounding box center [503, 432] width 112 height 93
type input "R$ 0,00"
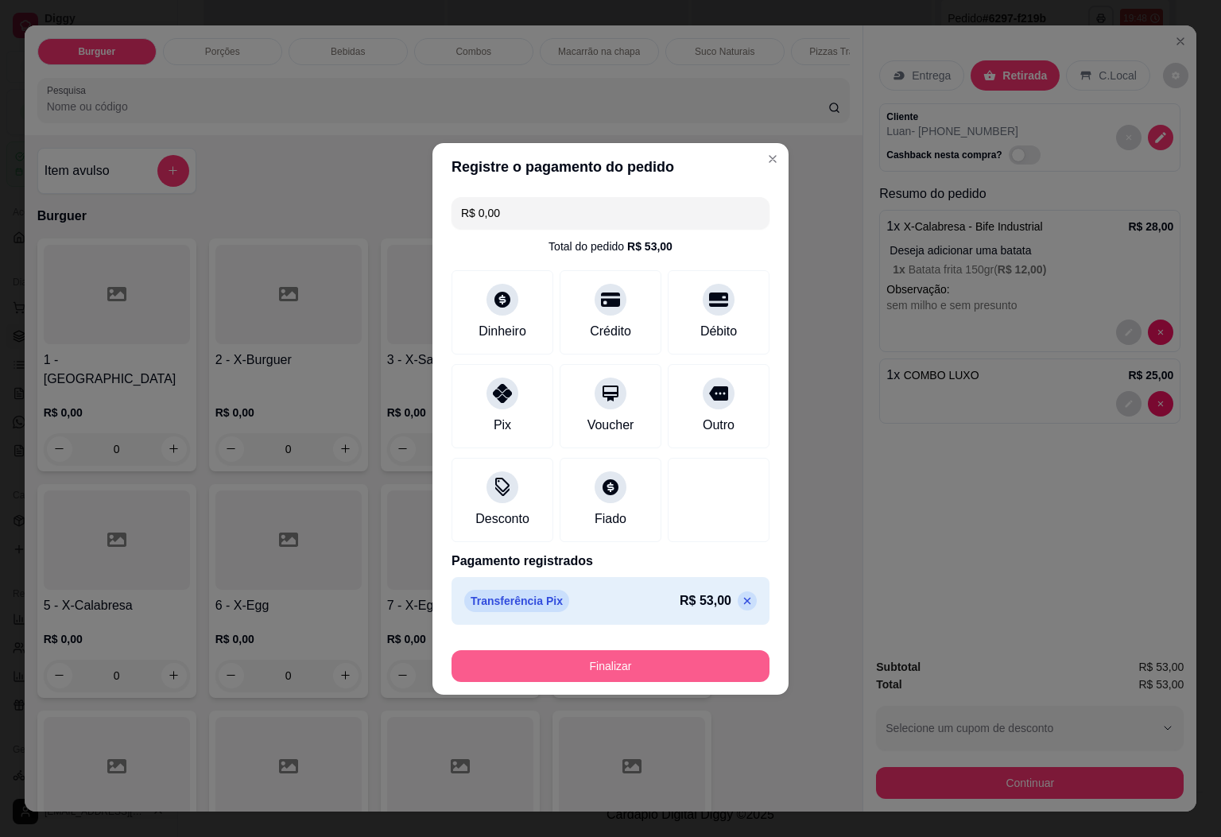
click at [670, 652] on button "Finalizar" at bounding box center [611, 666] width 318 height 32
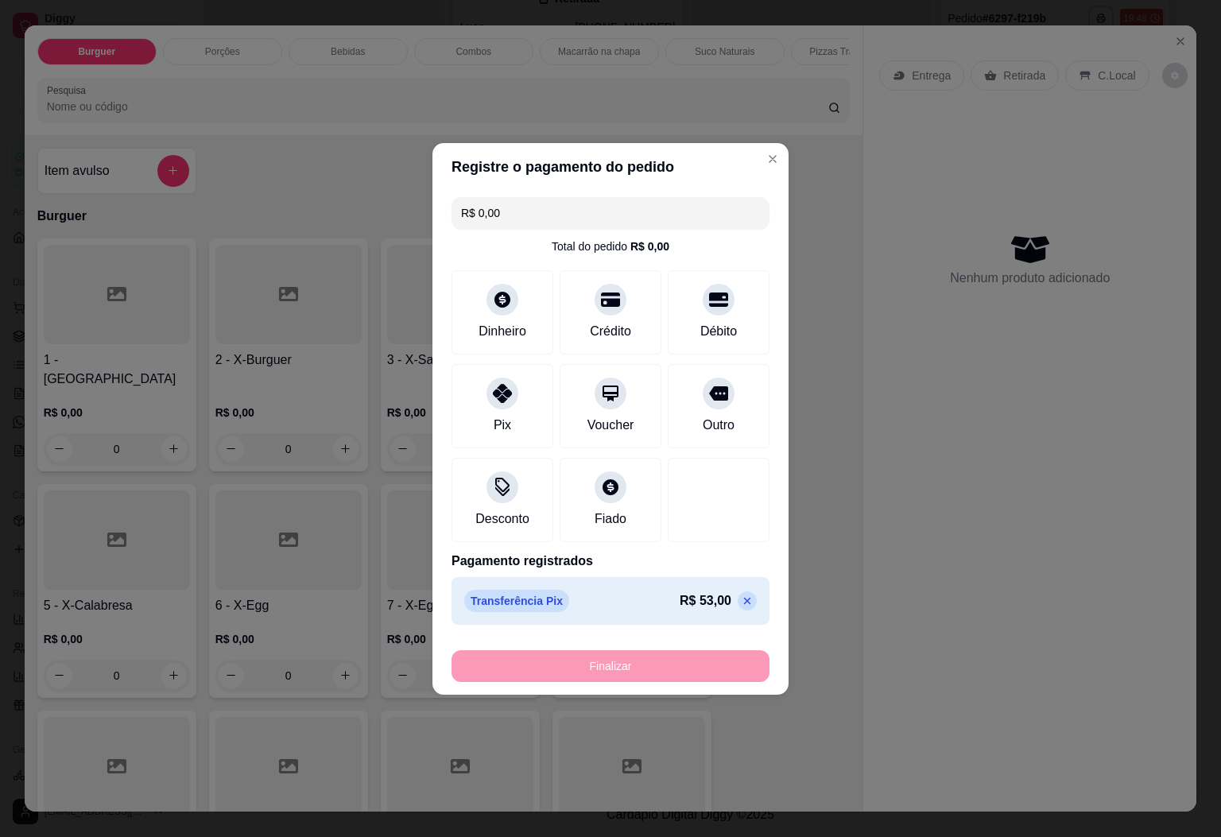
type input "0"
type input "-R$ 53,00"
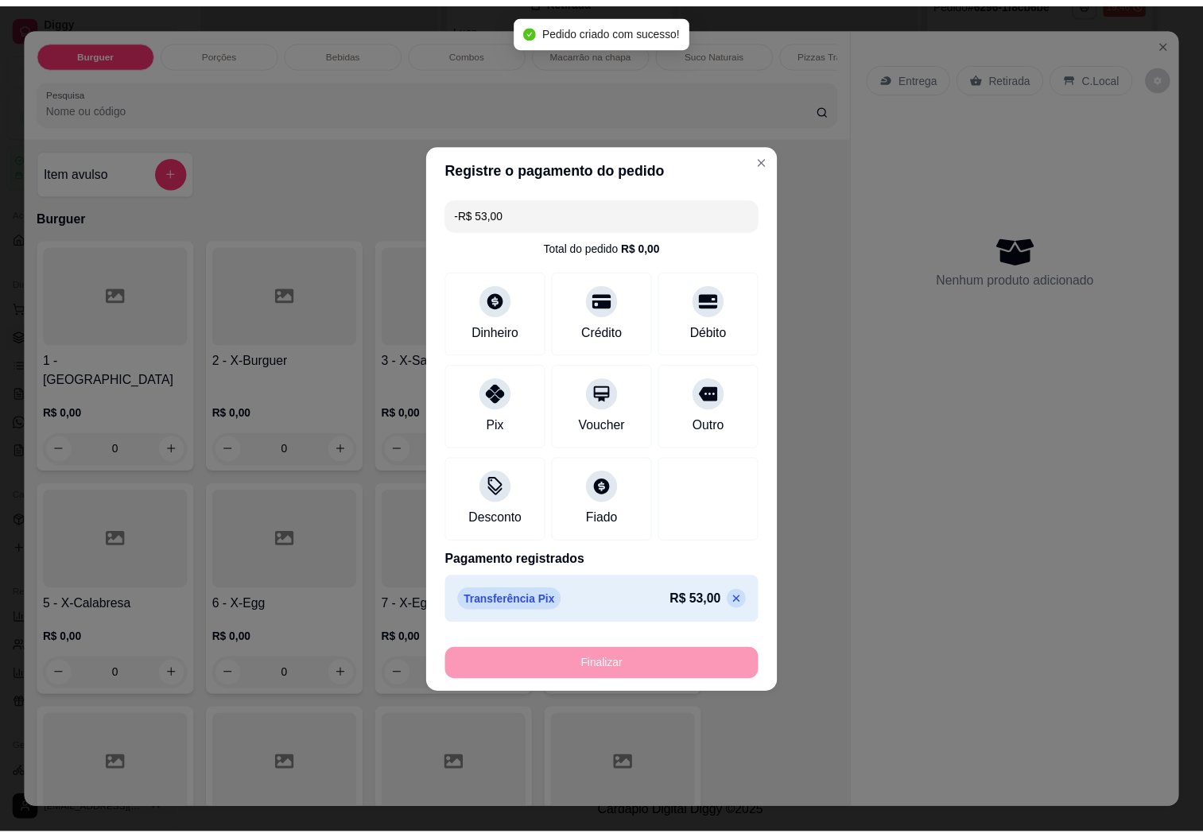
scroll to position [1400, 0]
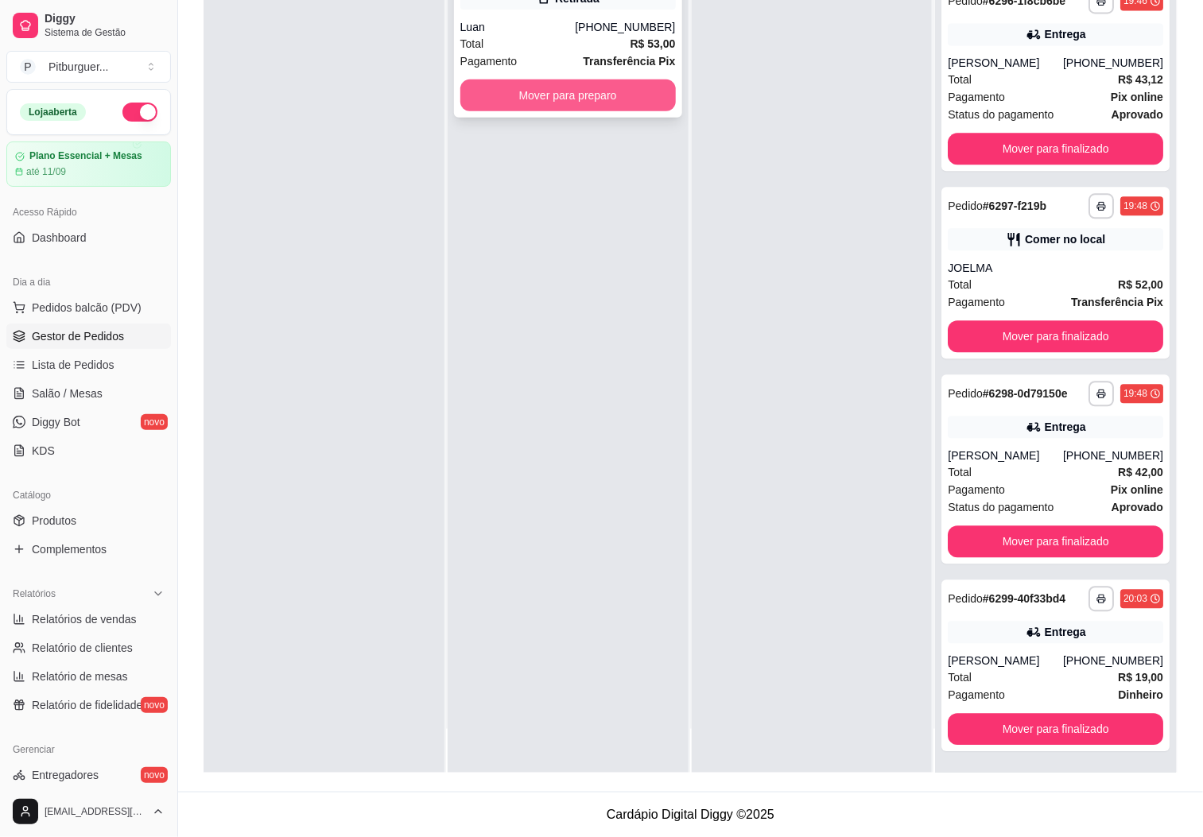
click at [632, 99] on button "Mover para preparo" at bounding box center [567, 96] width 215 height 32
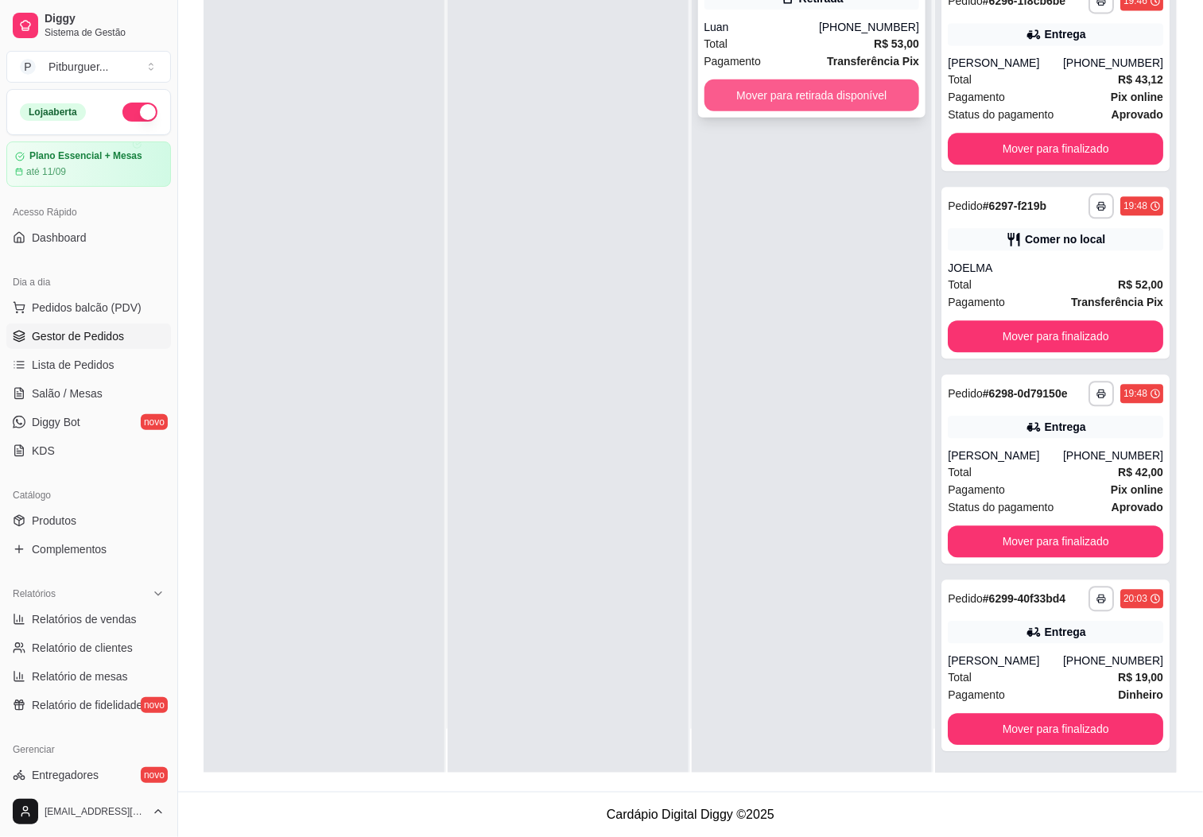
click at [764, 103] on button "Mover para retirada disponível" at bounding box center [811, 96] width 215 height 32
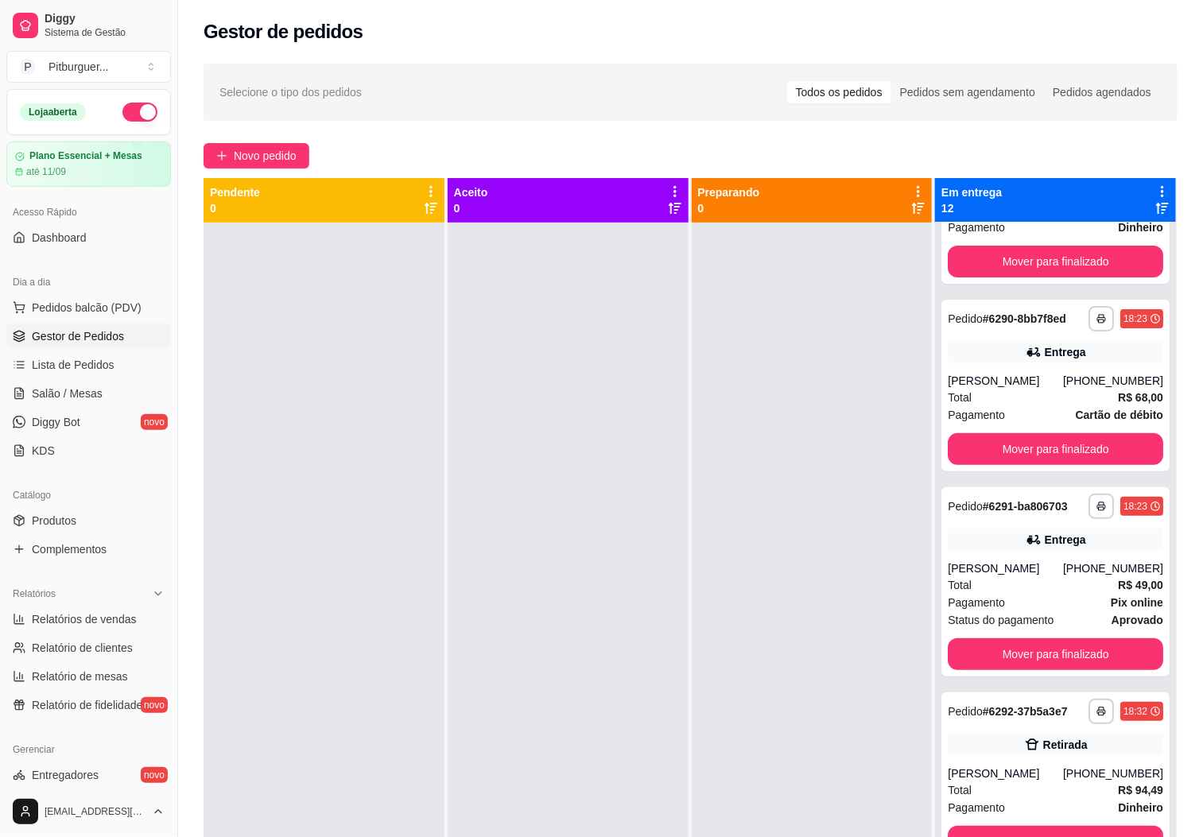
scroll to position [0, 0]
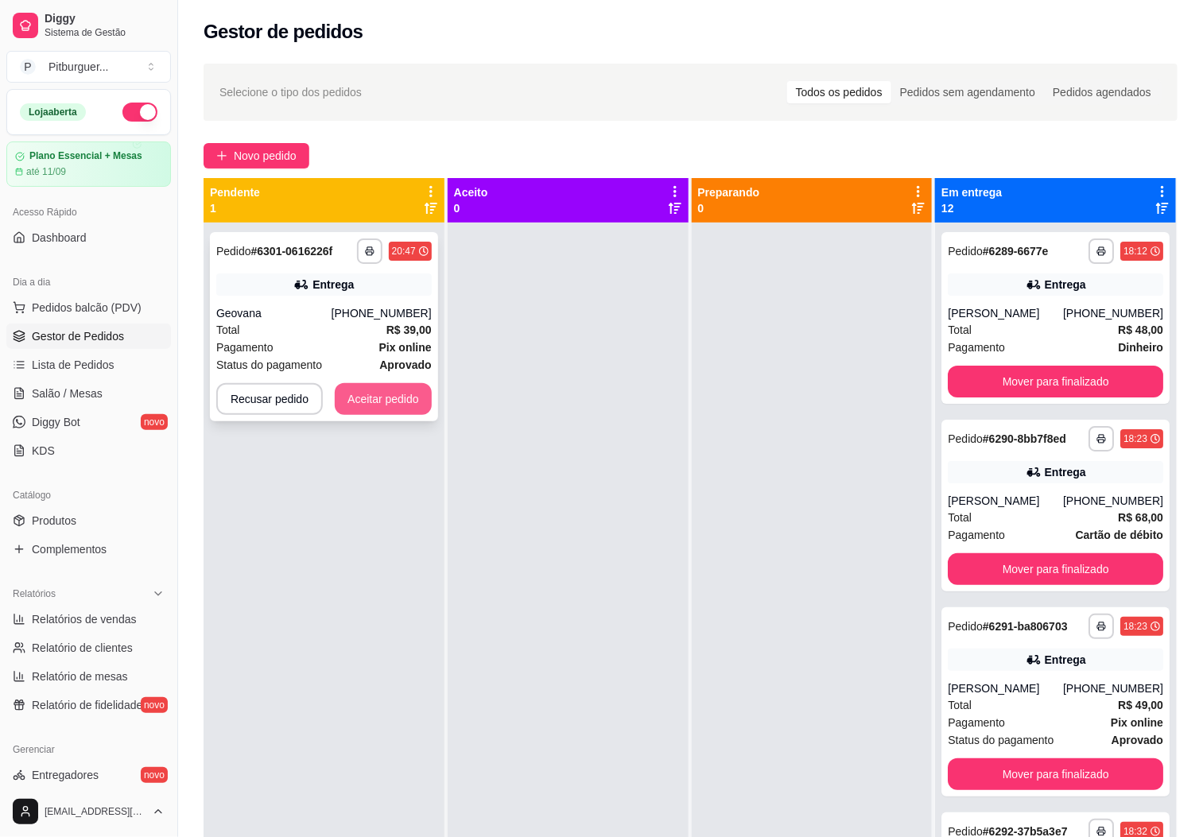
click at [361, 392] on button "Aceitar pedido" at bounding box center [383, 399] width 97 height 32
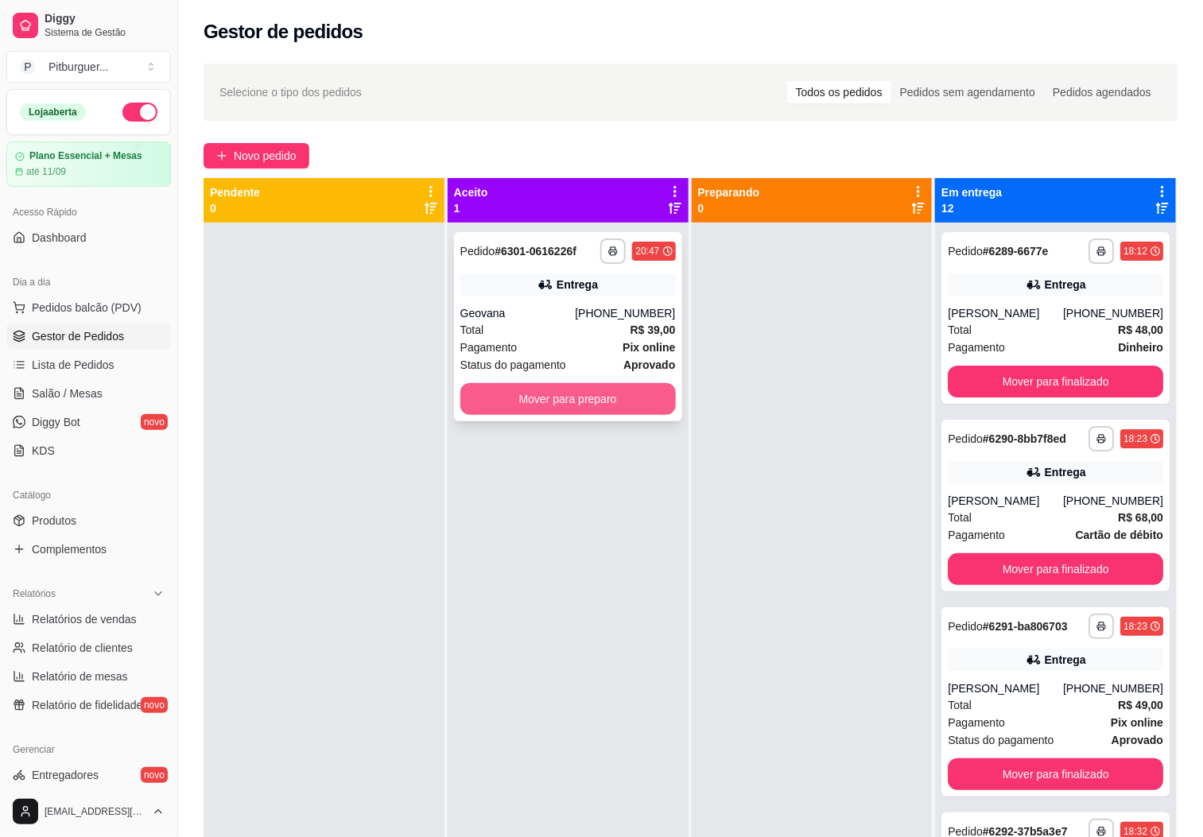
click at [576, 409] on button "Mover para preparo" at bounding box center [567, 399] width 215 height 32
